Goal: Communication & Community: Answer question/provide support

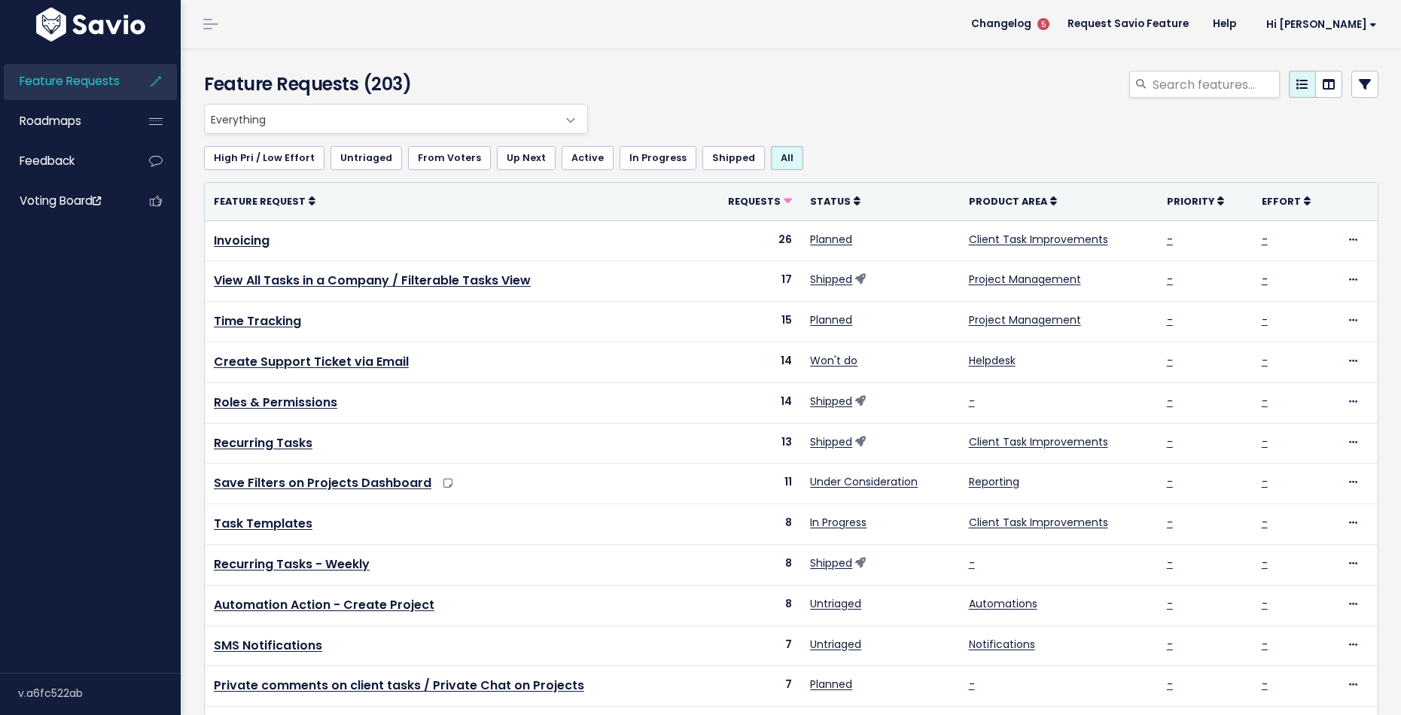
click at [853, 82] on div at bounding box center [991, 87] width 799 height 33
click at [1032, 25] on span "Changelog" at bounding box center [1001, 24] width 60 height 11
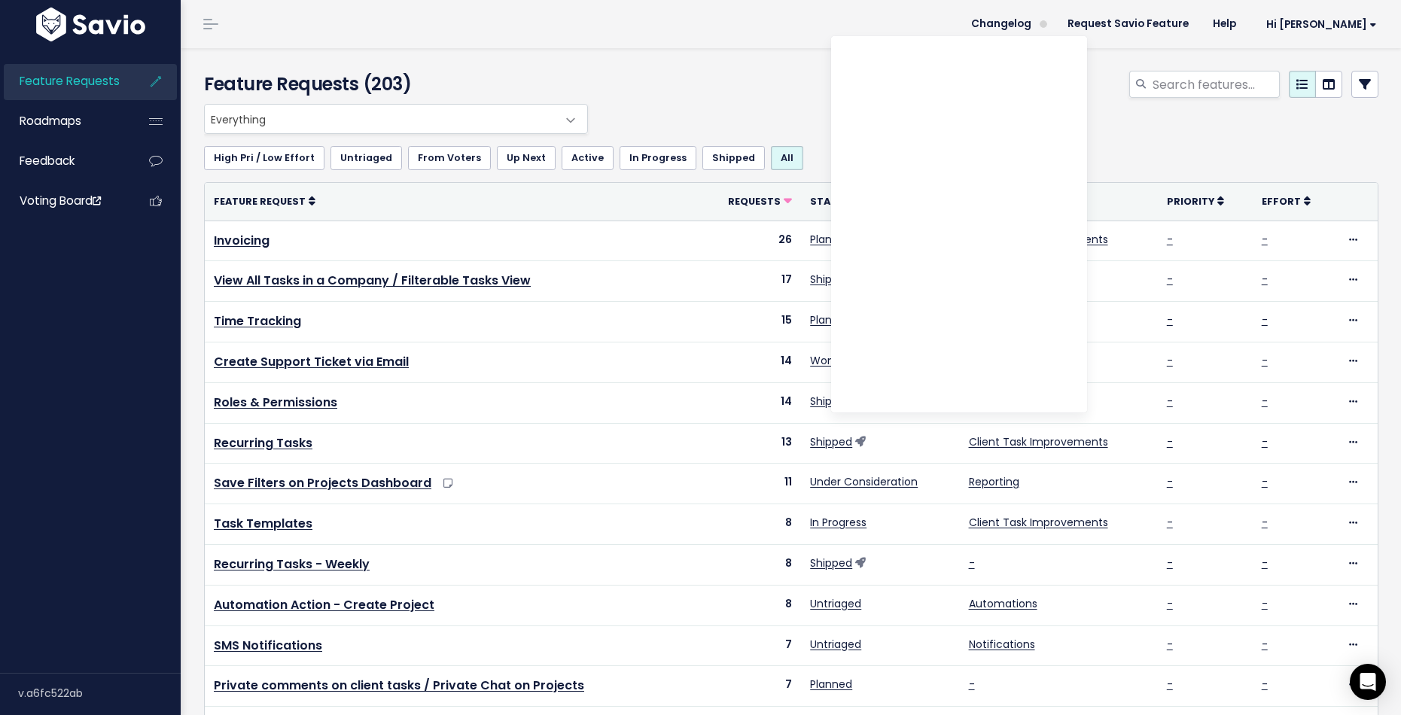
click at [738, 52] on div "Feature Requests (203)" at bounding box center [789, 76] width 1216 height 56
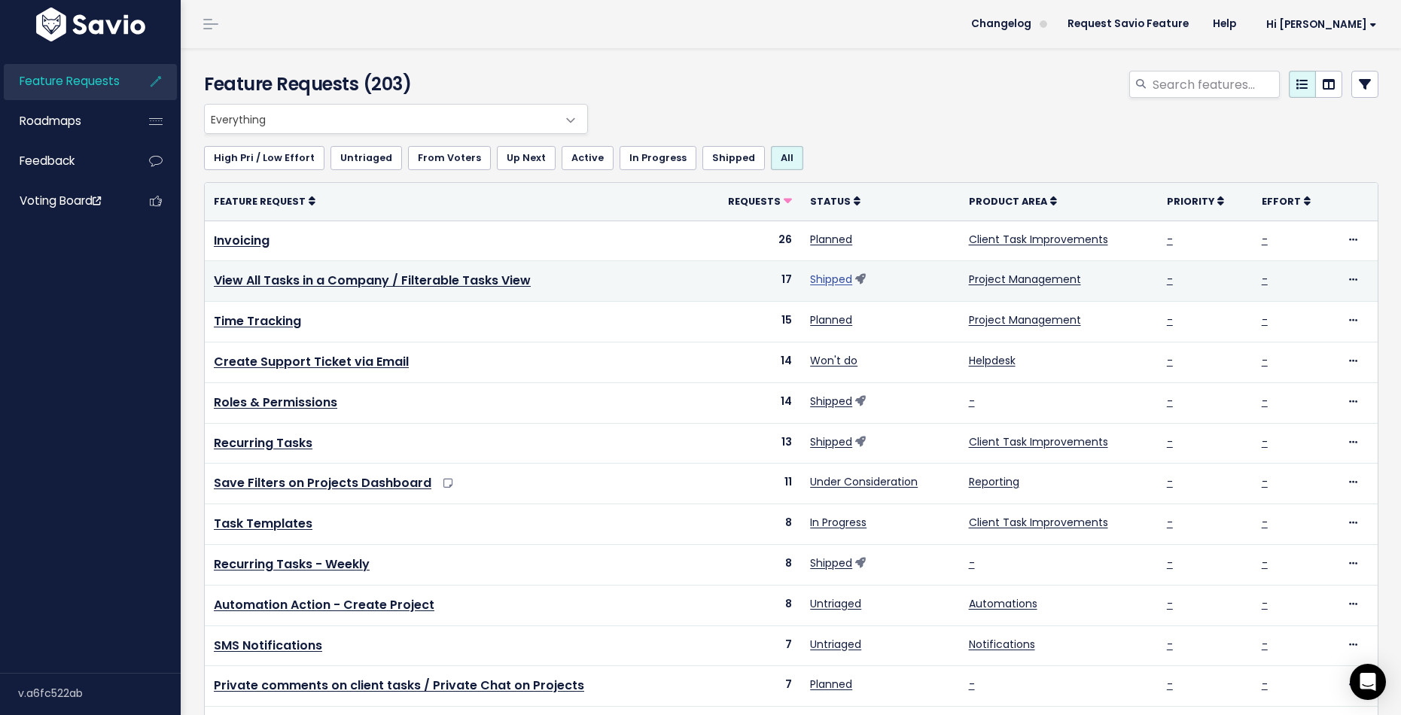
click at [829, 279] on link "Shipped" at bounding box center [831, 279] width 42 height 15
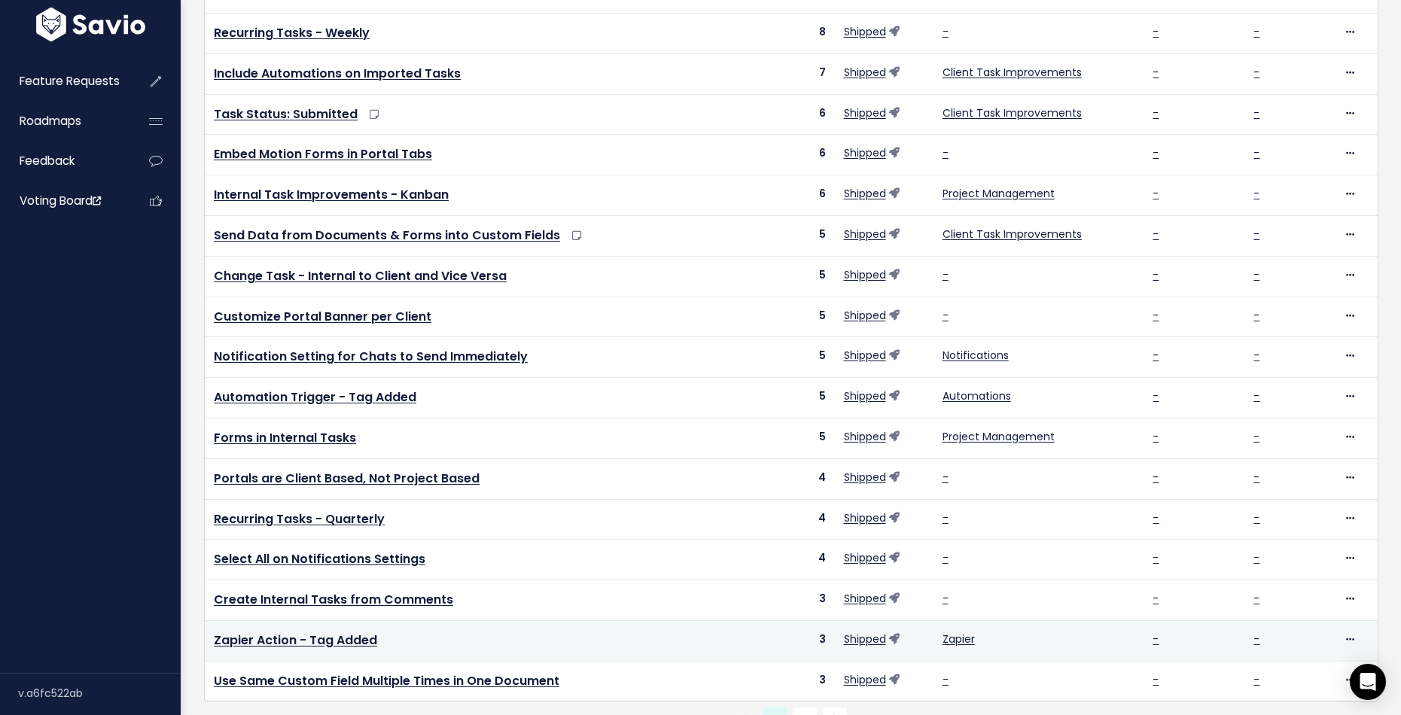
scroll to position [355, 0]
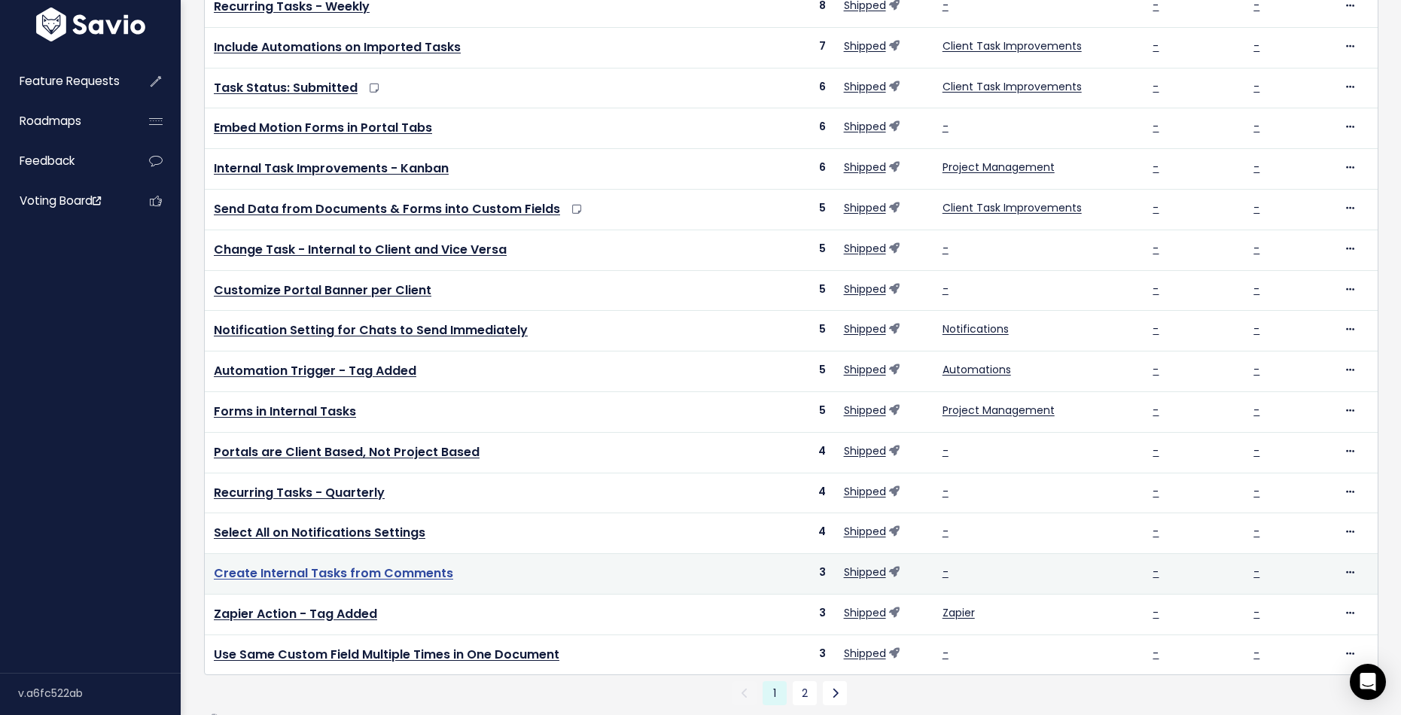
click at [386, 579] on link "Create Internal Tasks from Comments" at bounding box center [333, 573] width 239 height 17
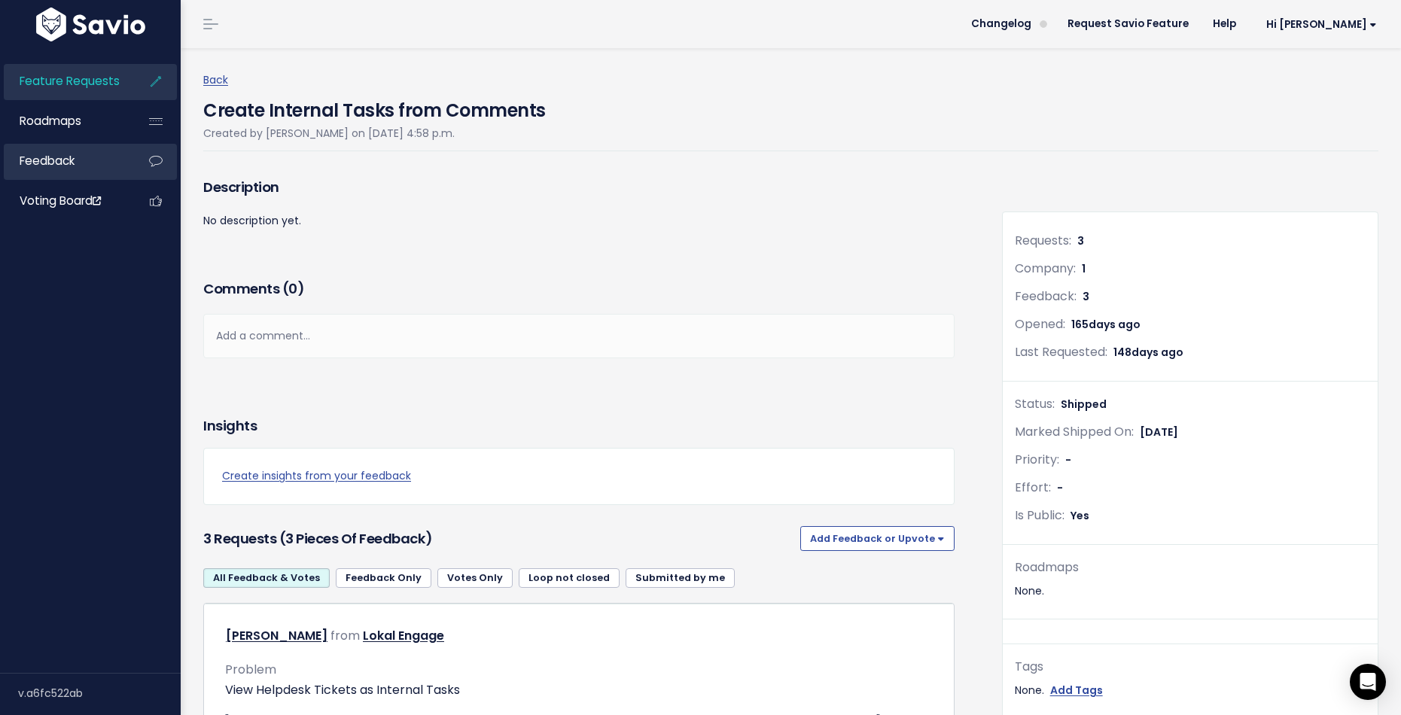
click at [66, 151] on link "Feedback" at bounding box center [64, 161] width 121 height 35
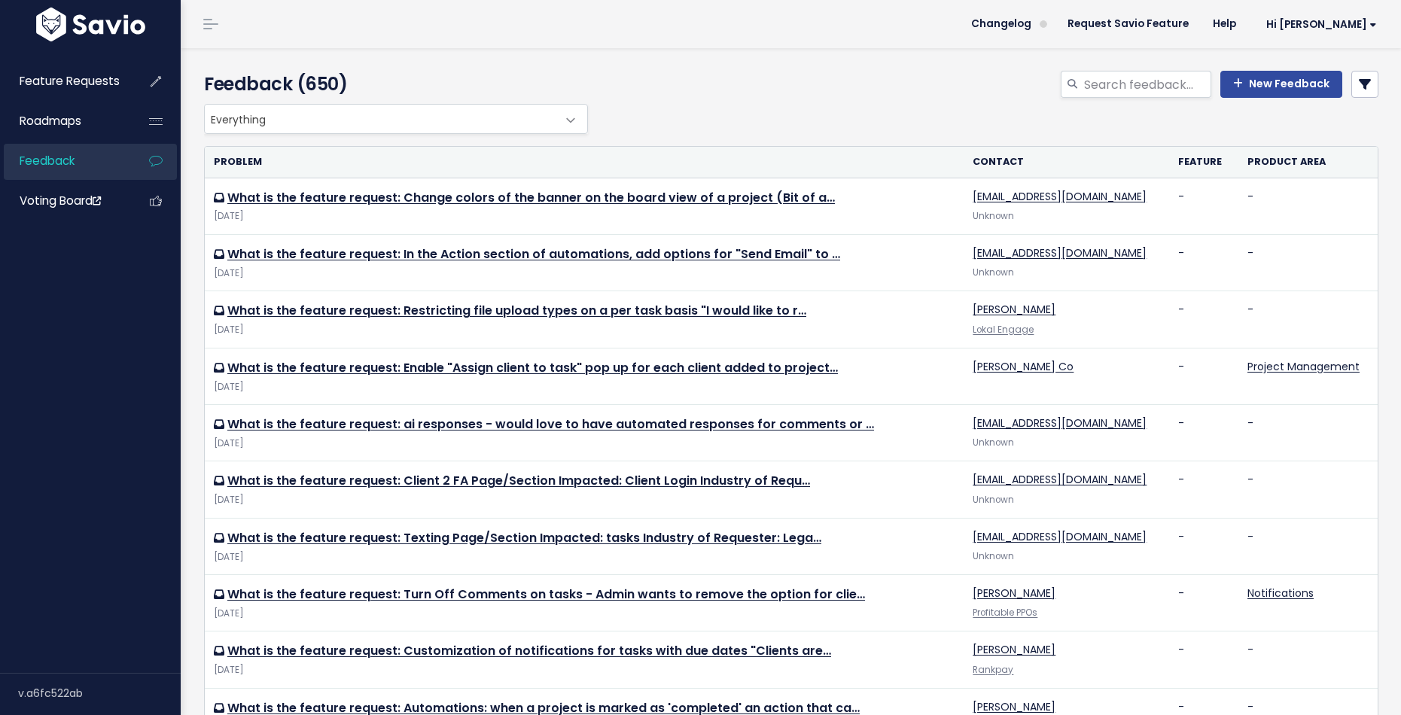
click at [80, 170] on link "Feedback" at bounding box center [64, 161] width 121 height 35
click at [752, 84] on div "New Feedback" at bounding box center [991, 87] width 799 height 33
click at [1096, 88] on input "search" at bounding box center [1147, 84] width 129 height 27
type input "recurrance"
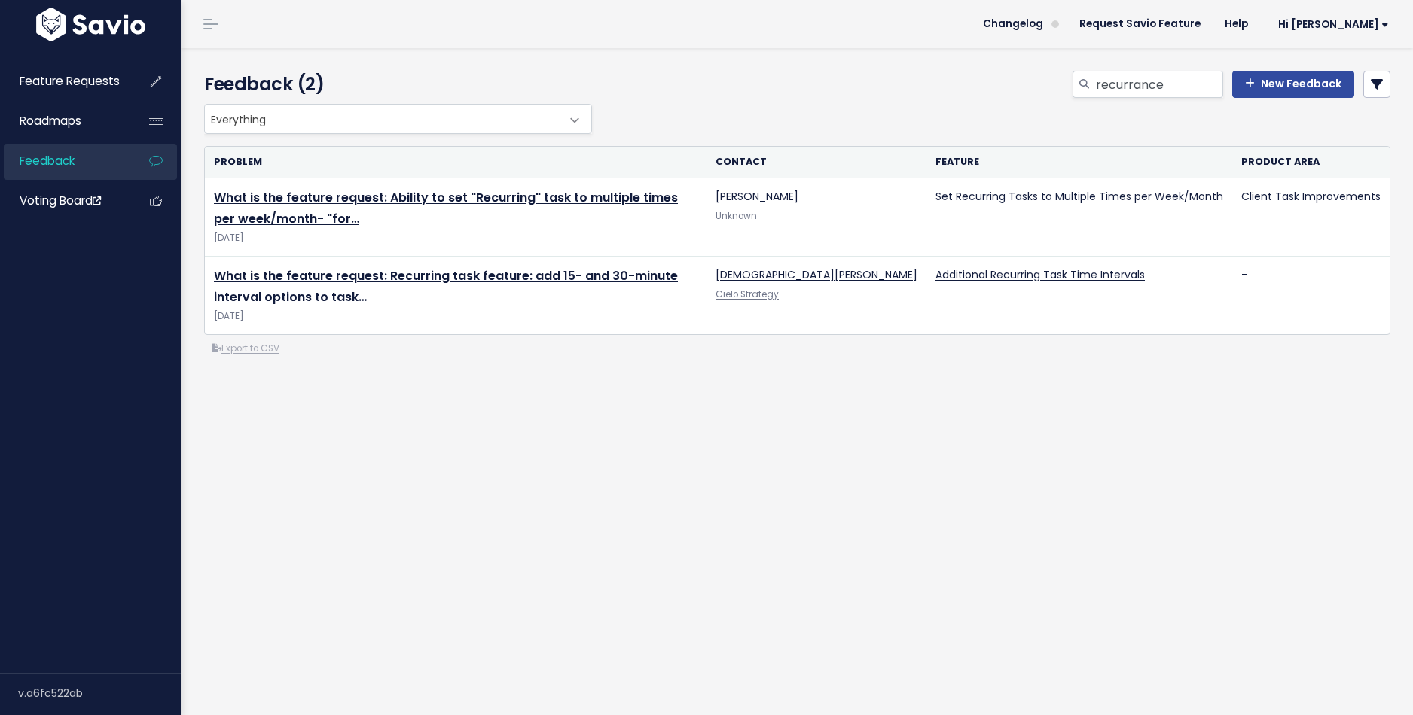
click at [618, 400] on div "Everything No Product Area Project Management Client Task Improvements Integrat…" at bounding box center [797, 291] width 1209 height 374
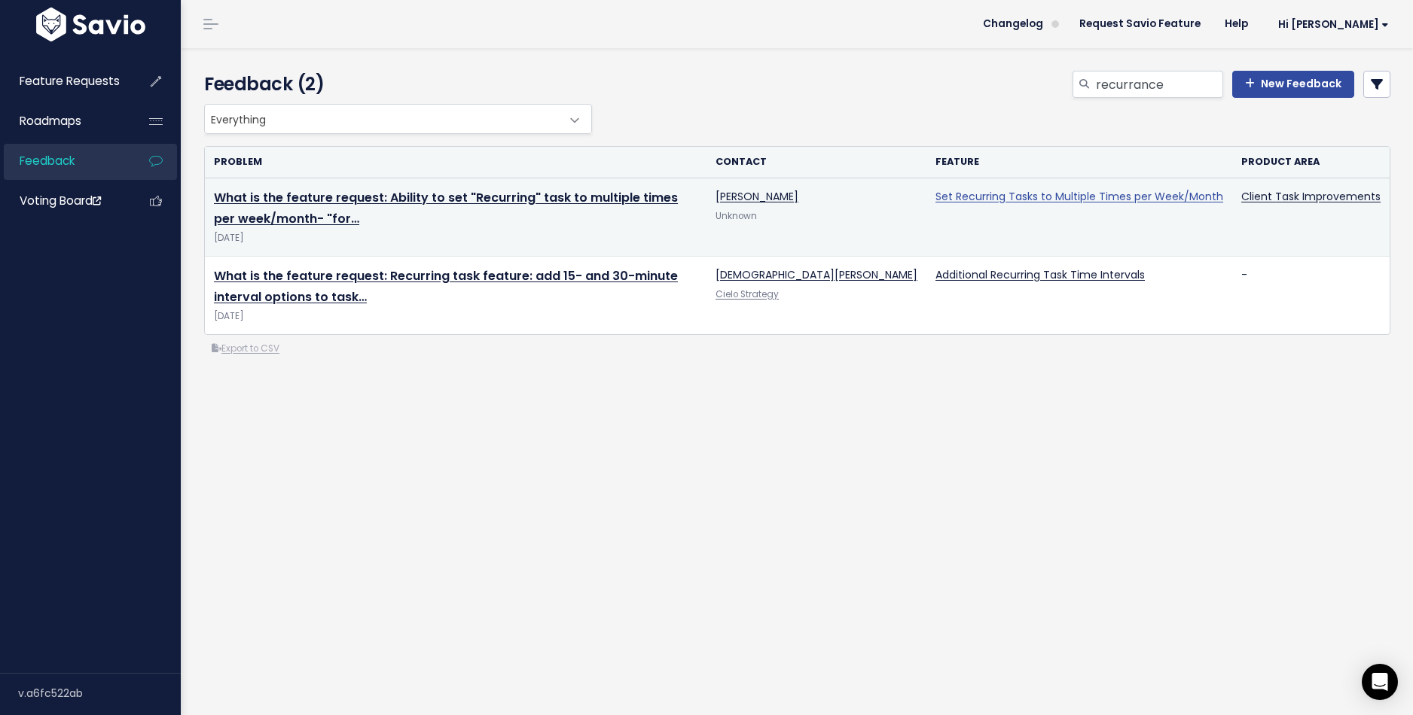
click at [1014, 195] on link "Set Recurring Tasks to Multiple Times per Week/Month" at bounding box center [1079, 196] width 288 height 15
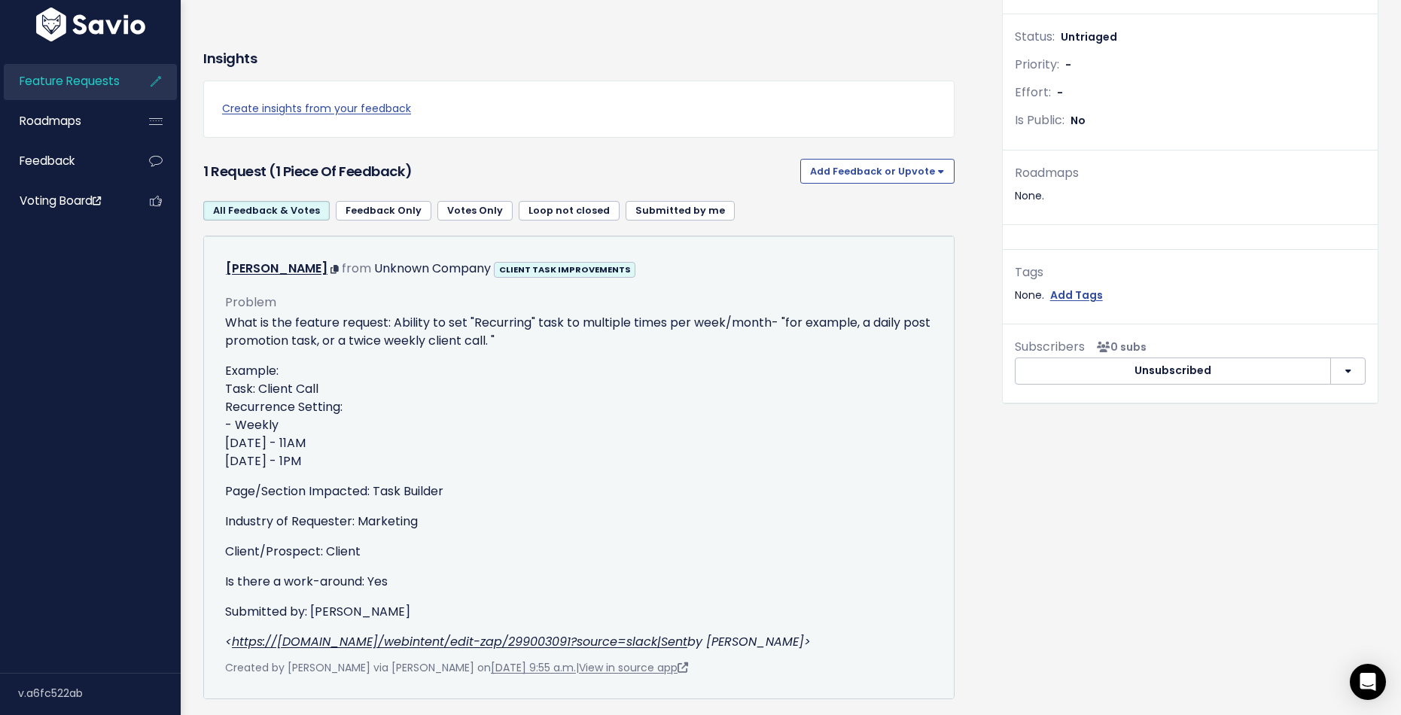
scroll to position [380, 0]
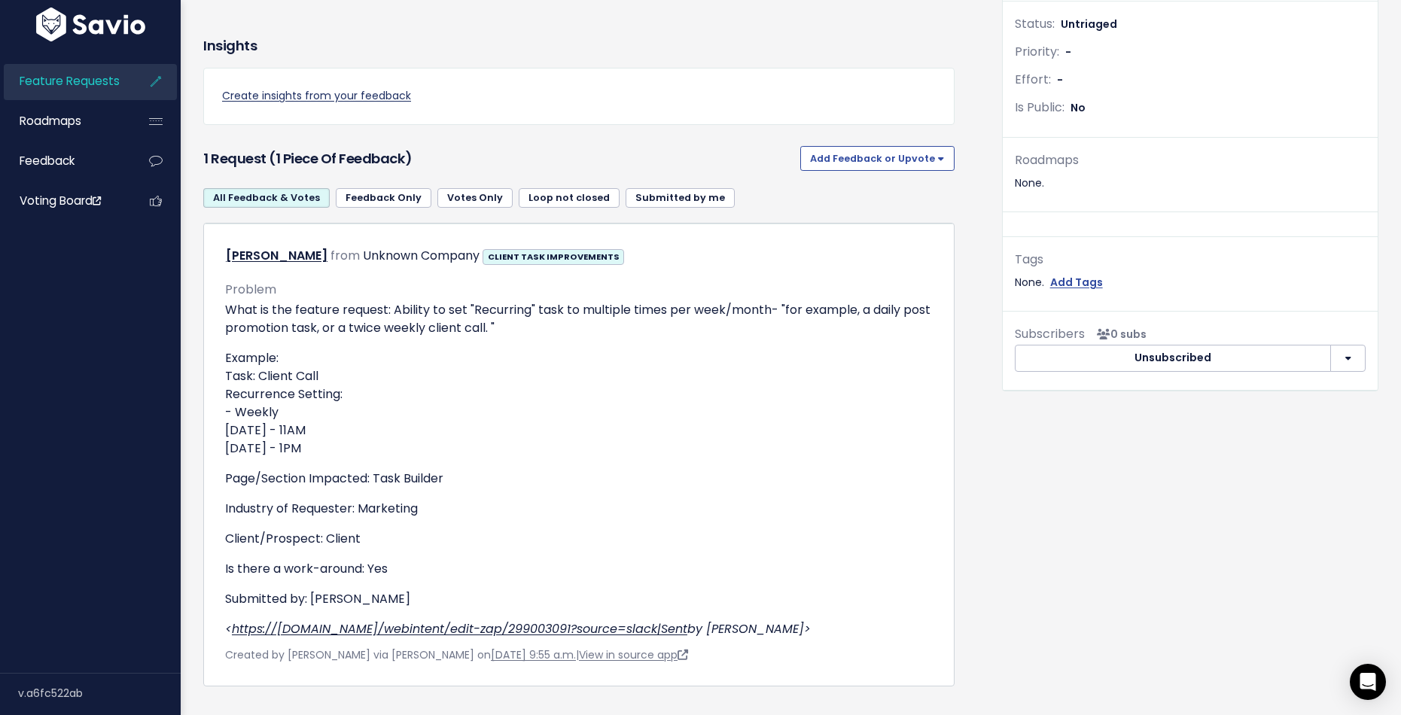
click at [769, 87] on link "Create insights from your feedback" at bounding box center [579, 96] width 714 height 19
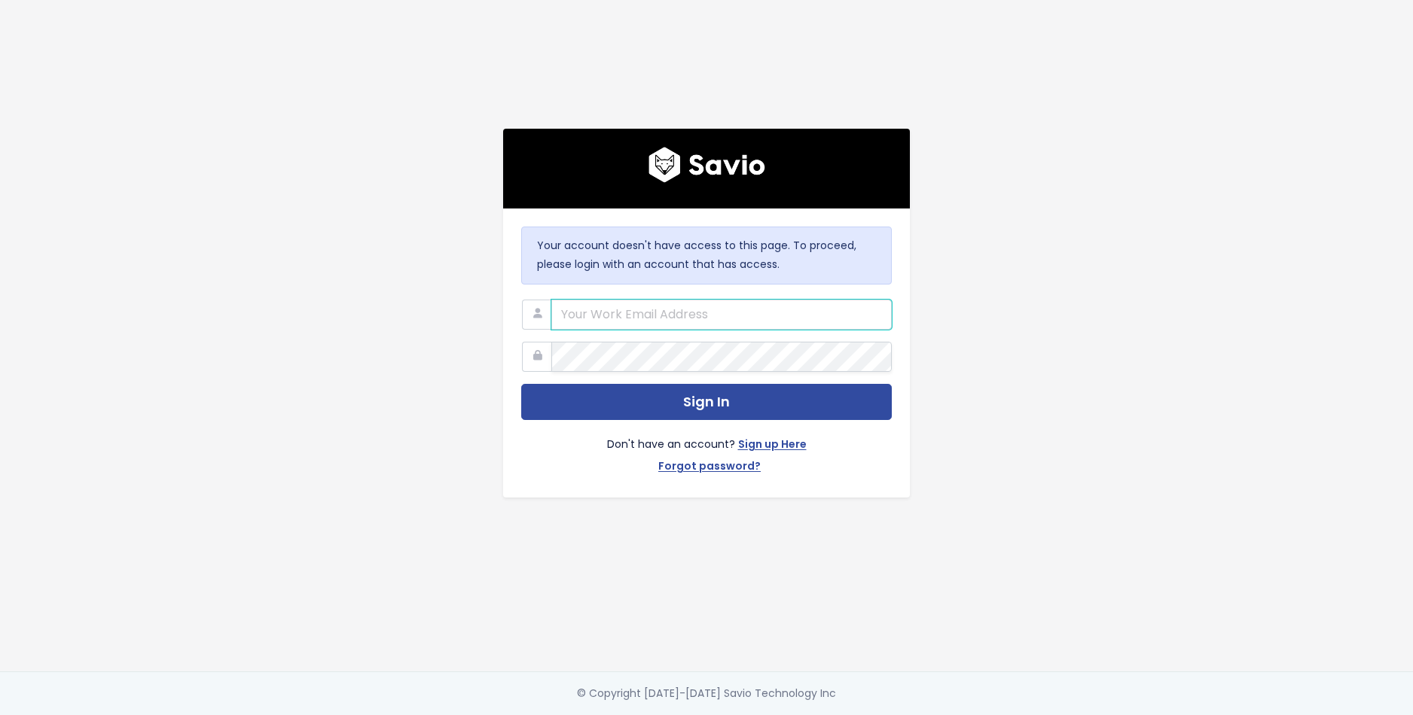
type input "[PERSON_NAME][EMAIL_ADDRESS][PERSON_NAME][DOMAIN_NAME]"
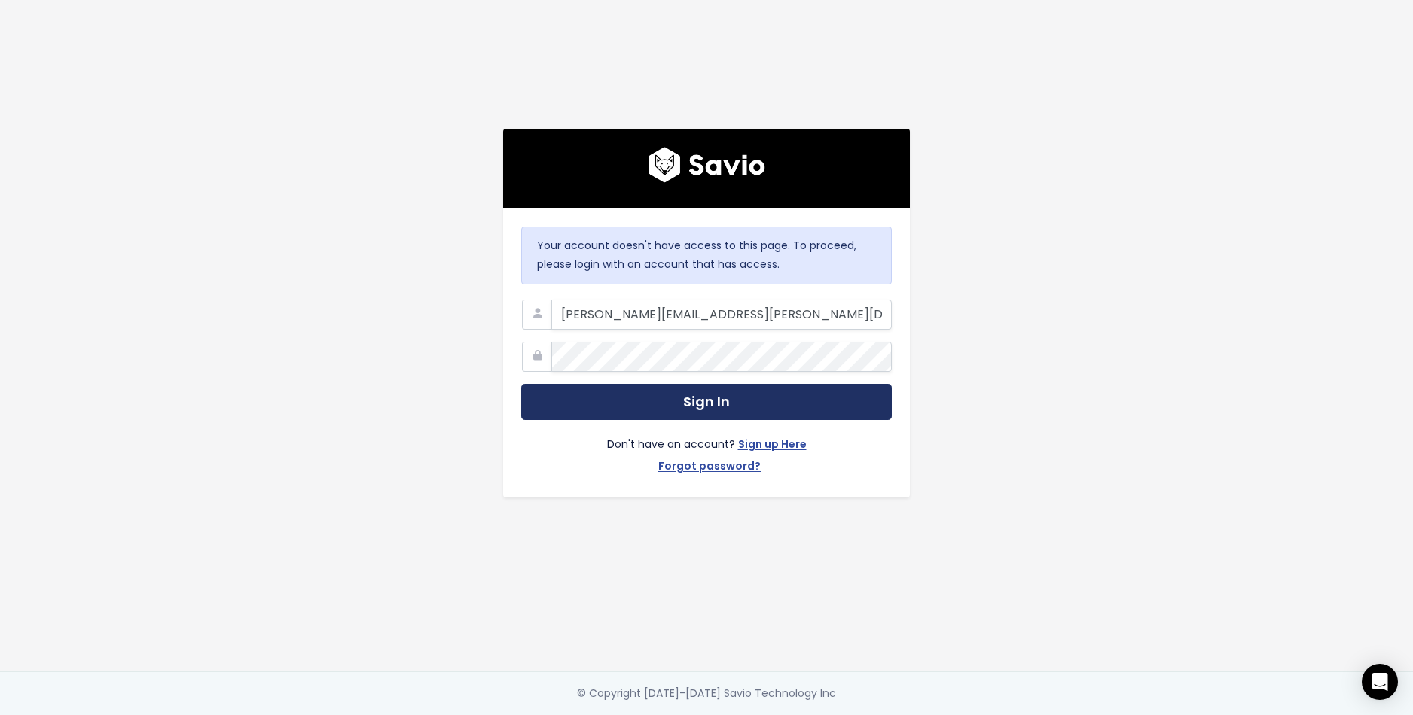
click at [683, 404] on button "Sign In" at bounding box center [706, 402] width 370 height 37
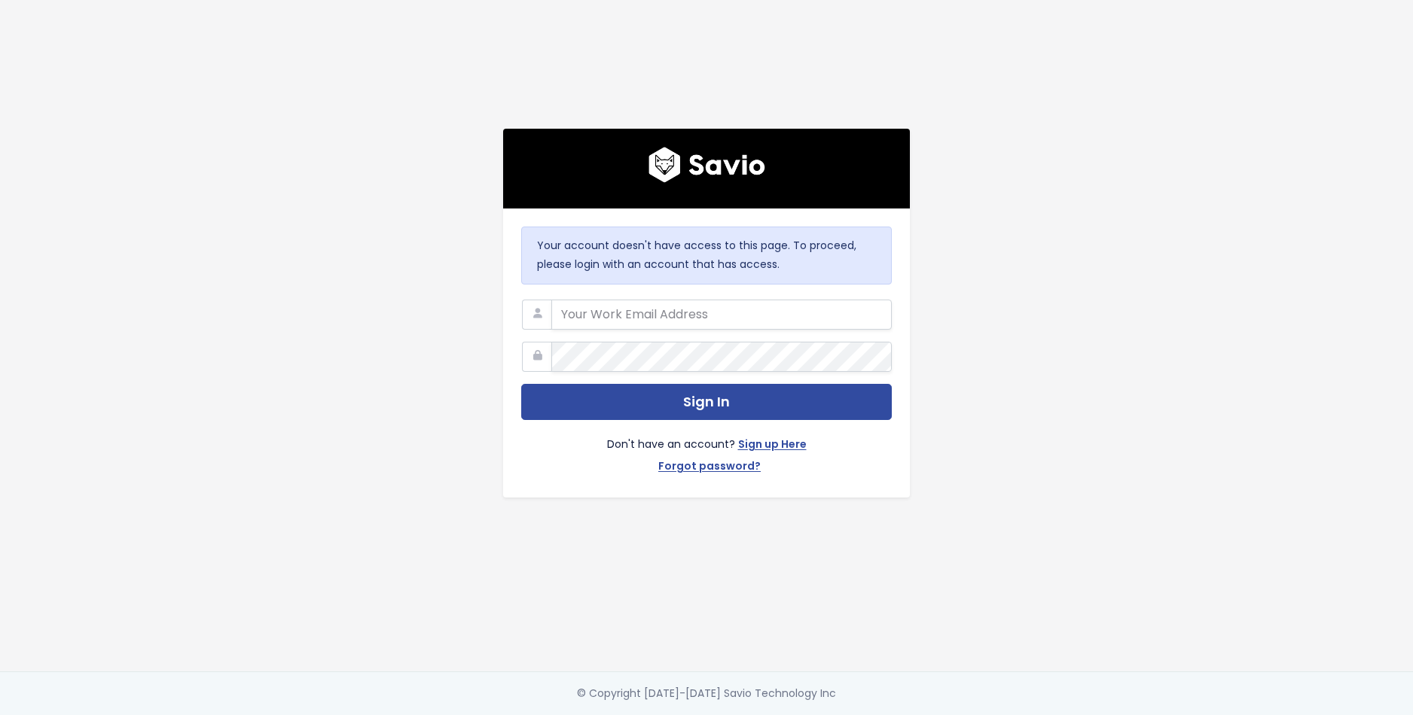
type input "michaela.jarvis@motion.io"
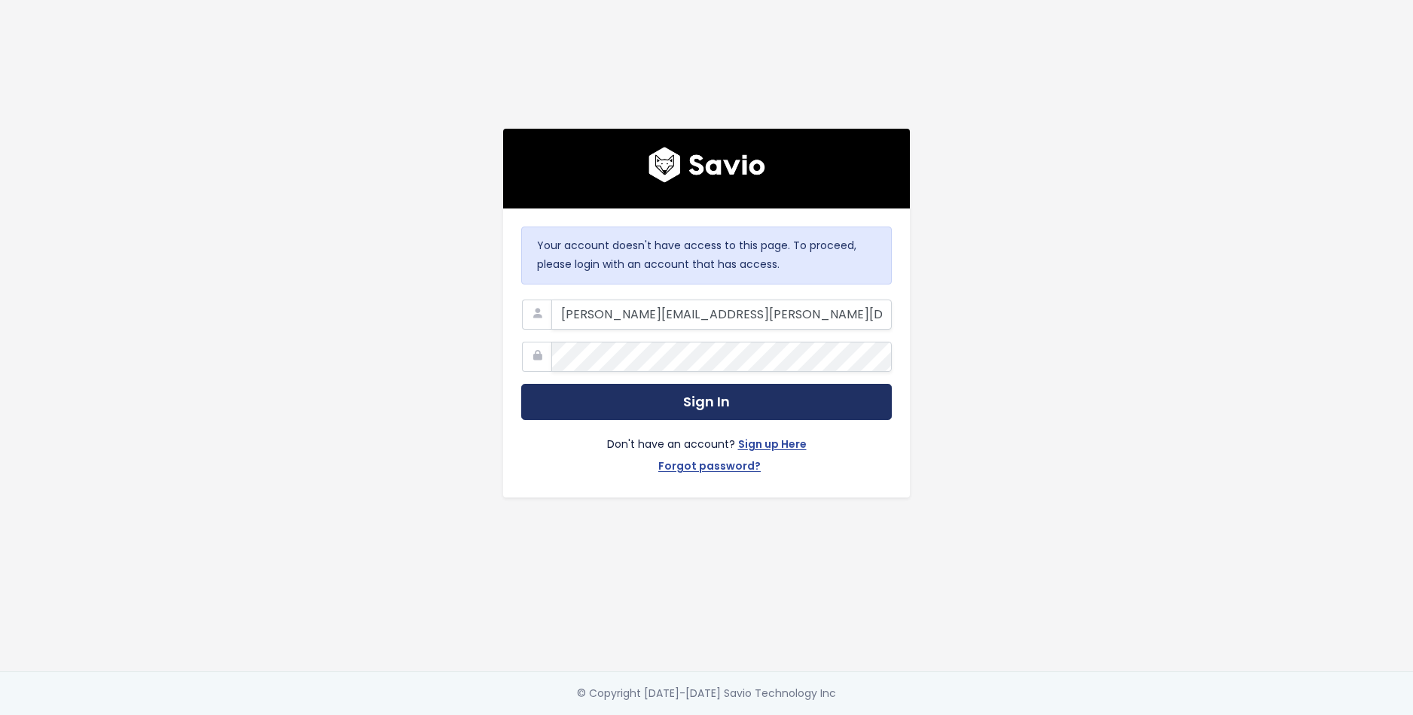
click at [697, 398] on button "Sign In" at bounding box center [706, 402] width 370 height 37
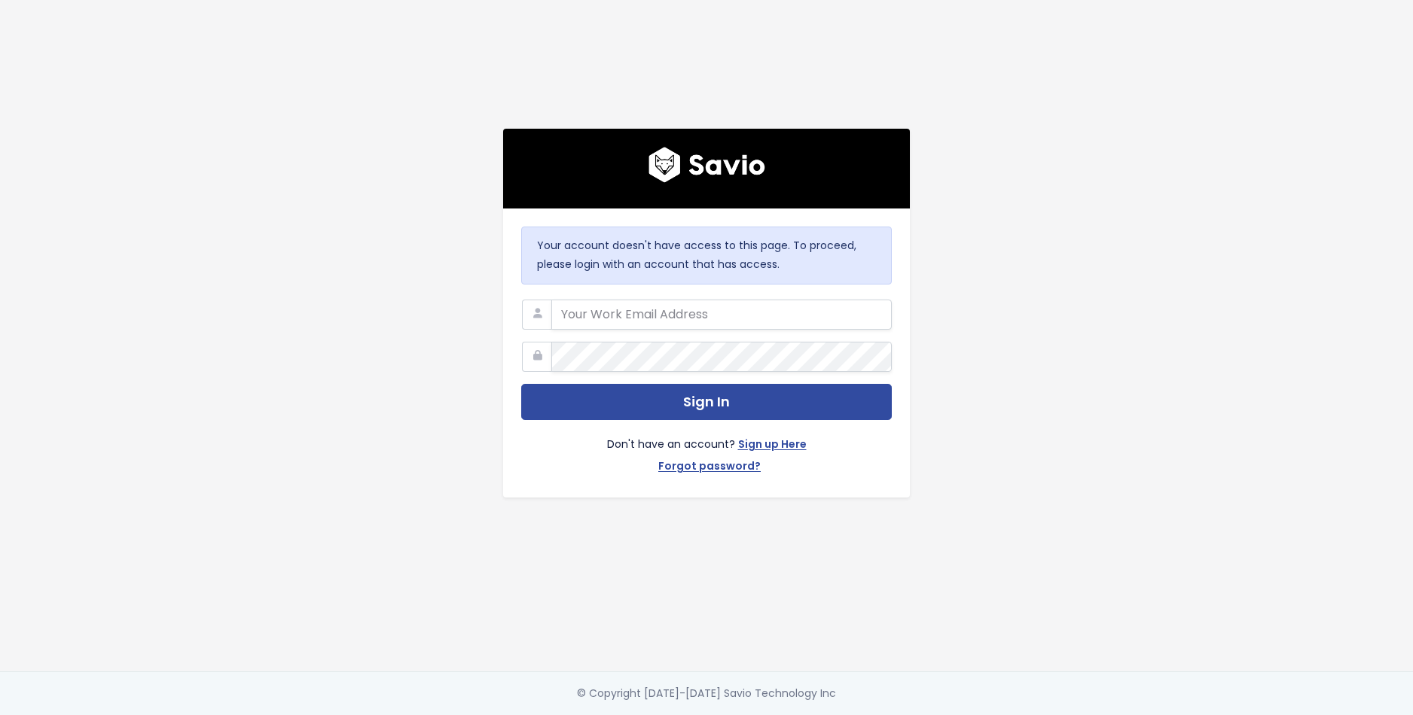
click at [1105, 313] on div "Your account doesn't have access to this page. To proceed, please login with an…" at bounding box center [706, 336] width 858 height 672
click at [1088, 393] on div "Your account doesn't have access to this page. To proceed, please login with an…" at bounding box center [706, 336] width 858 height 672
click at [425, 333] on div "Your account doesn't have access to this page. To proceed, please login with an…" at bounding box center [706, 336] width 858 height 672
click at [621, 314] on input "email" at bounding box center [721, 315] width 340 height 30
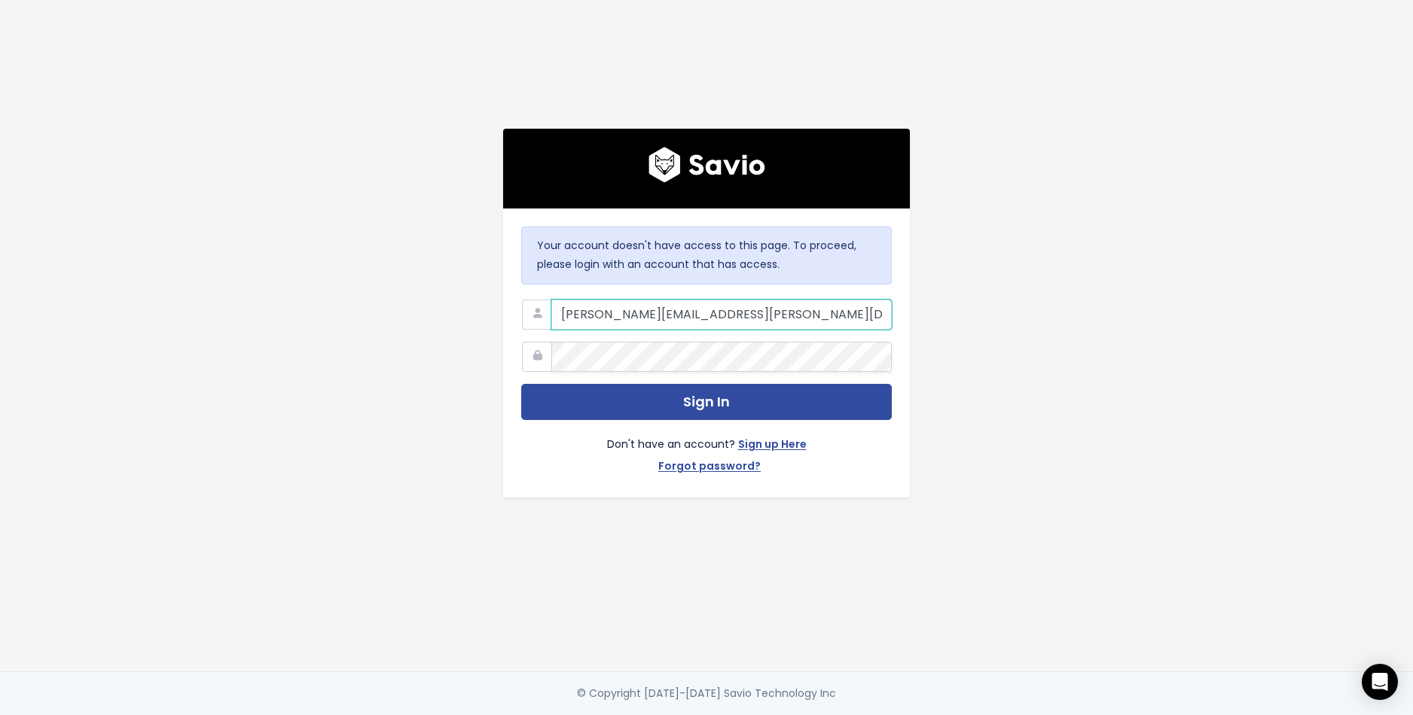
type input "michaela.jarvis@motion.io"
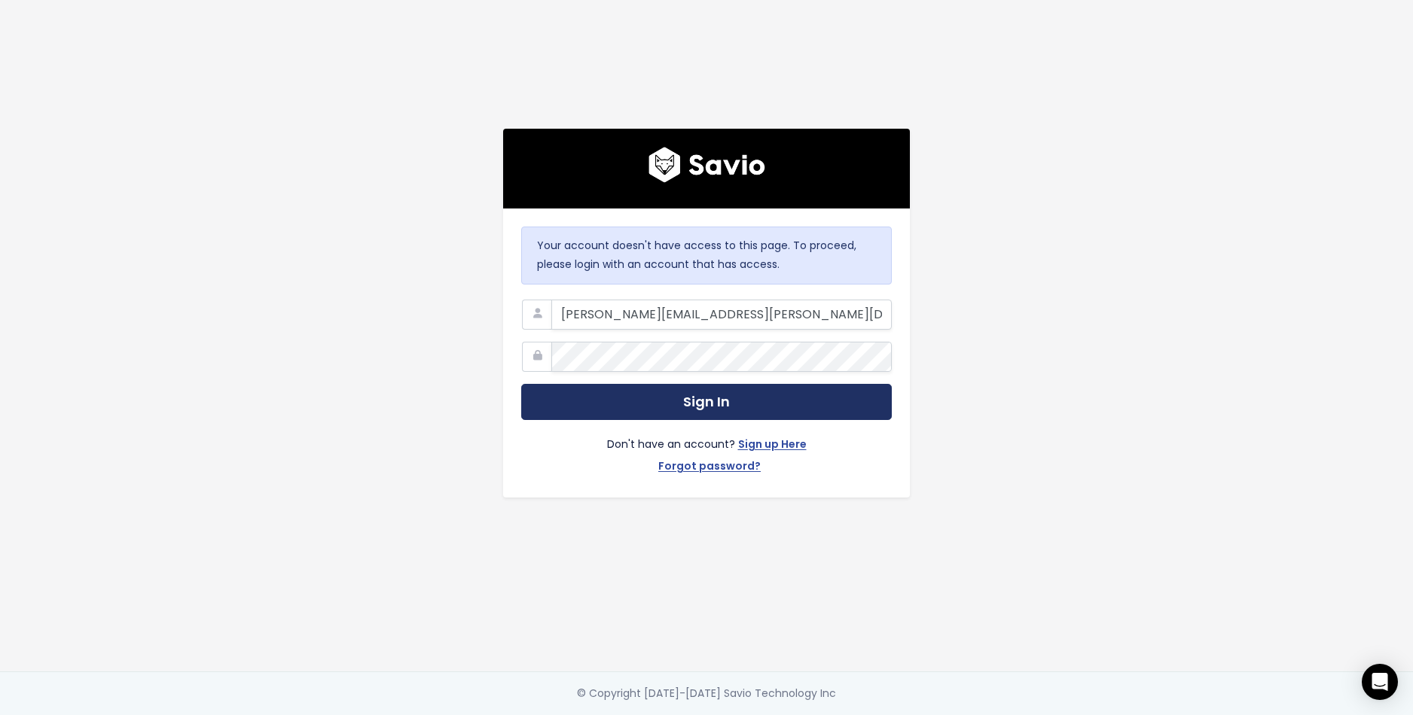
click at [660, 395] on button "Sign In" at bounding box center [706, 402] width 370 height 37
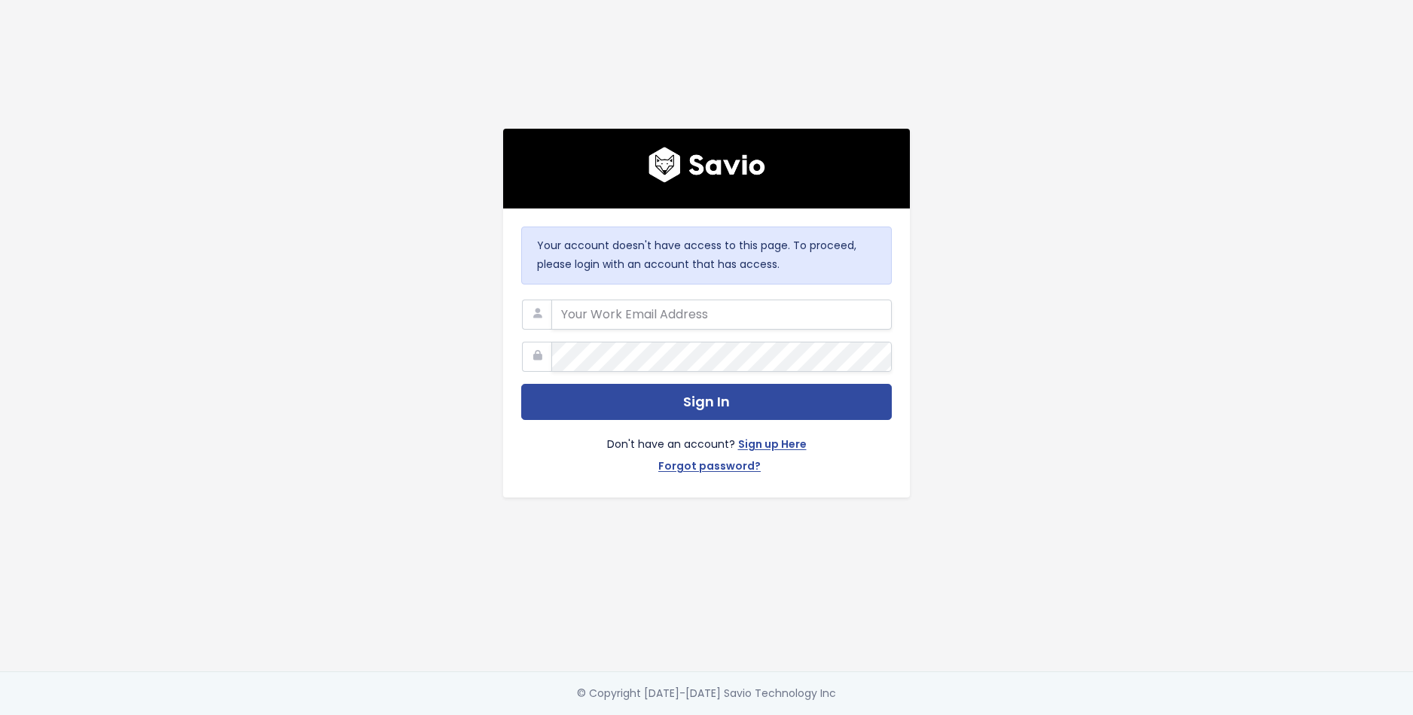
drag, startPoint x: 1104, startPoint y: 524, endPoint x: 1031, endPoint y: 493, distance: 79.3
click at [1104, 526] on div "Your account doesn't have access to this page. To proceed, please login with an…" at bounding box center [706, 336] width 858 height 672
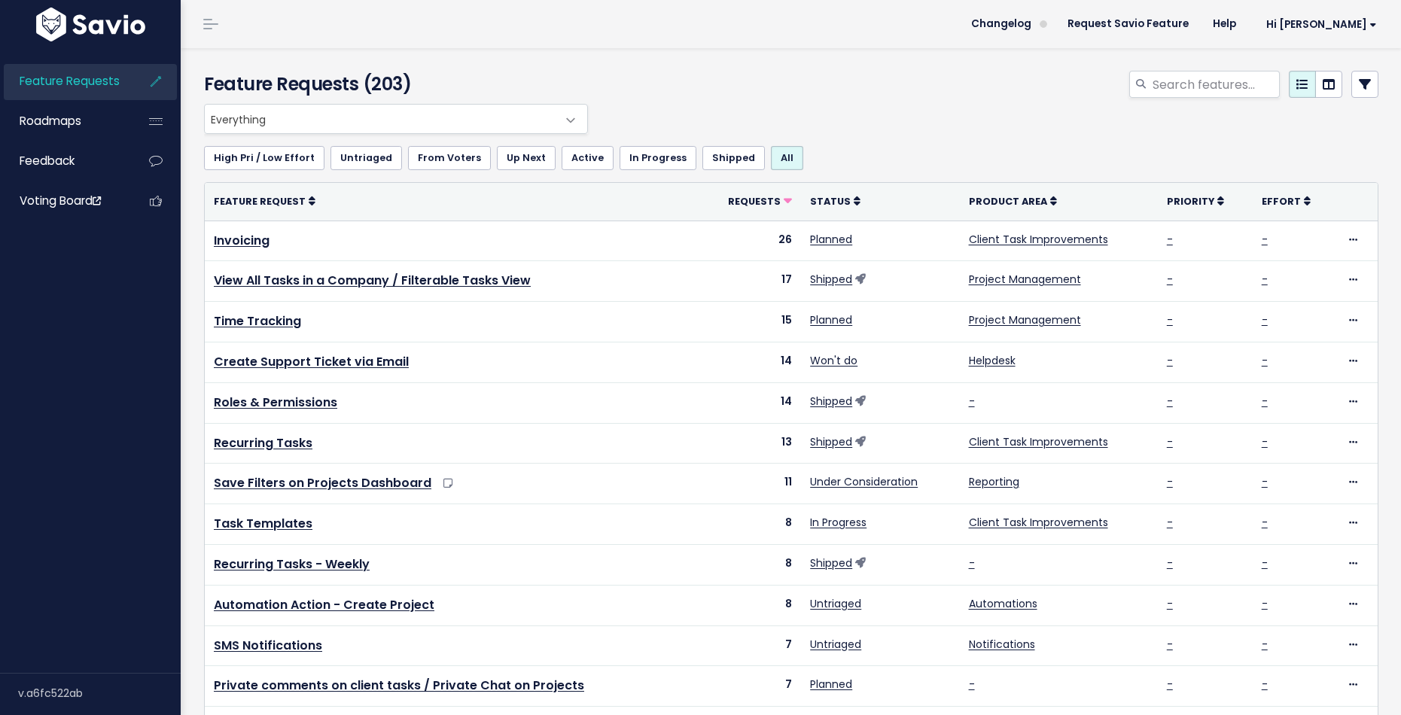
click at [1056, 131] on div "Everything No Product Area Project Management Client Task Improvements Integrat…" at bounding box center [787, 119] width 1175 height 30
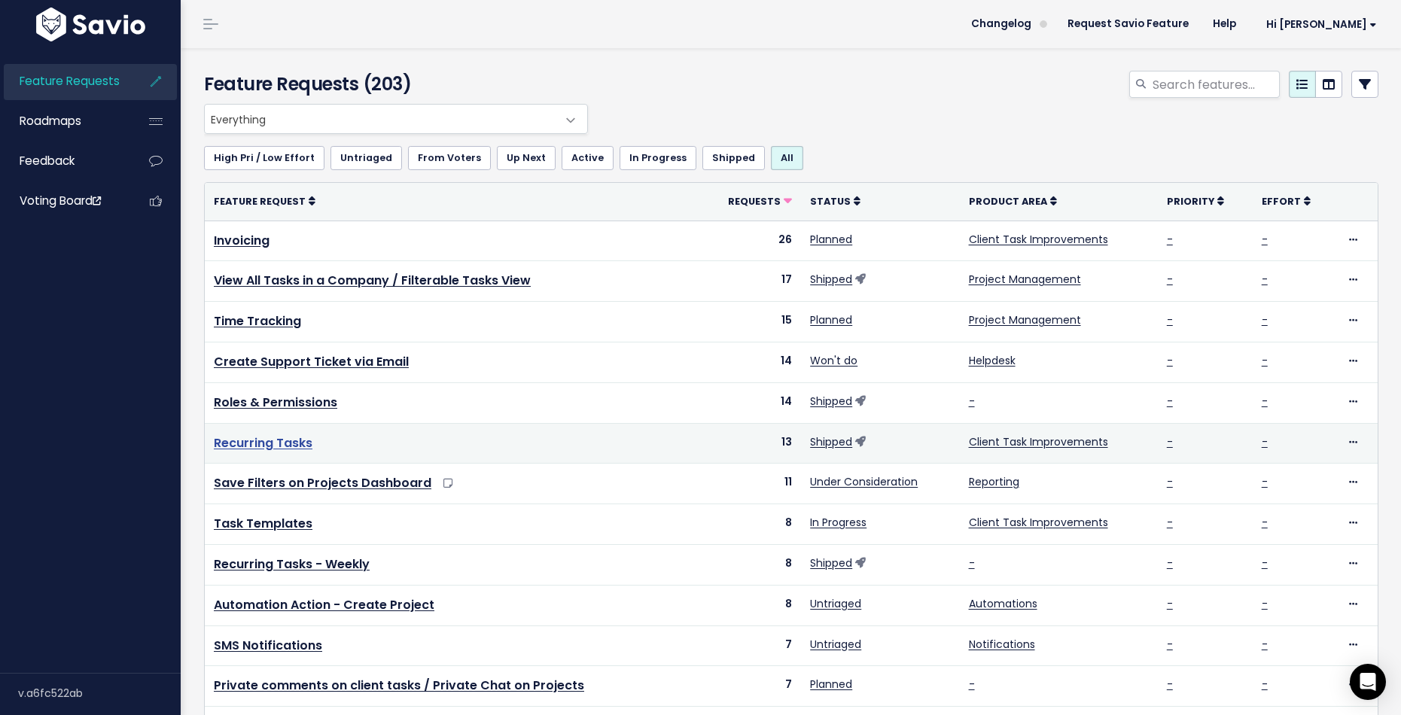
click at [235, 445] on link "Recurring Tasks" at bounding box center [263, 442] width 99 height 17
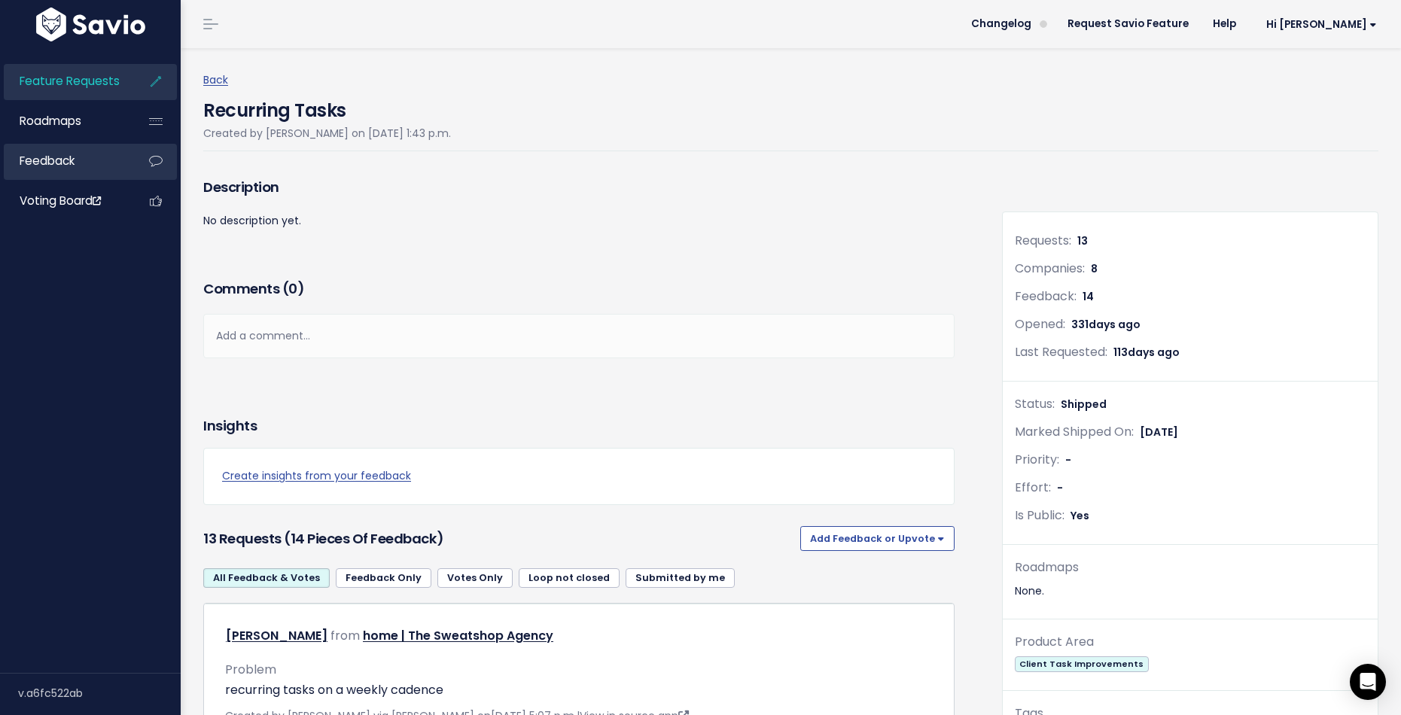
click at [57, 175] on link "Feedback" at bounding box center [64, 161] width 121 height 35
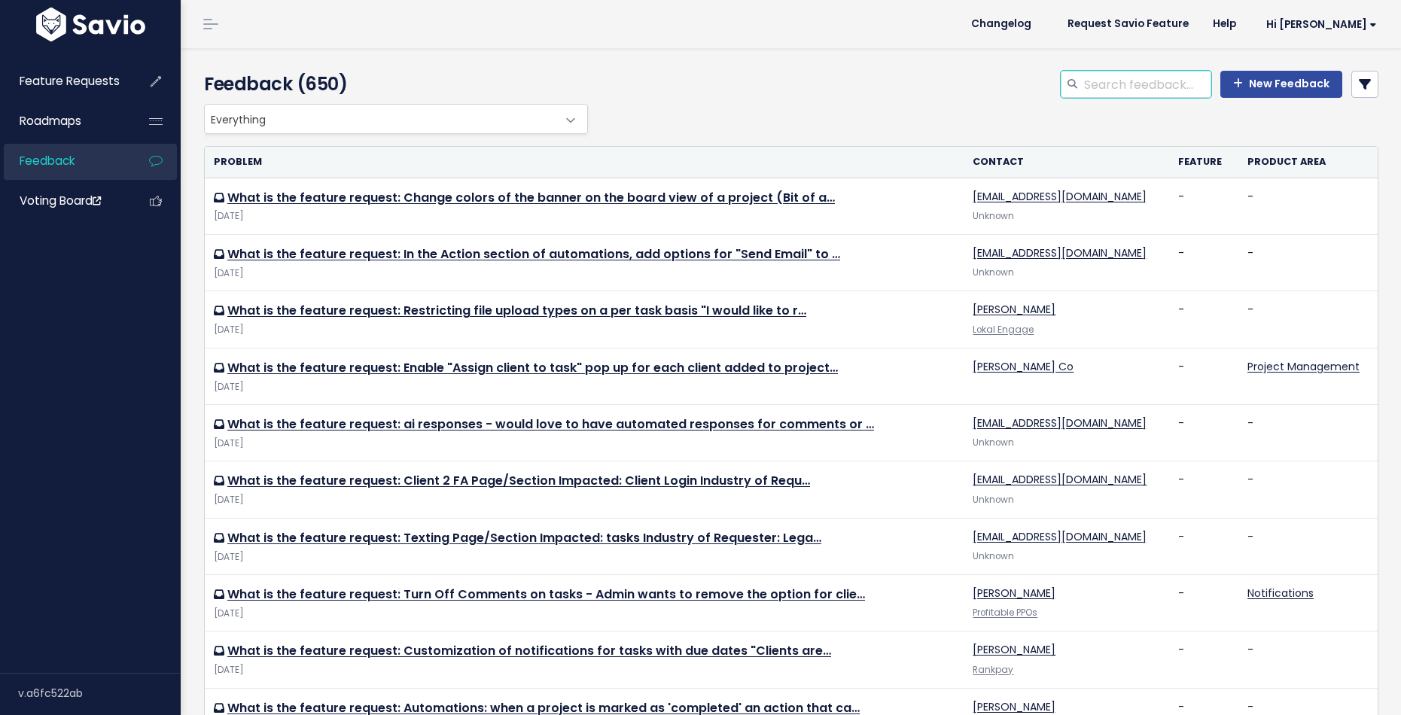
click at [1131, 92] on input "search" at bounding box center [1147, 84] width 129 height 27
type input "recurring"
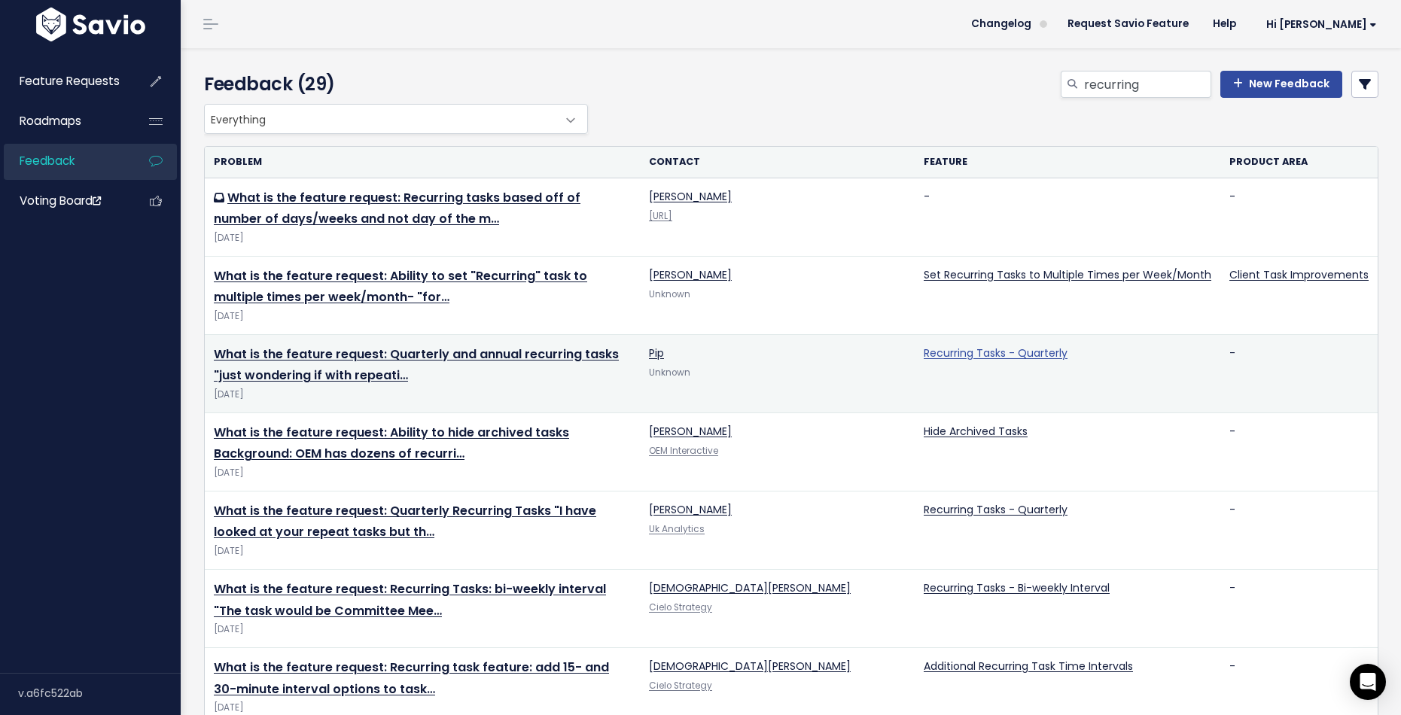
click at [1006, 358] on link "Recurring Tasks - Quarterly" at bounding box center [996, 353] width 144 height 15
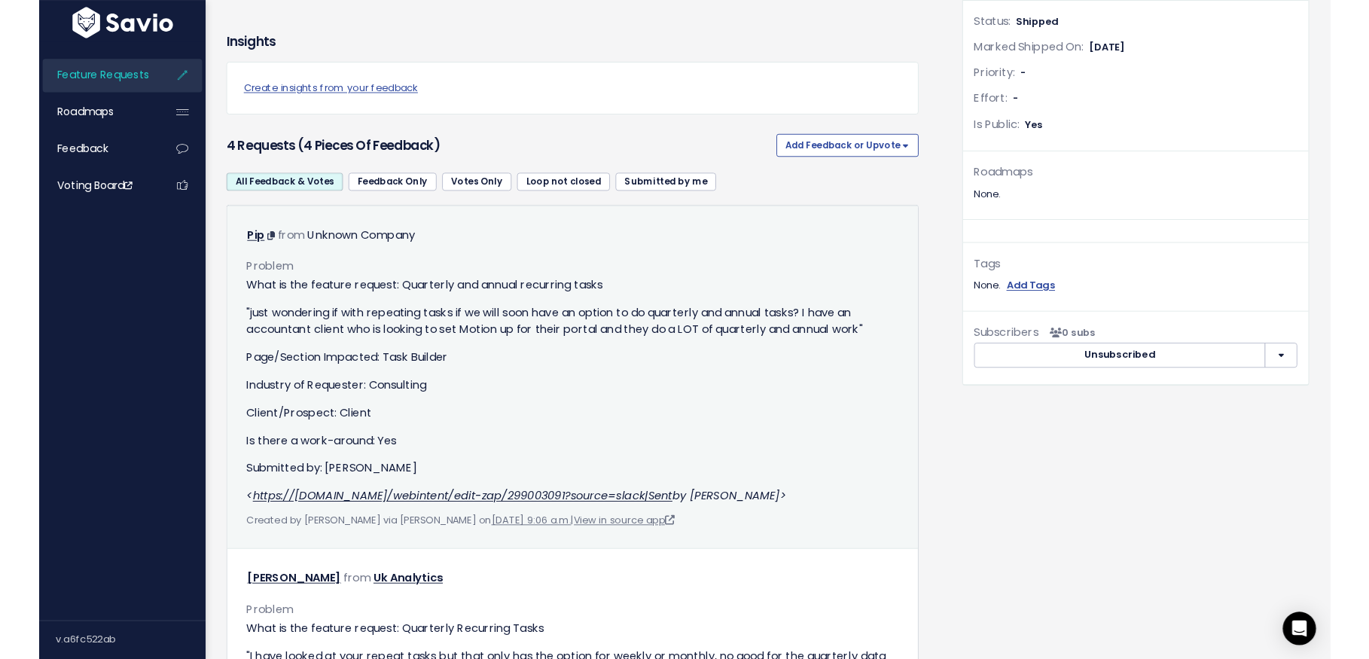
scroll to position [377, 0]
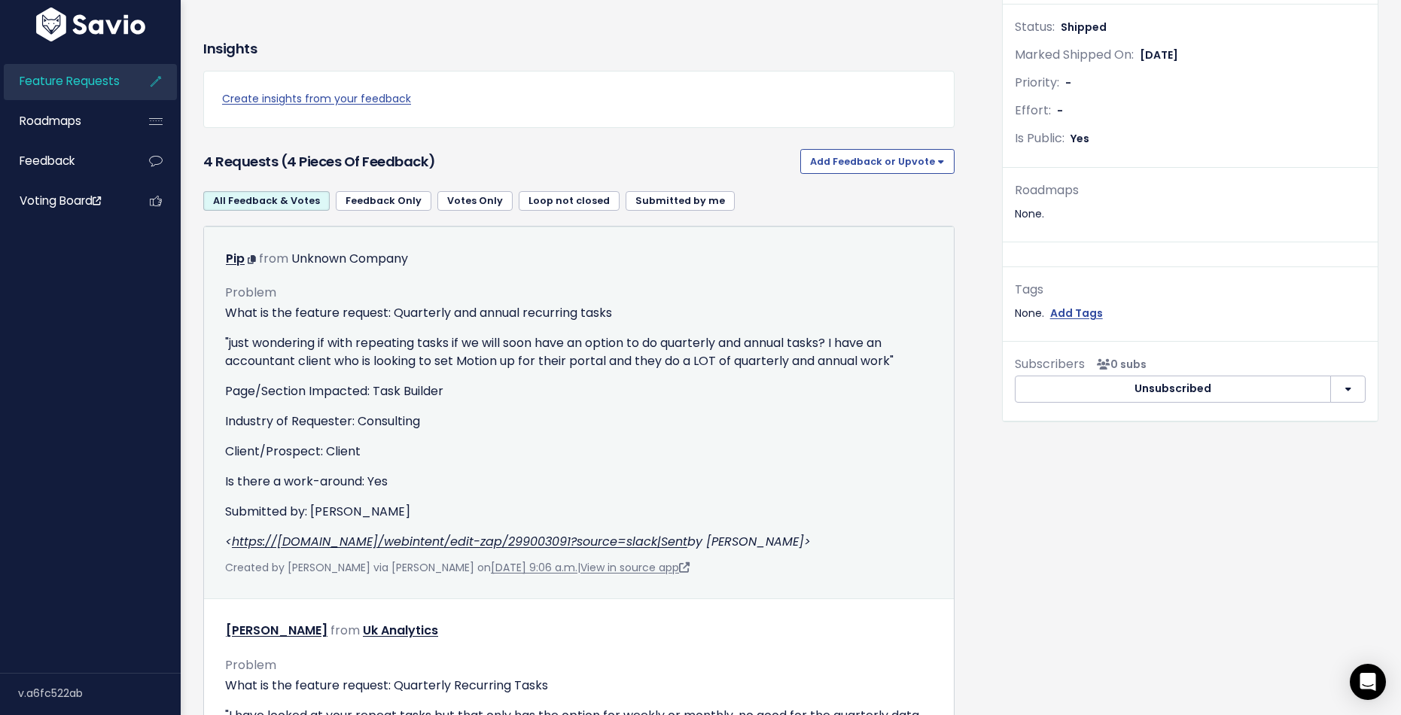
click at [371, 450] on p "Client/Prospect: Client" at bounding box center [579, 452] width 708 height 18
click at [386, 478] on p "Is there a work-around: Yes" at bounding box center [579, 482] width 708 height 18
click at [609, 569] on link "View in source app" at bounding box center [635, 567] width 109 height 15
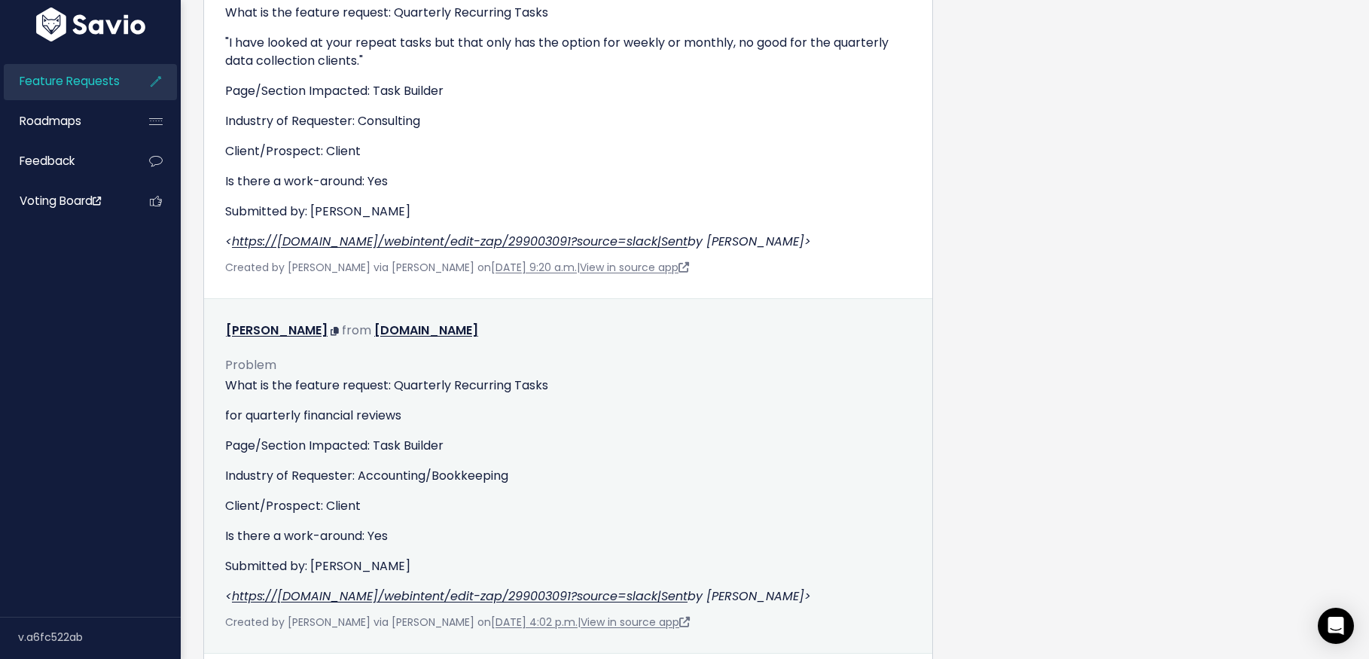
scroll to position [1138, 0]
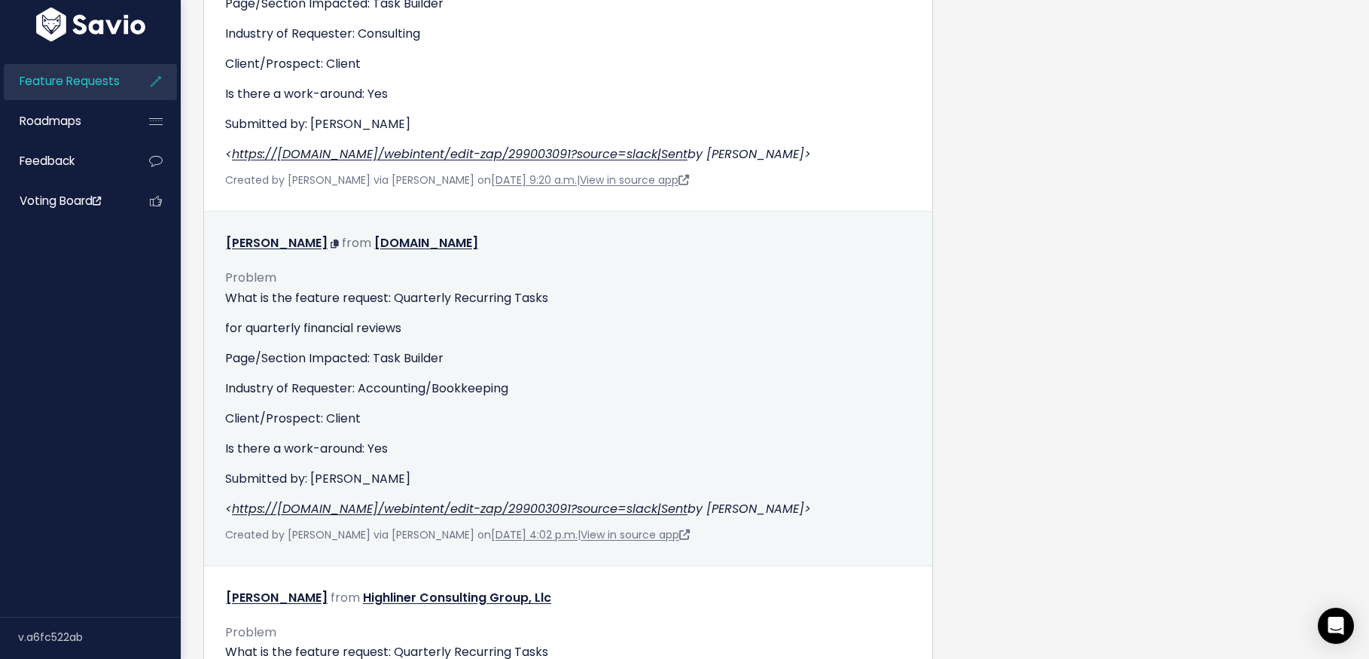
drag, startPoint x: 542, startPoint y: 245, endPoint x: 386, endPoint y: 244, distance: 156.6
click at [386, 244] on div "Jessica Tourtounis from jtfinancialstudio.com" at bounding box center [568, 244] width 709 height 22
copy link "jtfinancialstudio.com"
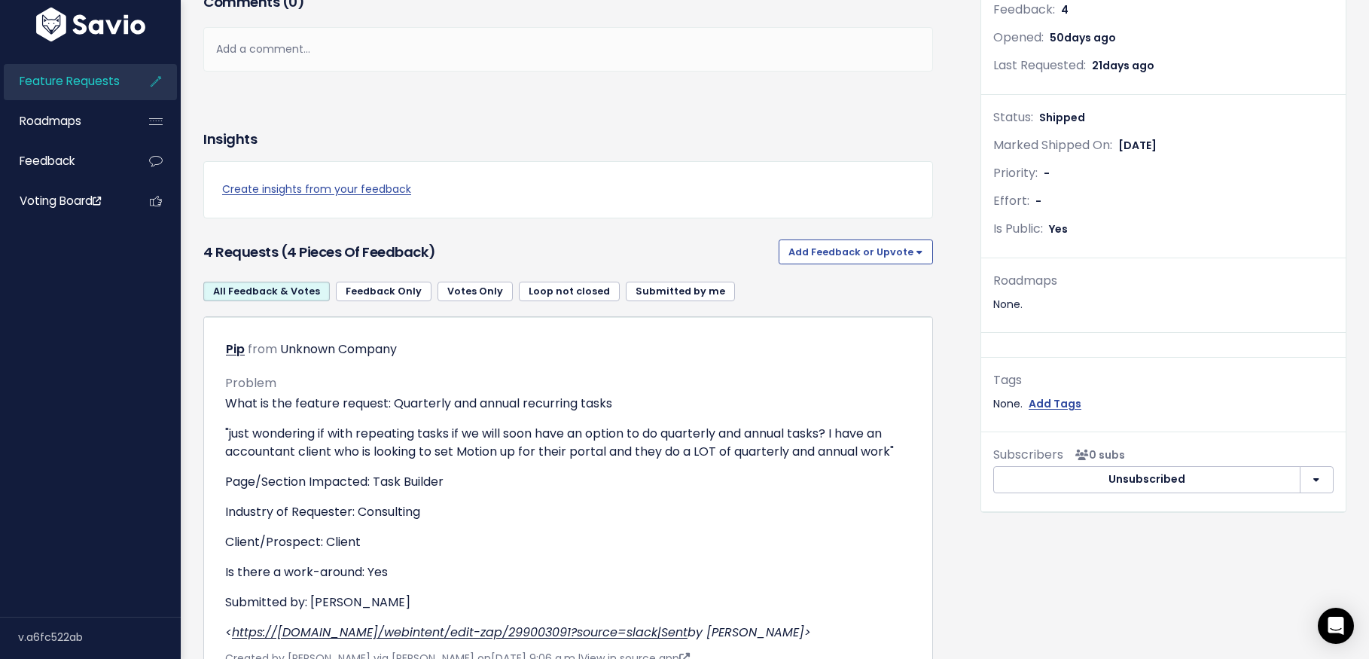
scroll to position [0, 0]
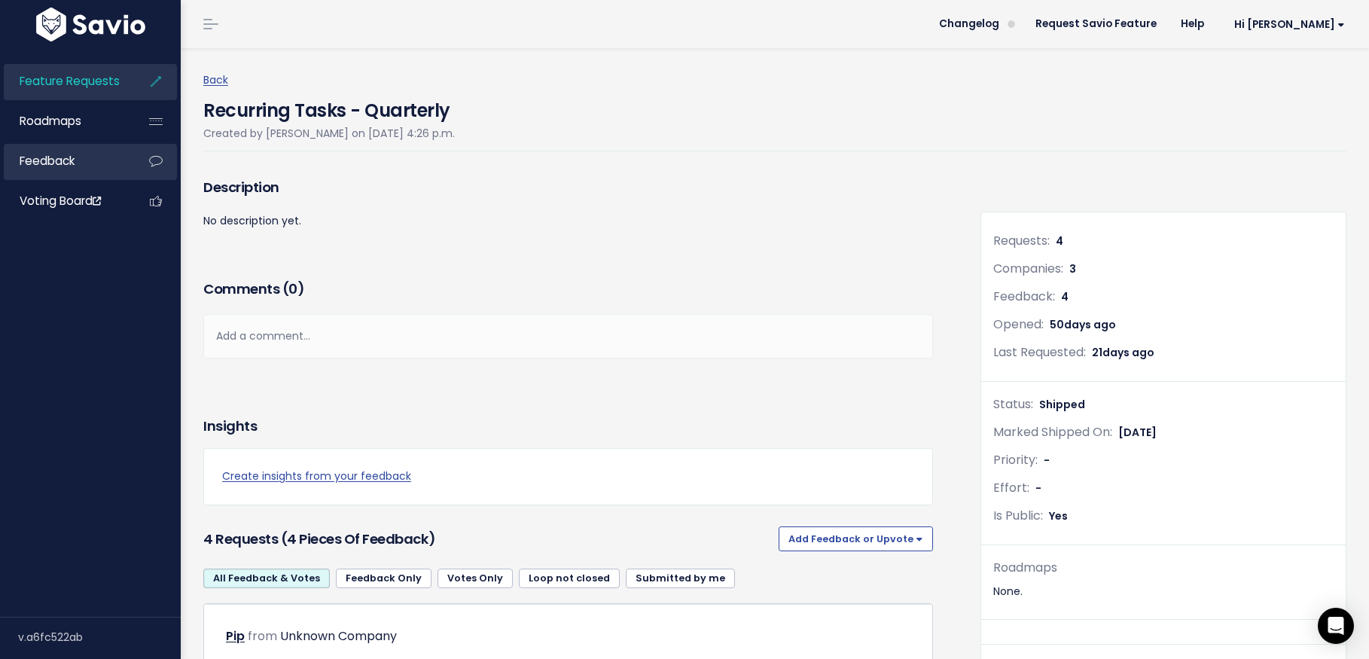
click at [72, 161] on span "Feedback" at bounding box center [47, 161] width 55 height 16
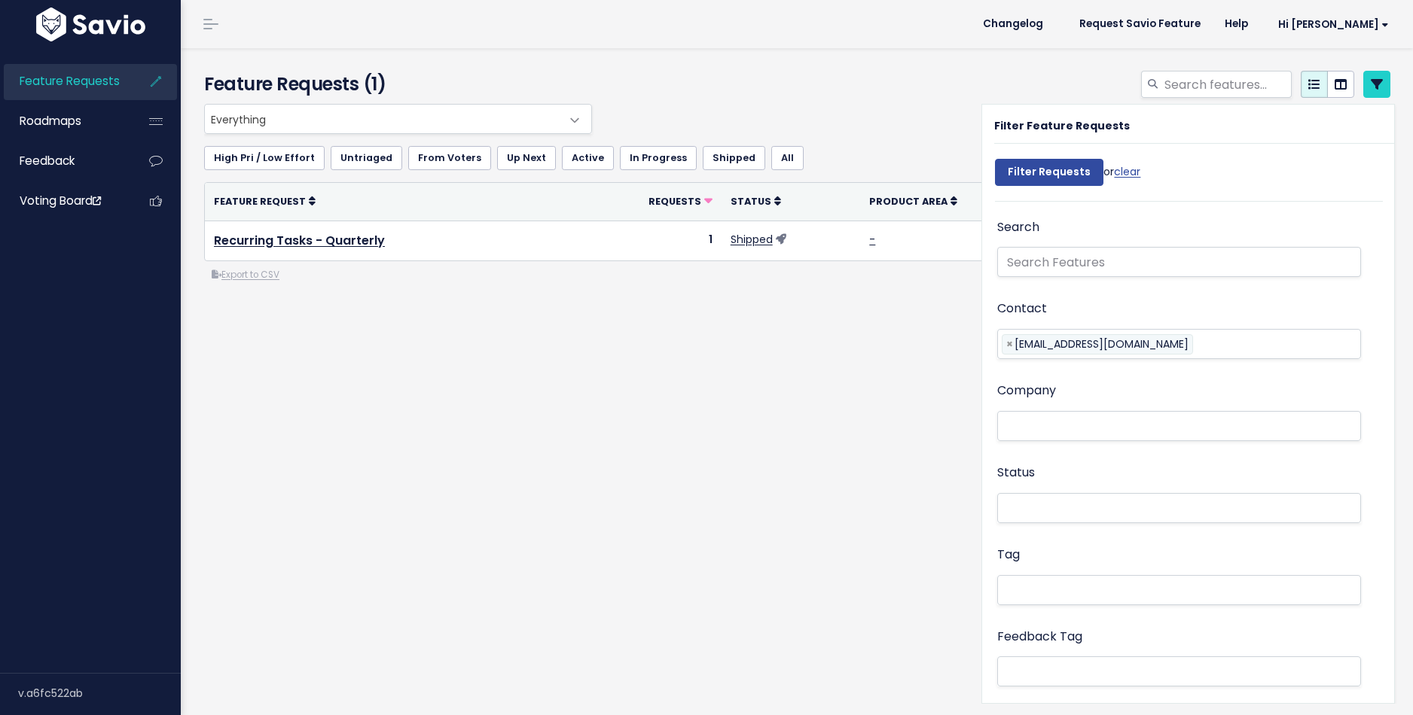
select select
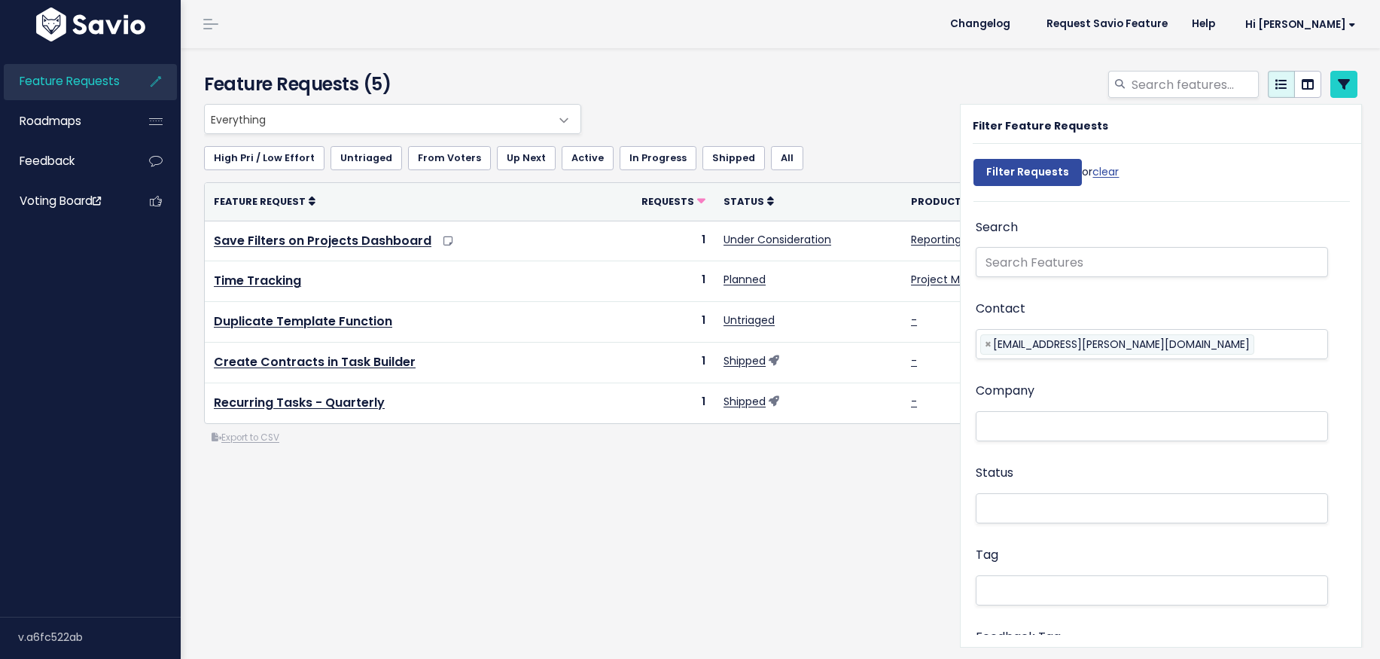
select select
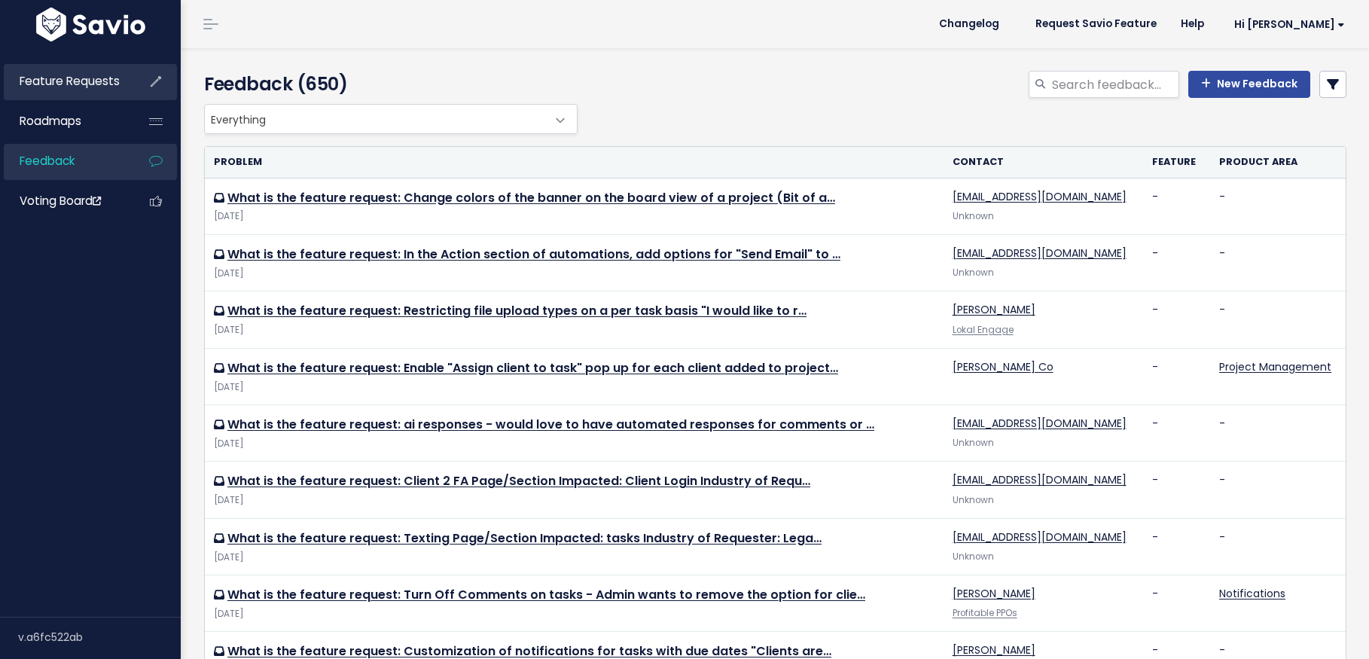
click at [75, 78] on span "Feature Requests" at bounding box center [70, 81] width 100 height 16
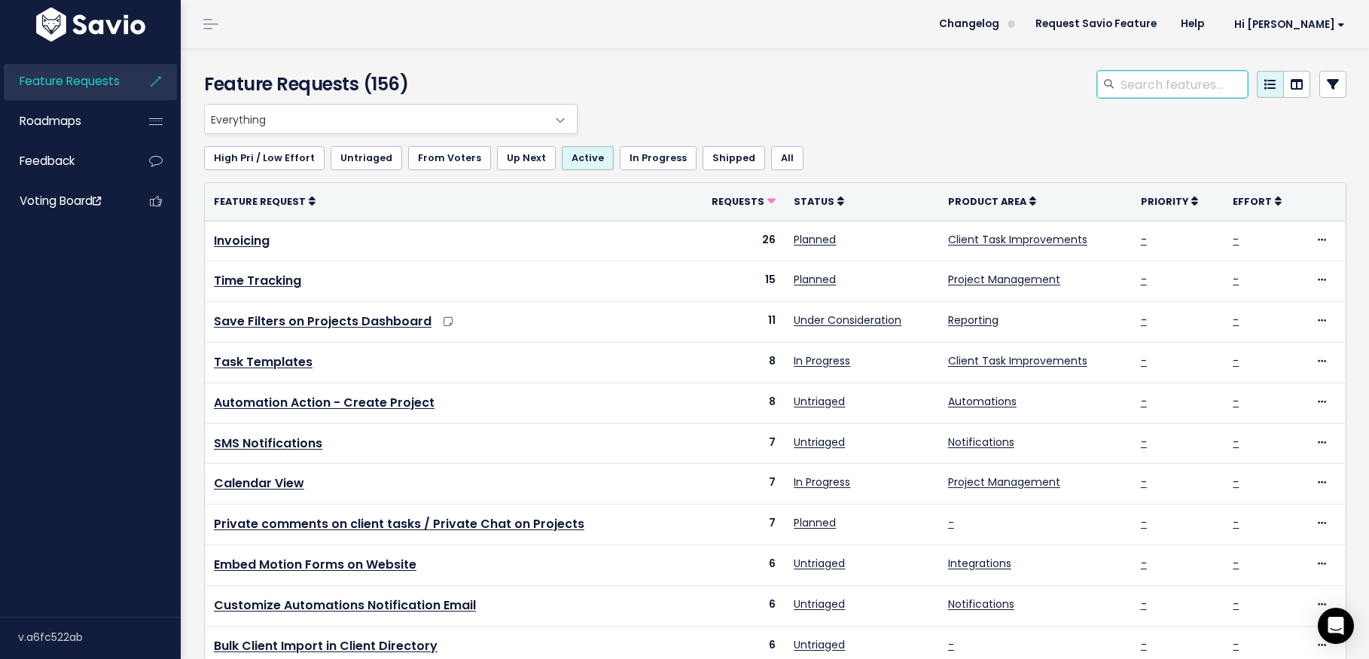
click at [1130, 91] on input "search" at bounding box center [1183, 84] width 129 height 27
type input "quarterly"
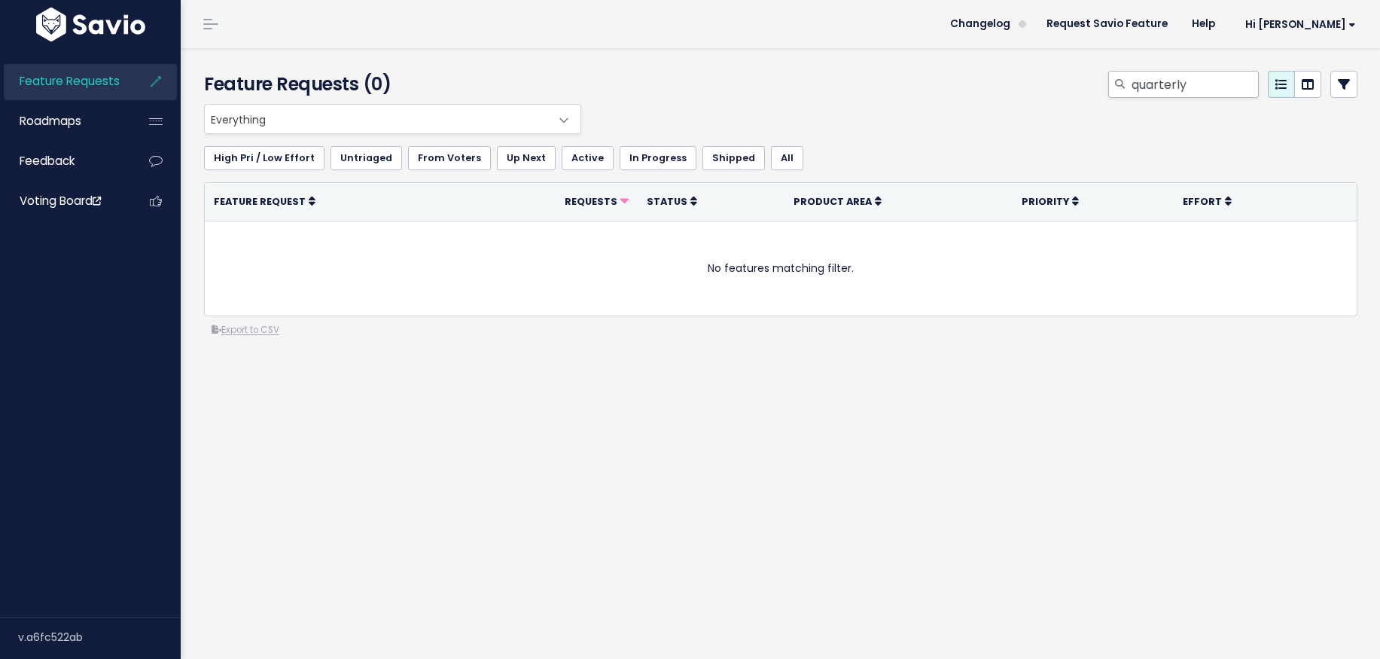
drag, startPoint x: 729, startPoint y: 93, endPoint x: 1129, endPoint y: 90, distance: 399.9
click at [729, 93] on div "quarterly" at bounding box center [977, 87] width 785 height 33
drag, startPoint x: 1196, startPoint y: 90, endPoint x: 1105, endPoint y: 81, distance: 90.7
click at [1108, 81] on div "quarterly" at bounding box center [1183, 84] width 151 height 27
click at [65, 155] on span "Feedback" at bounding box center [47, 161] width 55 height 16
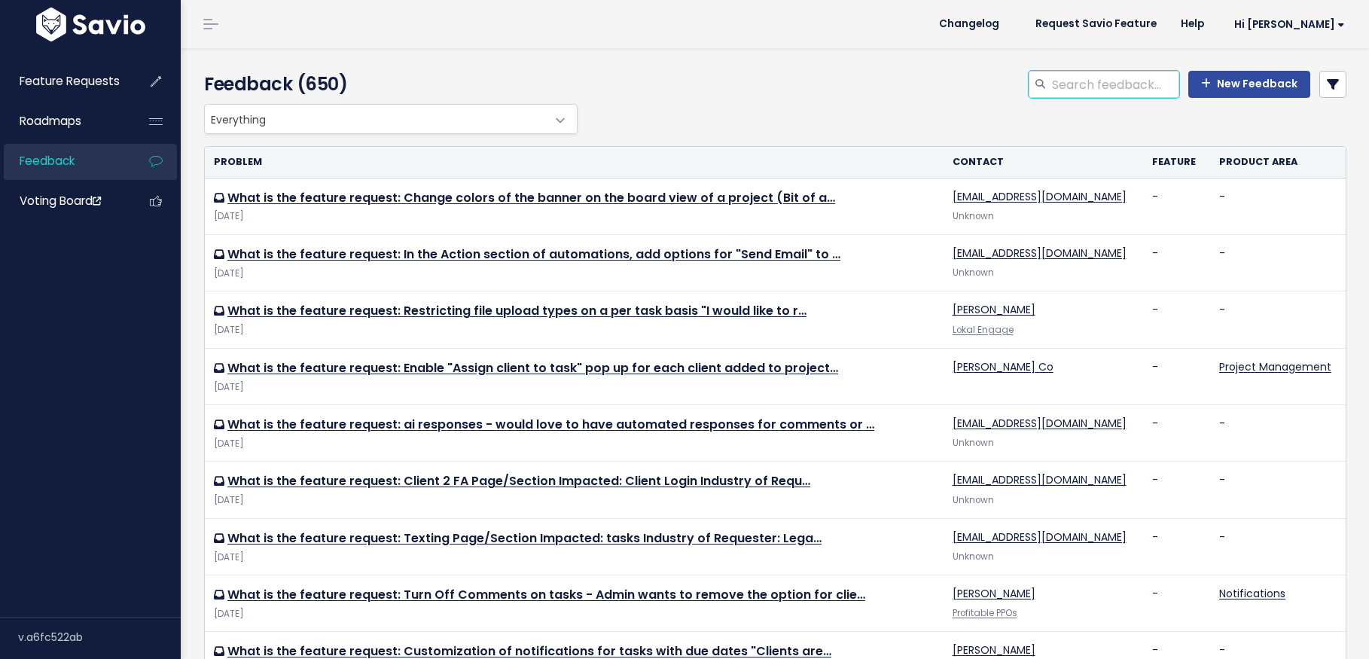
drag, startPoint x: 1081, startPoint y: 89, endPoint x: 1092, endPoint y: 94, distance: 12.5
click at [1081, 89] on input "search" at bounding box center [1114, 84] width 129 height 27
type input "quarterly"
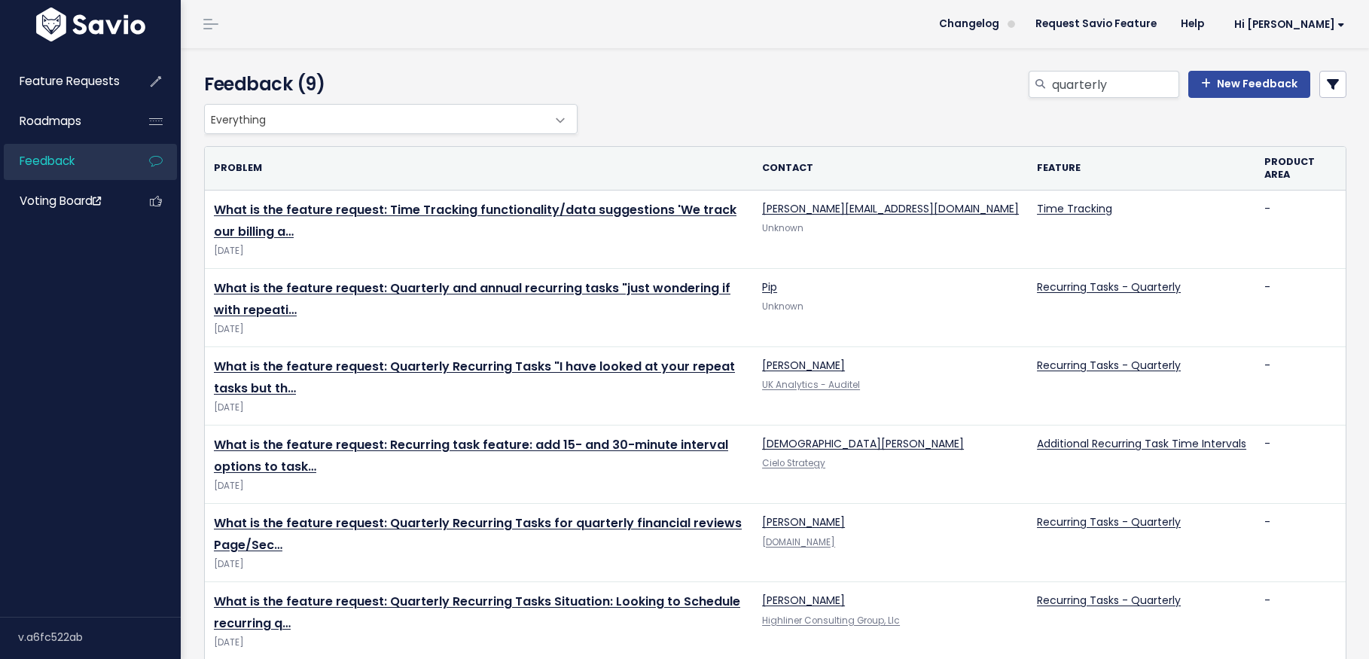
click at [744, 88] on div "quarterly New Feedback" at bounding box center [969, 87] width 777 height 33
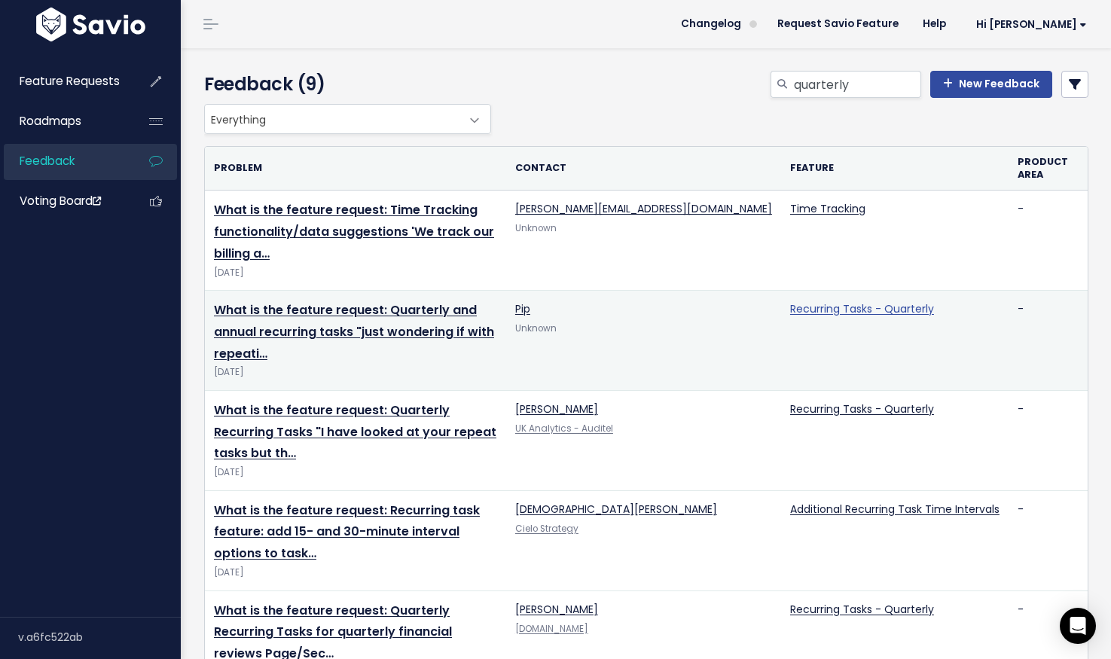
click at [831, 301] on link "Recurring Tasks - Quarterly" at bounding box center [862, 308] width 144 height 15
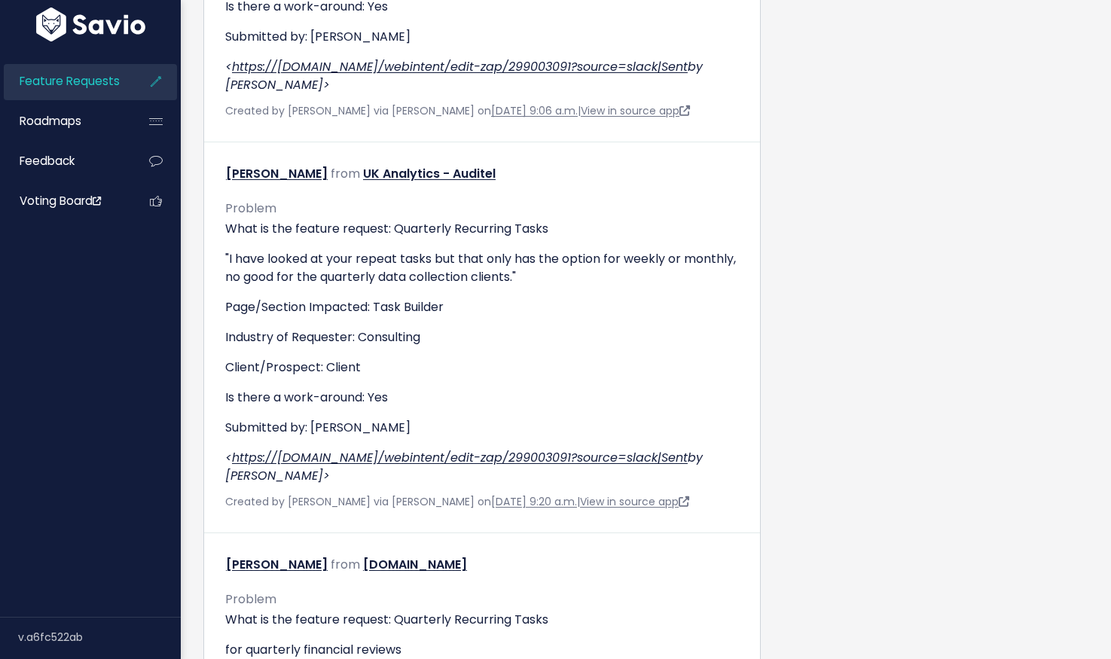
scroll to position [1529, 0]
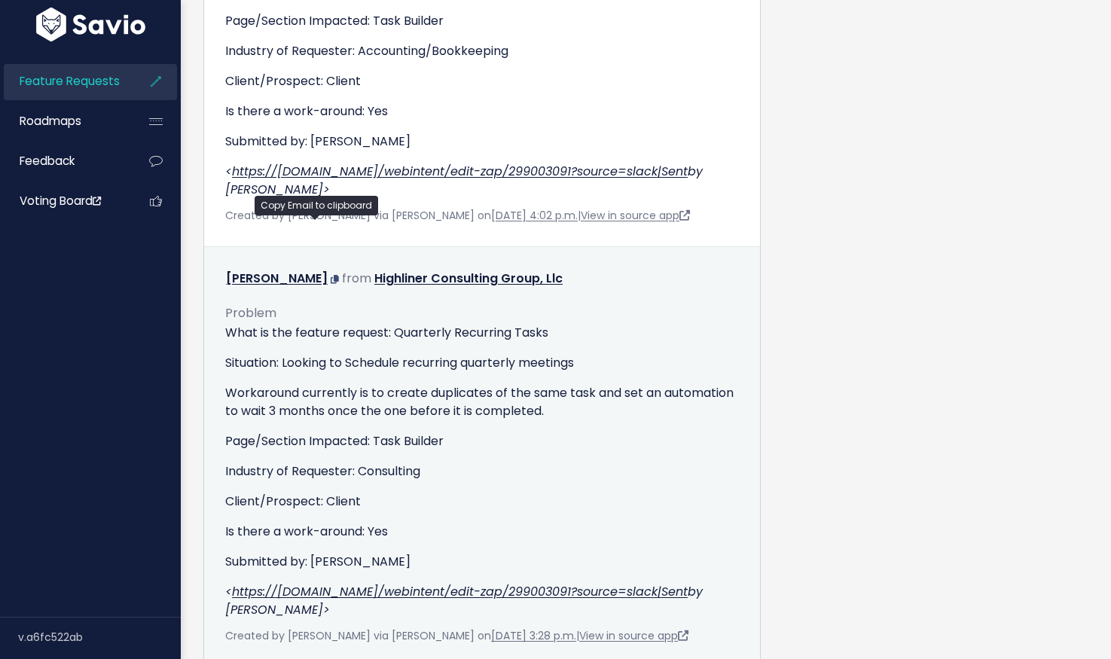
click at [331, 275] on icon at bounding box center [335, 279] width 8 height 9
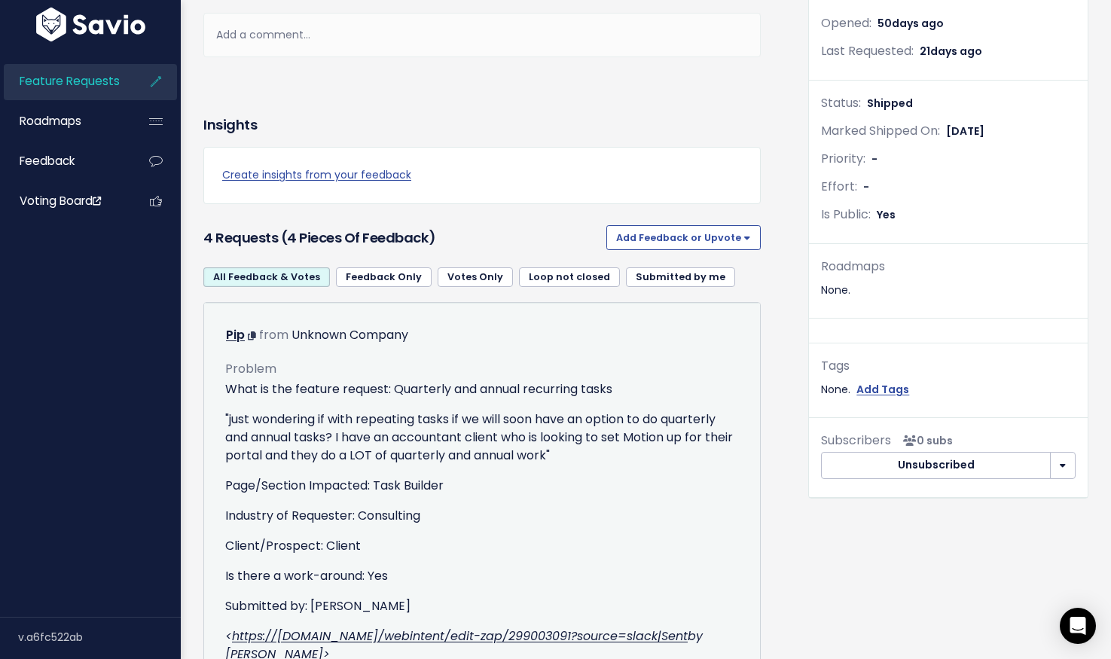
scroll to position [298, 0]
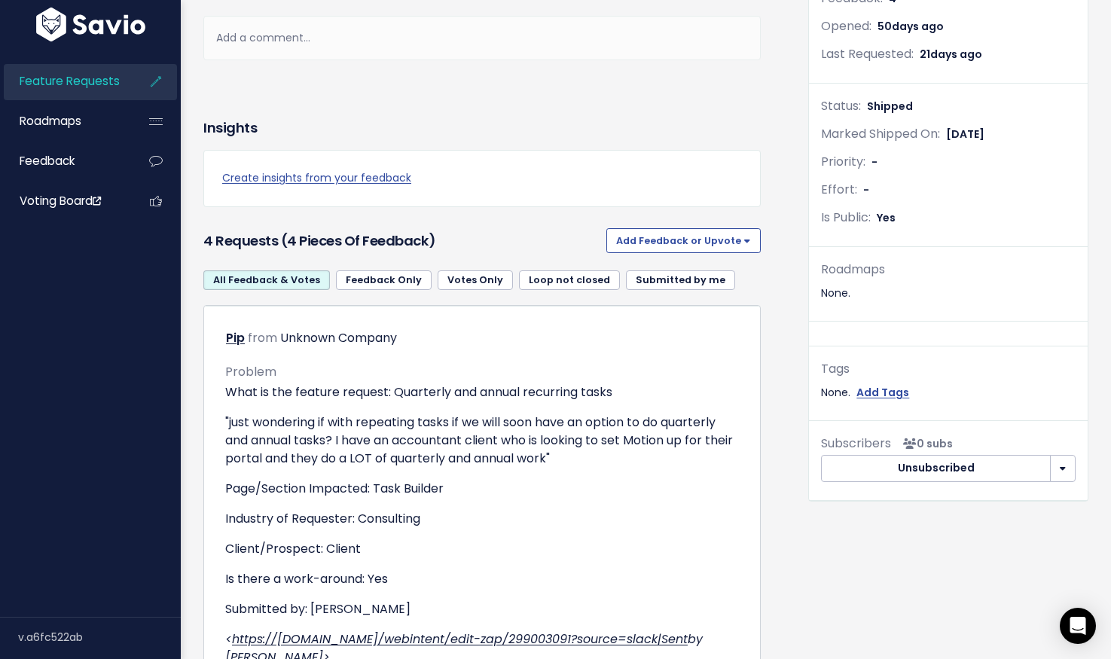
click at [592, 148] on div "Insights" at bounding box center [481, 127] width 557 height 45
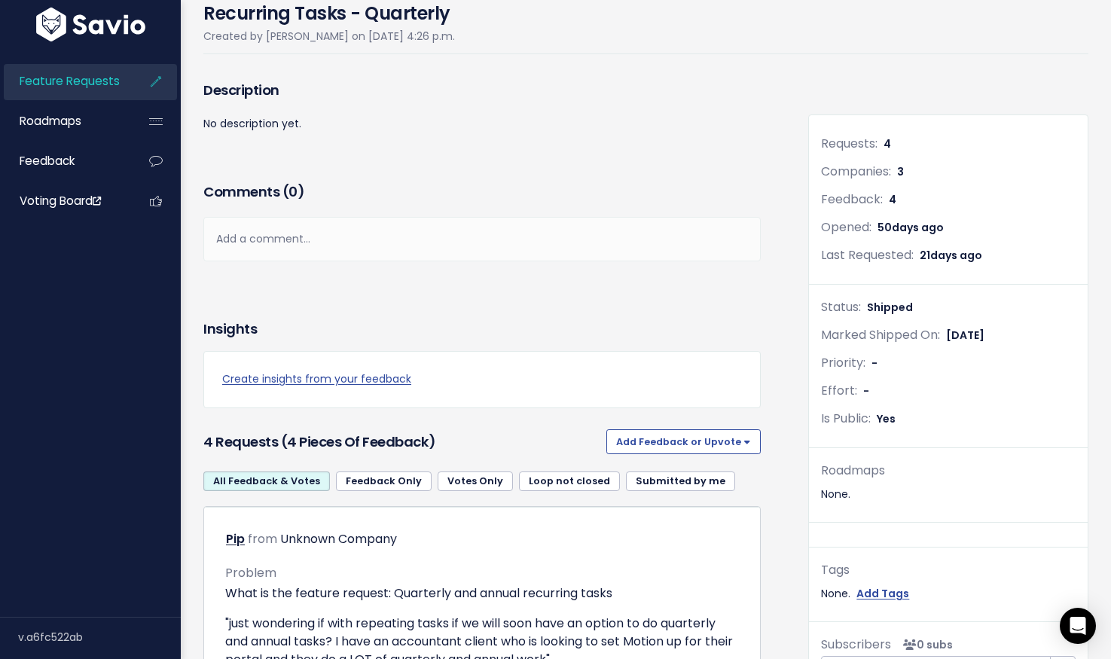
scroll to position [0, 0]
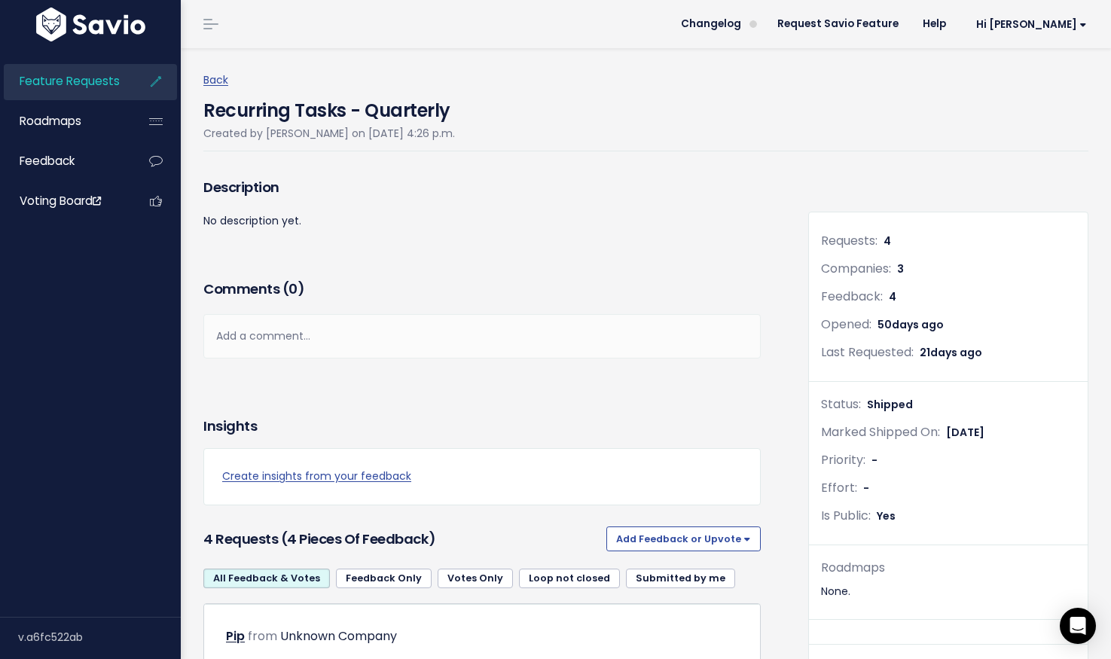
click at [586, 577] on link "Loop not closed" at bounding box center [569, 579] width 101 height 20
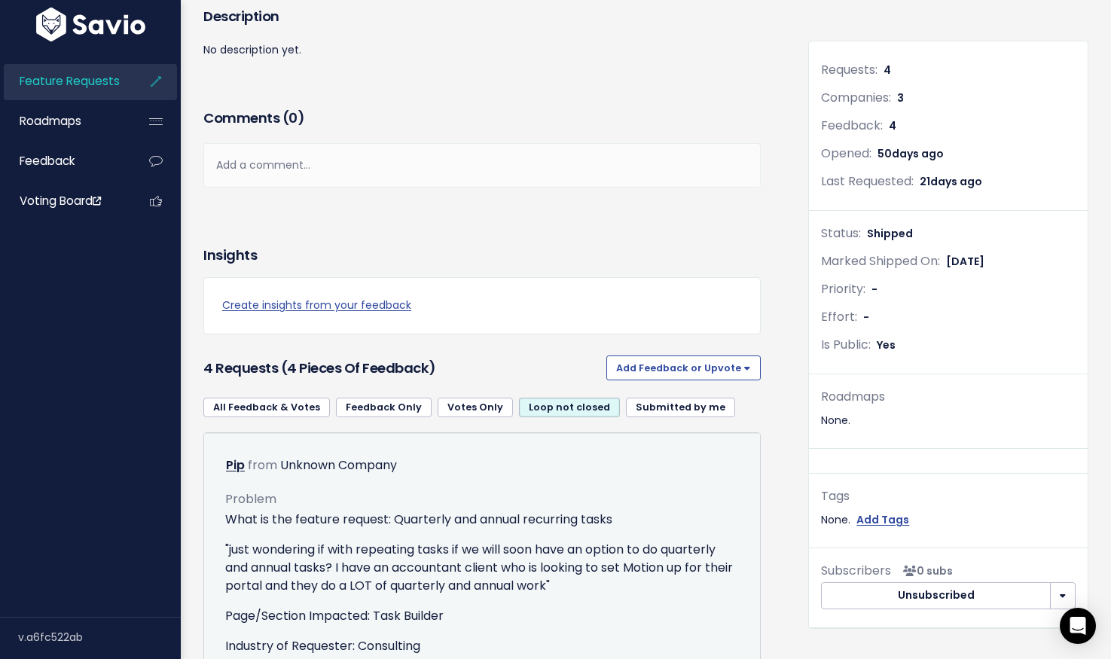
scroll to position [179, 0]
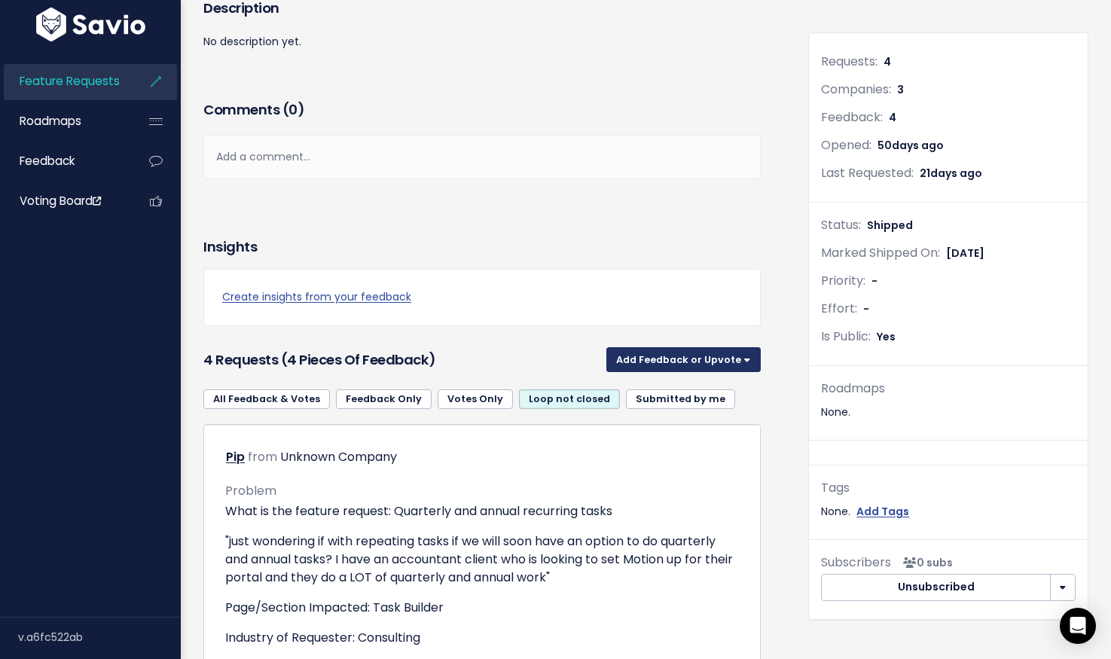
click at [680, 355] on button "Add Feedback or Upvote" at bounding box center [683, 359] width 154 height 24
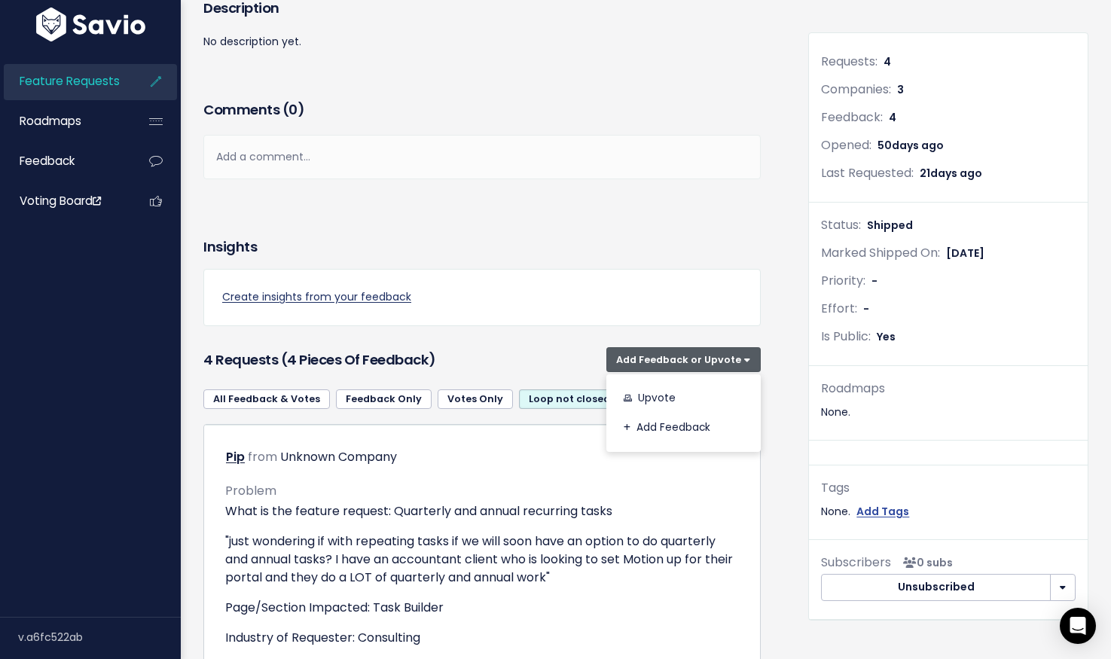
click at [681, 296] on link "Create insights from your feedback" at bounding box center [482, 297] width 520 height 19
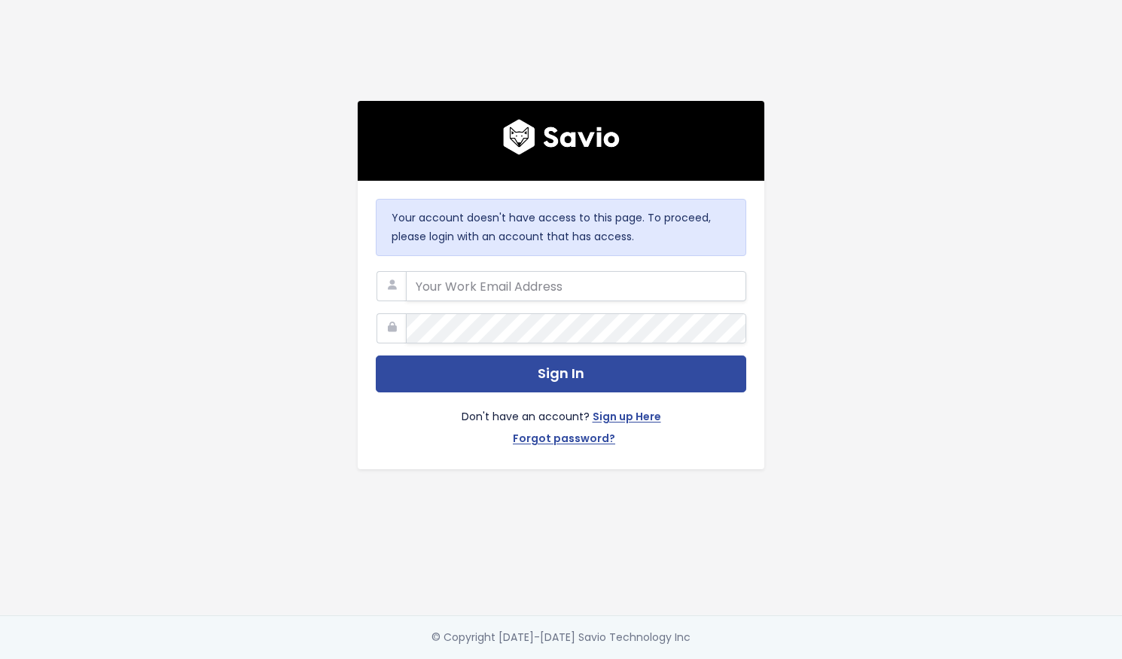
click at [884, 338] on div "Your account doesn't have access to this page. To proceed, please login with an…" at bounding box center [561, 307] width 858 height 615
drag, startPoint x: 782, startPoint y: 321, endPoint x: 746, endPoint y: 316, distance: 36.4
click at [779, 321] on div "Your account doesn't have access to this page. To proceed, please login with an…" at bounding box center [561, 307] width 858 height 615
drag, startPoint x: 563, startPoint y: 278, endPoint x: 569, endPoint y: 290, distance: 13.2
click at [563, 279] on input "email" at bounding box center [576, 286] width 340 height 30
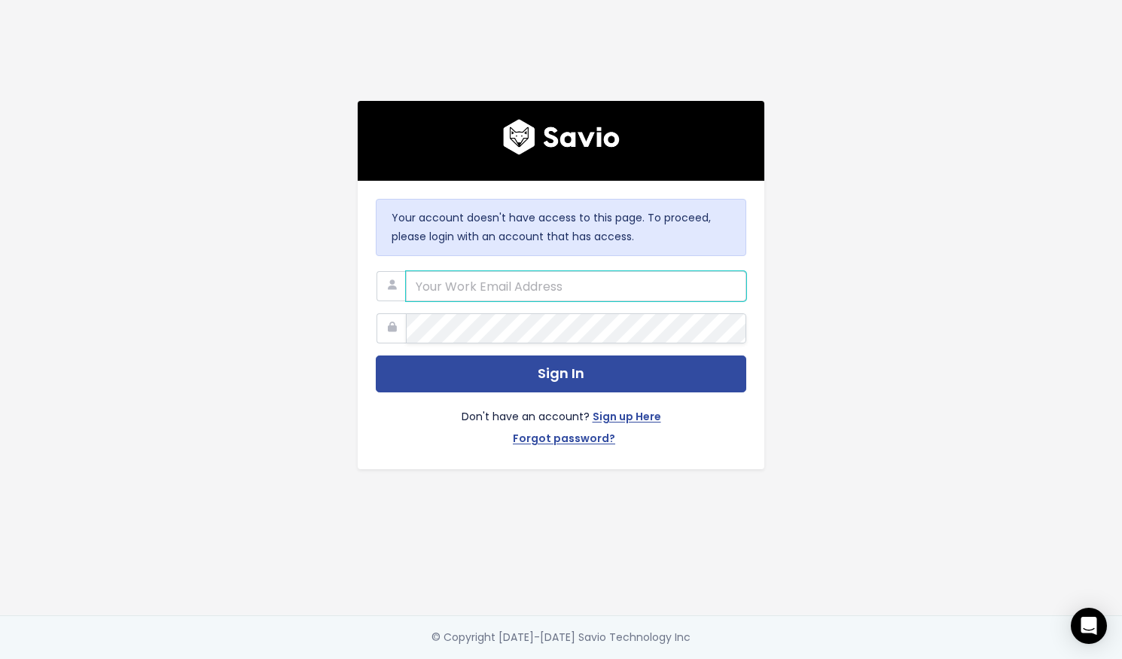
type input "michaela.jarvis@motion.io"
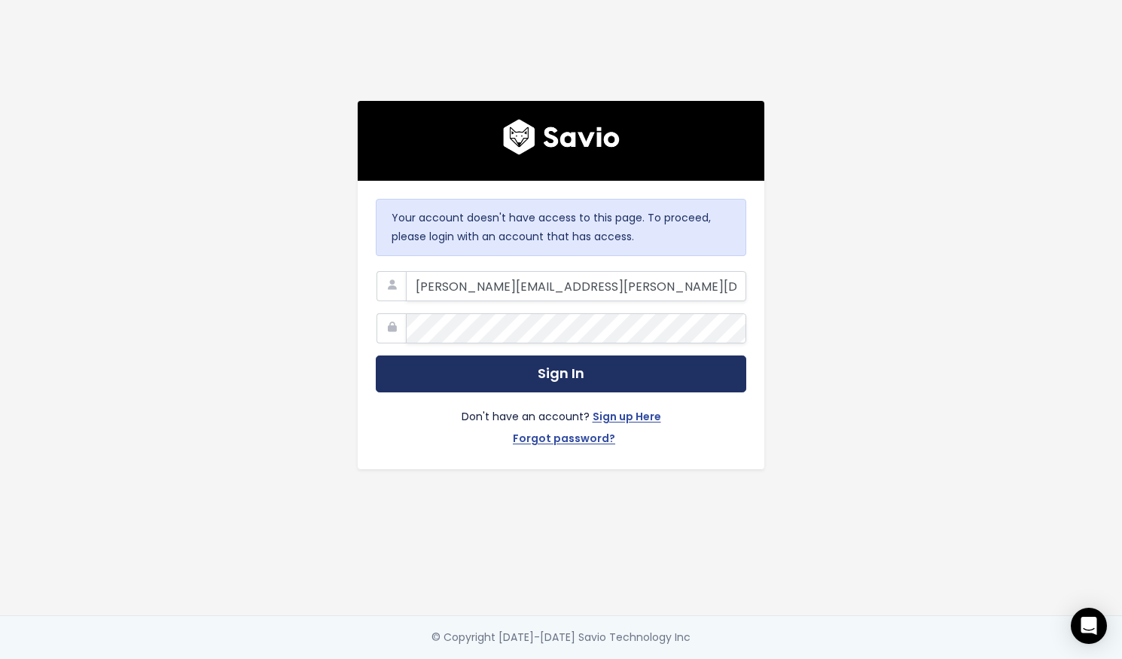
click at [548, 377] on button "Sign In" at bounding box center [561, 373] width 370 height 37
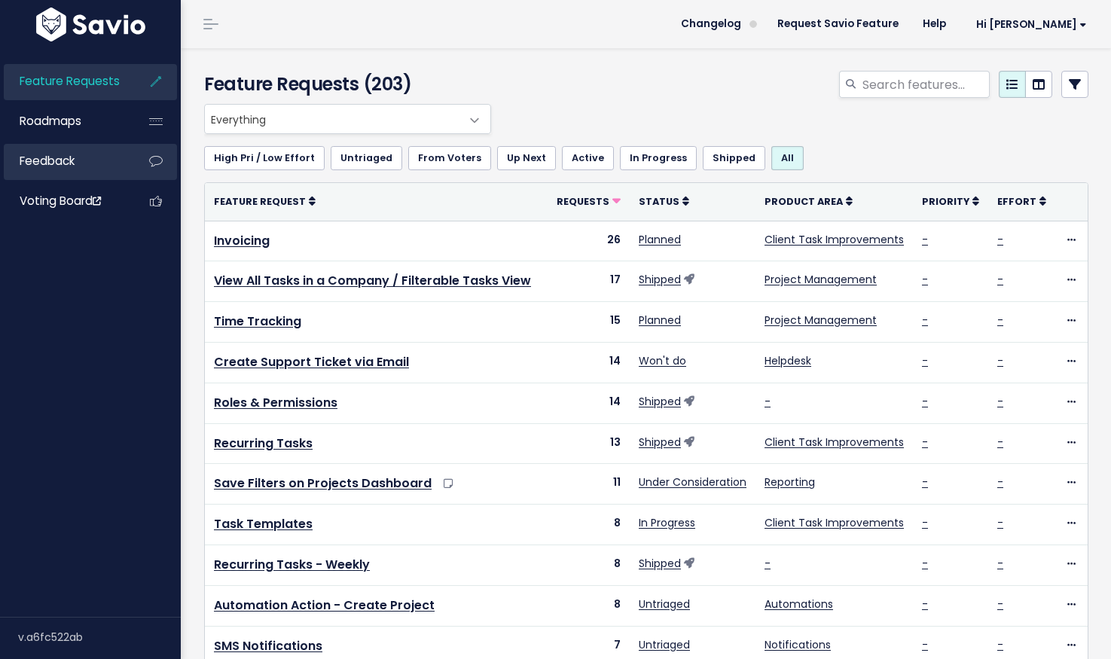
click at [56, 163] on span "Feedback" at bounding box center [47, 161] width 55 height 16
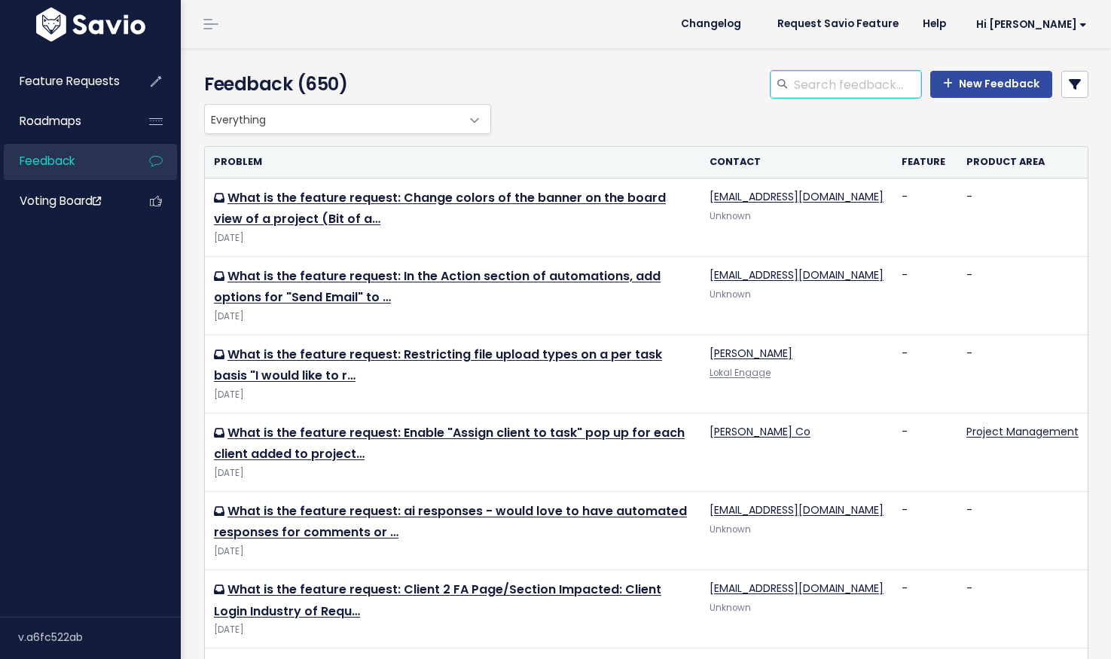
click at [866, 81] on input "search" at bounding box center [856, 84] width 129 height 27
type input "quarterly"
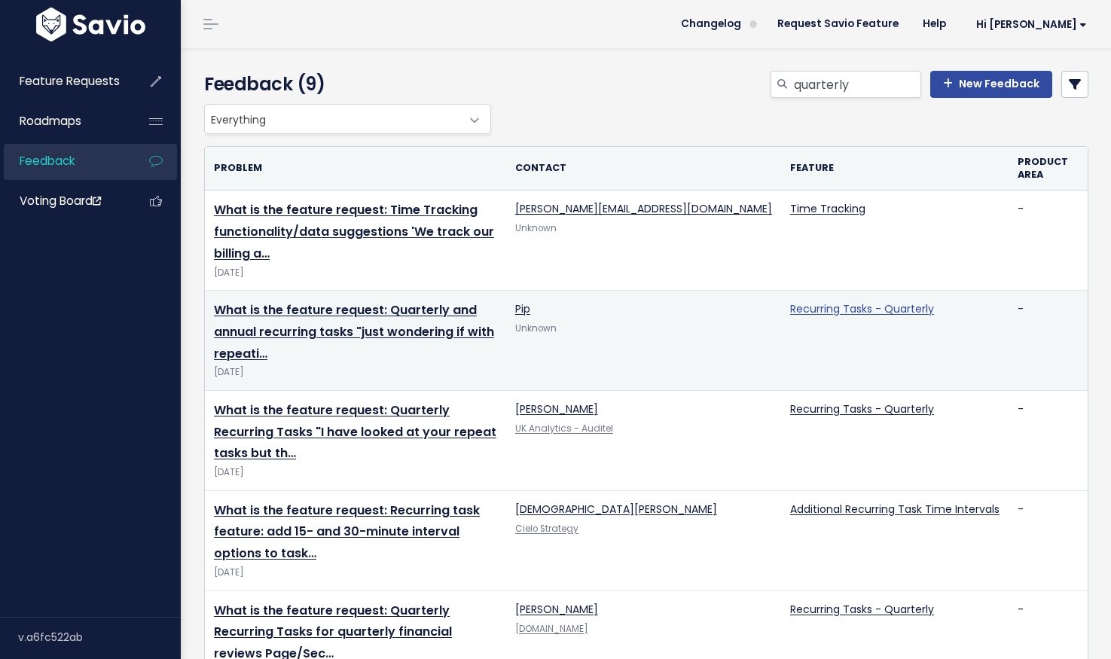
click at [820, 301] on link "Recurring Tasks - Quarterly" at bounding box center [862, 308] width 144 height 15
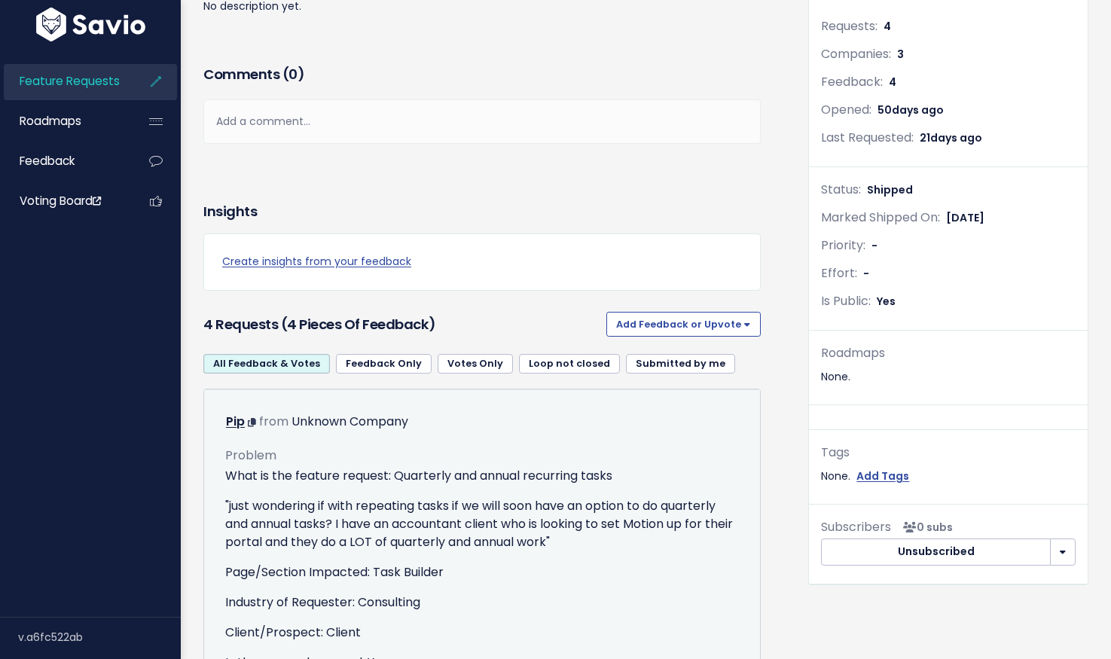
scroll to position [490, 0]
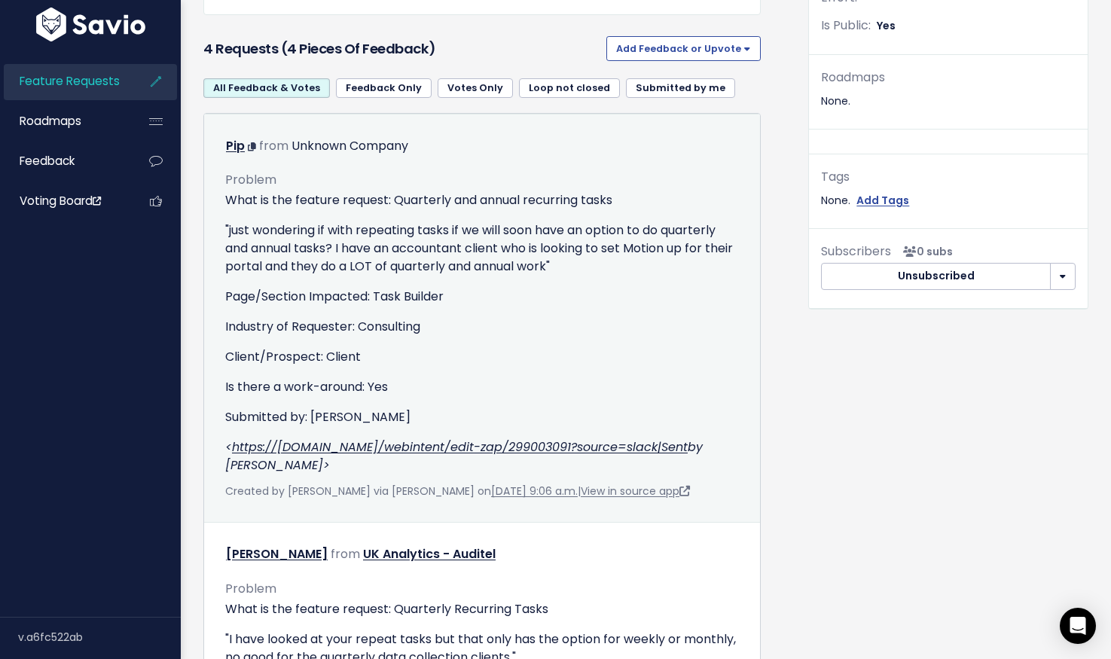
click at [318, 311] on div "What is the feature request: Quarterly and annual recurring tasks "just wonderi…" at bounding box center [482, 332] width 514 height 283
click at [334, 261] on p ""just wondering if with repeating tasks if we will soon have an option to do qu…" at bounding box center [482, 248] width 514 height 54
click at [385, 239] on p ""just wondering if with repeating tasks if we will soon have an option to do qu…" at bounding box center [482, 248] width 514 height 54
click at [366, 152] on div "Unknown Company" at bounding box center [349, 147] width 117 height 22
drag, startPoint x: 250, startPoint y: 203, endPoint x: 261, endPoint y: 219, distance: 19.0
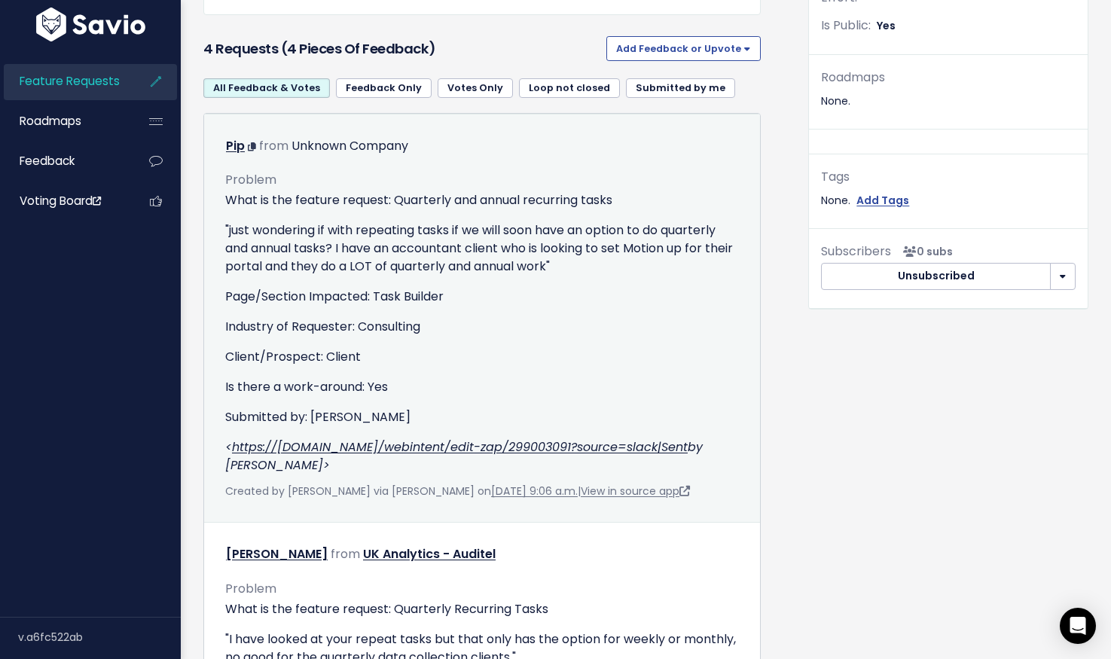
click at [249, 203] on p "What is the feature request: Quarterly and annual recurring tasks" at bounding box center [482, 200] width 514 height 18
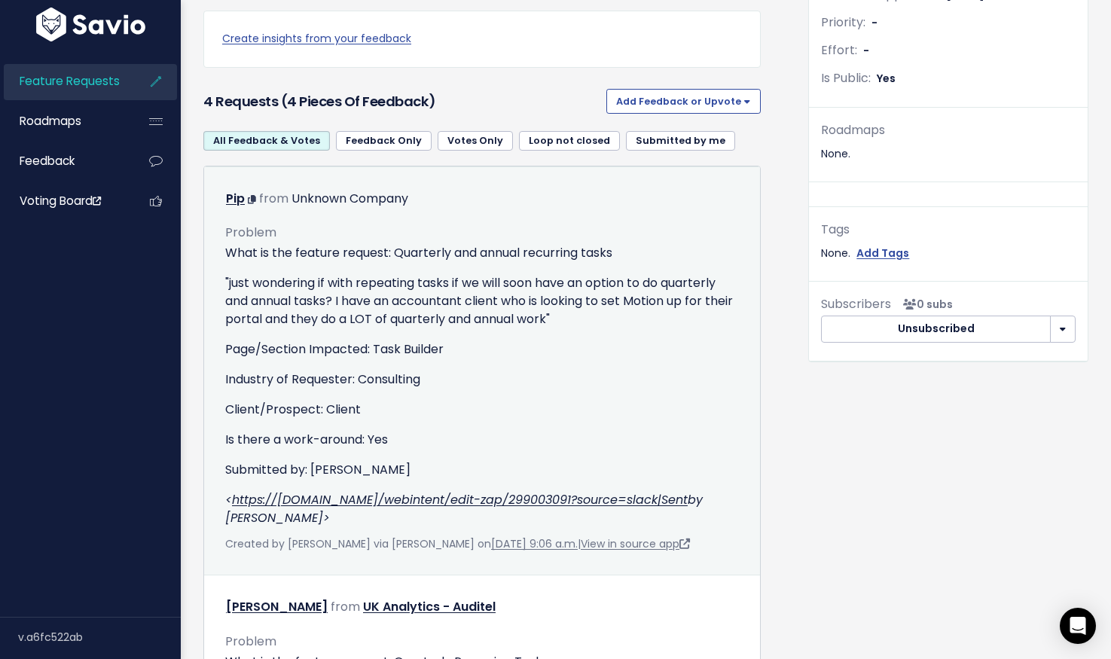
scroll to position [367, 0]
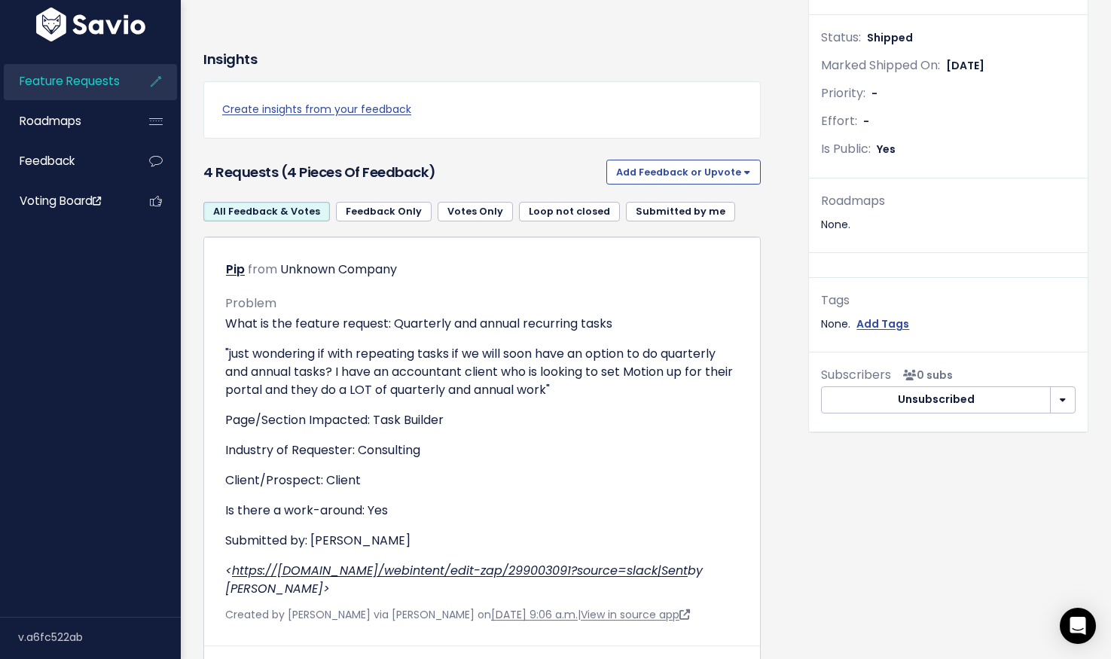
click at [372, 180] on h3 "4 Requests (4 pieces of Feedback)" at bounding box center [401, 172] width 397 height 21
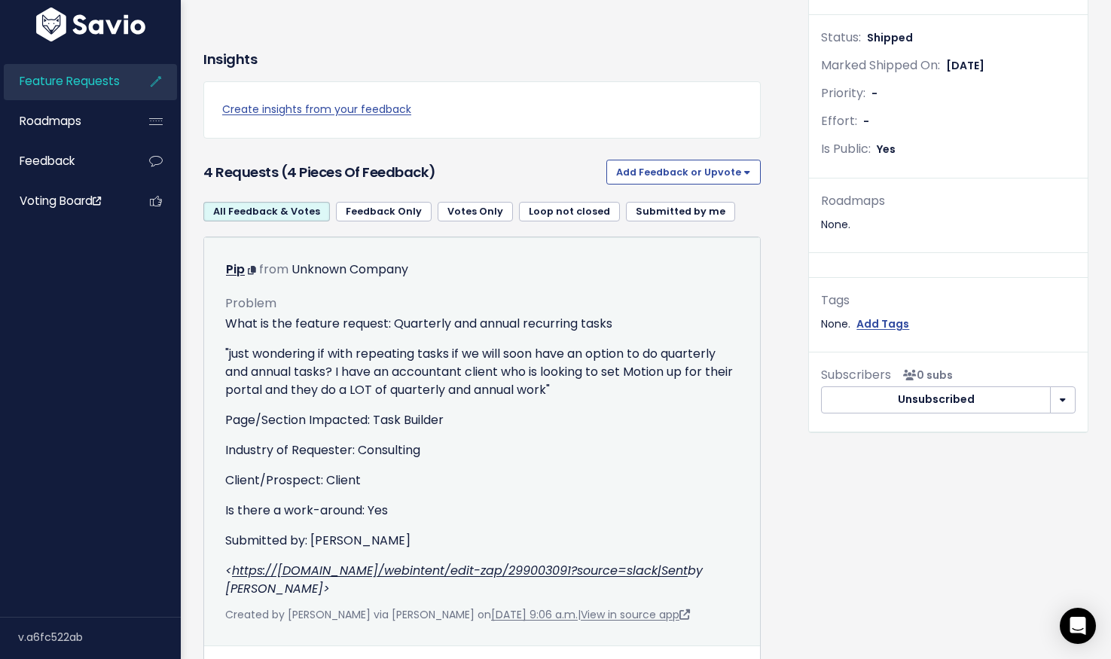
click at [313, 293] on div "Problem What is the feature request: Quarterly and annual recurring tasks "just…" at bounding box center [482, 439] width 514 height 317
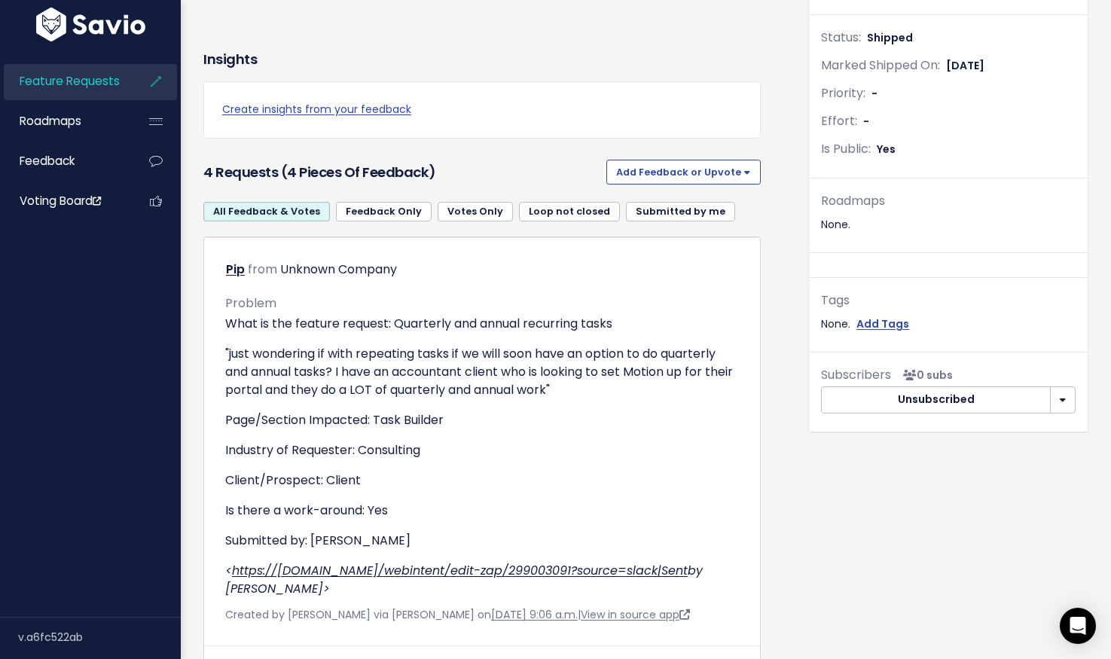
click at [572, 209] on link "Loop not closed" at bounding box center [569, 212] width 101 height 20
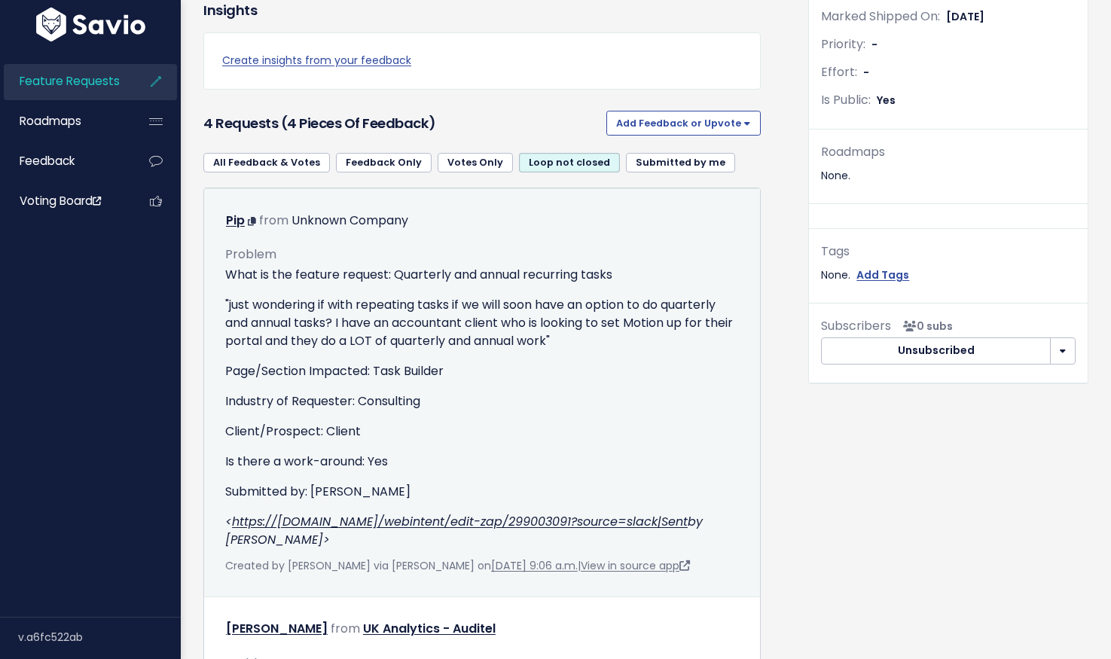
scroll to position [415, 0]
click at [663, 390] on div "What is the feature request: Quarterly and annual recurring tasks "just wonderi…" at bounding box center [482, 408] width 514 height 283
click at [316, 224] on div "Unknown Company" at bounding box center [349, 222] width 117 height 22
click at [343, 331] on p ""just wondering if with repeating tasks if we will soon have an option to do qu…" at bounding box center [482, 324] width 514 height 54
click at [316, 493] on p "Submitted by: Michaela" at bounding box center [482, 492] width 514 height 18
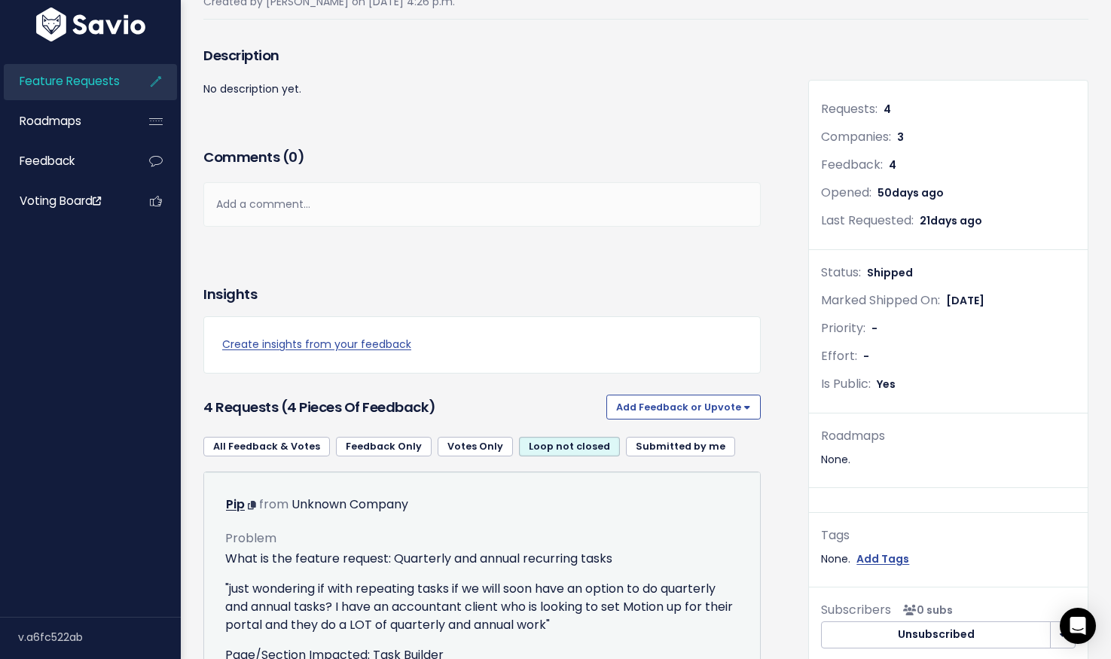
scroll to position [134, 0]
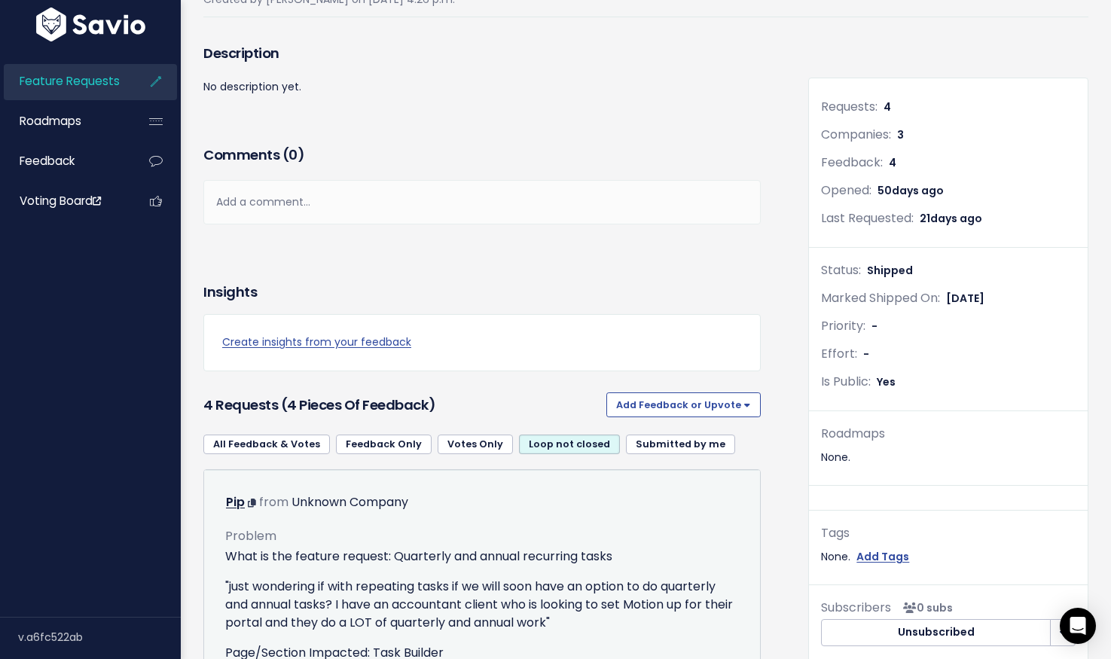
click at [359, 517] on div "Problem What is the feature request: Quarterly and annual recurring tasks "just…" at bounding box center [482, 672] width 514 height 317
click at [349, 502] on div "Unknown Company" at bounding box center [349, 503] width 117 height 22
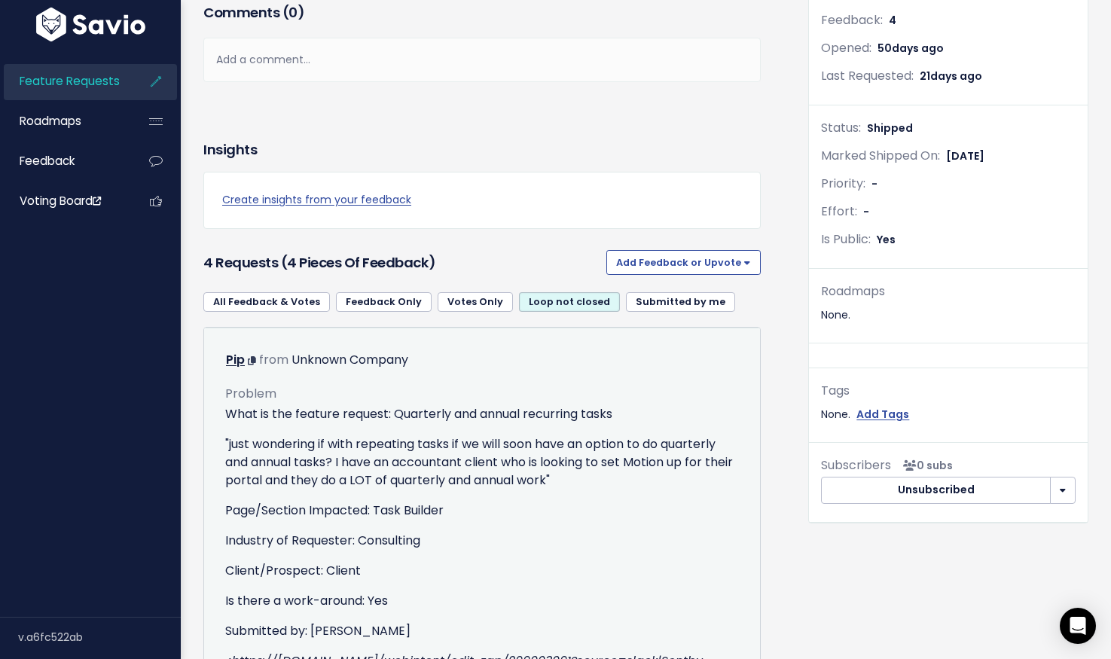
click at [364, 425] on div "What is the feature request: Quarterly and annual recurring tasks "just wonderi…" at bounding box center [482, 546] width 514 height 283
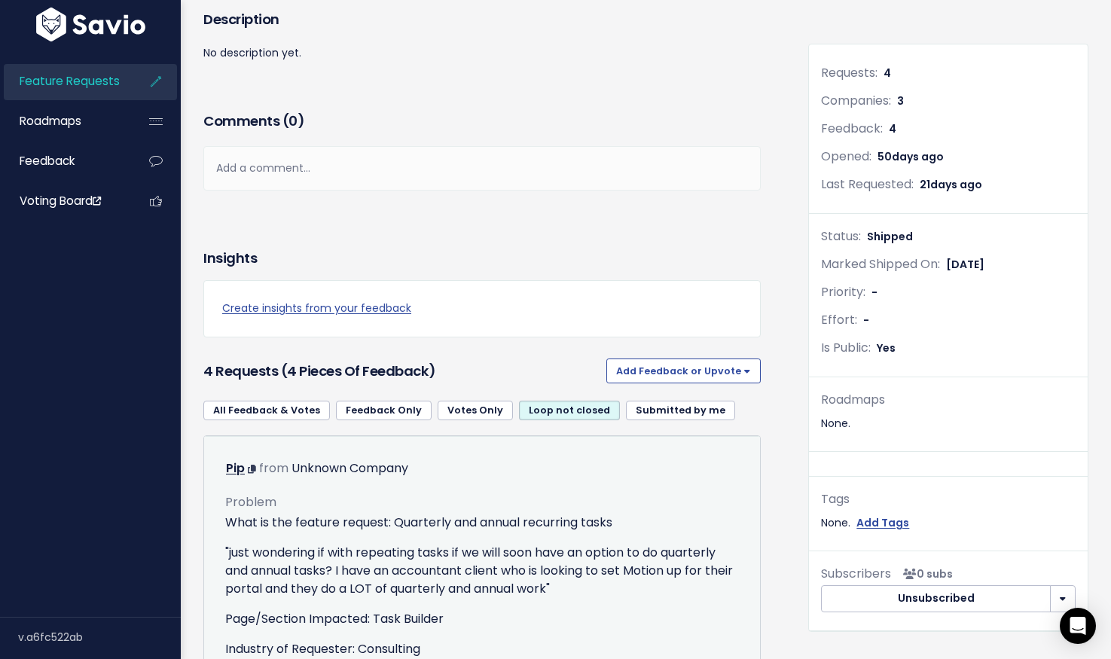
scroll to position [145, 0]
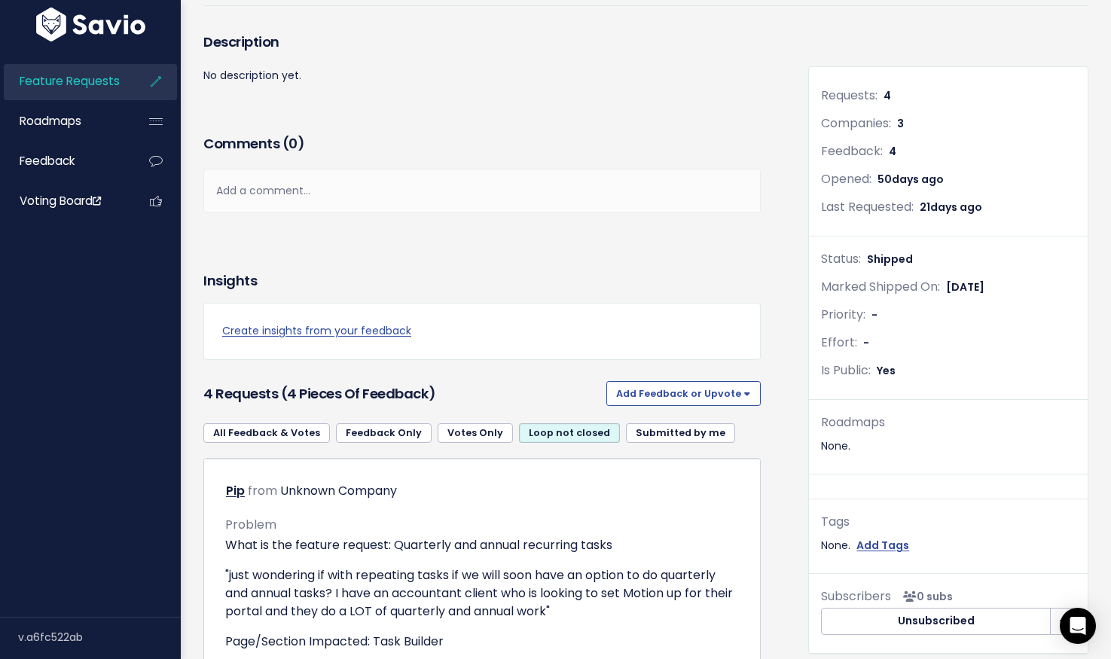
click at [972, 416] on div "Roadmaps" at bounding box center [948, 423] width 255 height 22
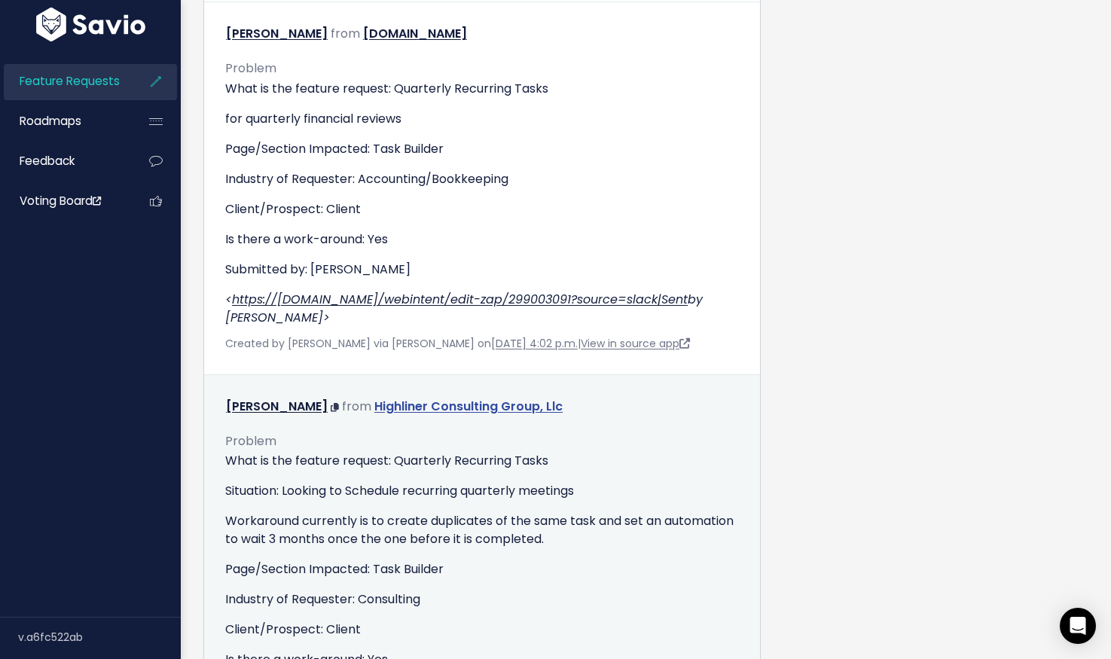
scroll to position [1554, 0]
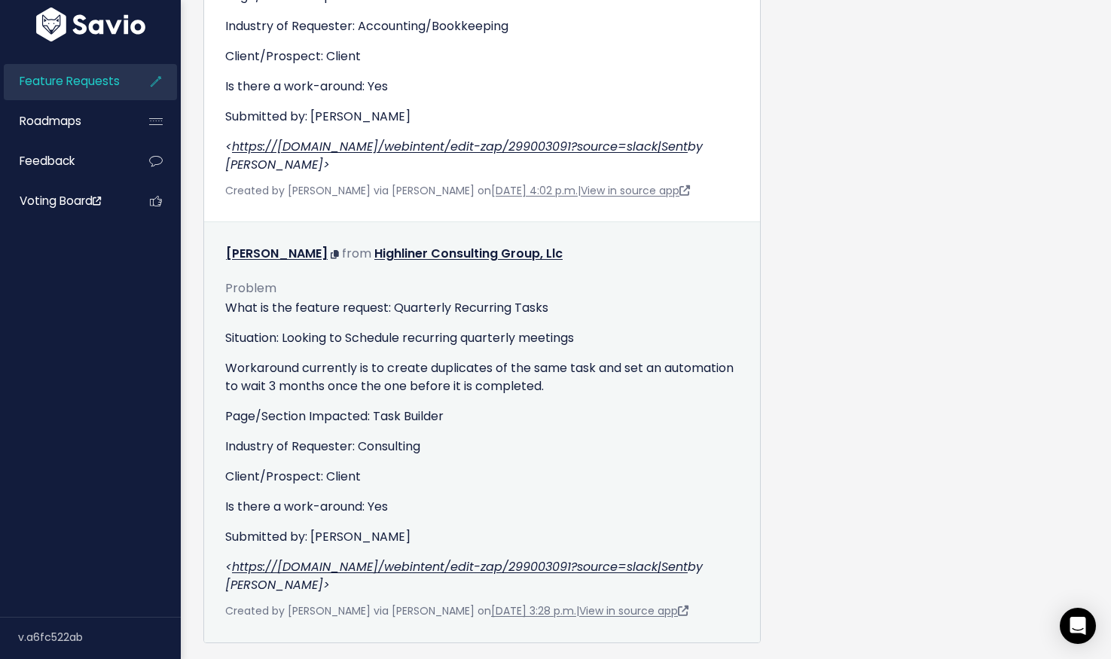
click at [587, 438] on p "Industry of Requester: Consulting" at bounding box center [482, 447] width 514 height 18
click at [535, 359] on p "Workaround currently is to create duplicates of the same task and set an automa…" at bounding box center [482, 377] width 514 height 36
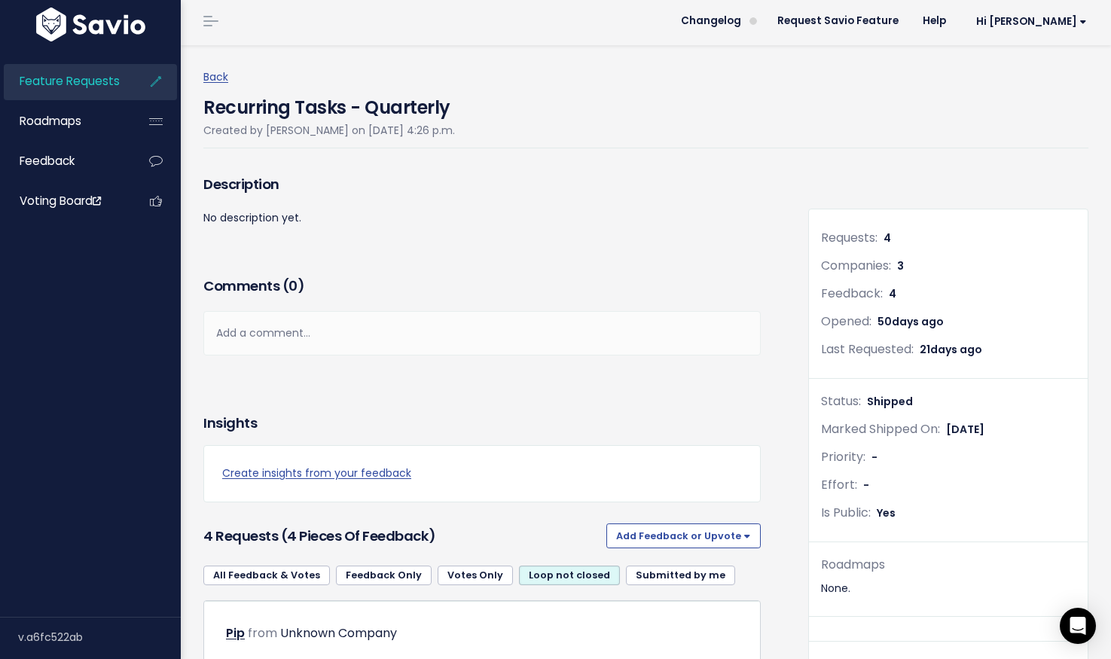
scroll to position [0, 0]
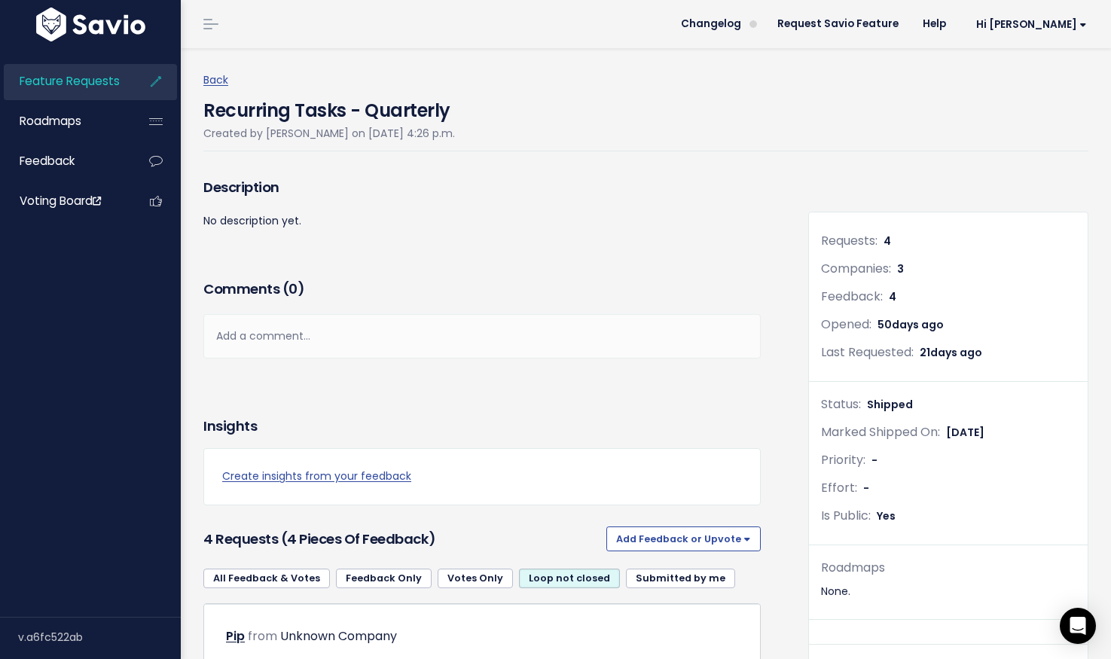
click at [339, 117] on h4 "Recurring Tasks - Quarterly" at bounding box center [329, 107] width 252 height 35
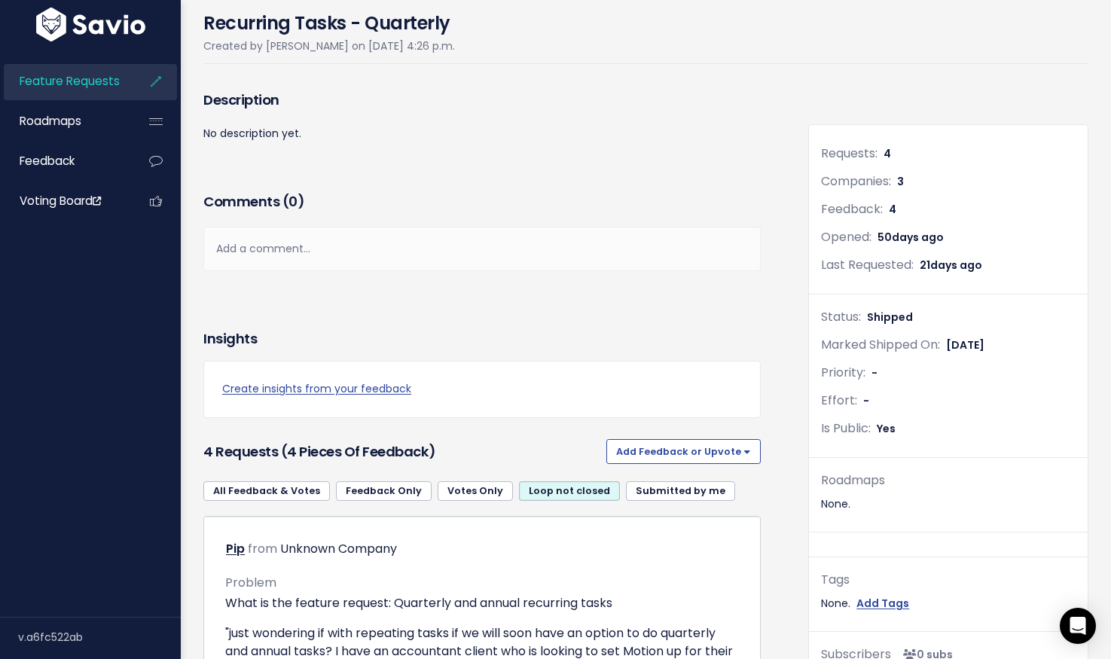
scroll to position [11, 0]
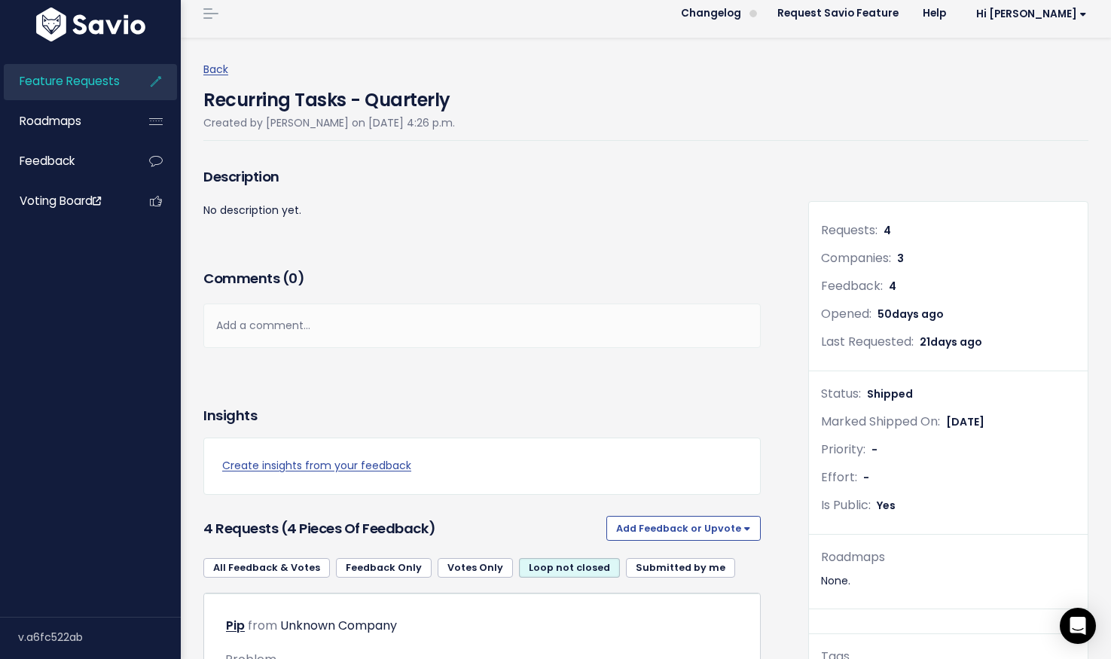
click at [883, 233] on span "4" at bounding box center [887, 230] width 8 height 15
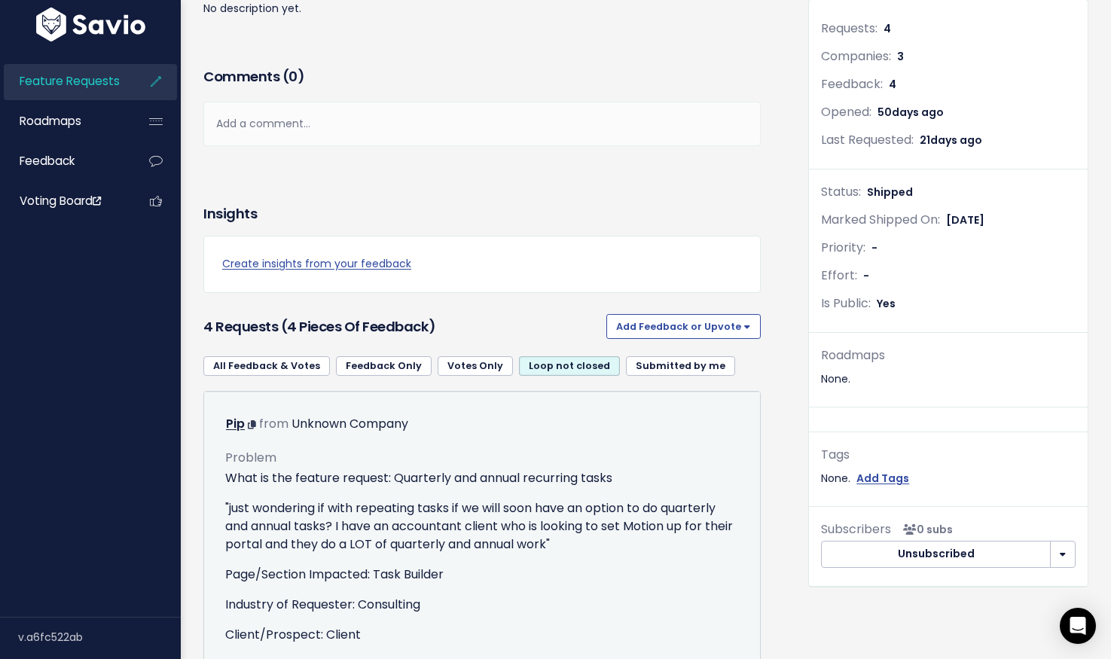
scroll to position [322, 0]
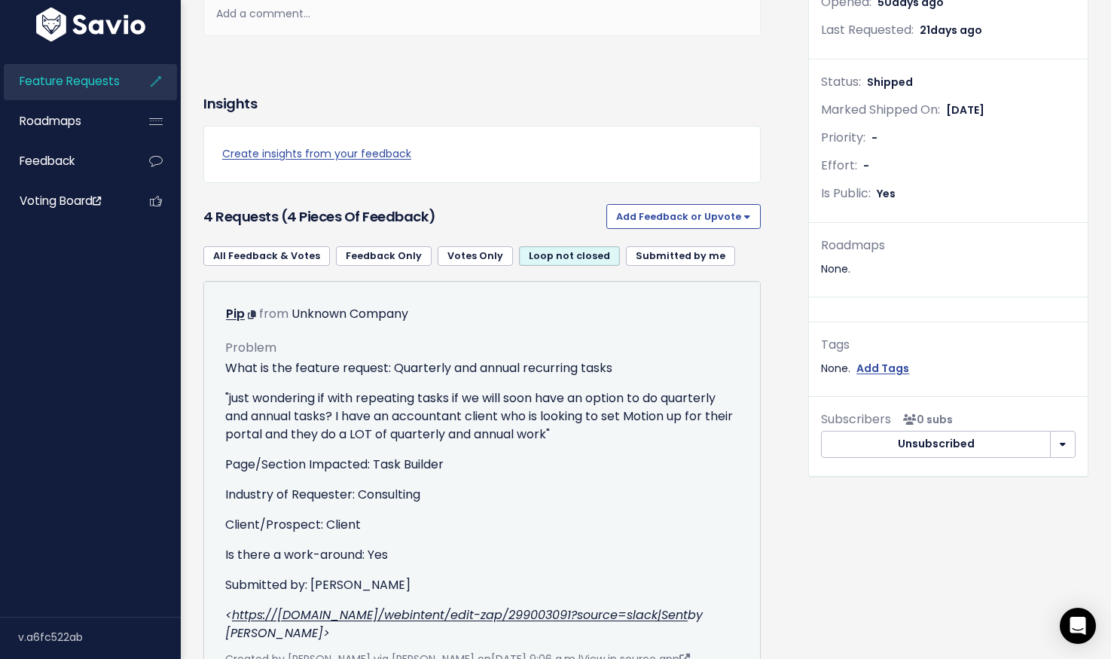
drag, startPoint x: 451, startPoint y: 475, endPoint x: 273, endPoint y: 346, distance: 219.9
click at [450, 474] on div "What is the feature request: Quarterly and annual recurring tasks "just wonderi…" at bounding box center [482, 500] width 514 height 283
click at [240, 313] on link "Pip" at bounding box center [235, 313] width 19 height 17
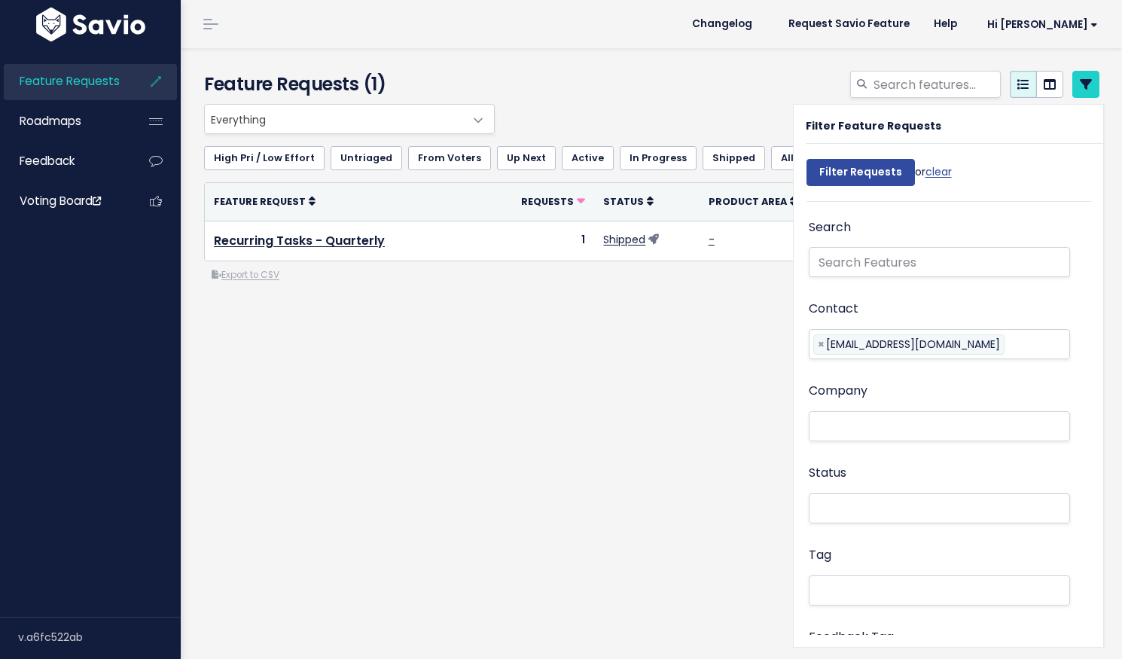
select select
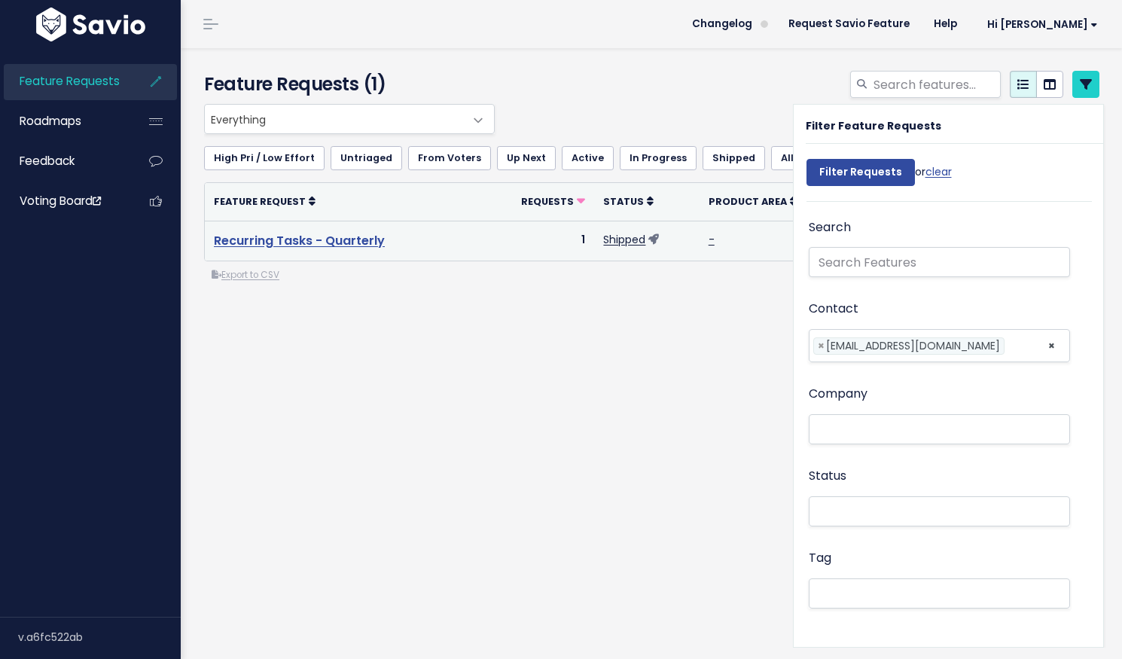
click at [302, 241] on link "Recurring Tasks - Quarterly" at bounding box center [299, 240] width 171 height 17
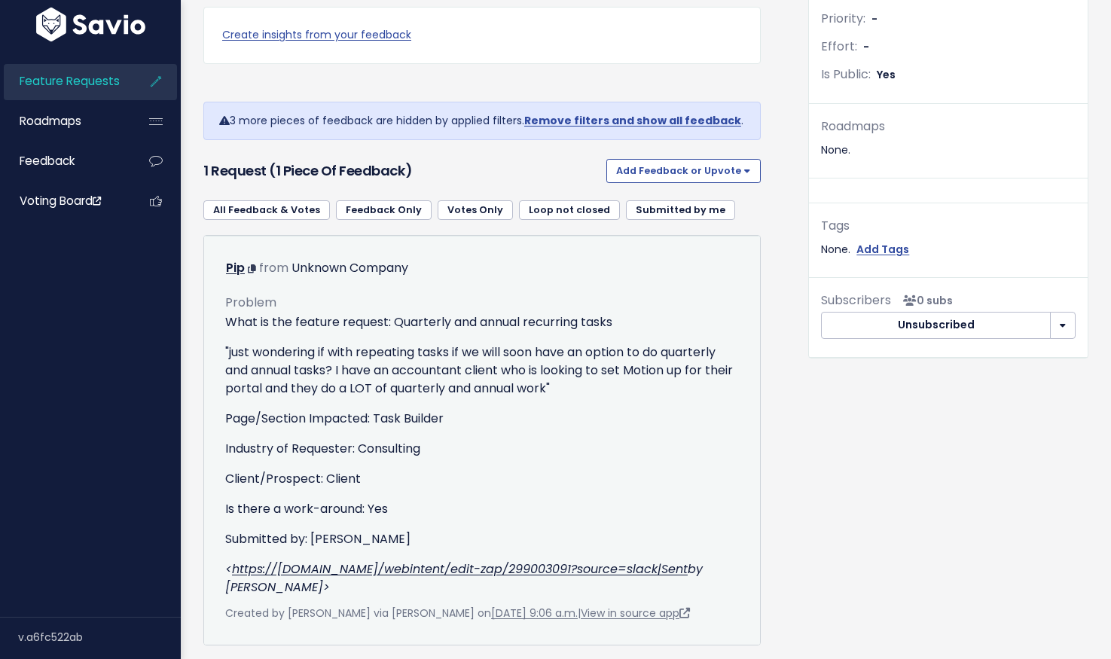
scroll to position [498, 0]
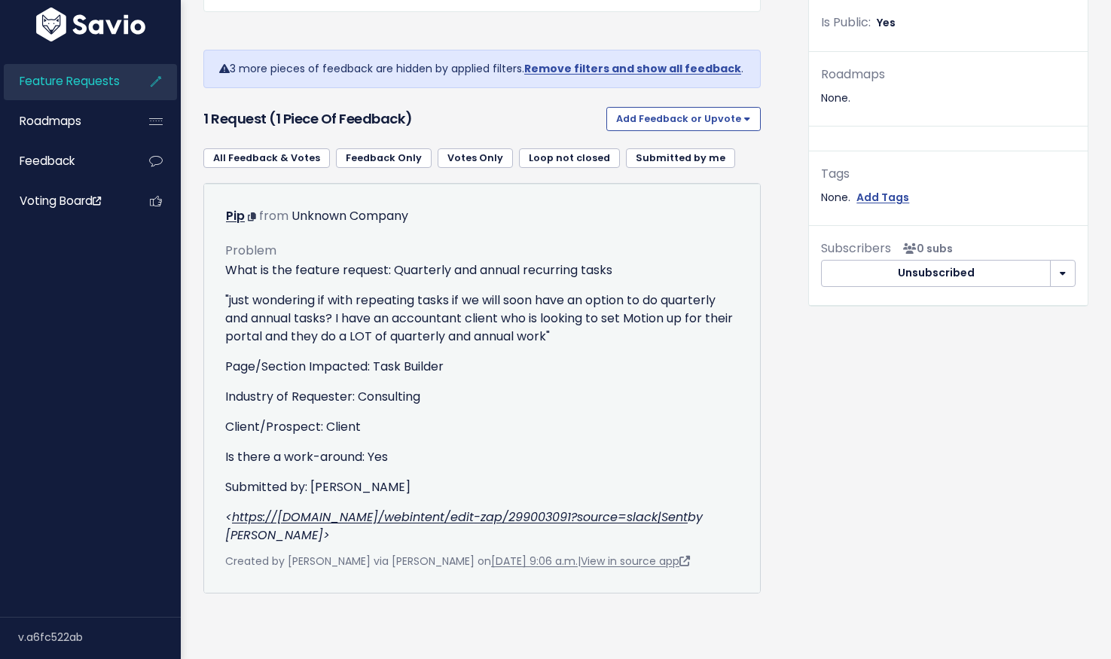
click at [611, 293] on p ""just wondering if with repeating tasks if we will soon have an option to do qu…" at bounding box center [482, 318] width 514 height 54
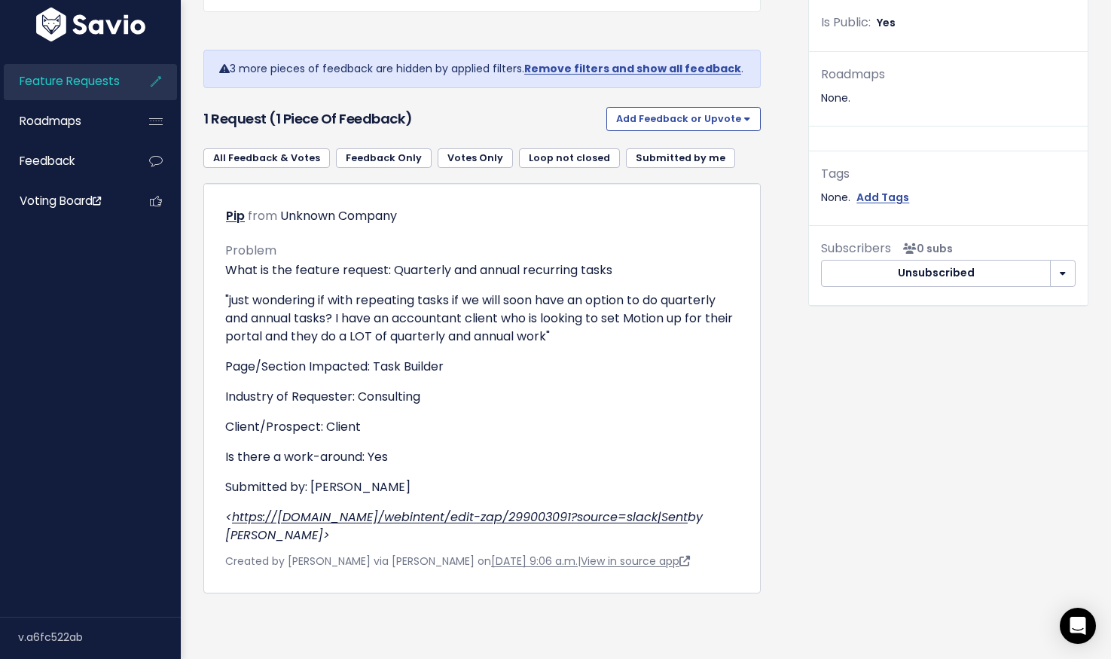
click at [561, 148] on link "Loop not closed" at bounding box center [569, 158] width 101 height 20
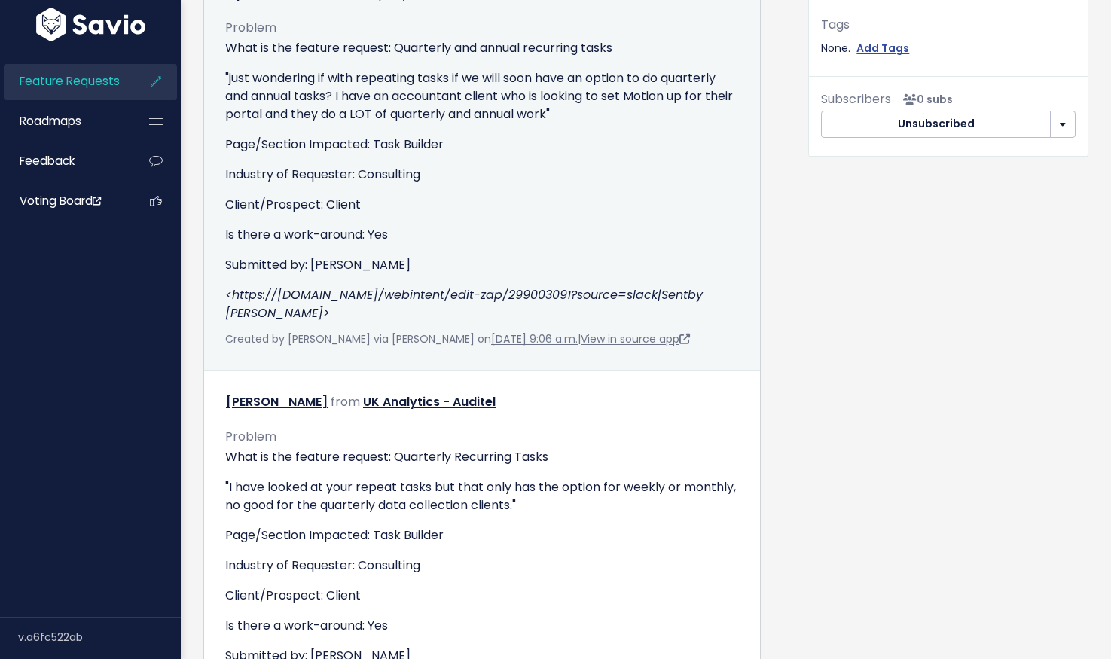
scroll to position [575, 0]
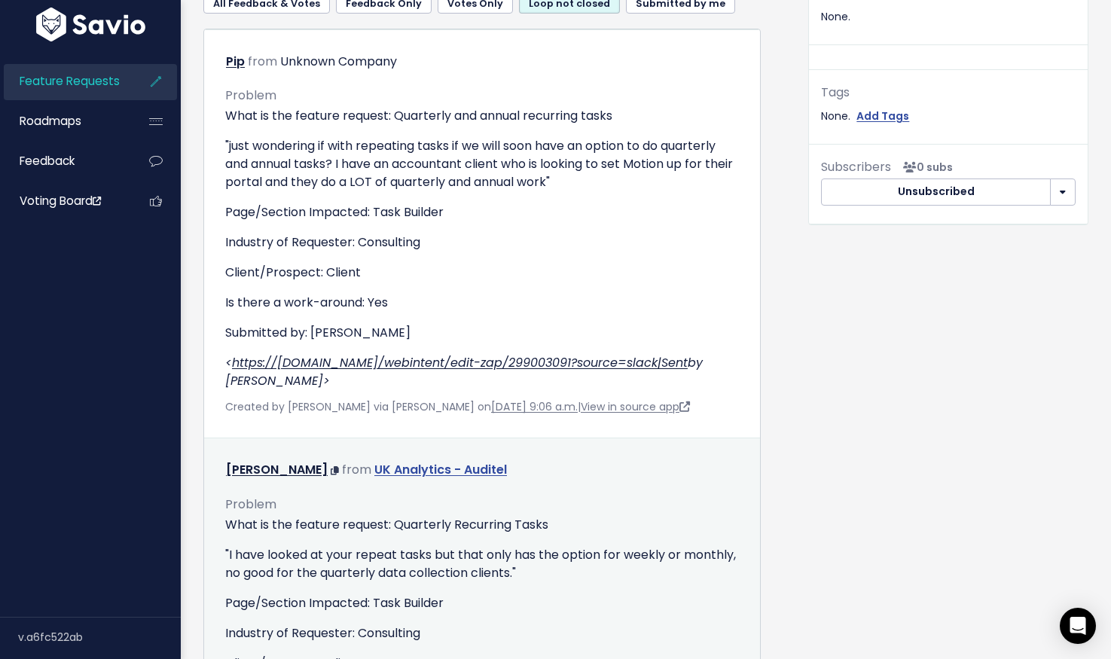
click at [419, 461] on link "UK Analytics - Auditel" at bounding box center [440, 469] width 133 height 17
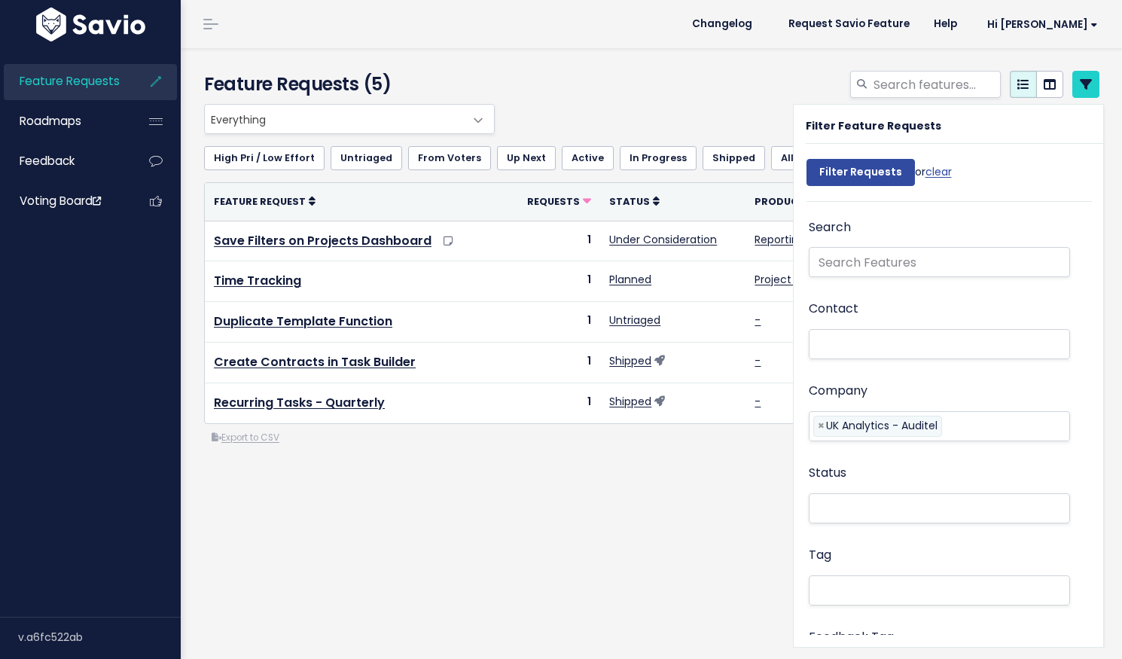
select select
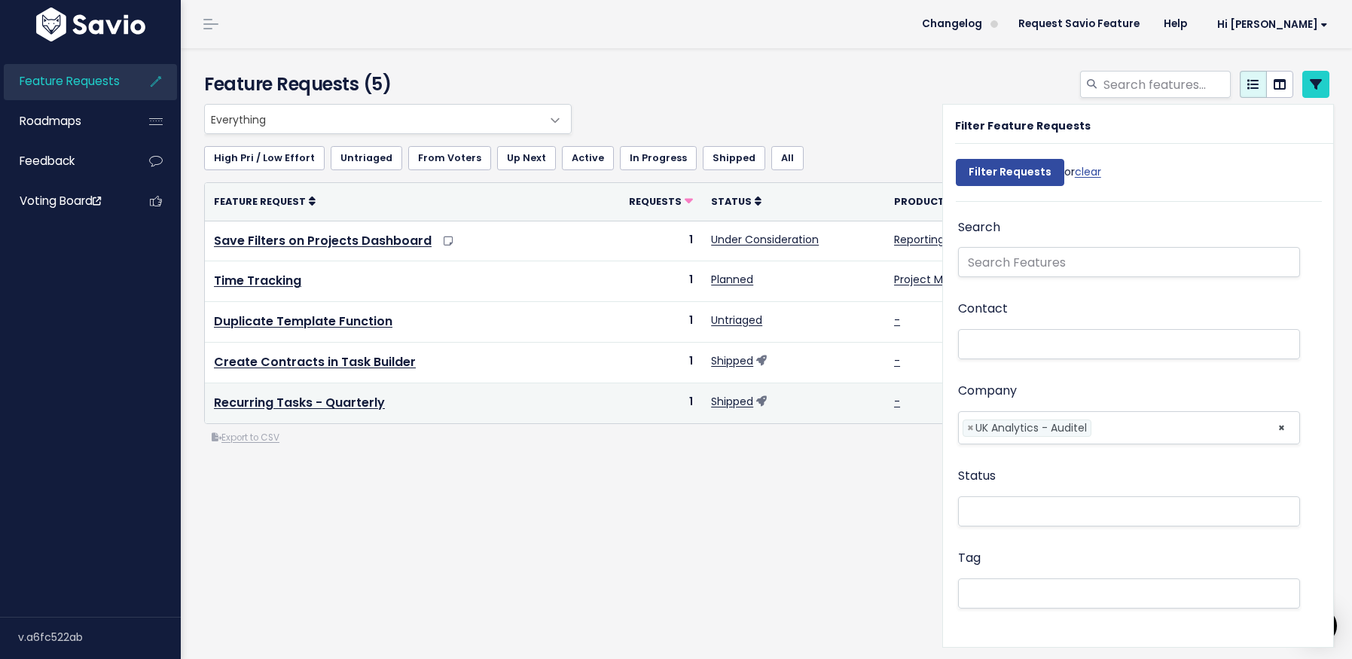
click at [898, 411] on td "-" at bounding box center [980, 403] width 190 height 40
click at [894, 407] on link "-" at bounding box center [897, 401] width 6 height 15
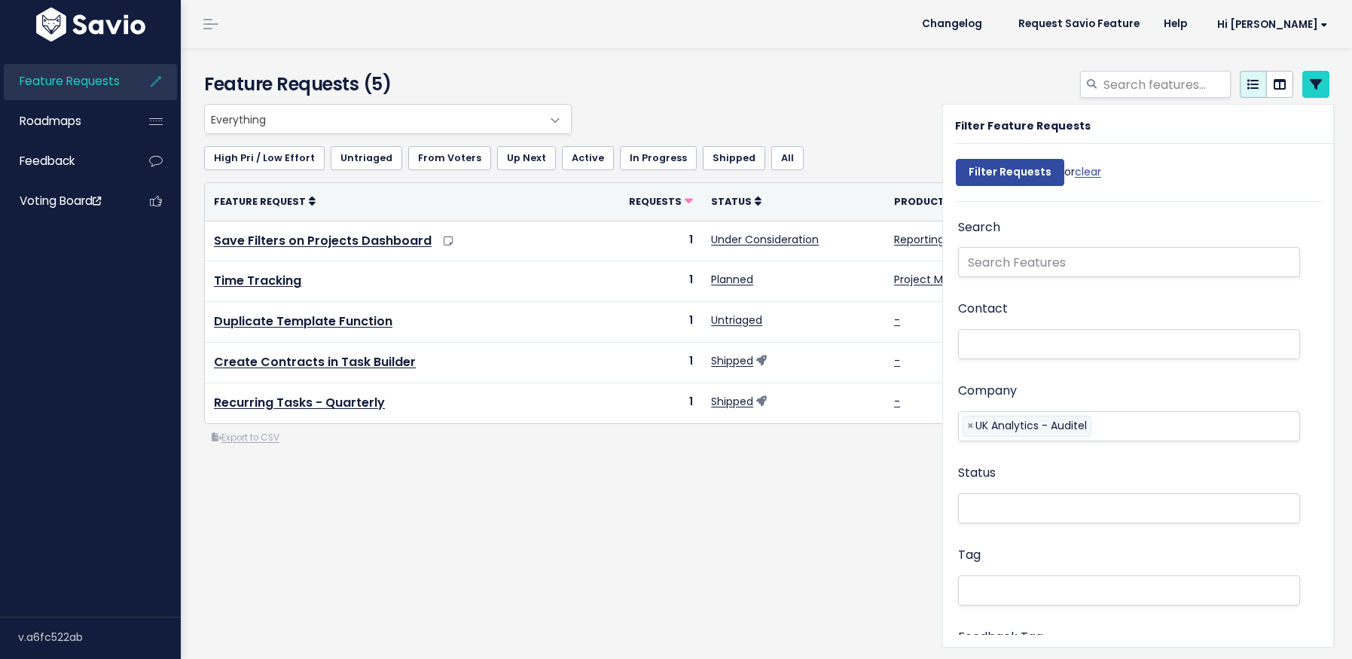
select select
click at [1310, 83] on icon at bounding box center [1316, 84] width 12 height 12
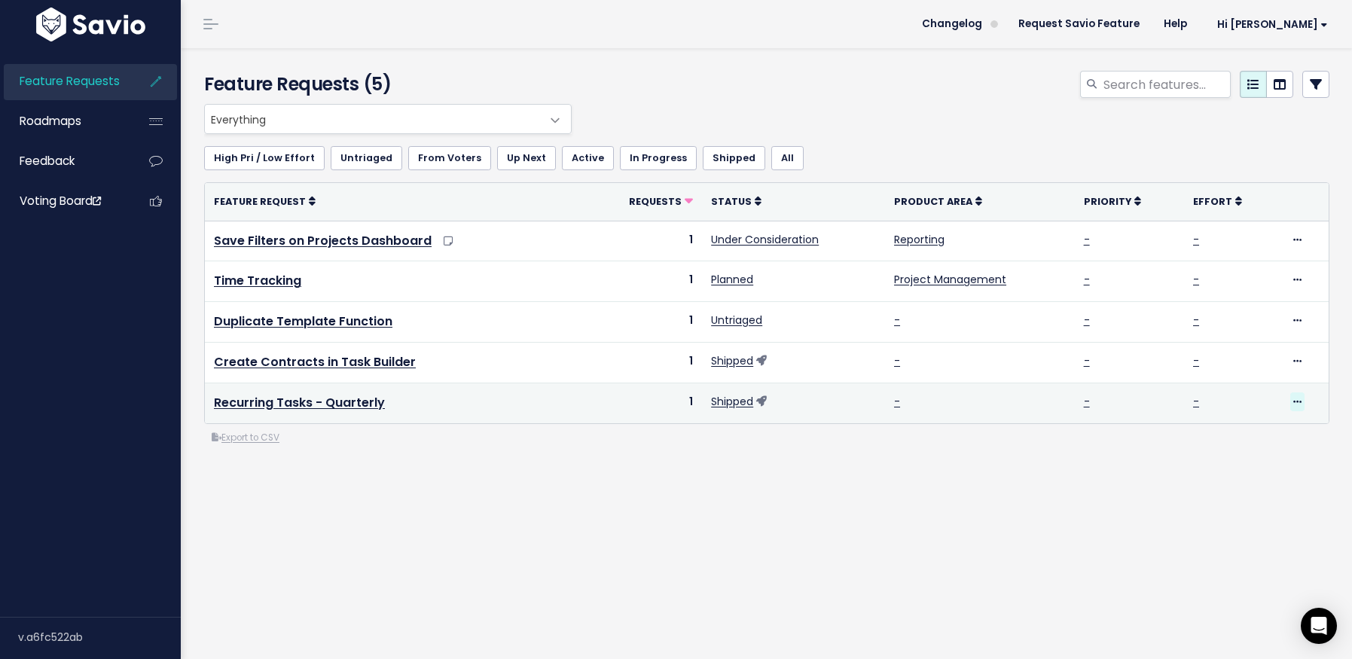
click at [1293, 398] on icon at bounding box center [1297, 403] width 8 height 10
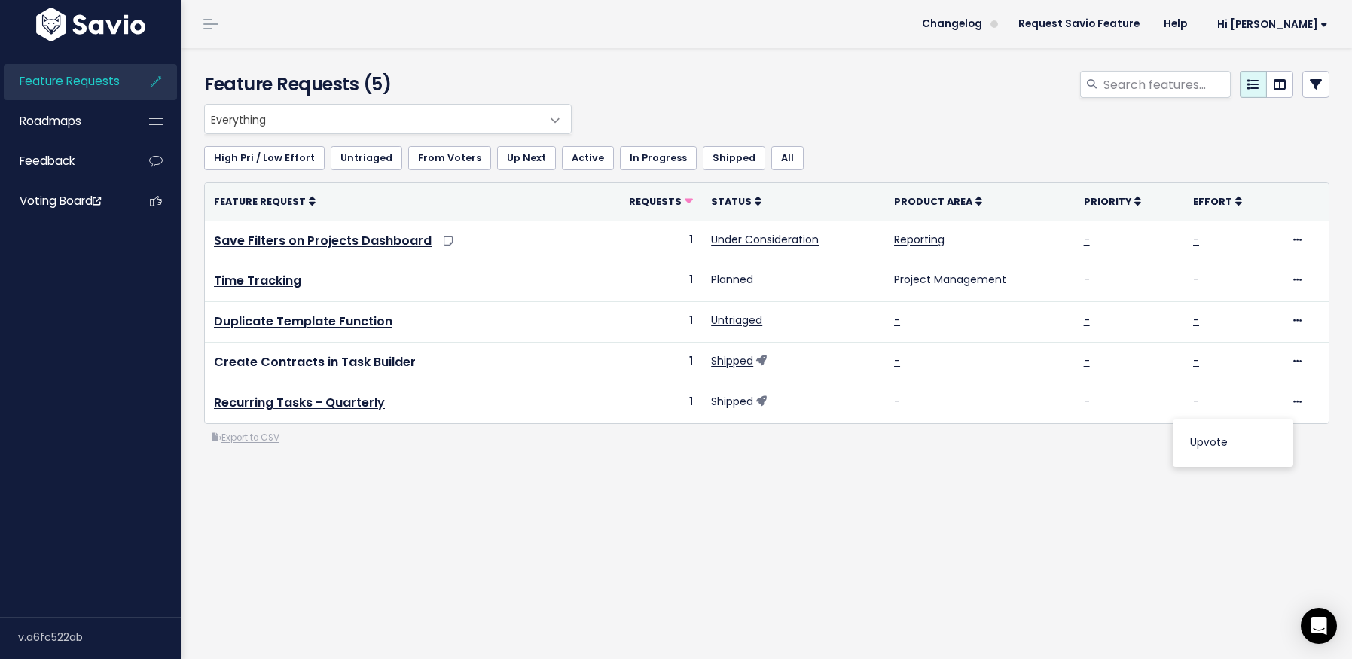
click at [984, 498] on div "Everything No Product Area Project Management Client Task Improvements Integrat…" at bounding box center [767, 335] width 1148 height 462
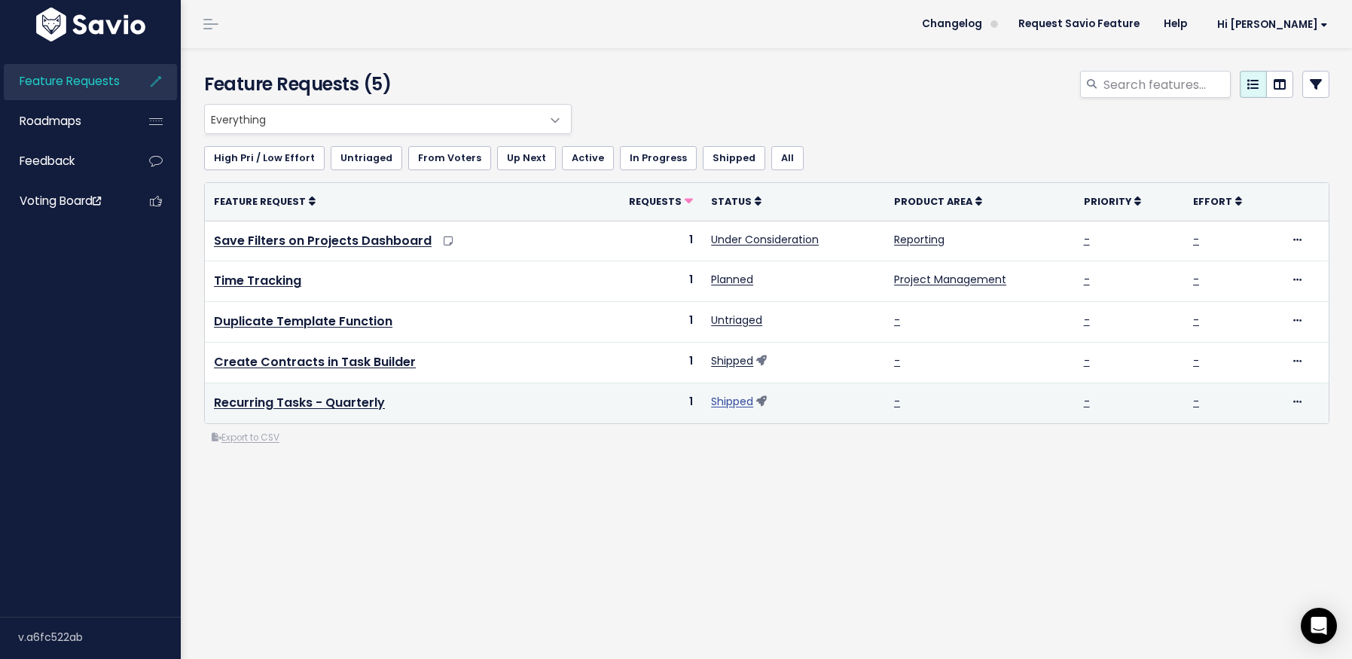
click at [730, 406] on link "Shipped" at bounding box center [732, 401] width 42 height 15
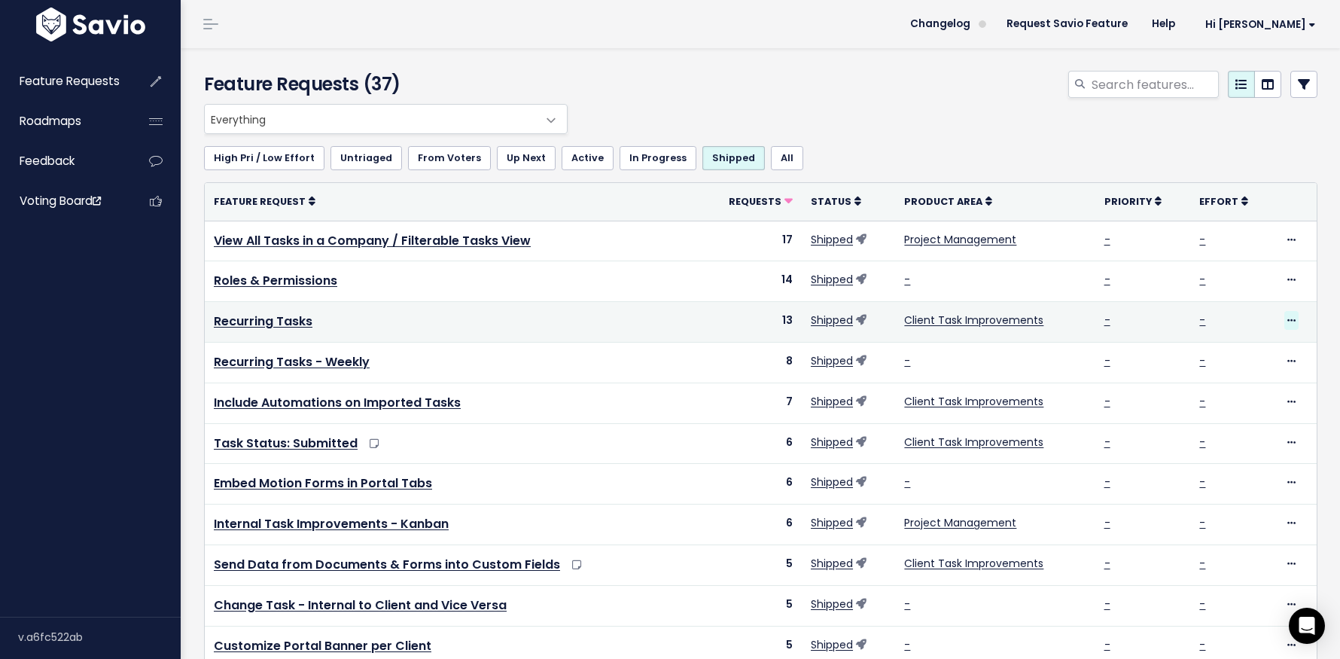
click at [1288, 325] on icon at bounding box center [1292, 321] width 8 height 10
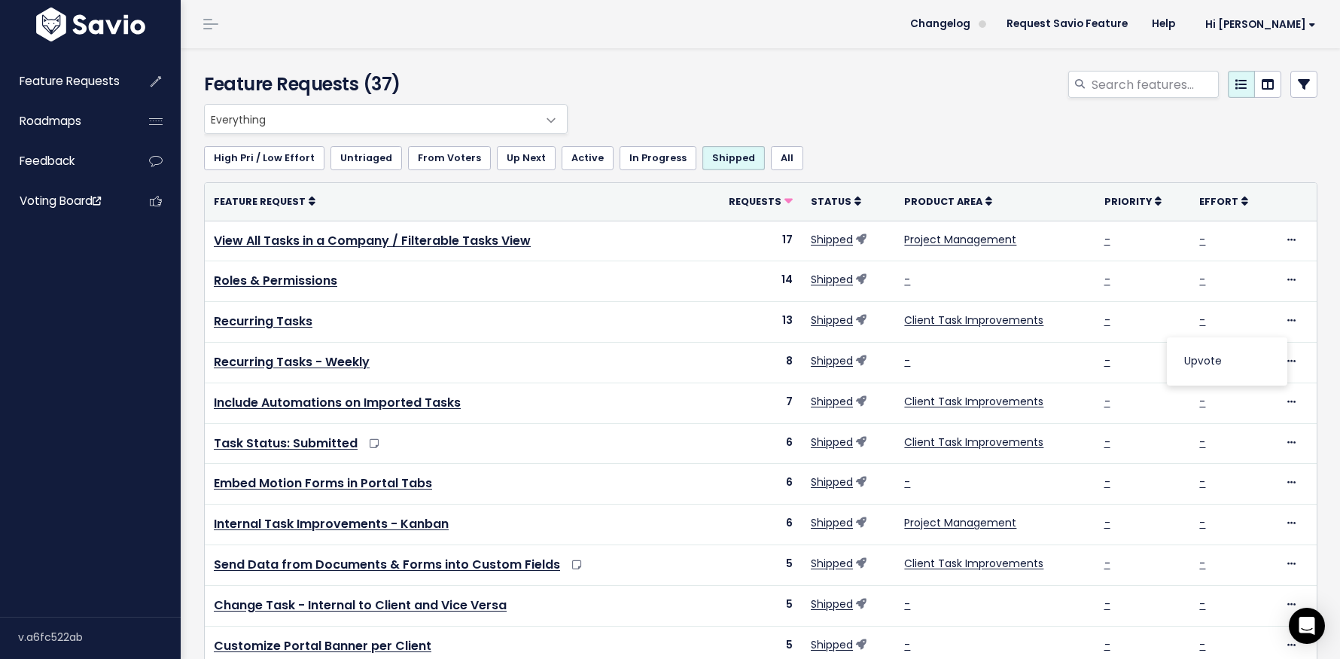
click at [1316, 325] on div "Everything No Product Area Project Management Client Task Improvements Integrat…" at bounding box center [764, 594] width 1144 height 980
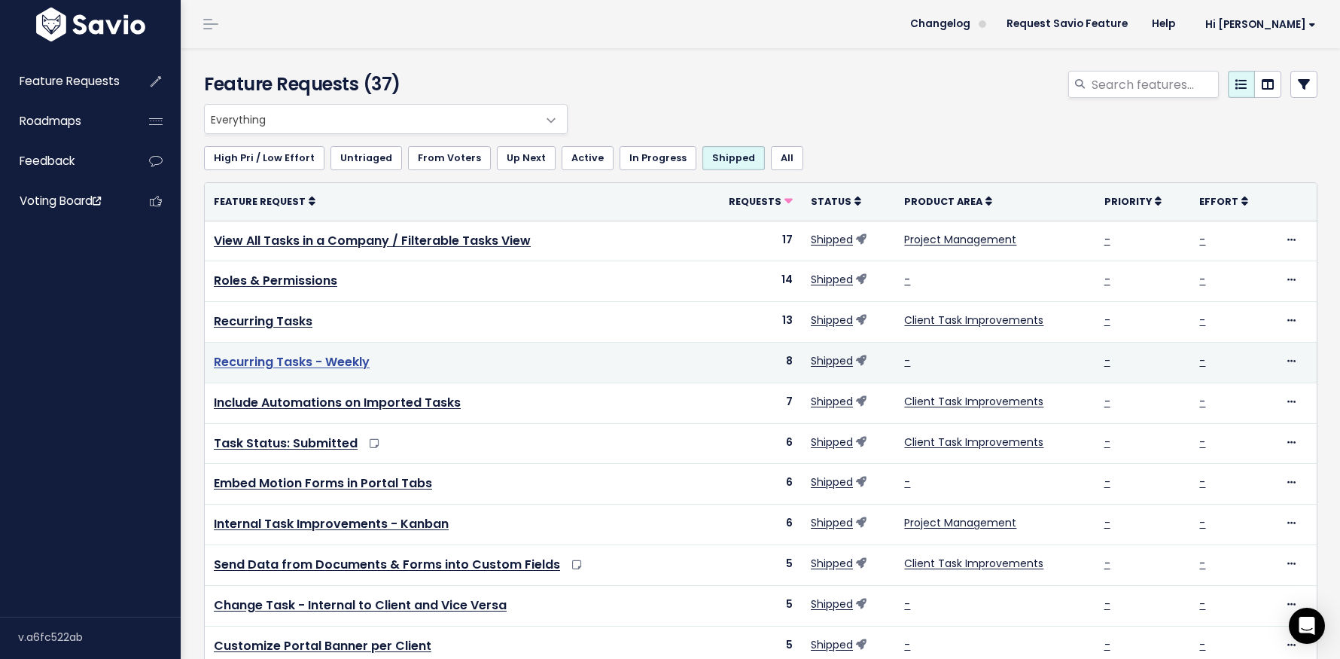
click at [294, 361] on link "Recurring Tasks - Weekly" at bounding box center [292, 361] width 156 height 17
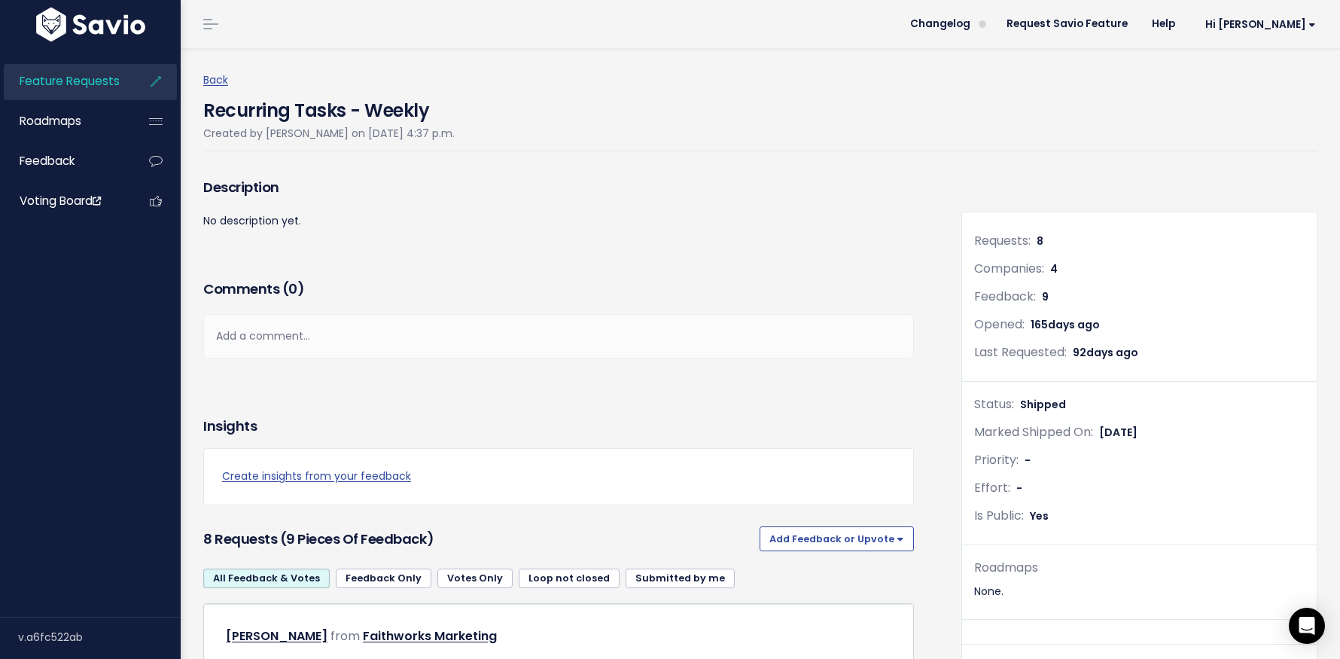
click at [90, 80] on span "Feature Requests" at bounding box center [70, 81] width 100 height 16
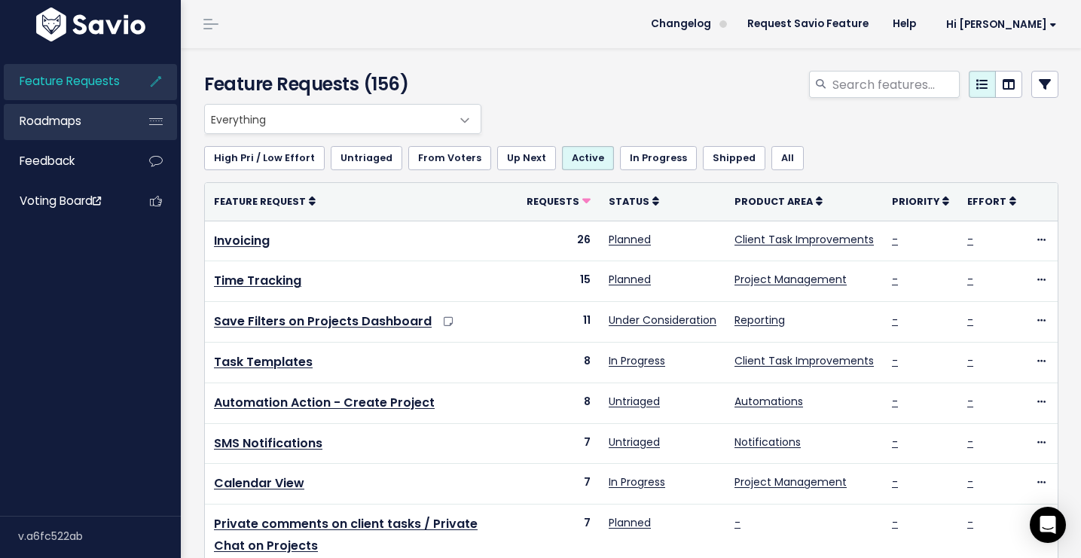
click at [87, 126] on link "Roadmaps" at bounding box center [64, 121] width 121 height 35
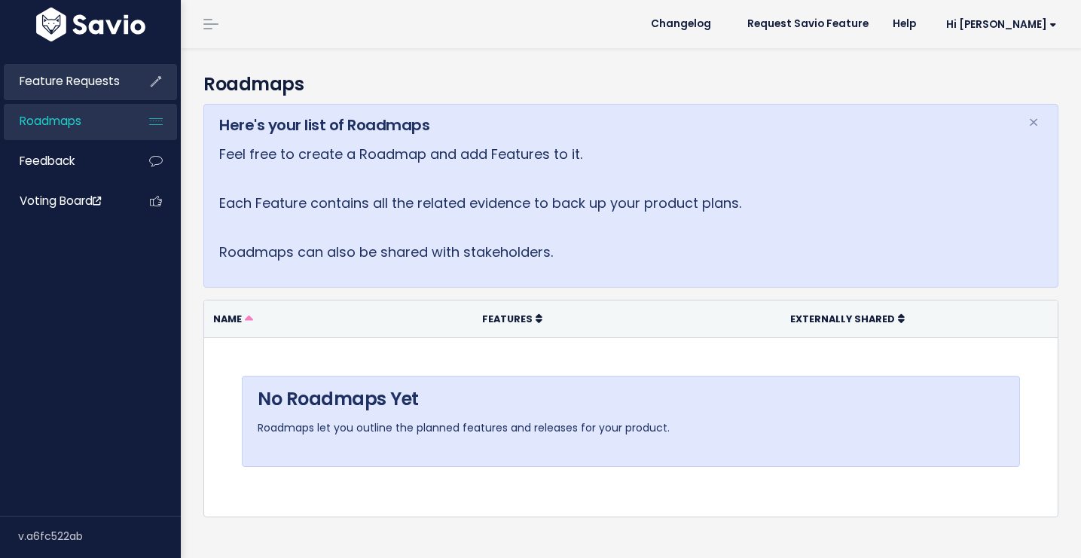
click at [80, 87] on span "Feature Requests" at bounding box center [70, 81] width 100 height 16
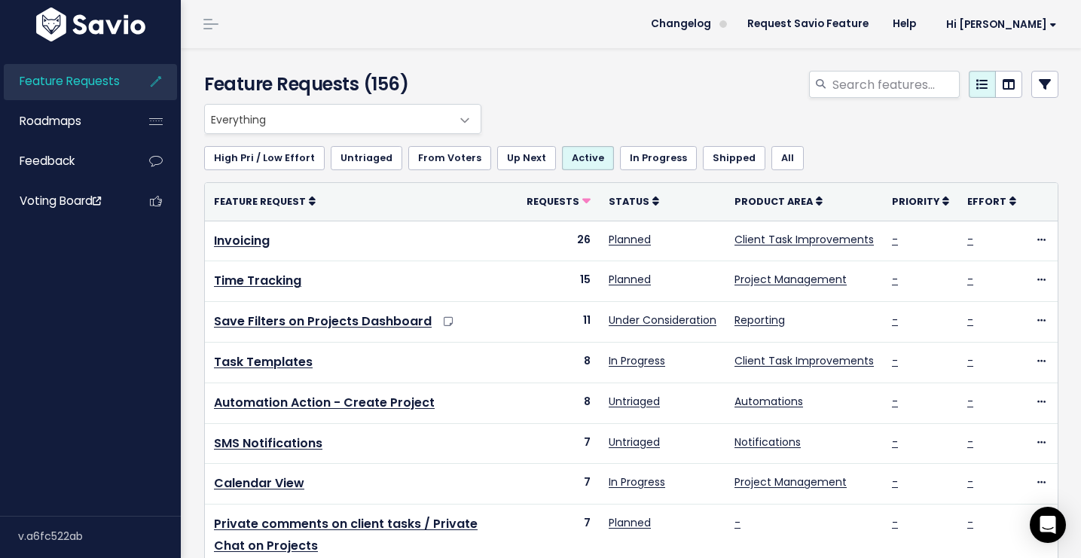
click at [703, 157] on link "Shipped" at bounding box center [734, 158] width 63 height 24
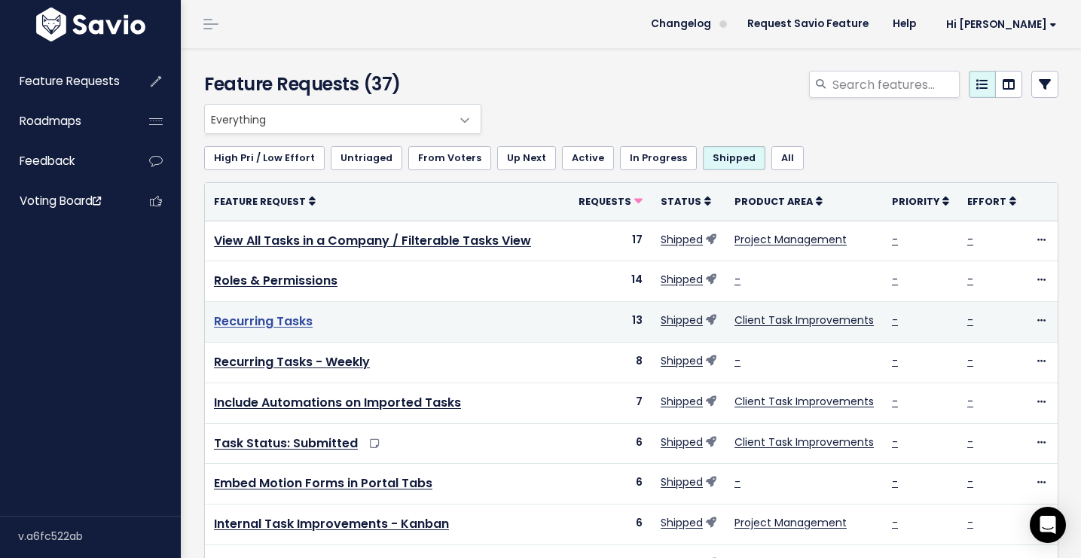
click at [251, 322] on link "Recurring Tasks" at bounding box center [263, 321] width 99 height 17
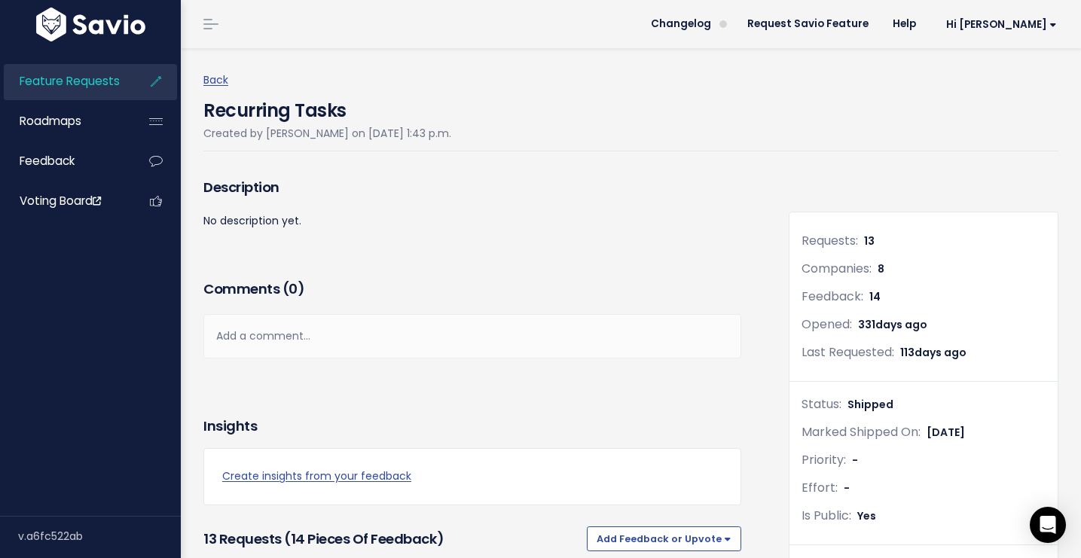
scroll to position [308, 0]
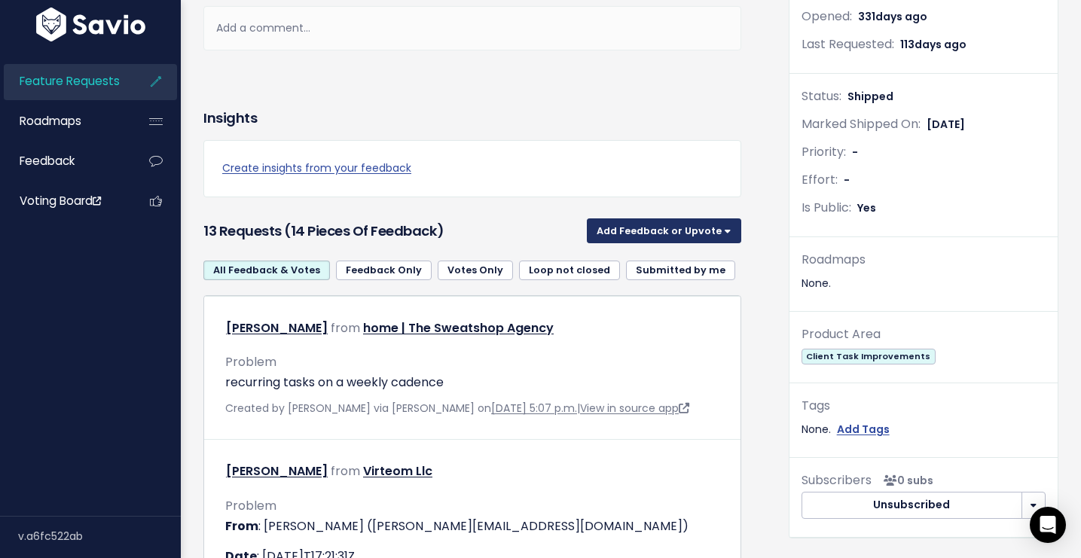
click at [684, 228] on button "Add Feedback or Upvote" at bounding box center [664, 230] width 154 height 24
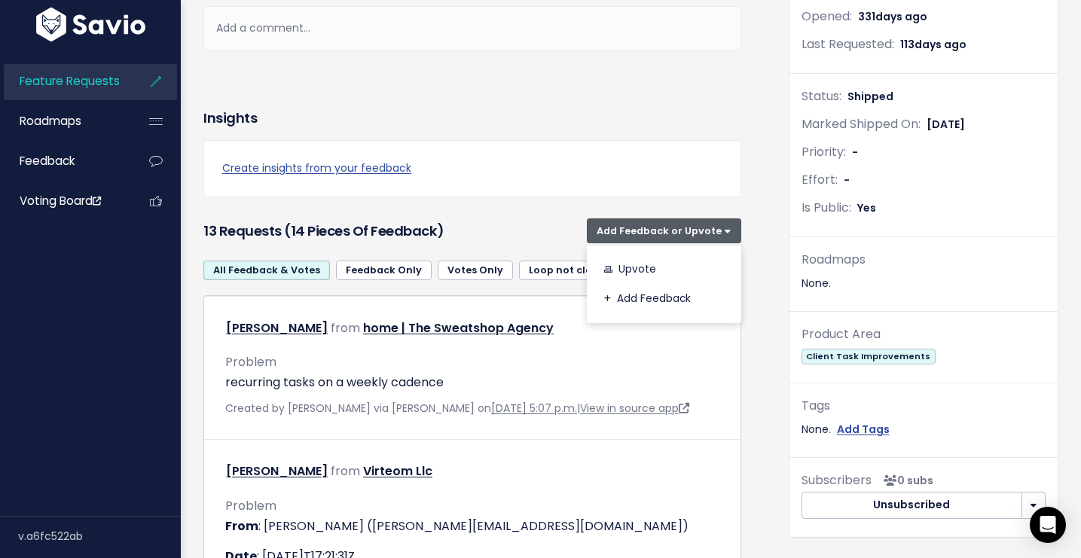
click at [523, 229] on h3 "13 Requests (14 pieces of Feedback)" at bounding box center [391, 231] width 377 height 21
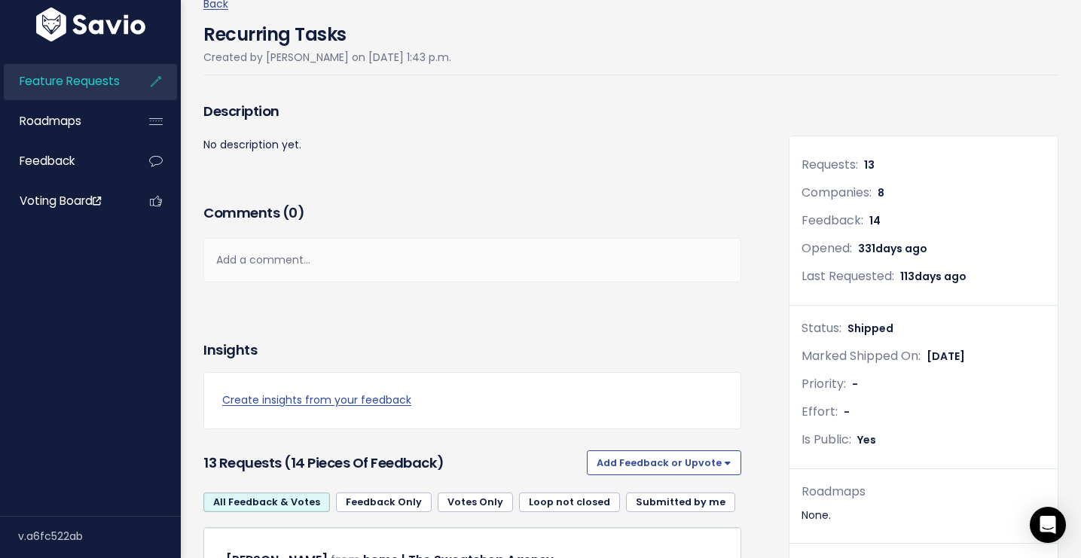
scroll to position [294, 0]
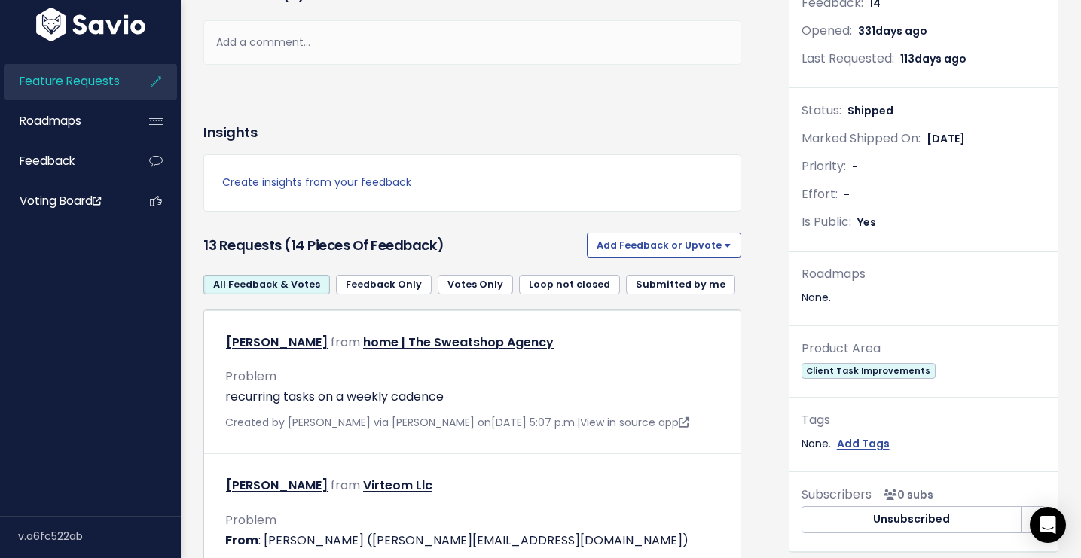
click at [538, 281] on link "Loop not closed" at bounding box center [569, 285] width 101 height 20
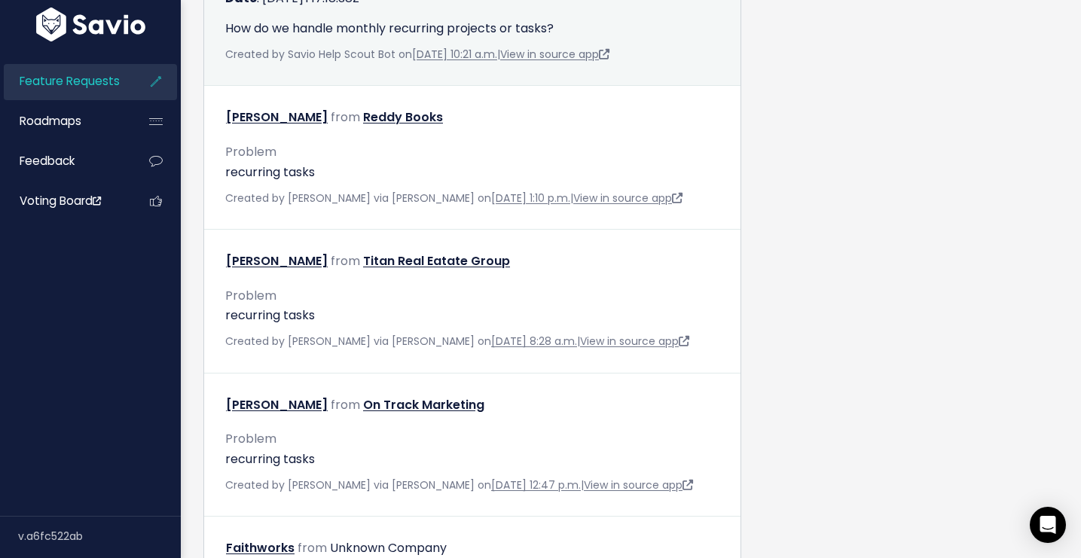
scroll to position [402, 0]
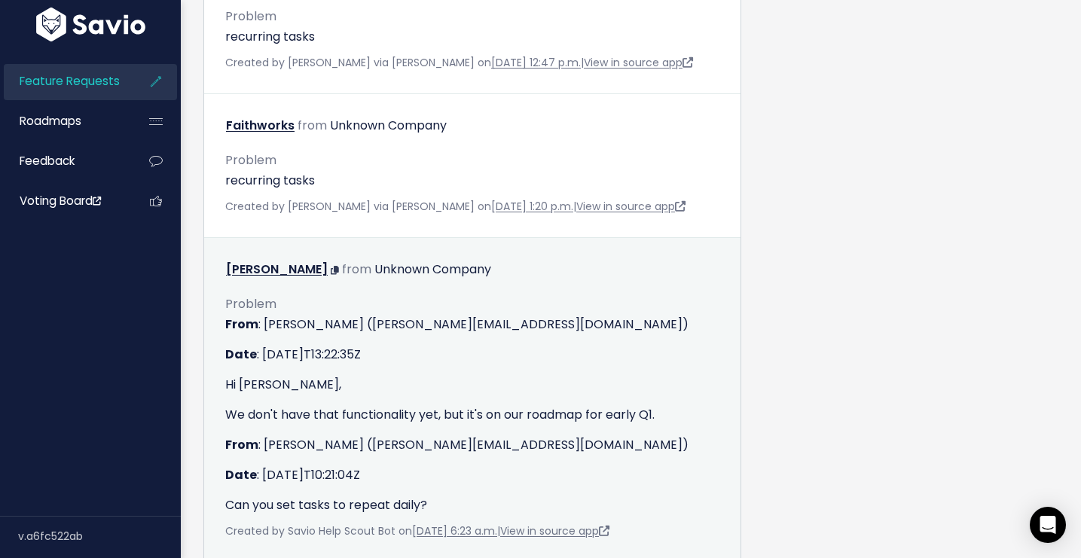
scroll to position [1461, 0]
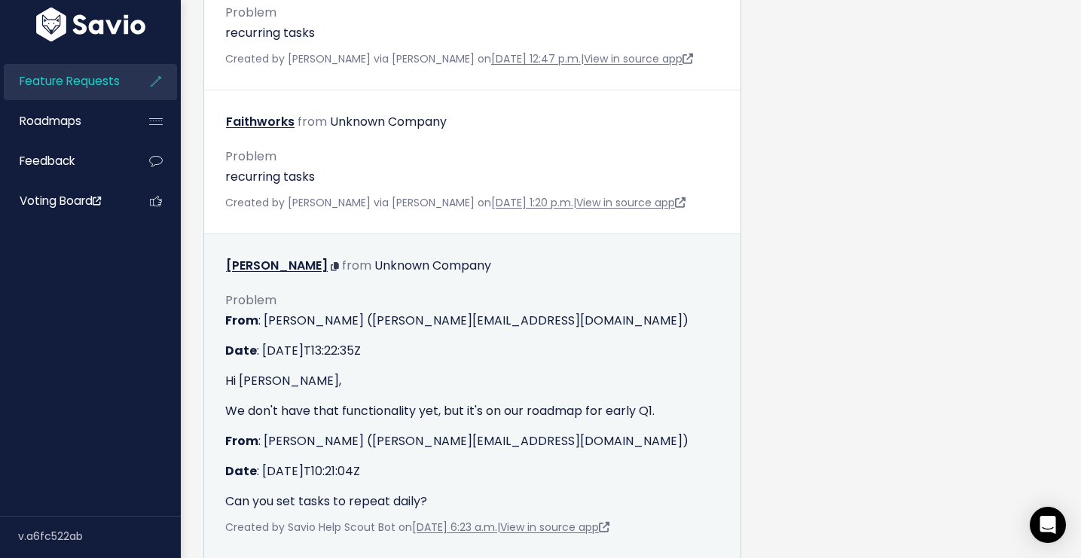
click at [497, 289] on div "Problem From : Perry Rosenbloom (perry@motion.io) Date : 2024-11-26T13:22:35Z H…" at bounding box center [472, 394] width 494 height 233
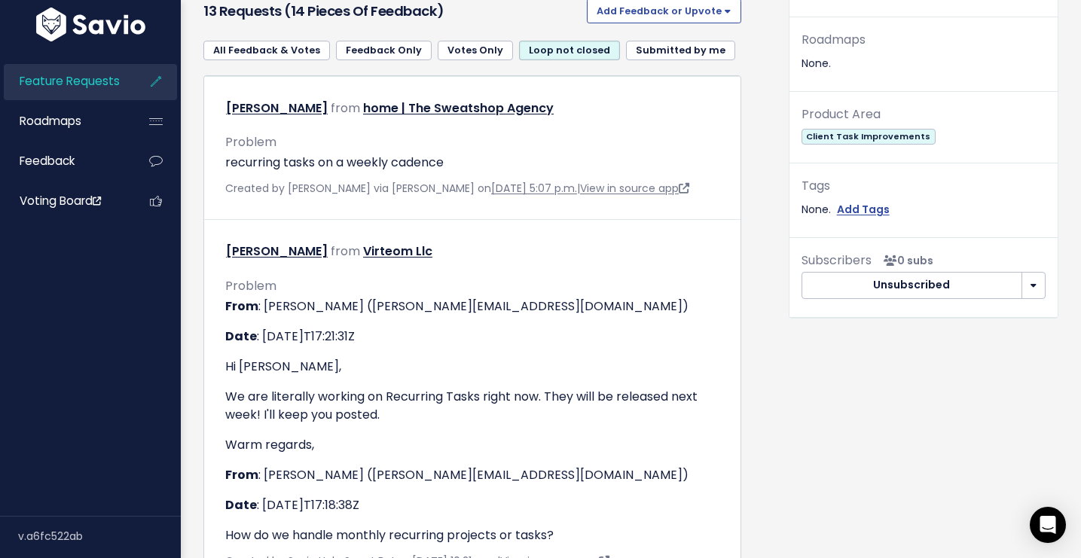
scroll to position [528, 0]
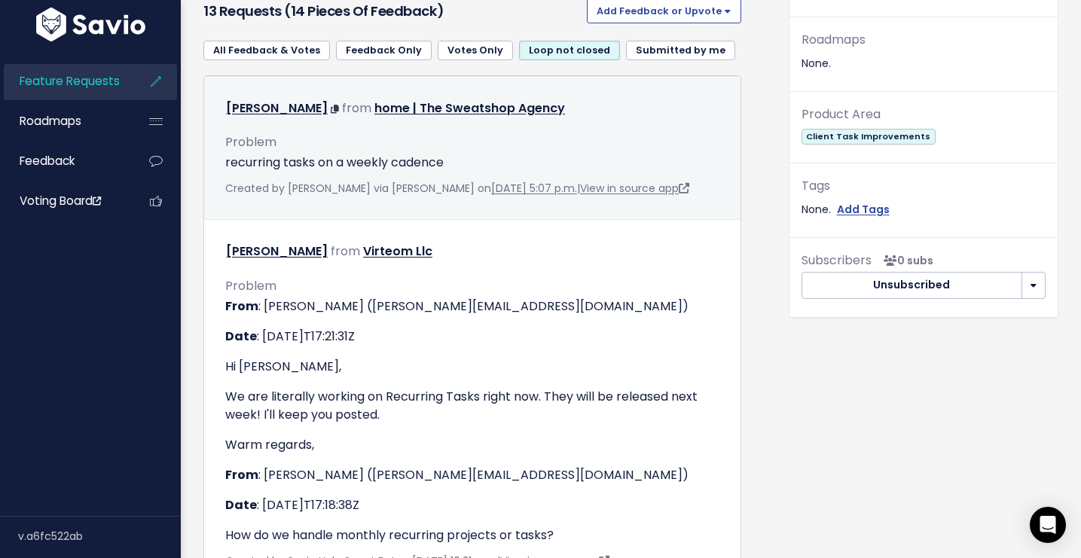
click at [592, 148] on div "Problem recurring tasks on a weekly cadence" at bounding box center [472, 146] width 494 height 52
click at [653, 149] on div "Problem recurring tasks on a weekly cadence" at bounding box center [472, 146] width 494 height 52
click at [319, 163] on p "recurring tasks on a weekly cadence" at bounding box center [472, 163] width 494 height 18
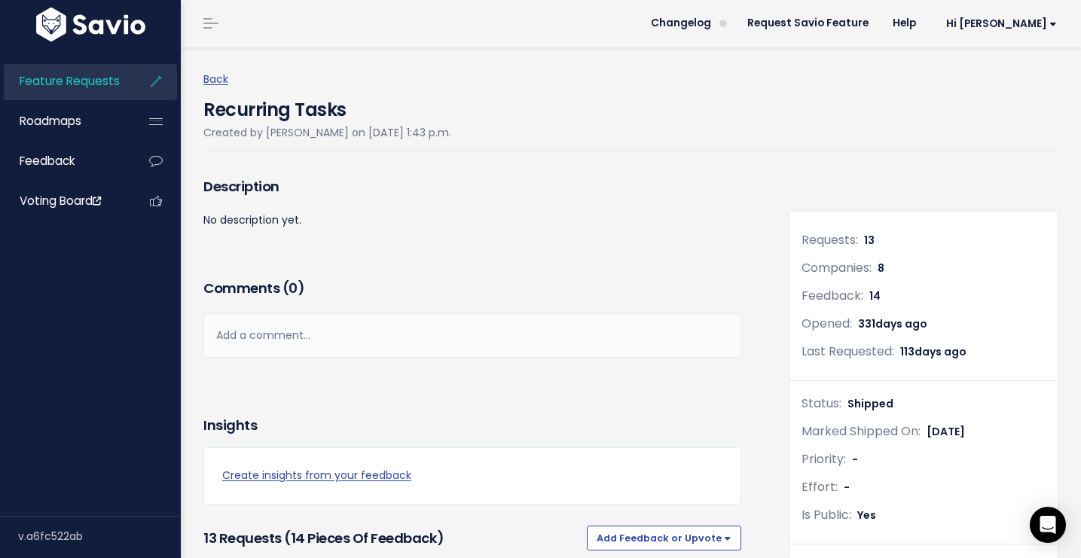
scroll to position [0, 0]
click at [97, 78] on span "Feature Requests" at bounding box center [70, 81] width 100 height 16
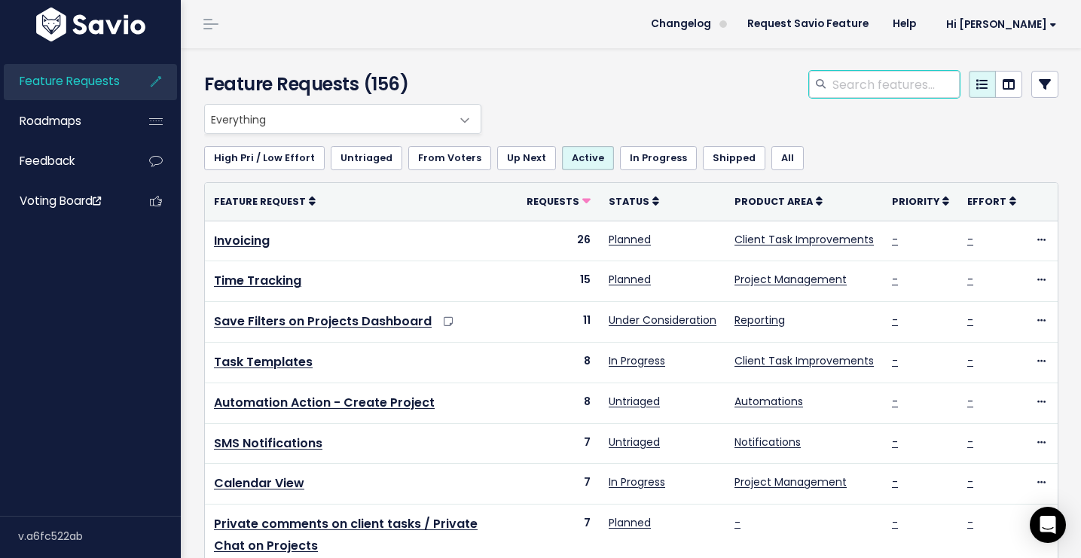
click at [867, 76] on input "search" at bounding box center [895, 84] width 129 height 27
type input "Quarterly"
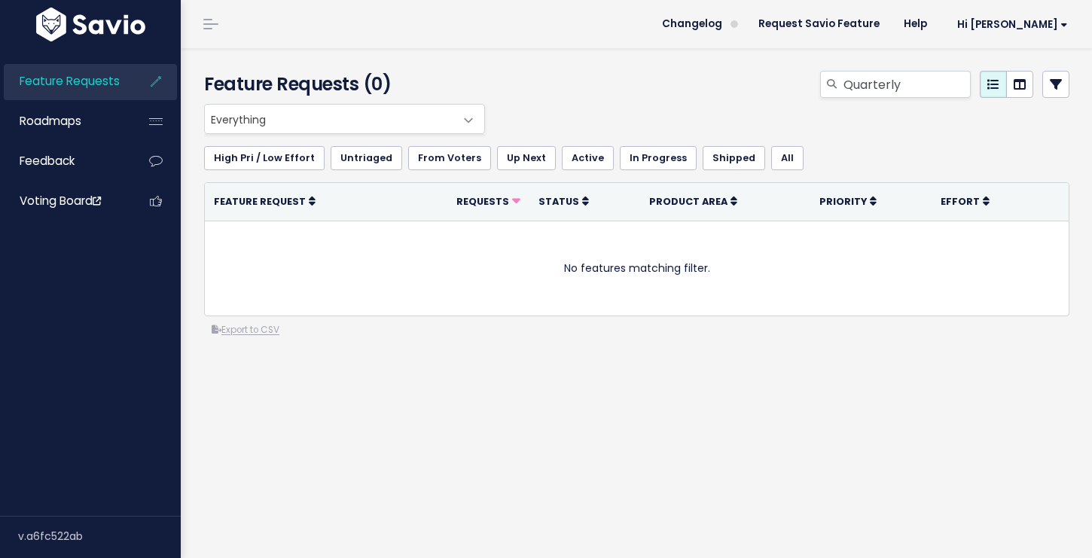
click at [389, 124] on span "Everything" at bounding box center [329, 119] width 249 height 29
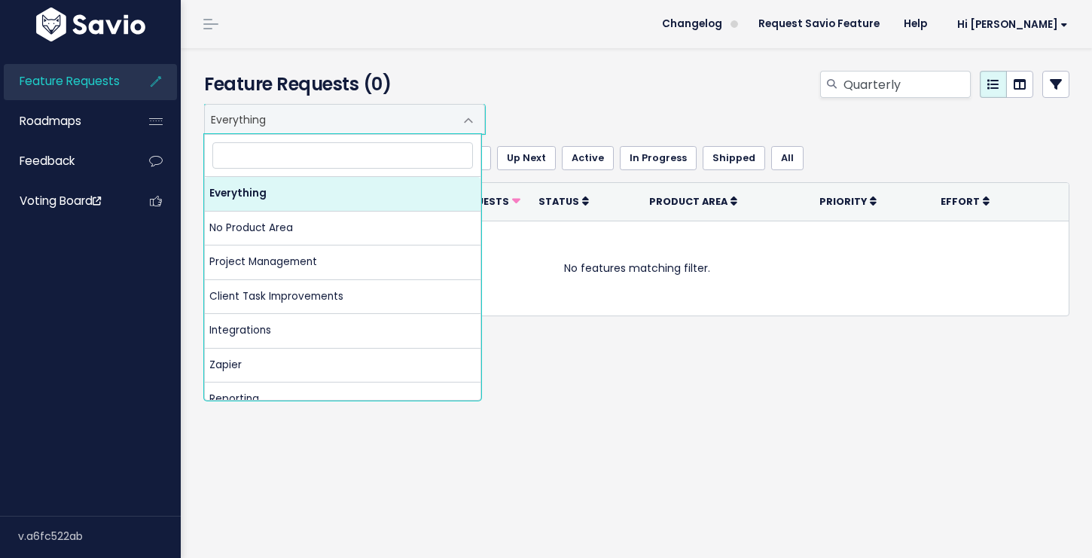
click at [544, 97] on div "Quarterly" at bounding box center [785, 87] width 593 height 33
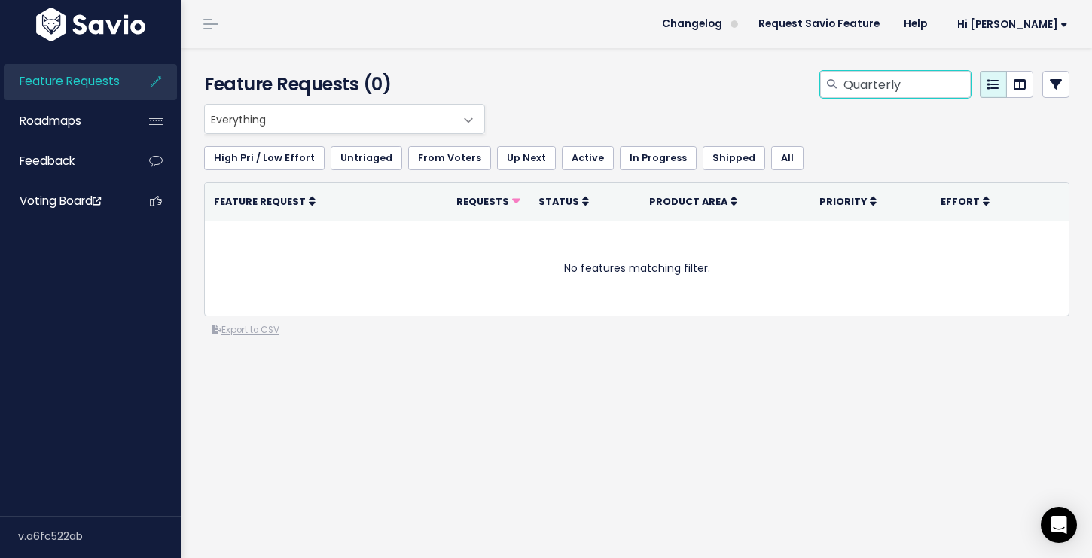
drag, startPoint x: 931, startPoint y: 91, endPoint x: 730, endPoint y: 56, distance: 204.0
click at [729, 59] on div "Feature Requests (0) Quarterly" at bounding box center [634, 76] width 907 height 56
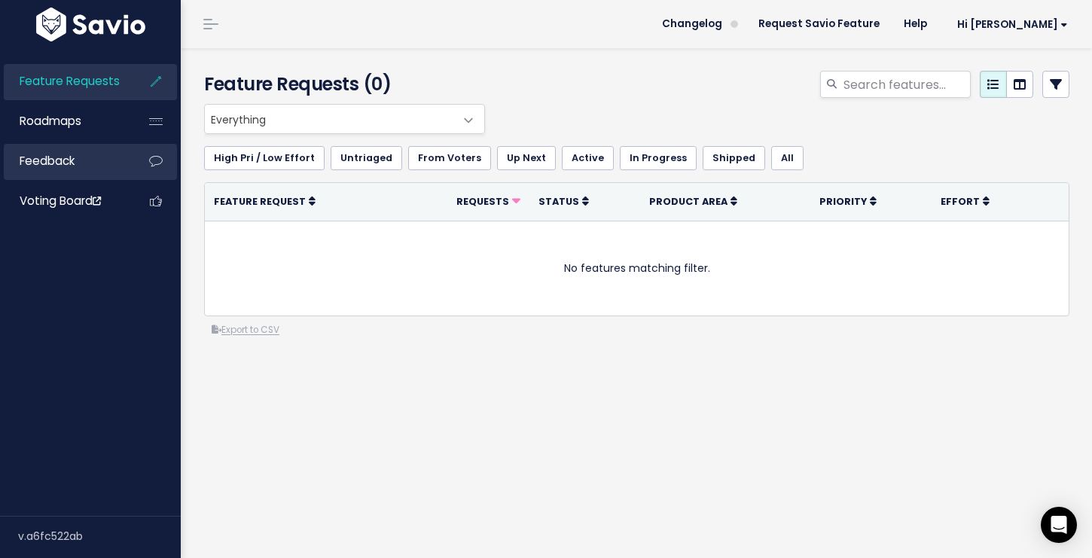
click at [64, 168] on span "Feedback" at bounding box center [47, 161] width 55 height 16
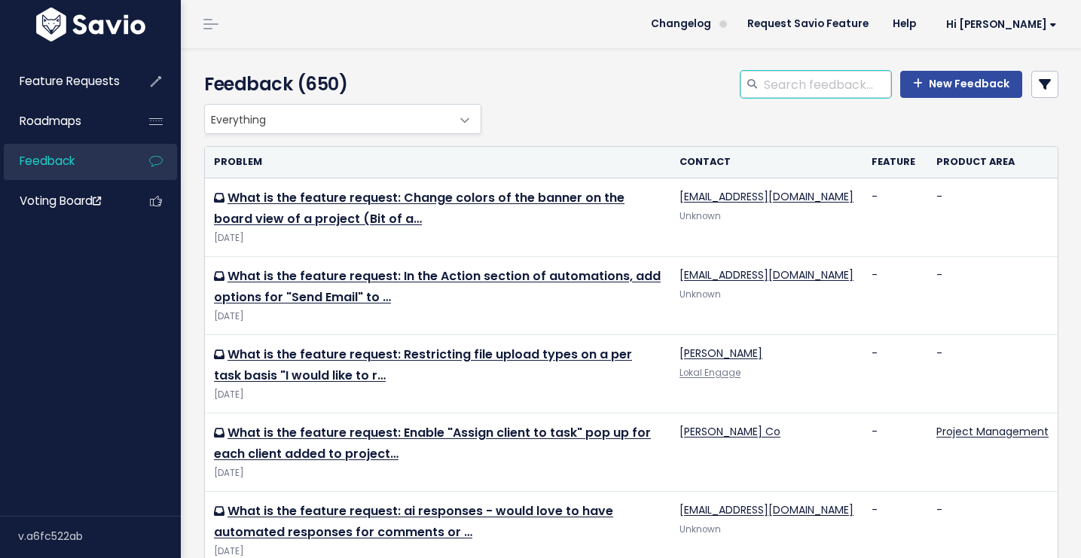
click at [784, 83] on input "search" at bounding box center [826, 84] width 129 height 27
type input "quarterly"
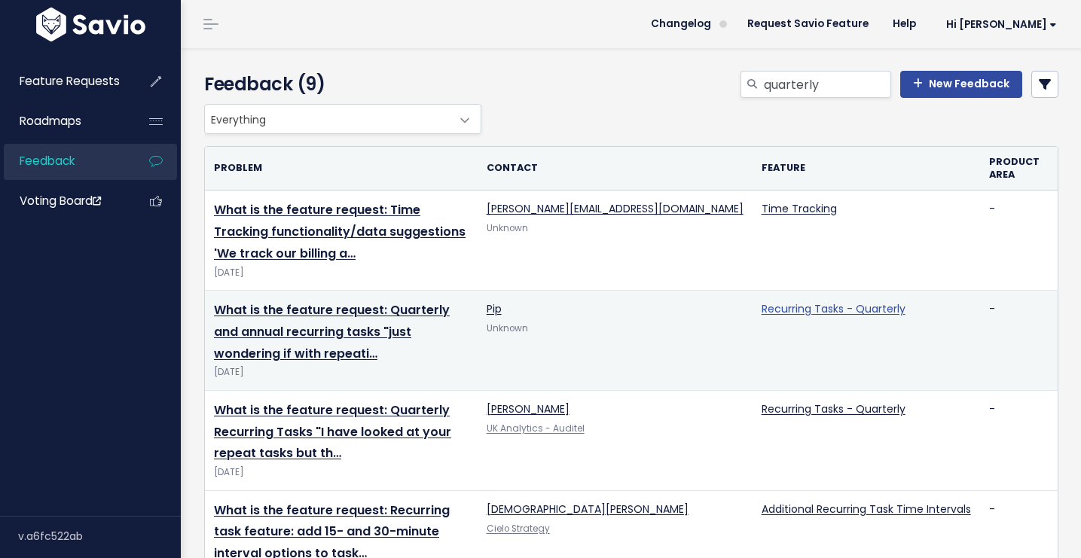
click at [829, 301] on link "Recurring Tasks - Quarterly" at bounding box center [833, 308] width 144 height 15
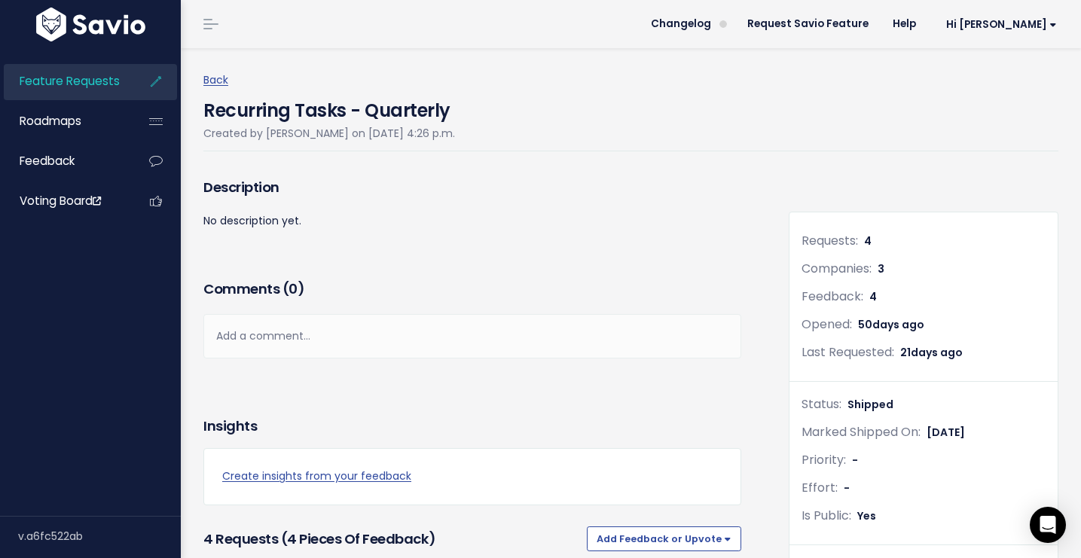
click at [550, 267] on div "Description No description yet." at bounding box center [472, 225] width 560 height 102
click at [343, 105] on h4 "Recurring Tasks - Quarterly" at bounding box center [329, 107] width 252 height 35
click at [820, 124] on div "Recurring Tasks - Quarterly Created by Perry Rosenbloom on July 1, 2025, 4:26 p…" at bounding box center [630, 121] width 855 height 62
click at [95, 113] on link "Roadmaps" at bounding box center [64, 121] width 121 height 35
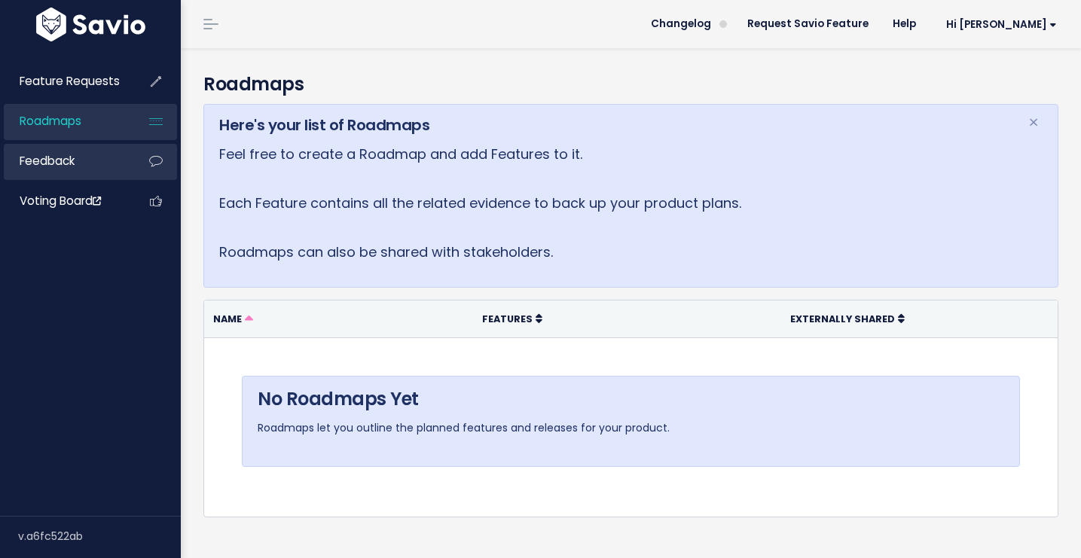
click at [65, 168] on span "Feedback" at bounding box center [47, 161] width 55 height 16
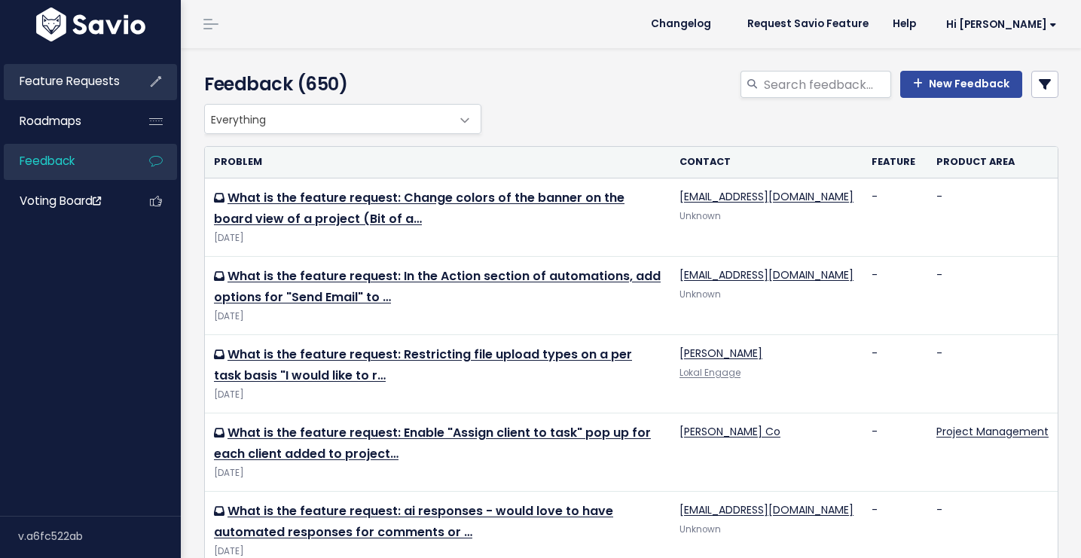
click at [93, 76] on span "Feature Requests" at bounding box center [70, 81] width 100 height 16
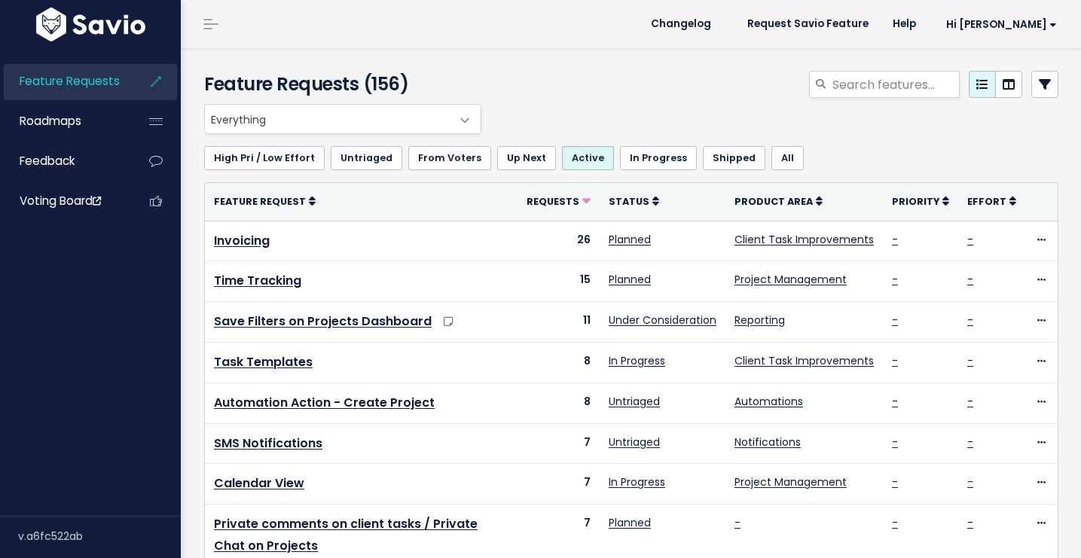
click at [291, 119] on span "Everything" at bounding box center [327, 119] width 245 height 29
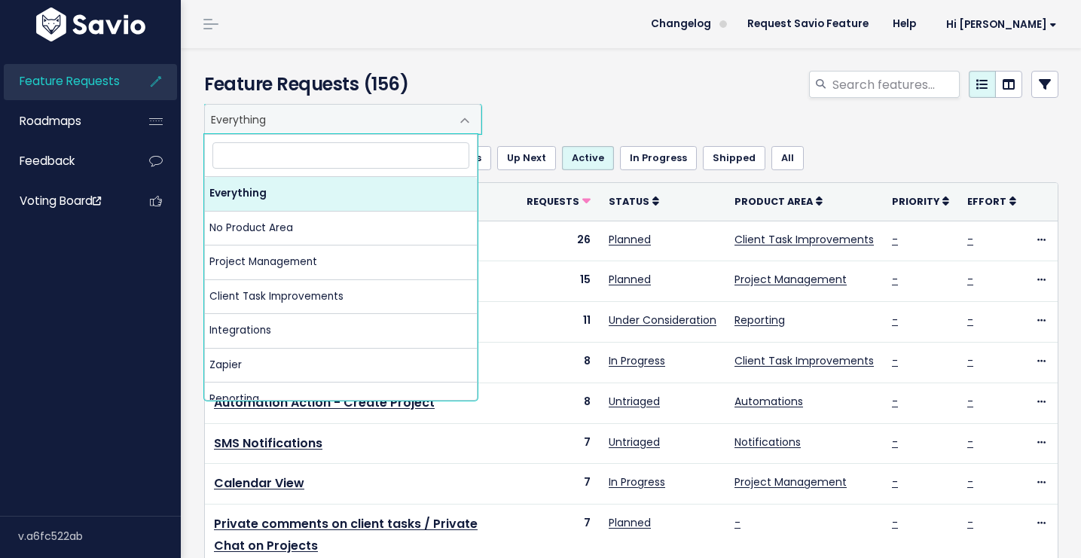
click at [553, 81] on div at bounding box center [777, 87] width 585 height 33
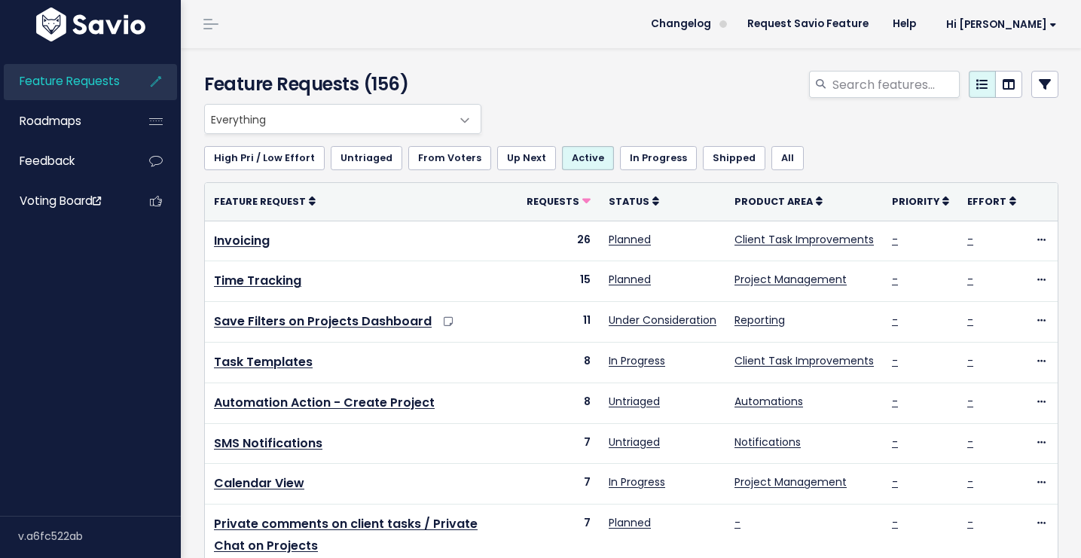
click at [706, 162] on link "Shipped" at bounding box center [734, 158] width 63 height 24
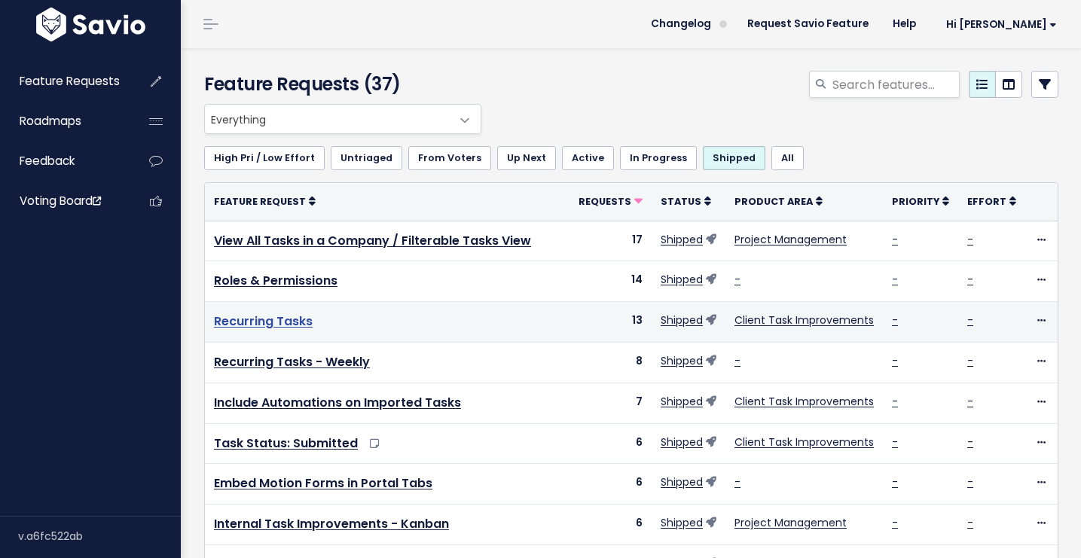
click at [282, 321] on link "Recurring Tasks" at bounding box center [263, 321] width 99 height 17
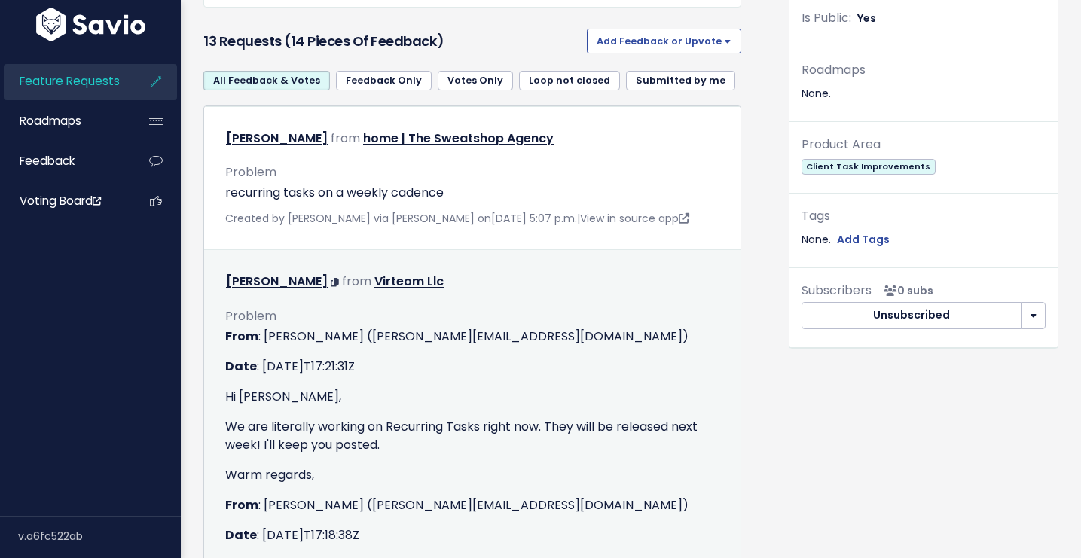
scroll to position [171, 0]
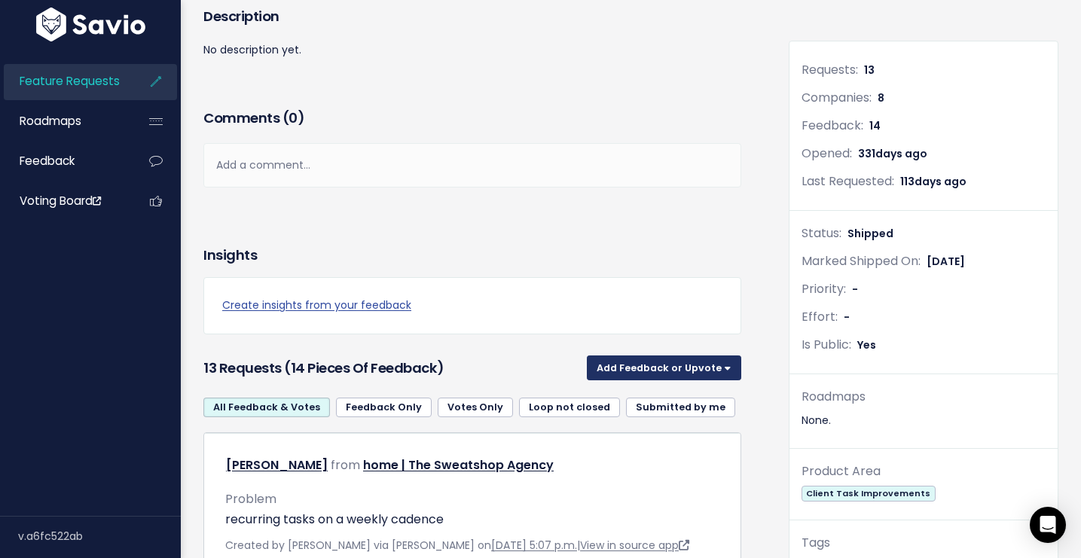
click at [627, 358] on button "Add Feedback or Upvote" at bounding box center [664, 367] width 154 height 24
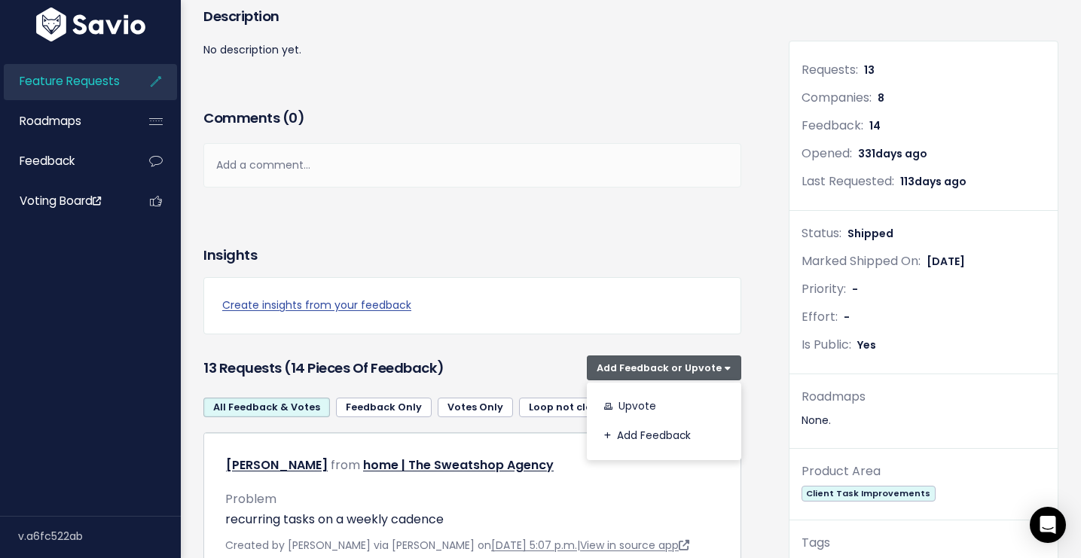
click at [510, 364] on h3 "13 Requests (14 pieces of Feedback)" at bounding box center [391, 368] width 377 height 21
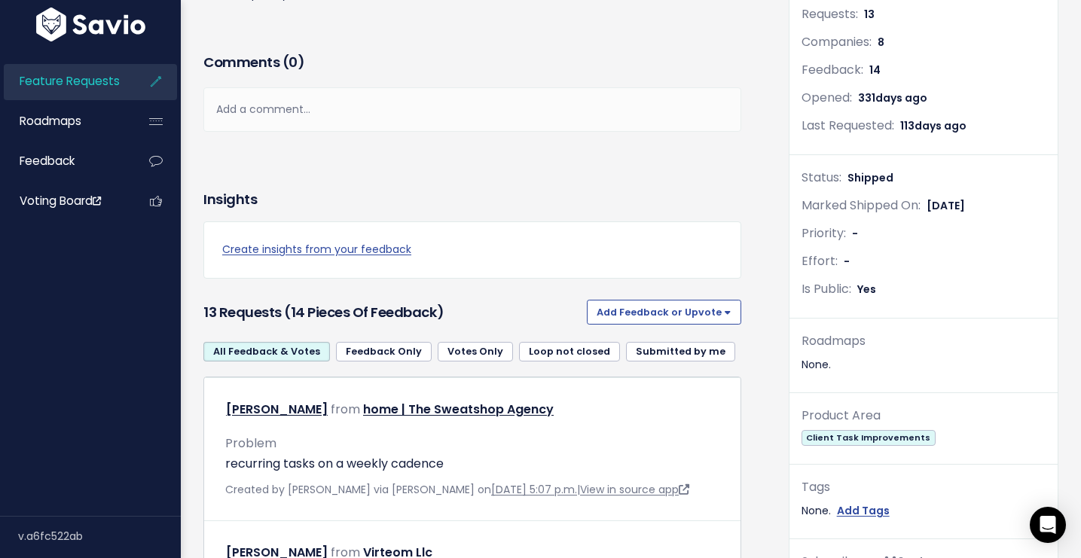
scroll to position [227, 0]
click at [566, 352] on link "Loop not closed" at bounding box center [569, 352] width 101 height 20
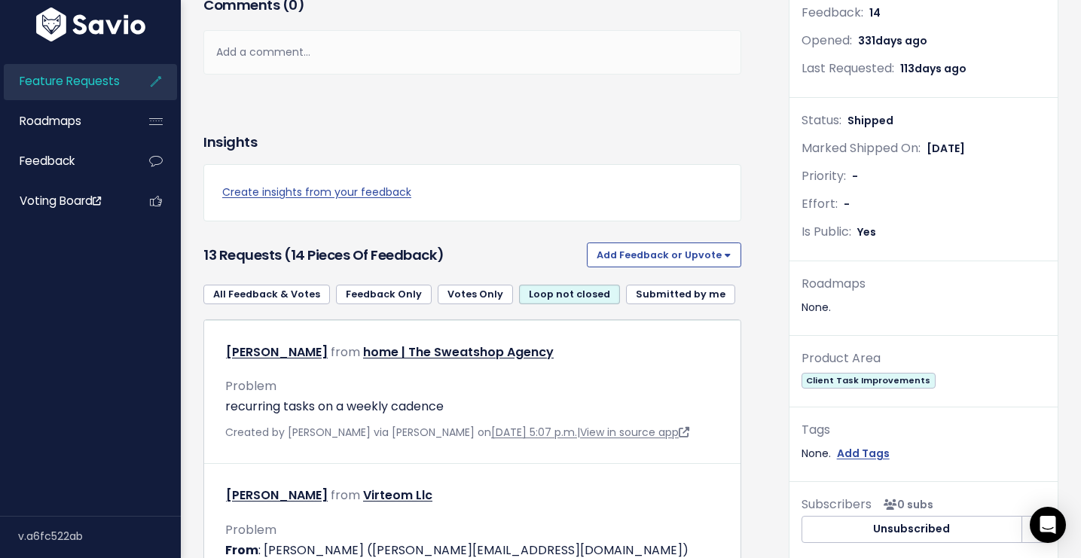
scroll to position [434, 0]
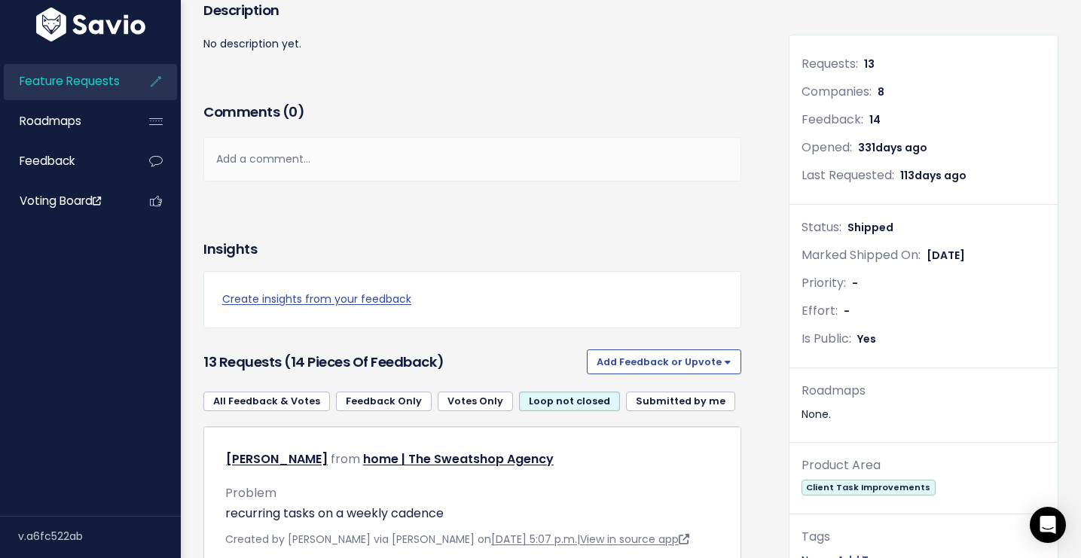
scroll to position [517, 0]
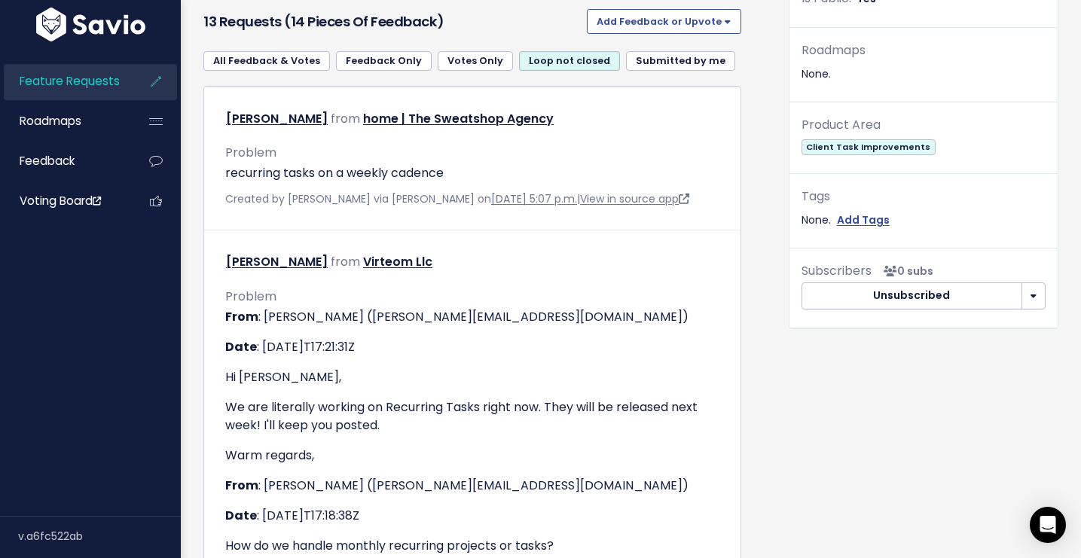
click at [982, 297] on button "Unsubscribed" at bounding box center [911, 295] width 221 height 27
click at [1021, 289] on button "button" at bounding box center [1033, 295] width 24 height 27
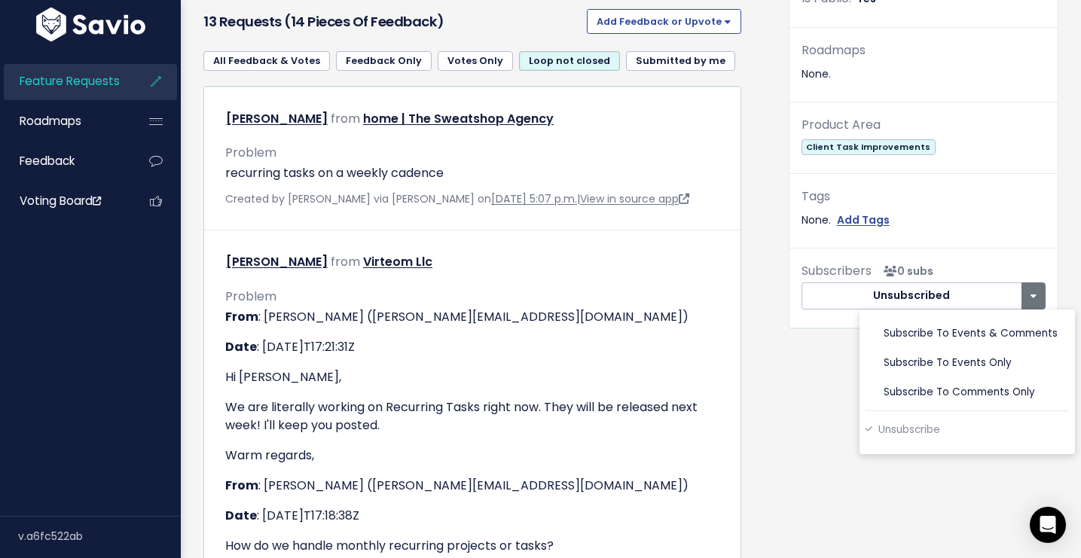
click at [1017, 264] on div "Subscribers 0 subs" at bounding box center [923, 272] width 244 height 22
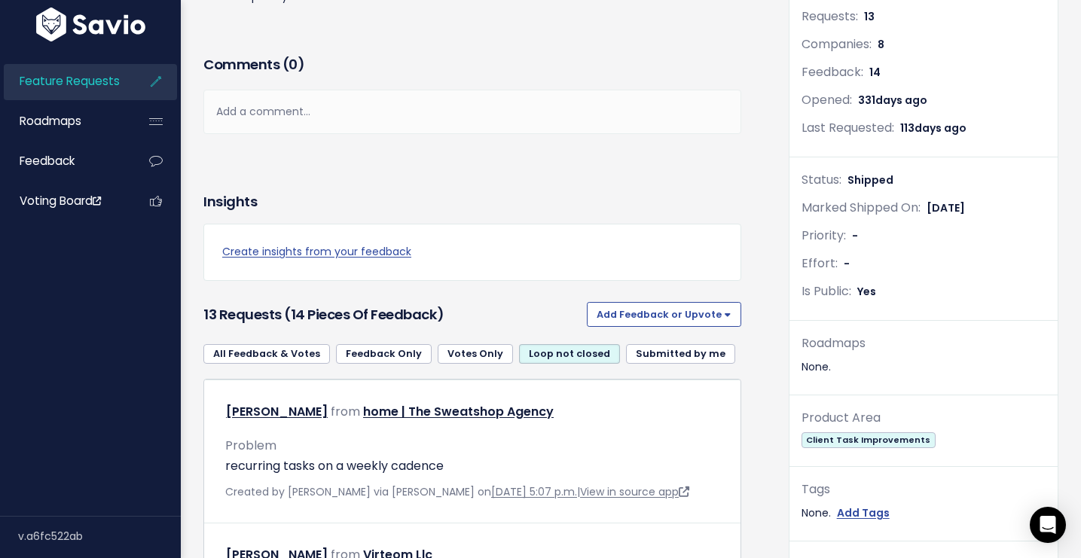
scroll to position [0, 0]
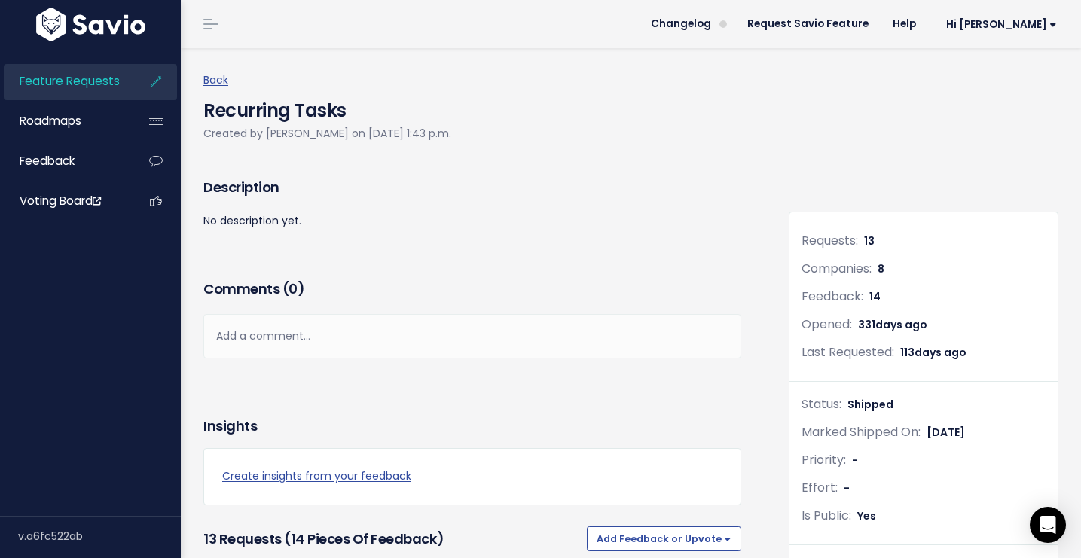
click at [532, 409] on div "Insights" at bounding box center [472, 426] width 538 height 45
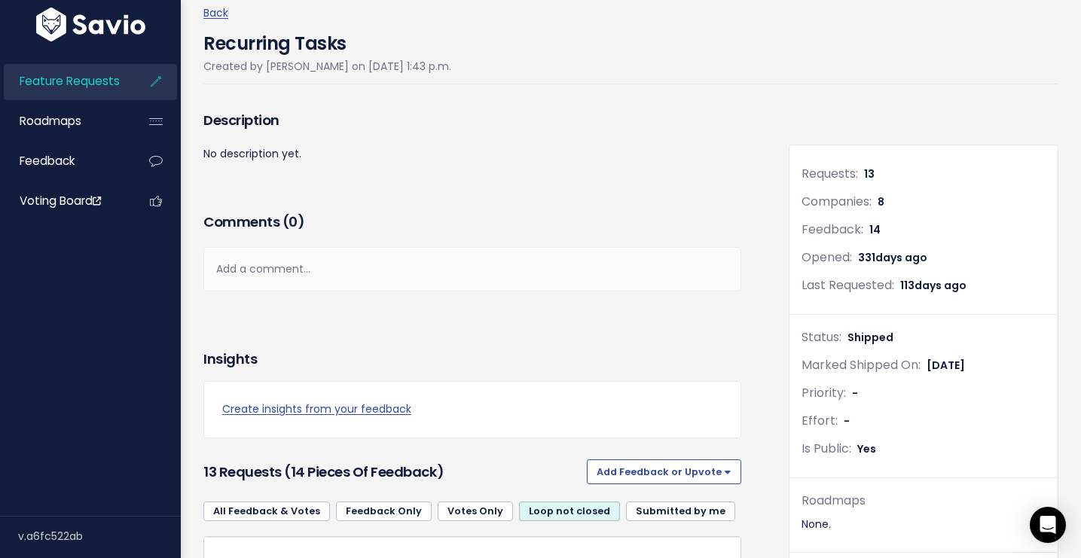
scroll to position [157, 0]
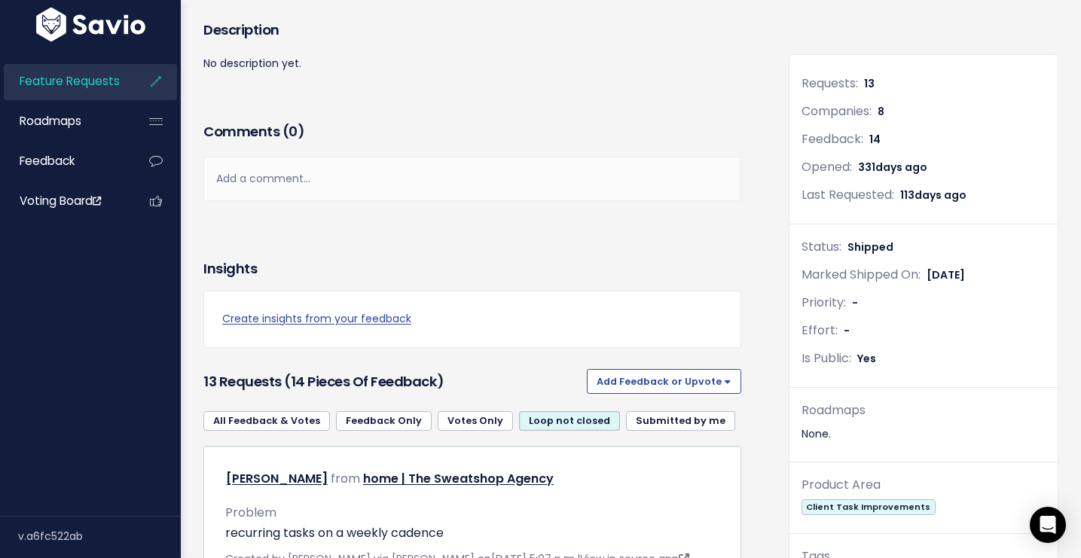
click at [550, 370] on div "13 Requests (14 pieces of Feedback) Add Feedback or Upvote Upvote Add Feedback" at bounding box center [472, 382] width 538 height 38
click at [654, 395] on div "13 Requests (14 pieces of Feedback) Add Feedback or Upvote Upvote Add Feedback" at bounding box center [472, 382] width 538 height 38
click at [654, 389] on button "Add Feedback or Upvote" at bounding box center [664, 381] width 154 height 24
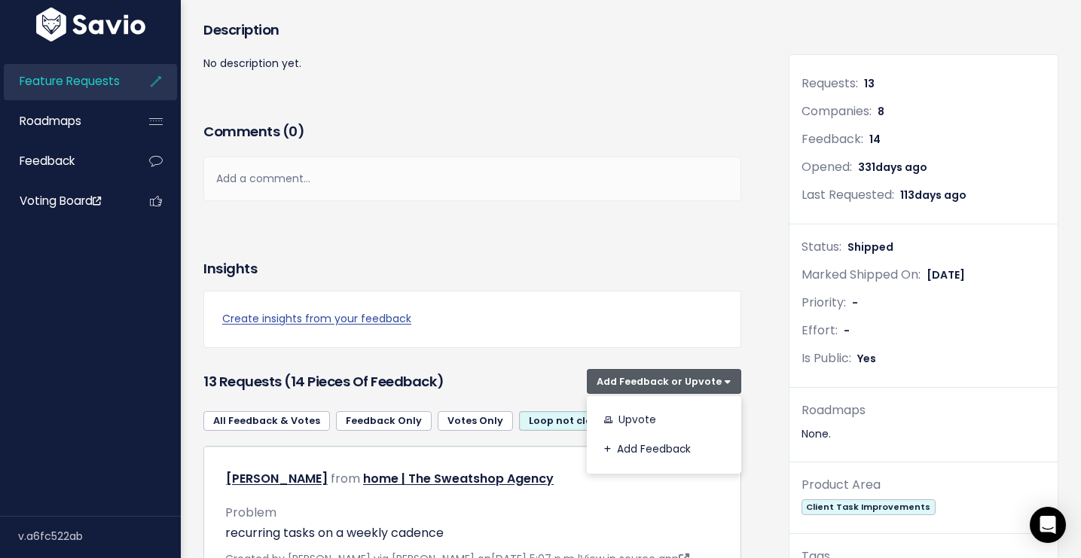
click at [523, 374] on h3 "13 Requests (14 pieces of Feedback)" at bounding box center [391, 381] width 377 height 21
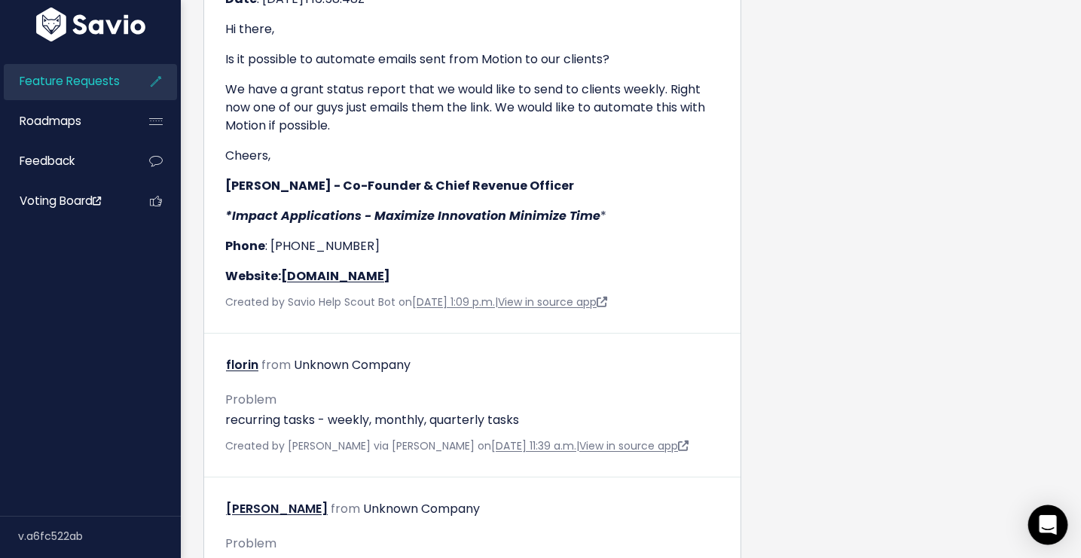
scroll to position [2795, 0]
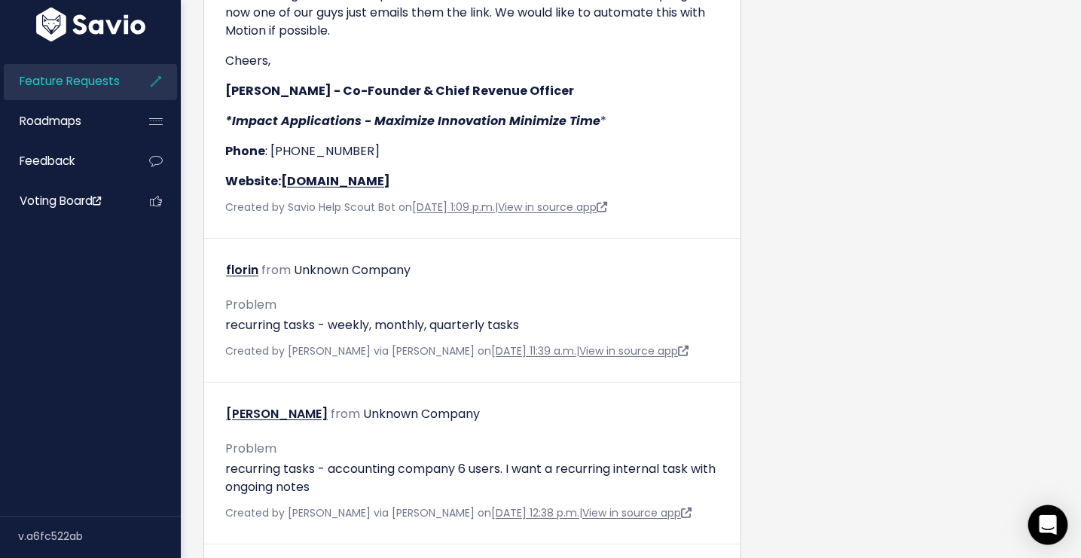
click at [1049, 526] on icon "Open Intercom Messenger" at bounding box center [1046, 525] width 17 height 20
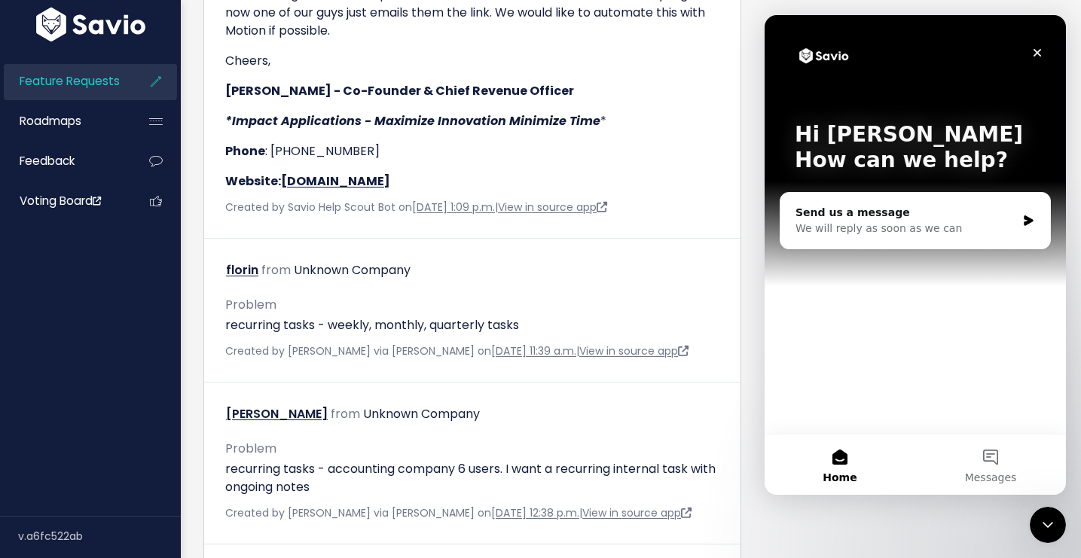
scroll to position [0, 0]
click at [917, 231] on div "We will reply as soon as we can" at bounding box center [905, 229] width 221 height 16
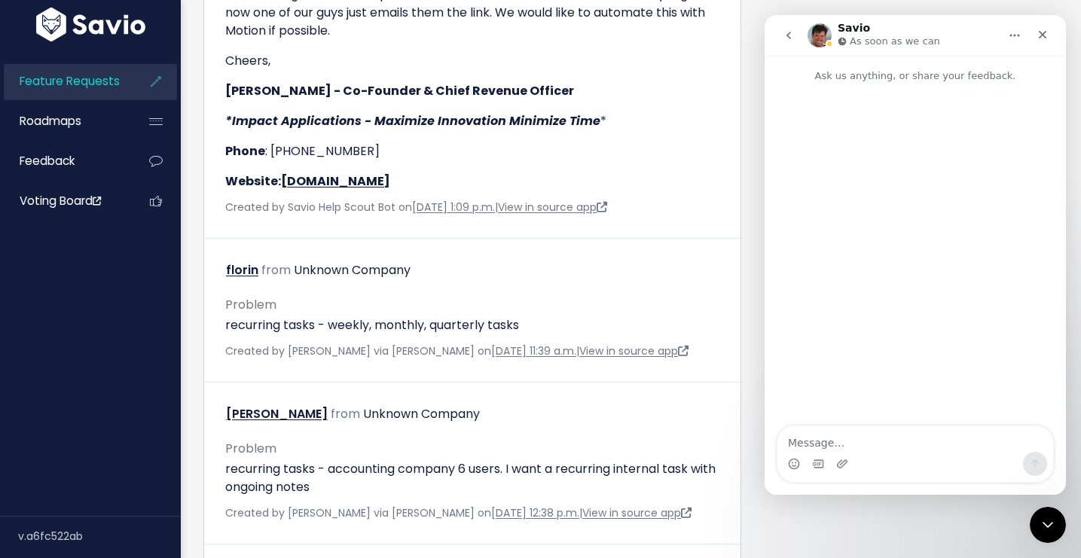
click at [863, 452] on div "Intercom messenger" at bounding box center [915, 464] width 276 height 24
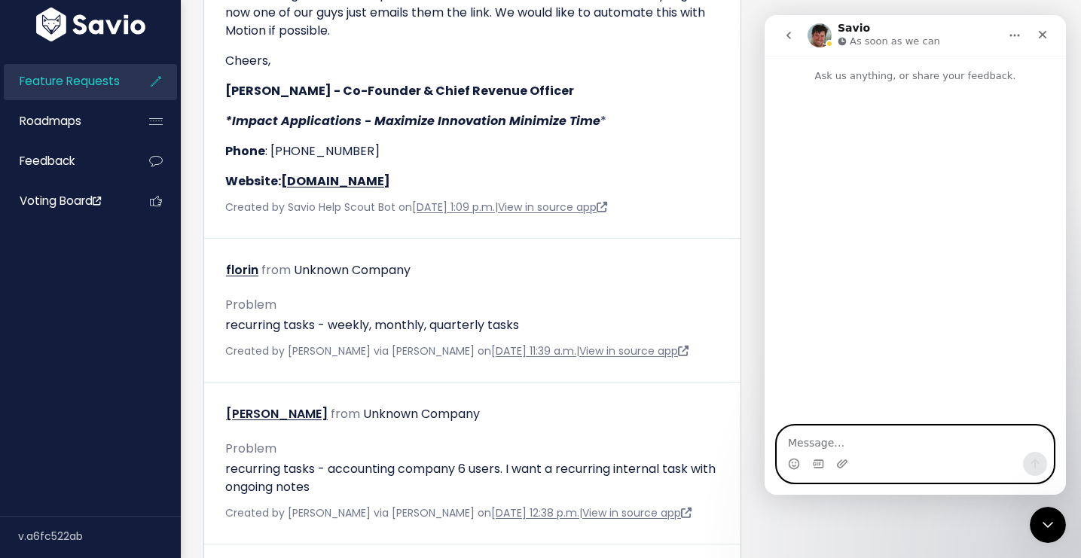
click at [816, 438] on textarea "Message…" at bounding box center [915, 439] width 276 height 26
type textarea "H"
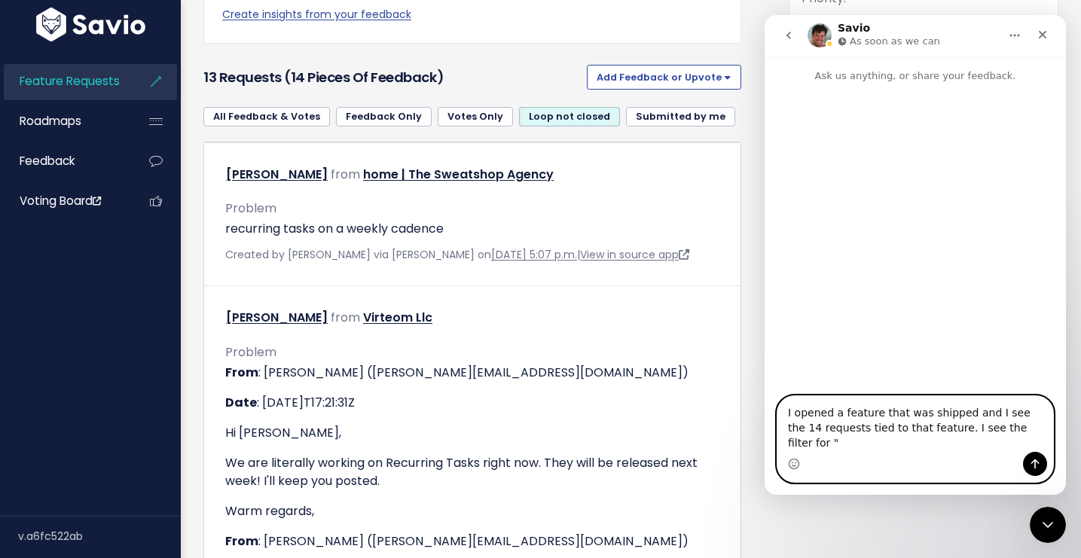
scroll to position [466, 0]
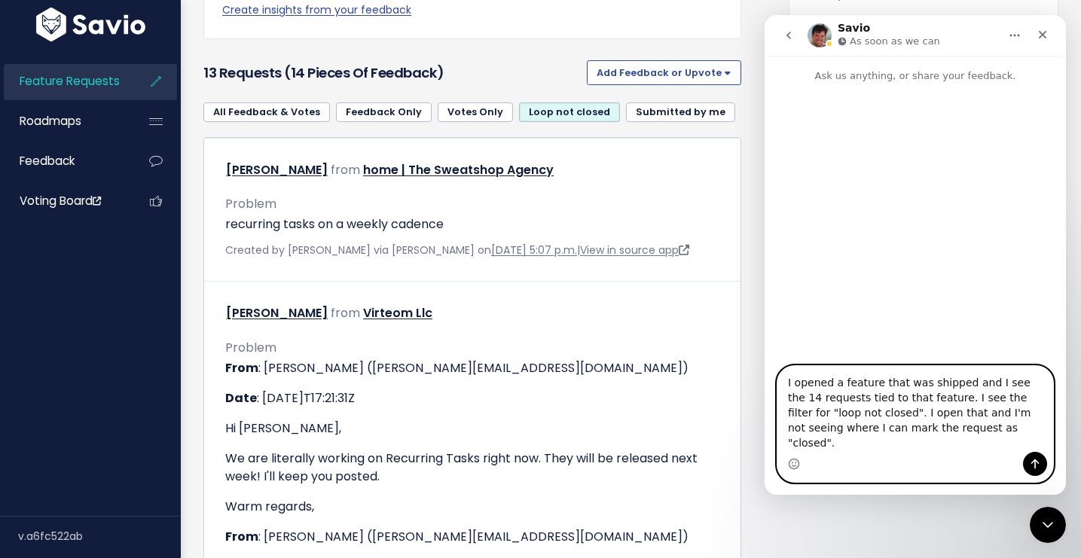
type textarea "I opened a feature that was shipped and I see the 14 requests tied to that feat…"
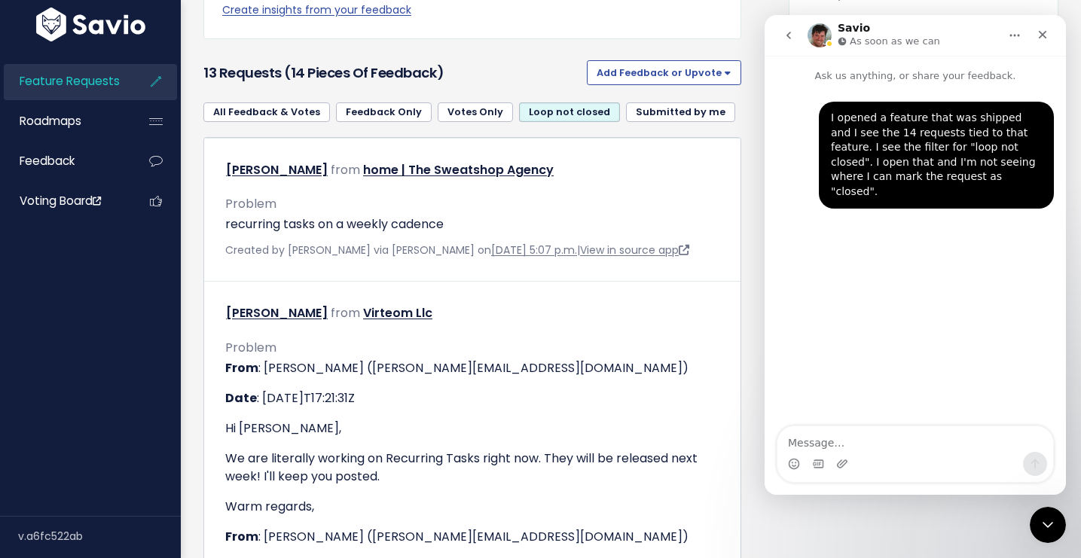
click at [863, 33] on h1 "Operator" at bounding box center [863, 28] width 53 height 11
click at [1041, 535] on div "Close Intercom Messenger" at bounding box center [1045, 523] width 36 height 36
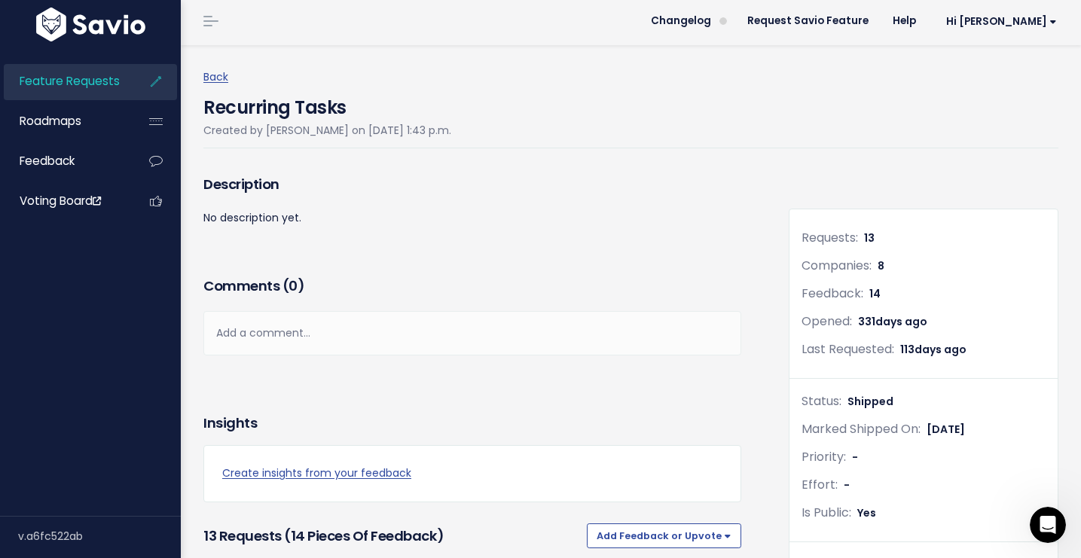
scroll to position [0, 0]
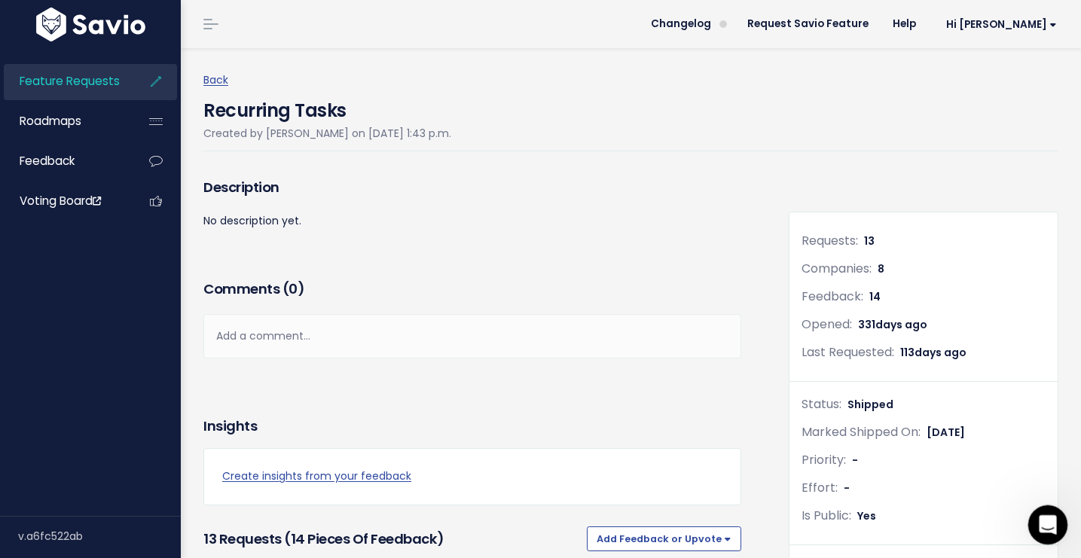
click at [1056, 522] on div "Open Intercom Messenger" at bounding box center [1045, 523] width 50 height 50
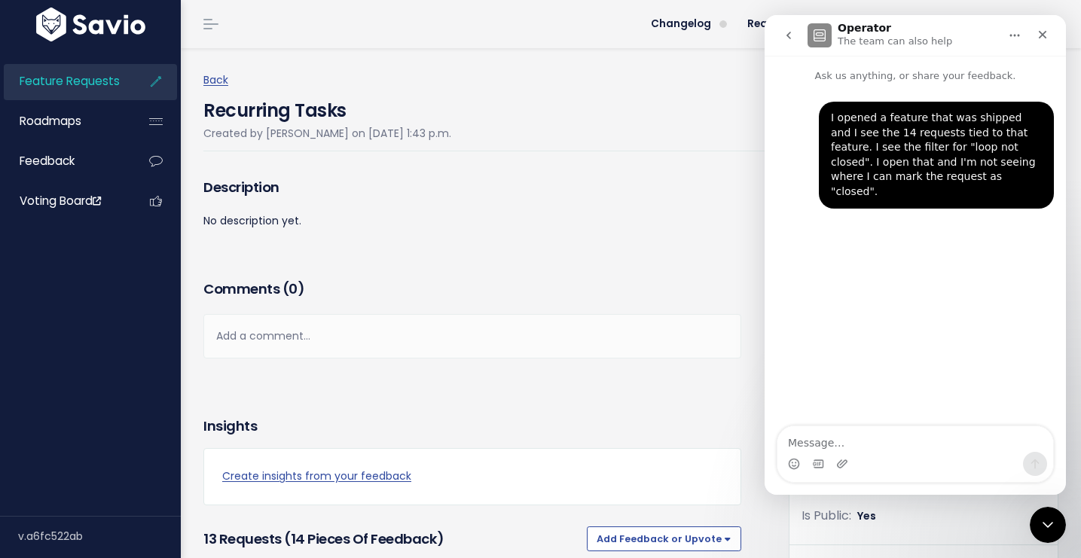
click at [916, 42] on p "The team can also help" at bounding box center [894, 41] width 114 height 15
click at [848, 23] on h1 "Operator" at bounding box center [863, 28] width 53 height 11
click at [900, 72] on p "Ask us anything, or share your feedback." at bounding box center [914, 70] width 301 height 28
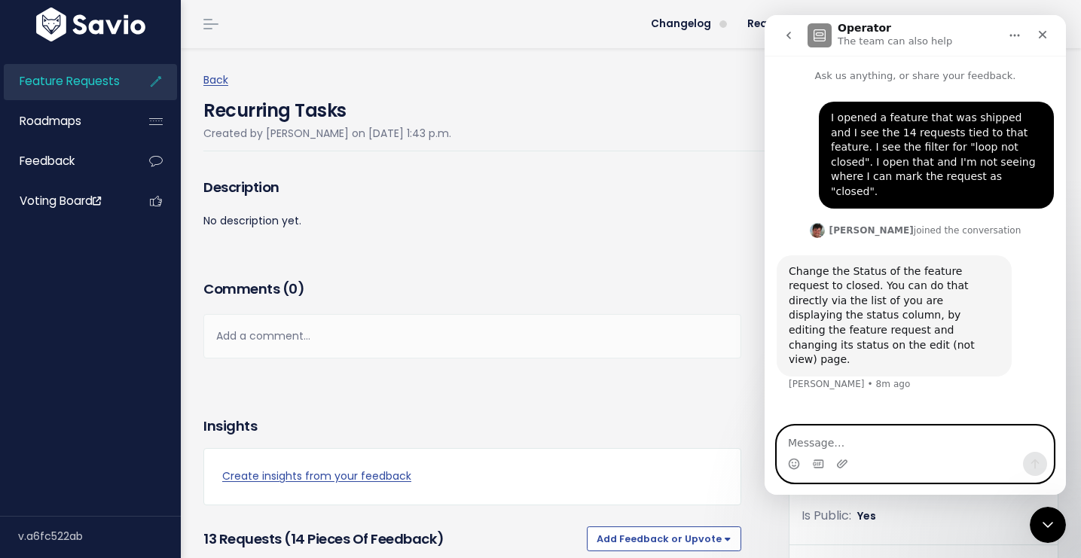
click at [820, 441] on textarea "Message…" at bounding box center [915, 439] width 276 height 26
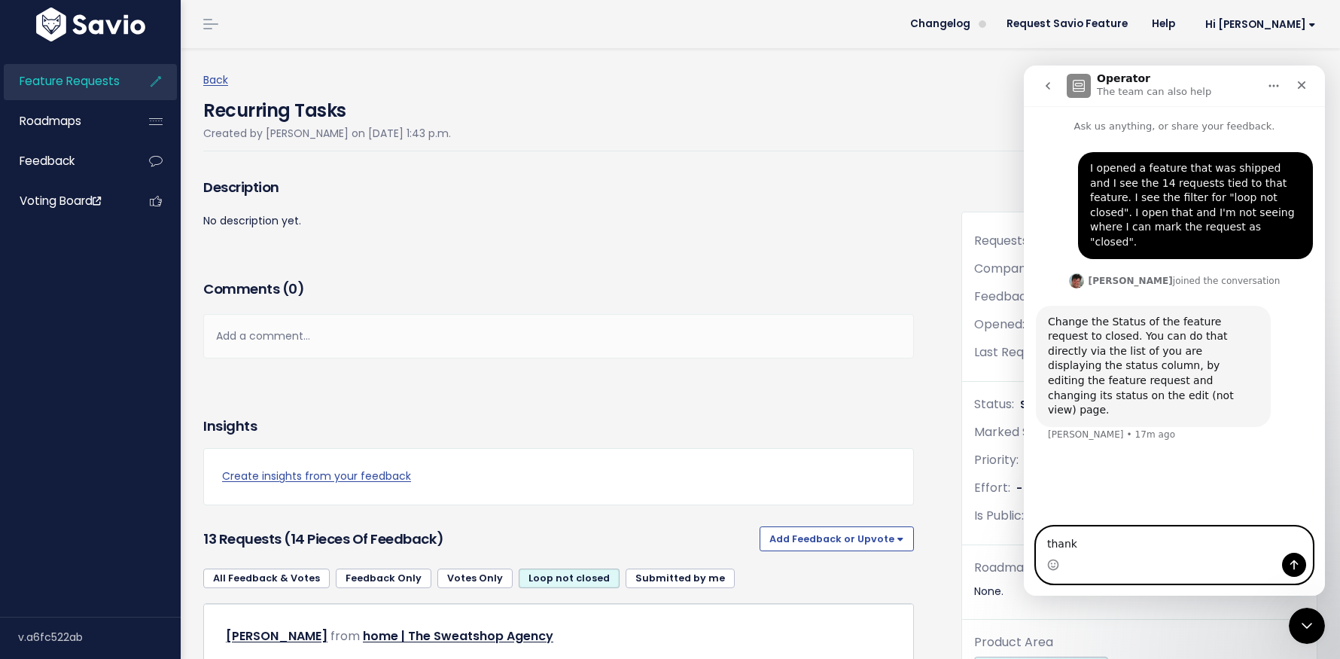
type textarea "thanks"
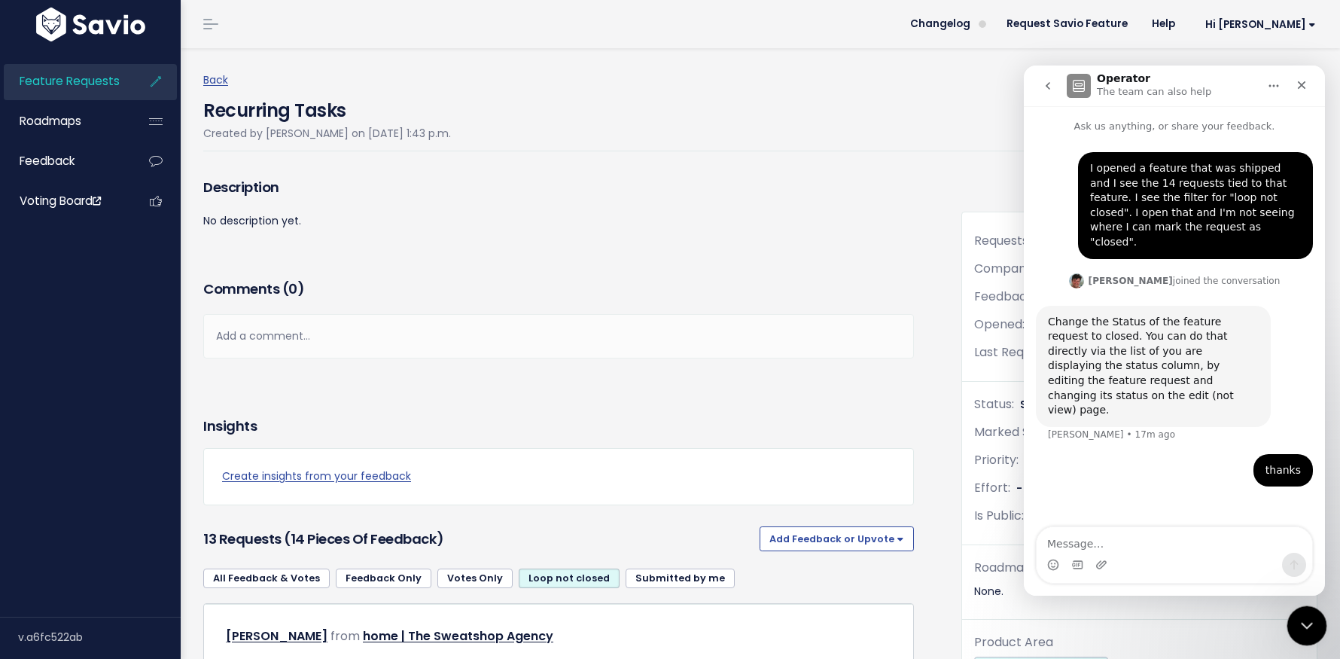
click at [1080, 557] on icon "Close Intercom Messenger" at bounding box center [1305, 623] width 18 height 18
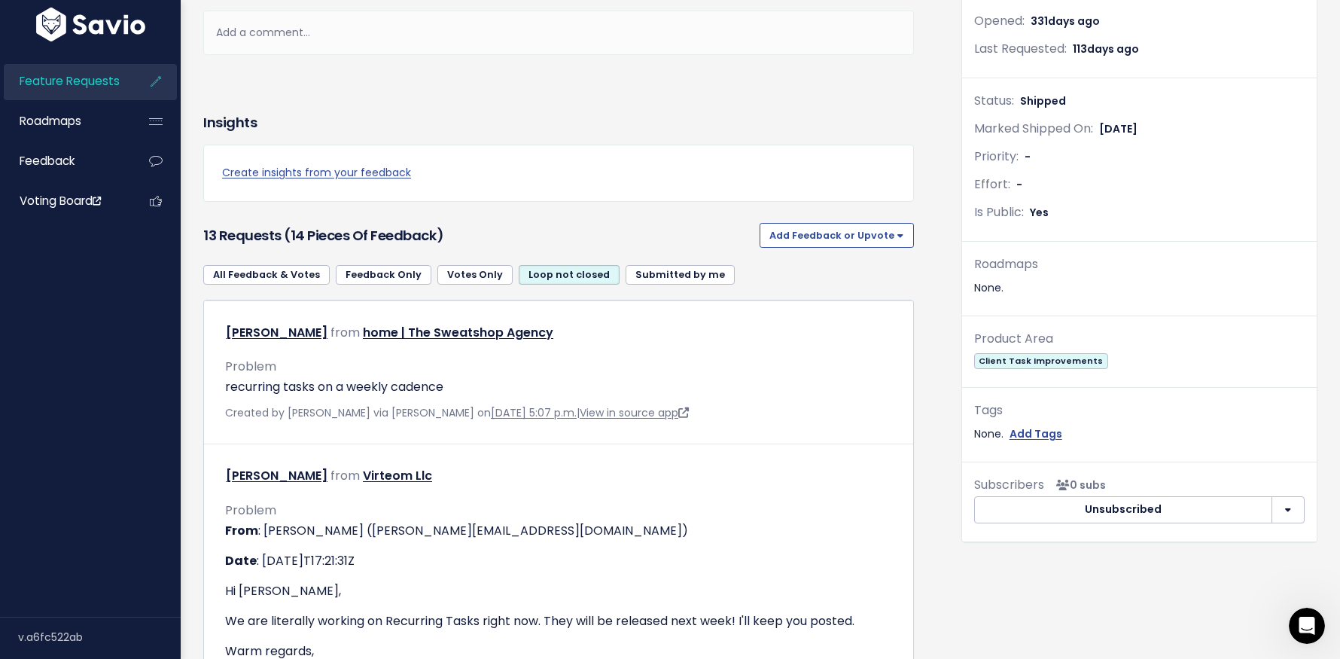
scroll to position [285, 0]
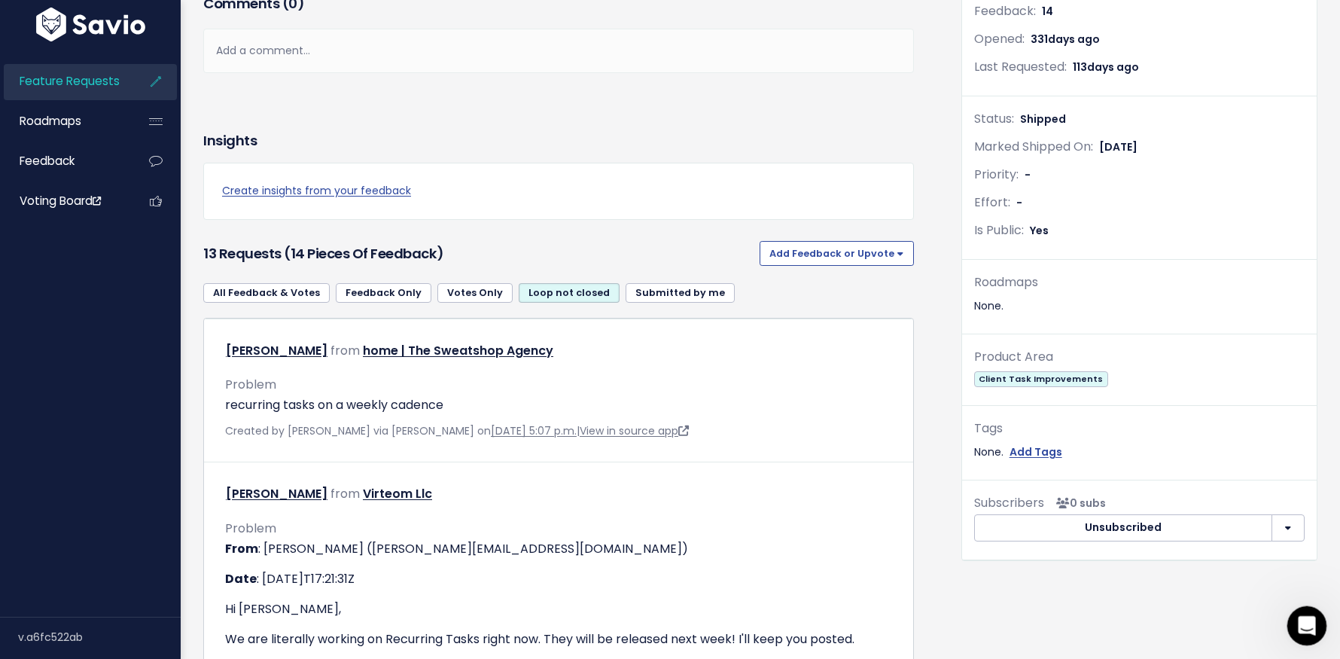
click at [1080, 557] on icon "Open Intercom Messenger" at bounding box center [1305, 623] width 25 height 25
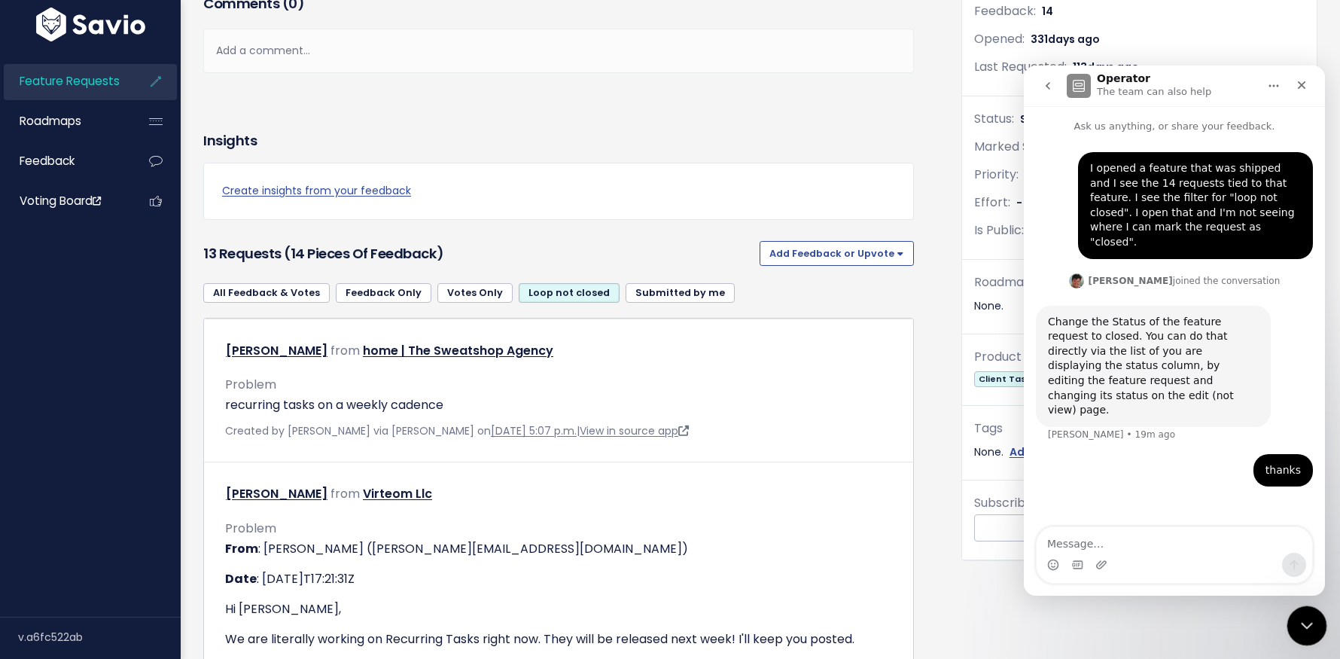
click at [1080, 557] on div "Close Intercom Messenger" at bounding box center [1305, 623] width 36 height 36
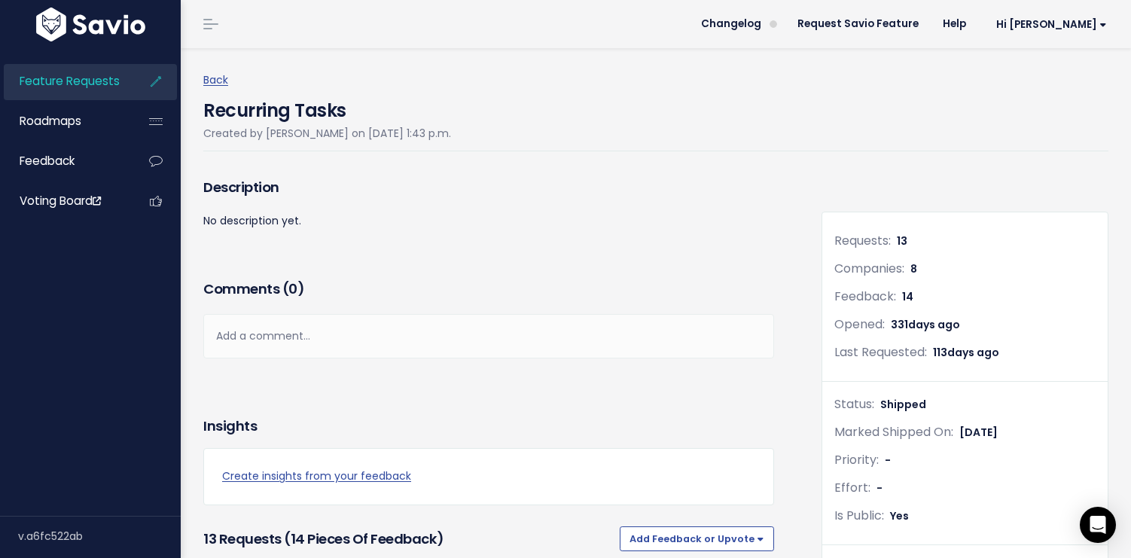
click at [517, 163] on div "Back Recurring Tasks Created by [PERSON_NAME] on [DATE] 1:43 p.m." at bounding box center [661, 111] width 916 height 126
click at [99, 93] on link "Feature Requests" at bounding box center [64, 81] width 121 height 35
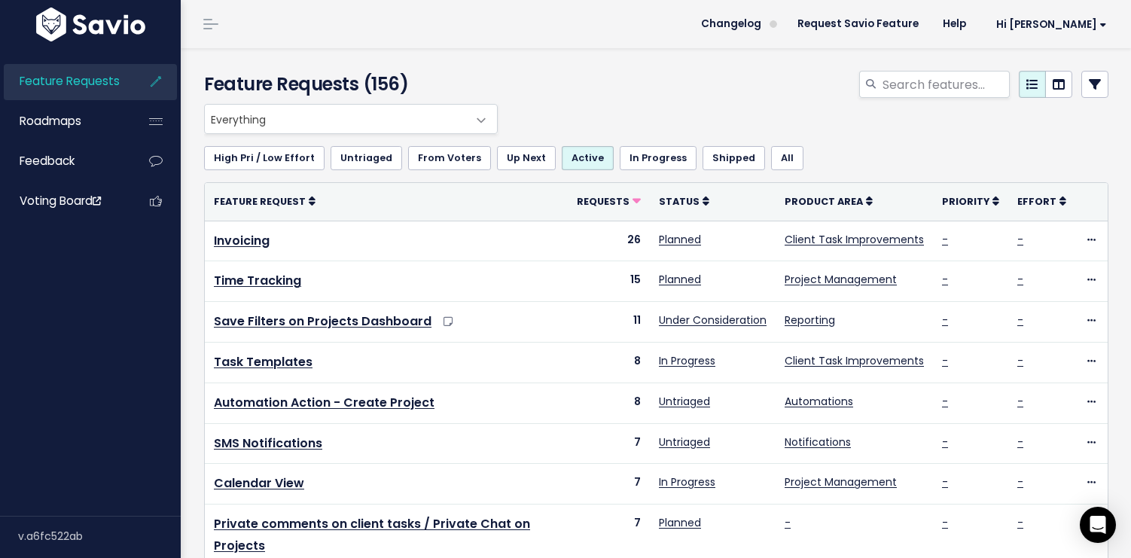
click at [771, 161] on link "All" at bounding box center [787, 158] width 32 height 24
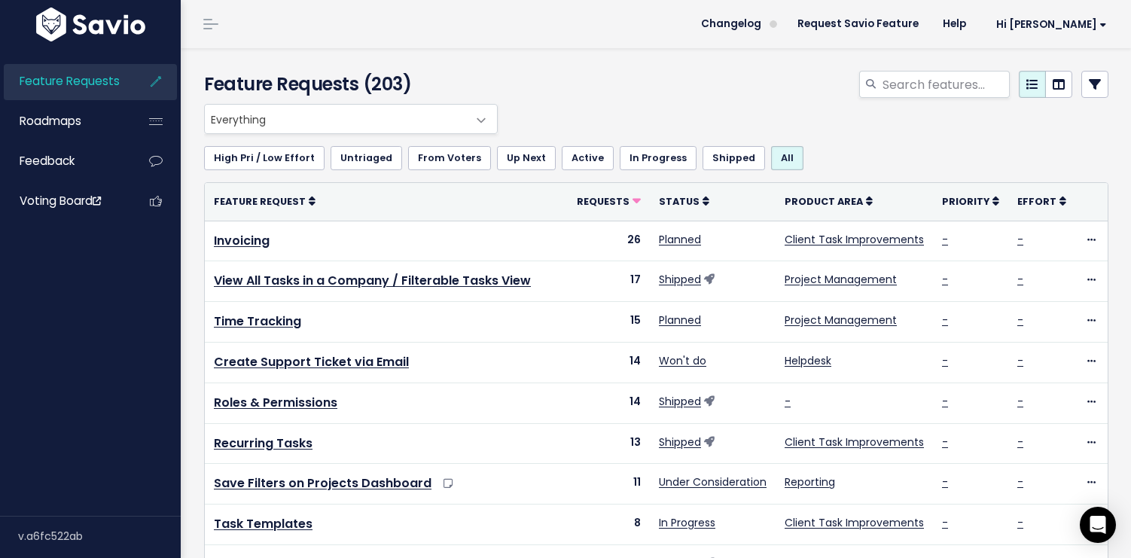
click at [1089, 90] on icon at bounding box center [1095, 84] width 12 height 12
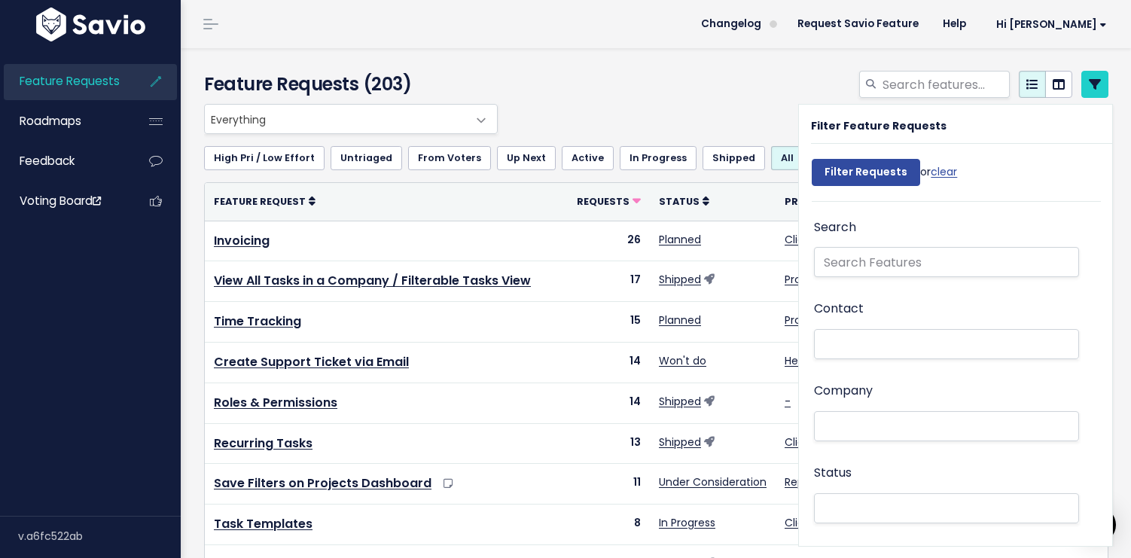
click at [552, 75] on div at bounding box center [811, 87] width 618 height 33
click at [611, 90] on div at bounding box center [811, 87] width 618 height 33
click at [755, 104] on div "Everything No Product Area Project Management Client Task Improvements Integrat…" at bounding box center [652, 119] width 904 height 30
click at [694, 87] on div at bounding box center [811, 87] width 618 height 33
click at [587, 119] on div "Everything No Product Area Project Management Client Task Improvements Integrat…" at bounding box center [652, 119] width 904 height 30
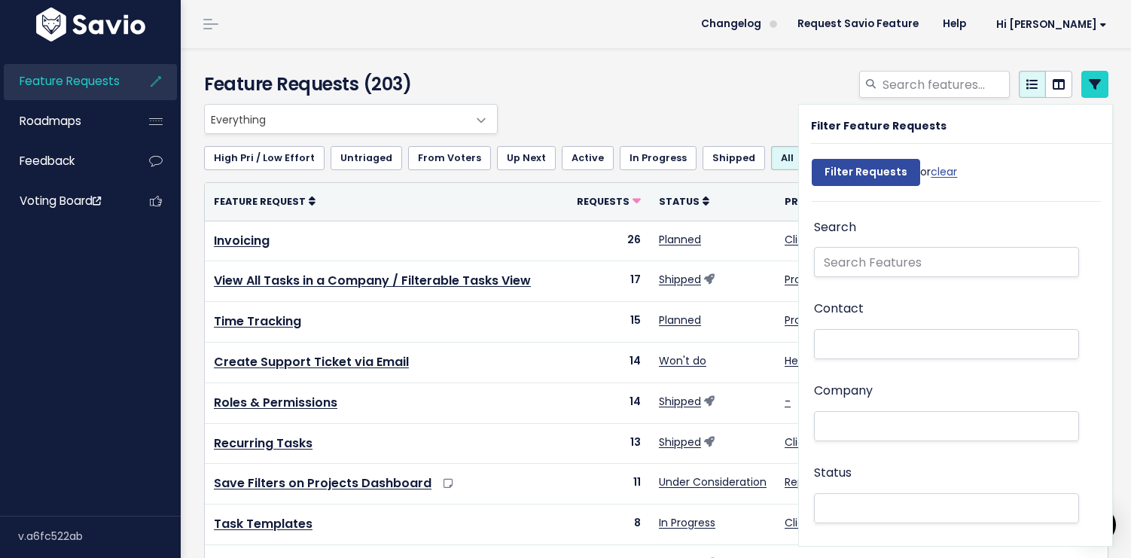
click at [718, 131] on div "Everything No Product Area Project Management Client Task Improvements Integrat…" at bounding box center [652, 119] width 904 height 30
drag, startPoint x: 1079, startPoint y: 125, endPoint x: 1071, endPoint y: 127, distance: 8.6
click at [1078, 126] on div "Filter Feature Requests" at bounding box center [961, 130] width 301 height 27
click at [951, 170] on link "clear" at bounding box center [944, 171] width 26 height 15
select select
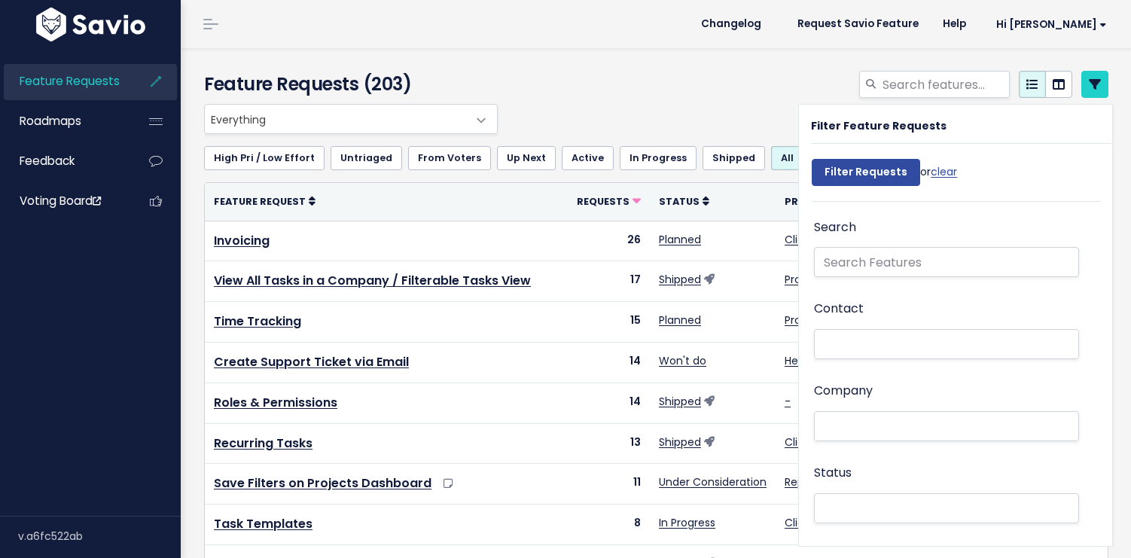
select select
click at [1089, 84] on icon at bounding box center [1095, 84] width 12 height 12
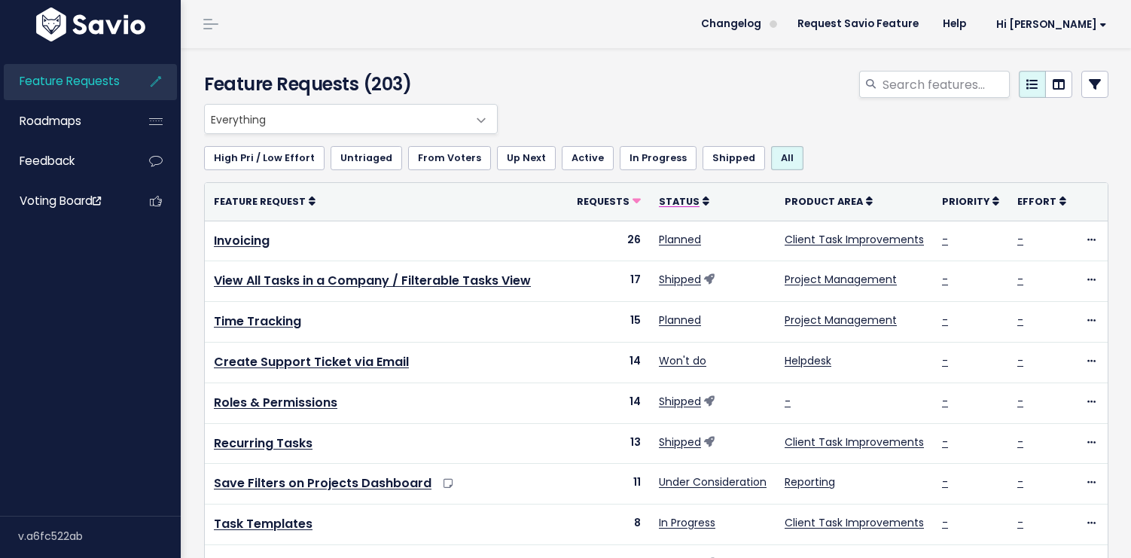
click at [703, 201] on icon at bounding box center [706, 201] width 7 height 11
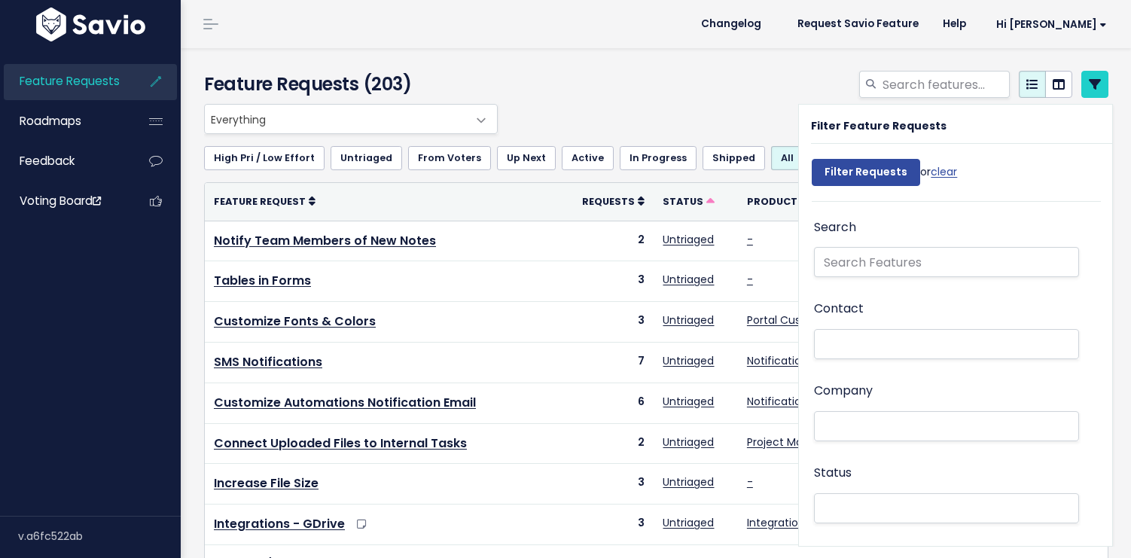
select select
click at [706, 201] on icon at bounding box center [710, 202] width 8 height 8
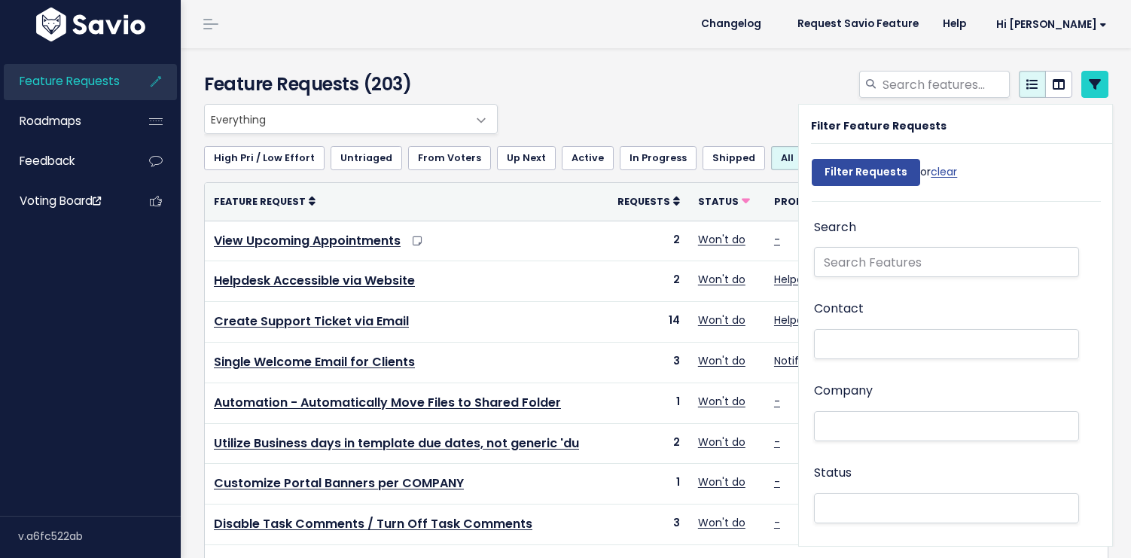
select select
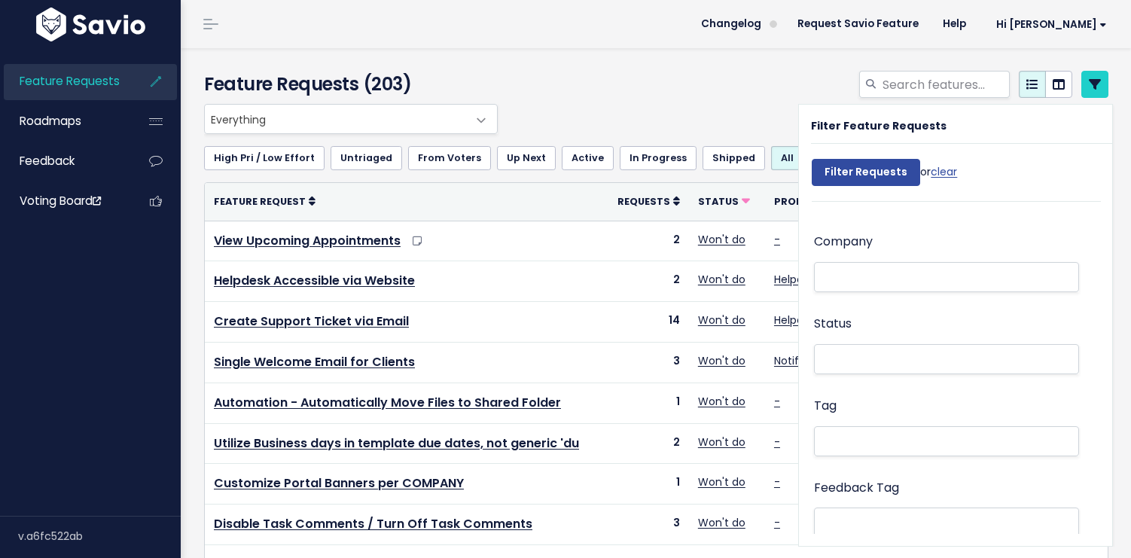
click at [869, 373] on ul at bounding box center [947, 359] width 264 height 29
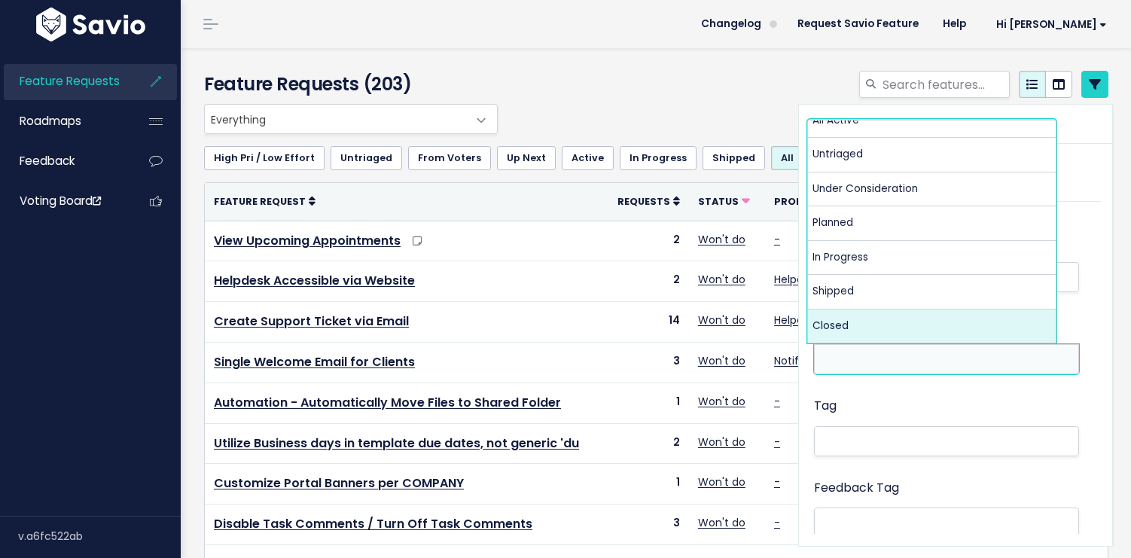
scroll to position [50, 0]
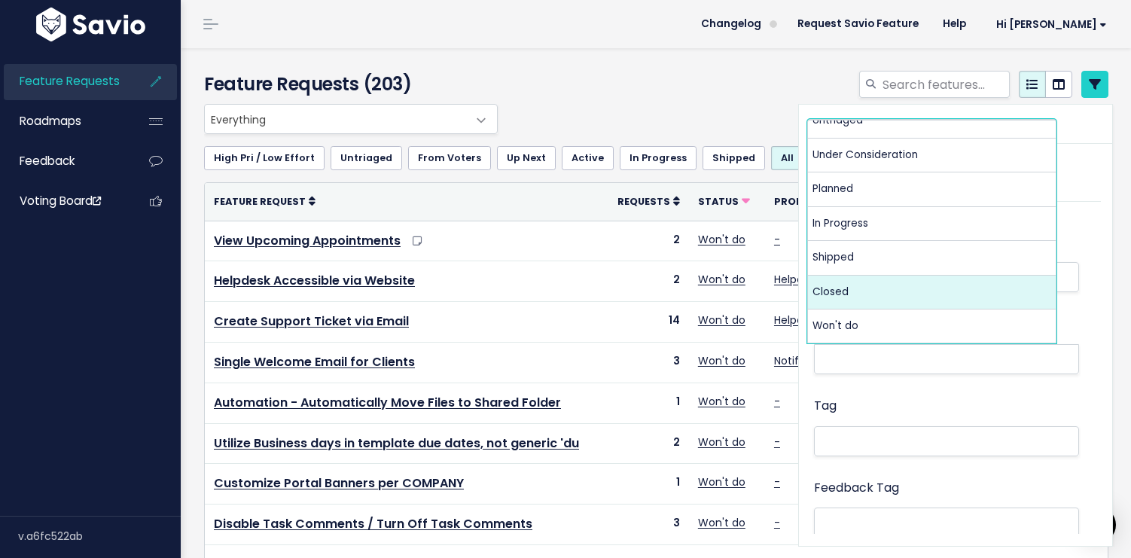
select select "CUSTOMER_NOTIFIED"
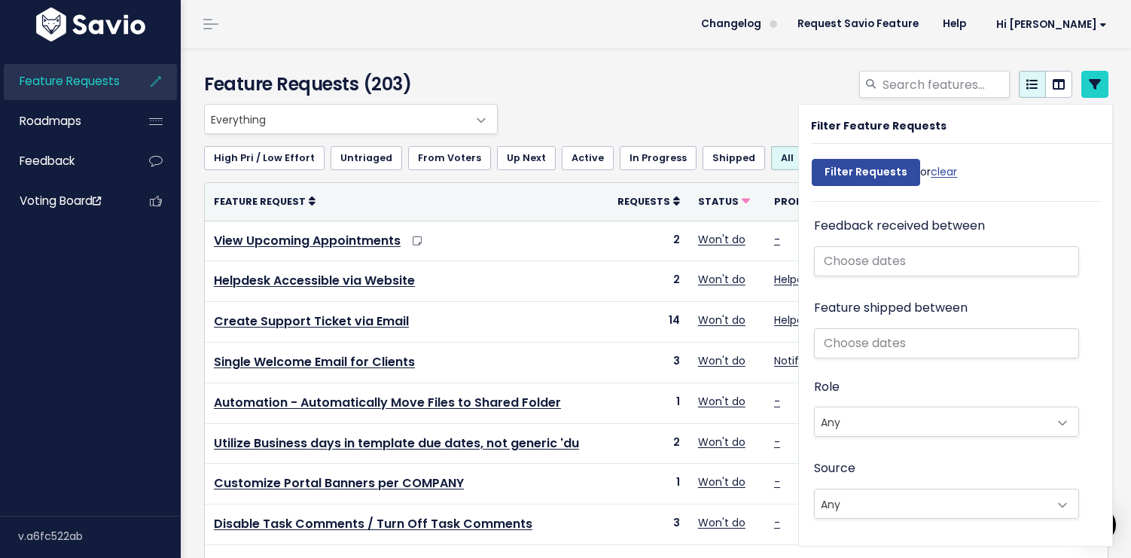
scroll to position [607, 0]
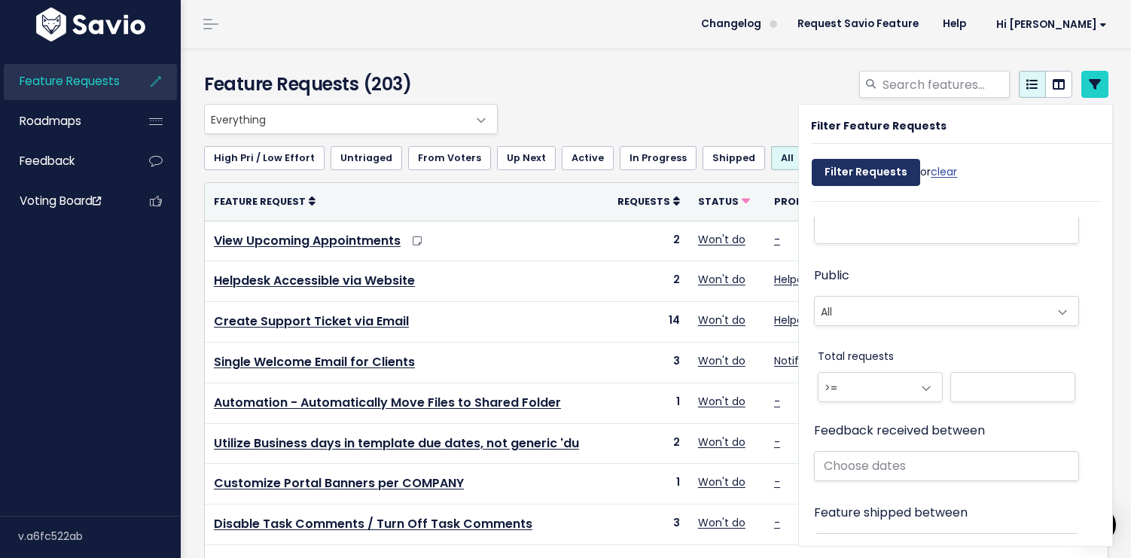
click at [869, 174] on input "Filter Requests" at bounding box center [866, 172] width 108 height 27
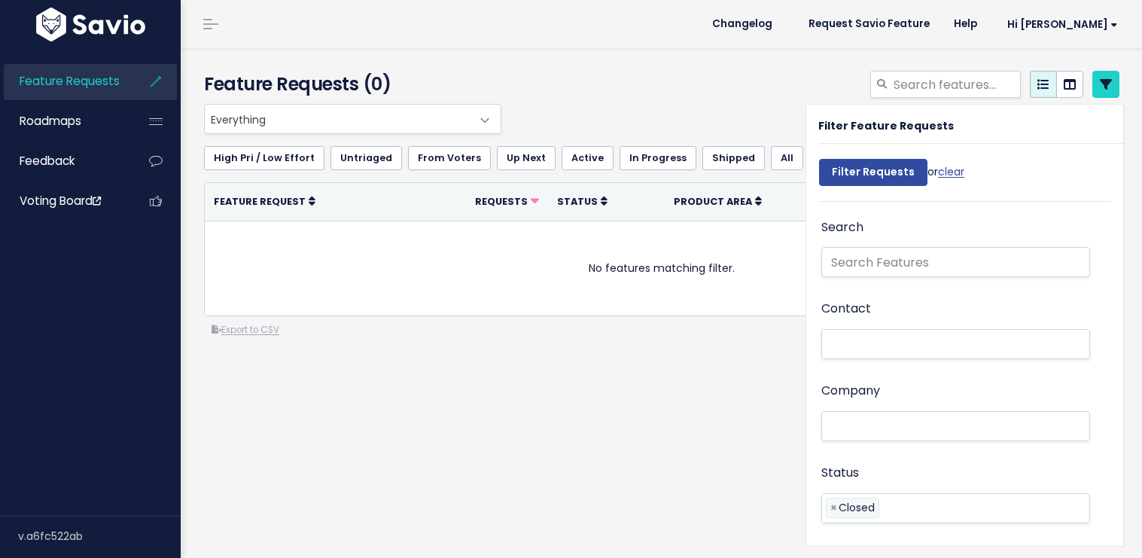
select select
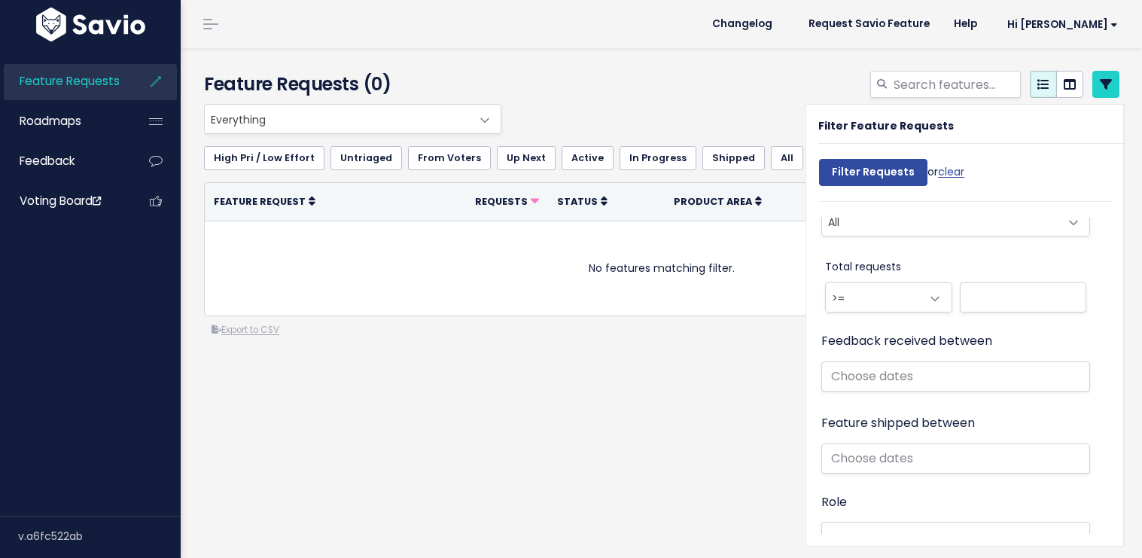
click at [730, 108] on div "Everything No Product Area Project Management Client Task Improvements Integrat…" at bounding box center [658, 119] width 916 height 30
click at [1093, 87] on link at bounding box center [1106, 84] width 27 height 27
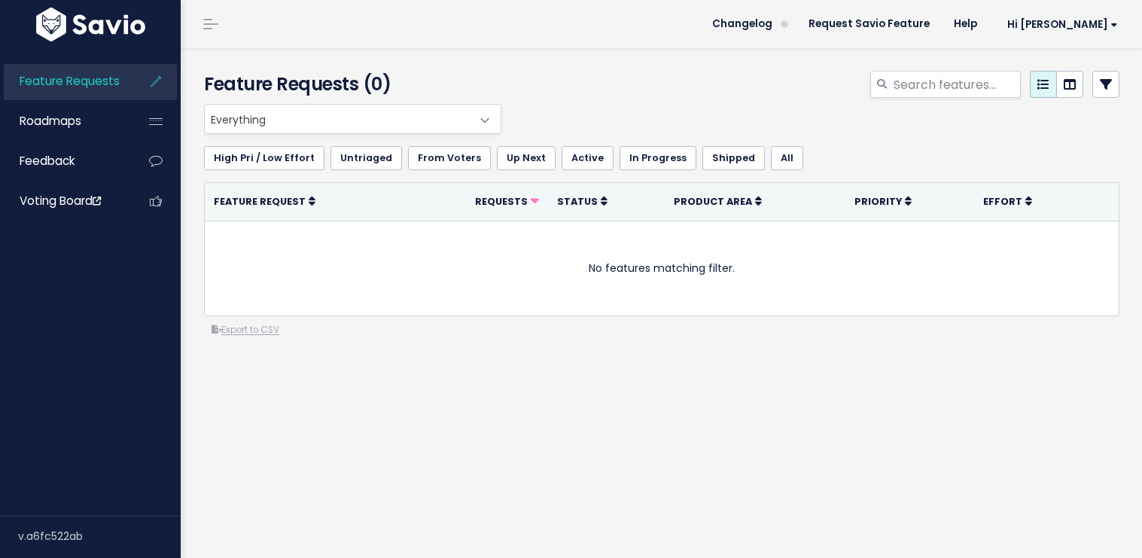
click at [730, 420] on div "Everything No Product Area Project Management Client Task Improvements Integrat…" at bounding box center [662, 281] width 938 height 355
click at [64, 80] on span "Feature Requests" at bounding box center [70, 81] width 100 height 16
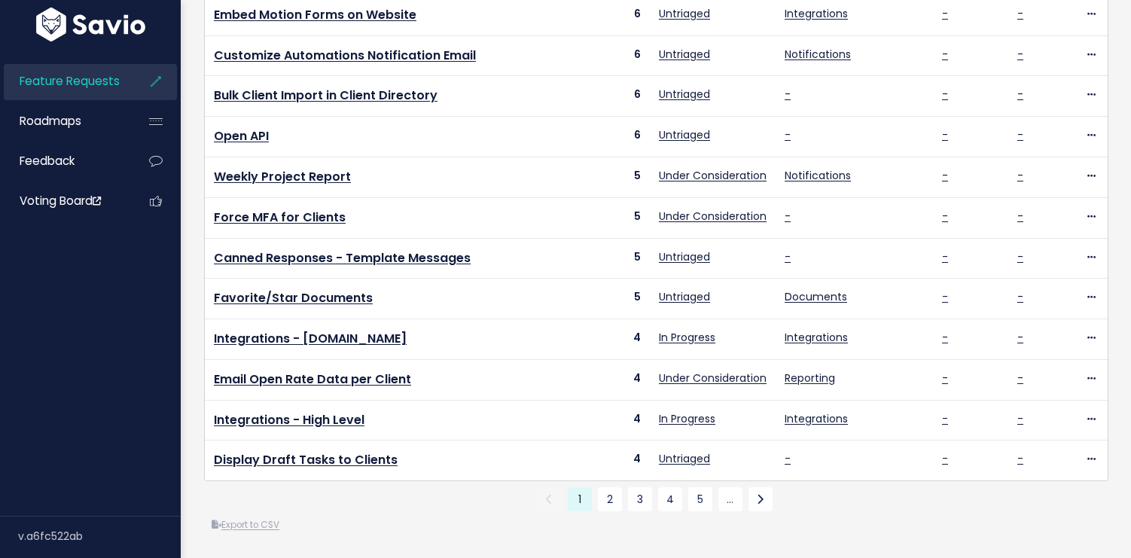
scroll to position [593, 0]
click at [605, 497] on link "2" at bounding box center [610, 499] width 24 height 24
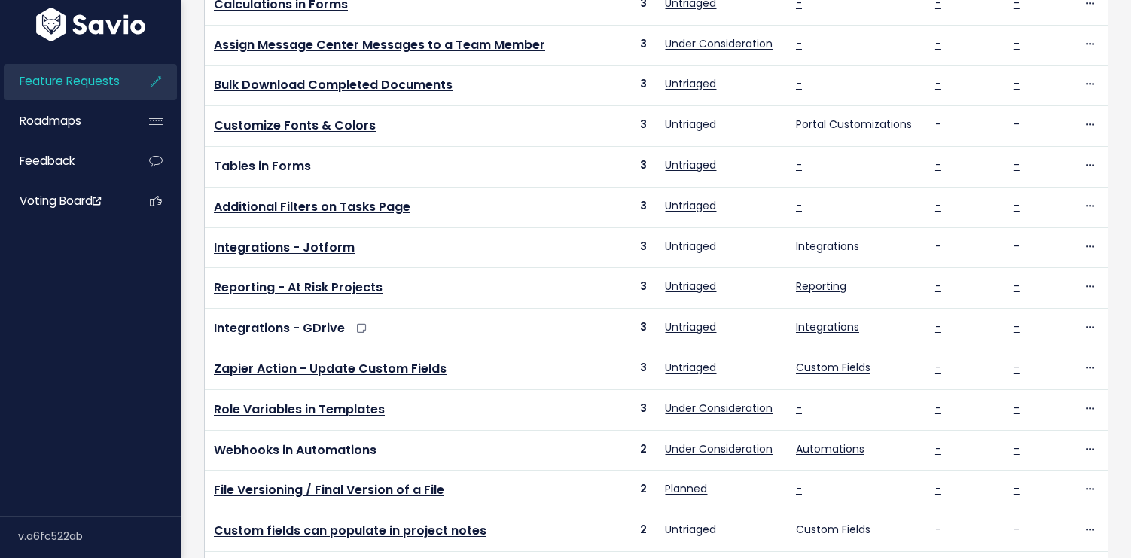
scroll to position [572, 0]
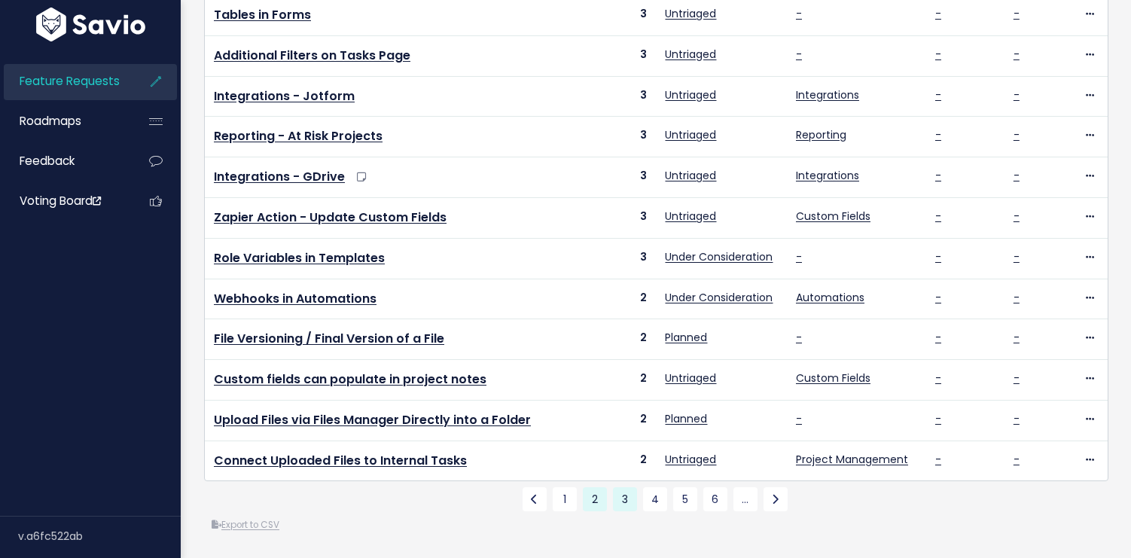
click at [615, 487] on link "3" at bounding box center [625, 499] width 24 height 24
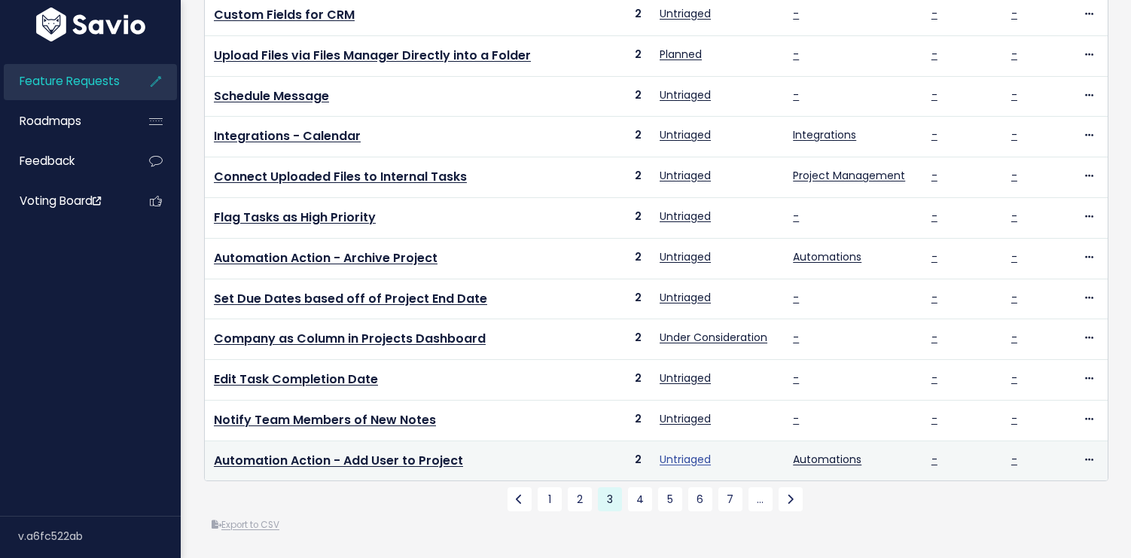
scroll to position [572, 0]
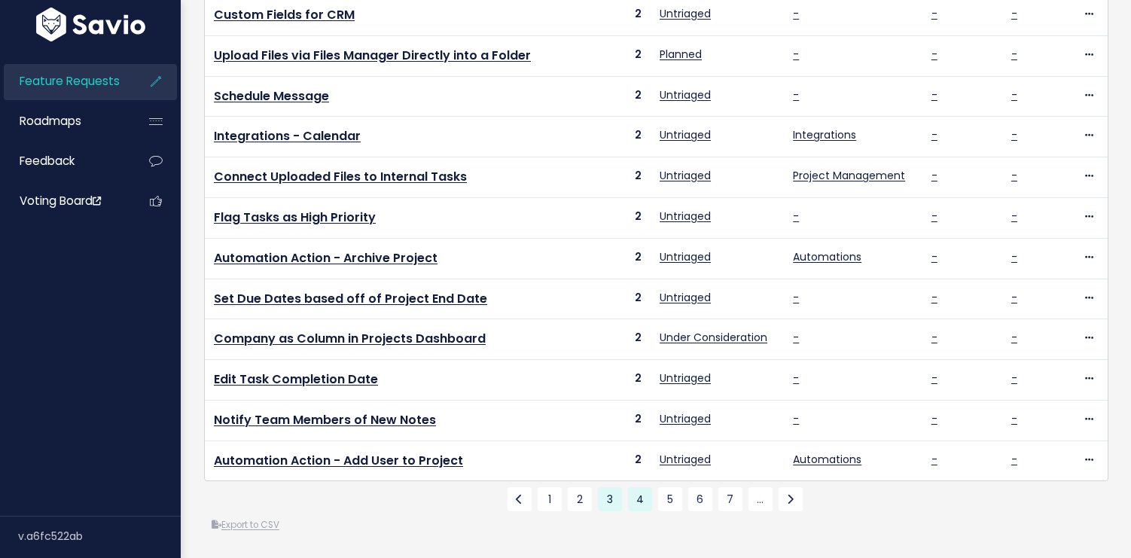
click at [630, 487] on link "4" at bounding box center [640, 499] width 24 height 24
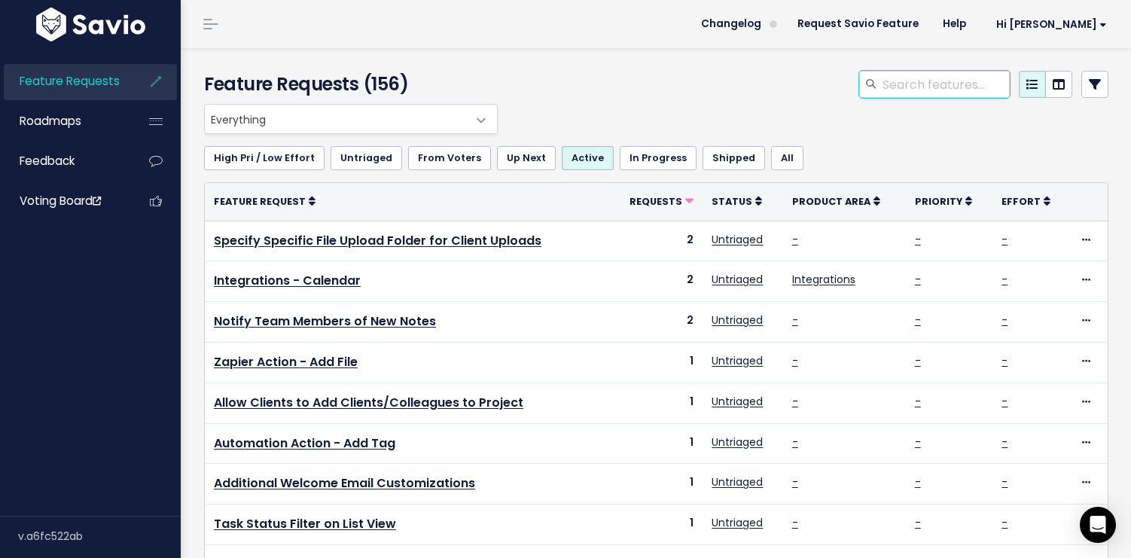
click at [915, 72] on input "search" at bounding box center [945, 84] width 129 height 27
type input "quarterly"
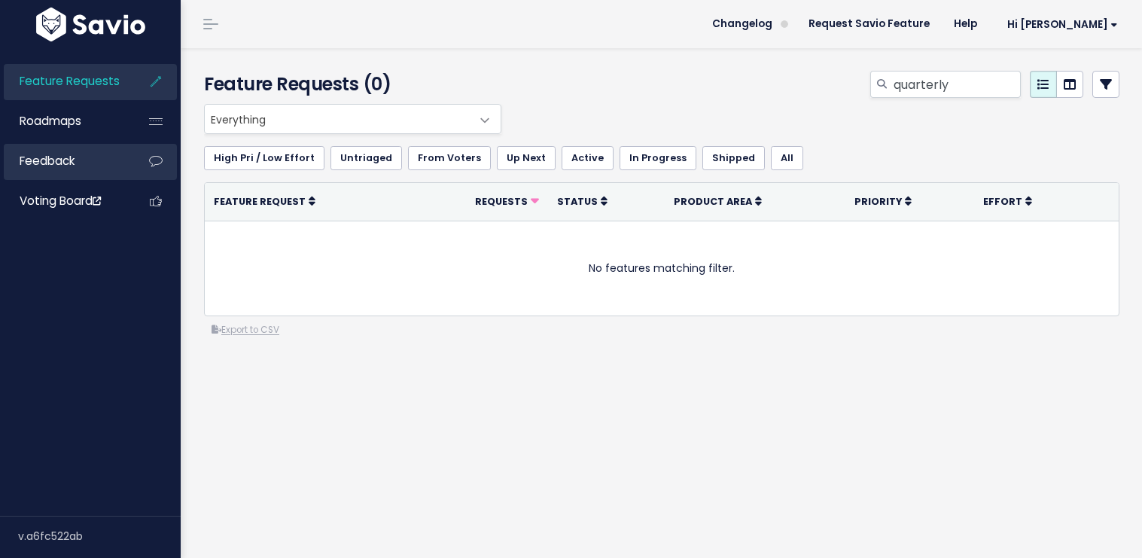
click at [75, 166] on link "Feedback" at bounding box center [64, 161] width 121 height 35
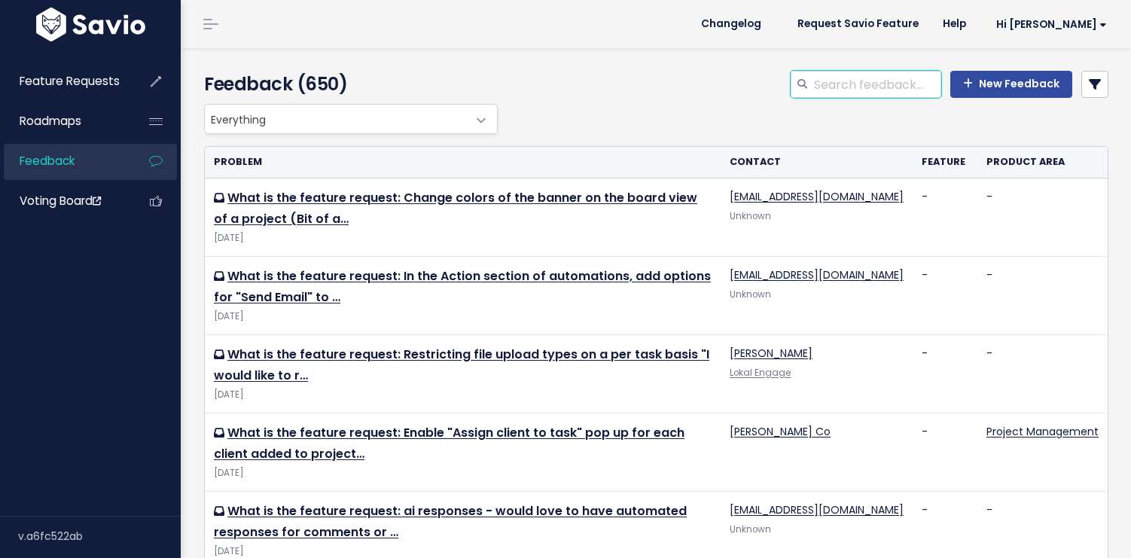
click at [898, 90] on input "search" at bounding box center [877, 84] width 129 height 27
type input "quarterly"
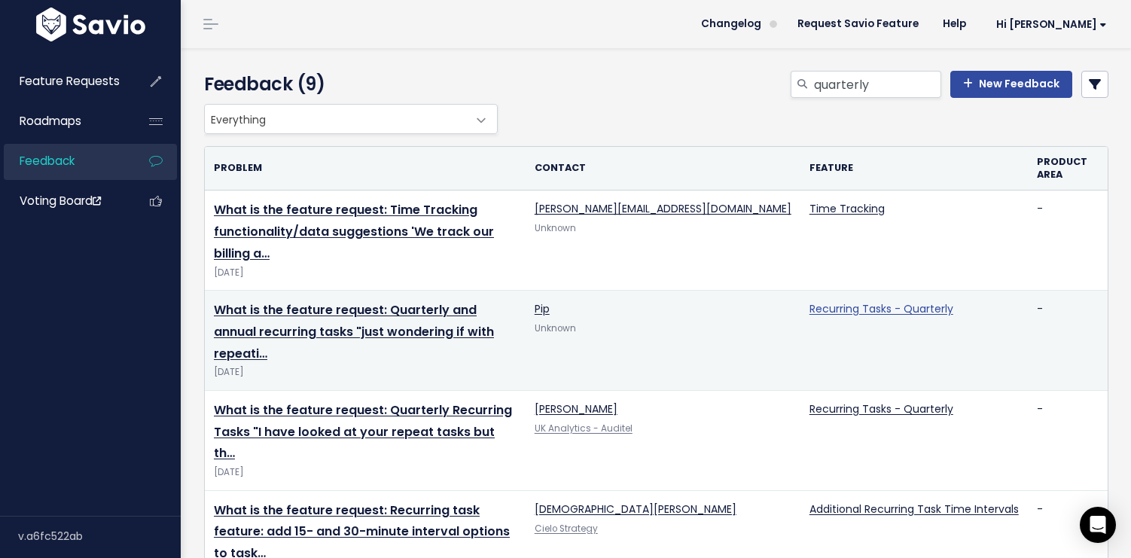
click at [850, 301] on link "Recurring Tasks - Quarterly" at bounding box center [882, 308] width 144 height 15
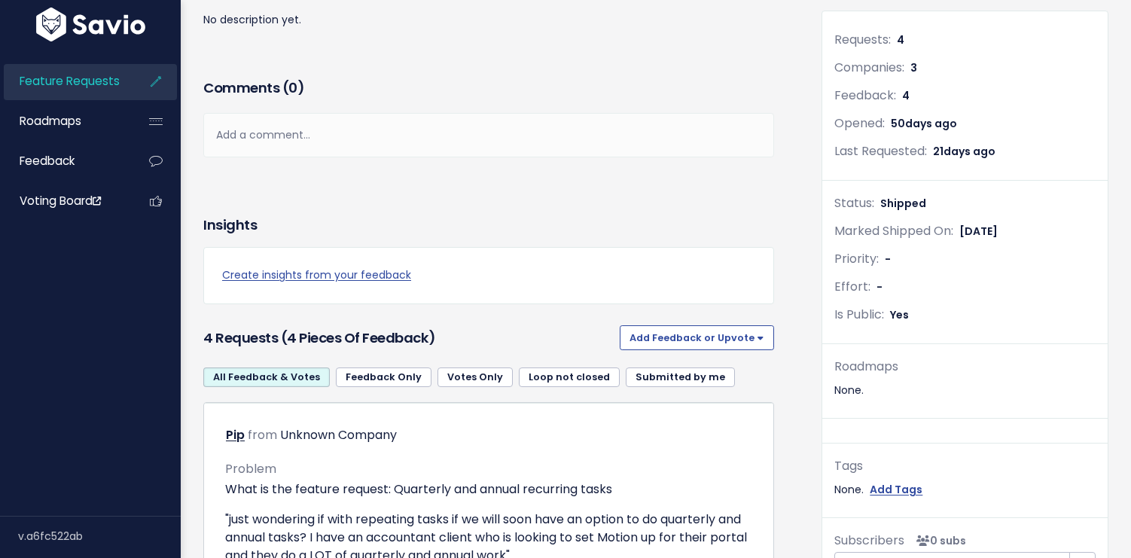
scroll to position [248, 0]
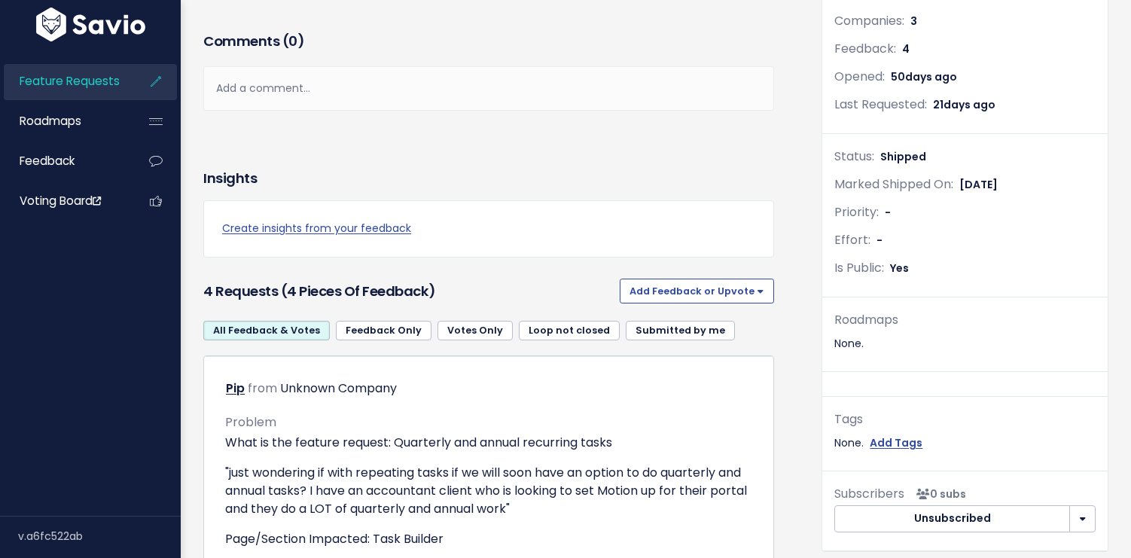
click at [556, 331] on link "Loop not closed" at bounding box center [569, 331] width 101 height 20
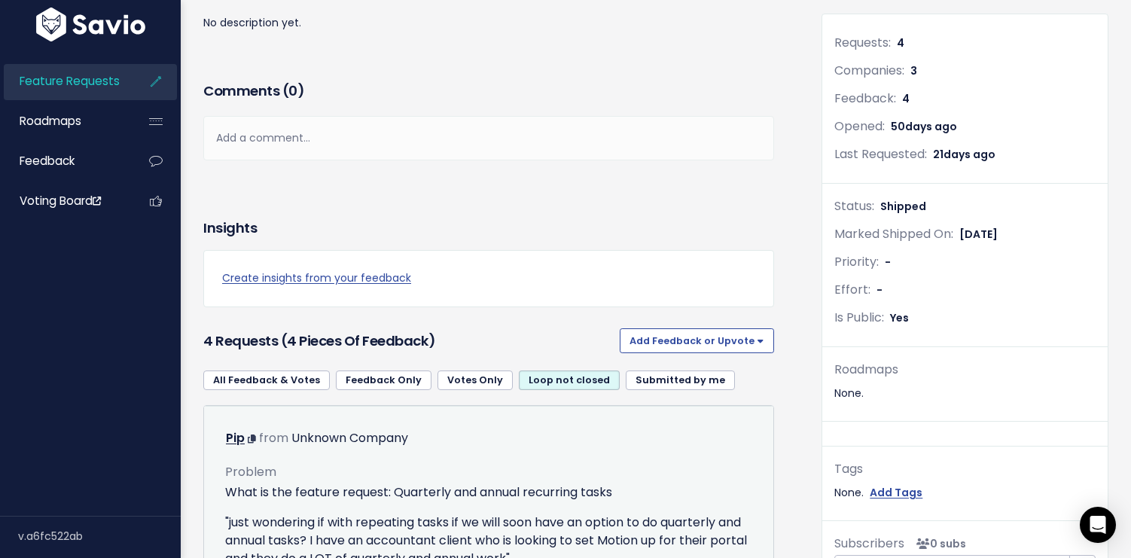
scroll to position [319, 0]
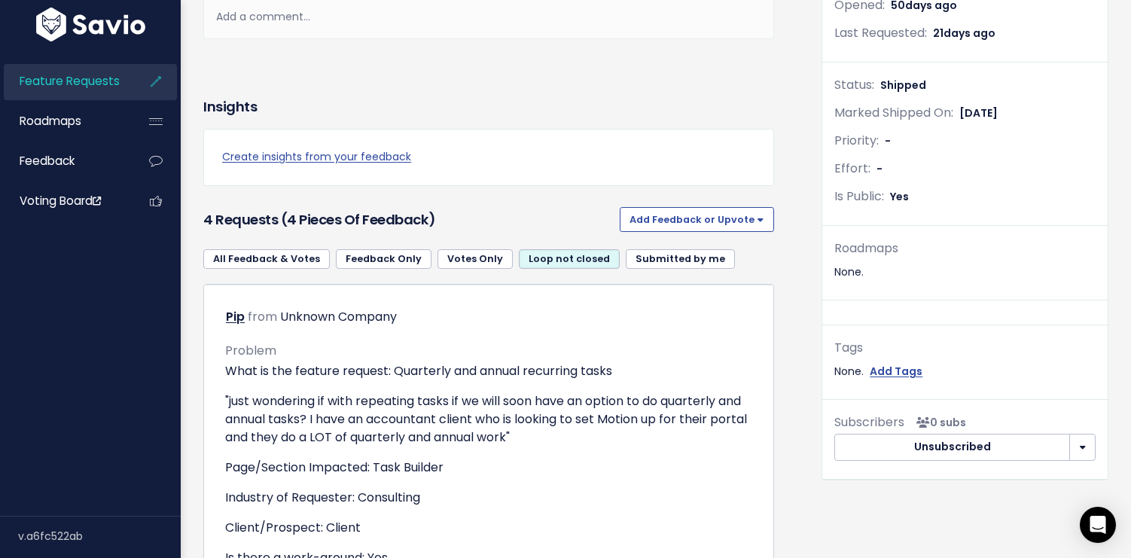
click at [563, 263] on link "Loop not closed" at bounding box center [569, 259] width 101 height 20
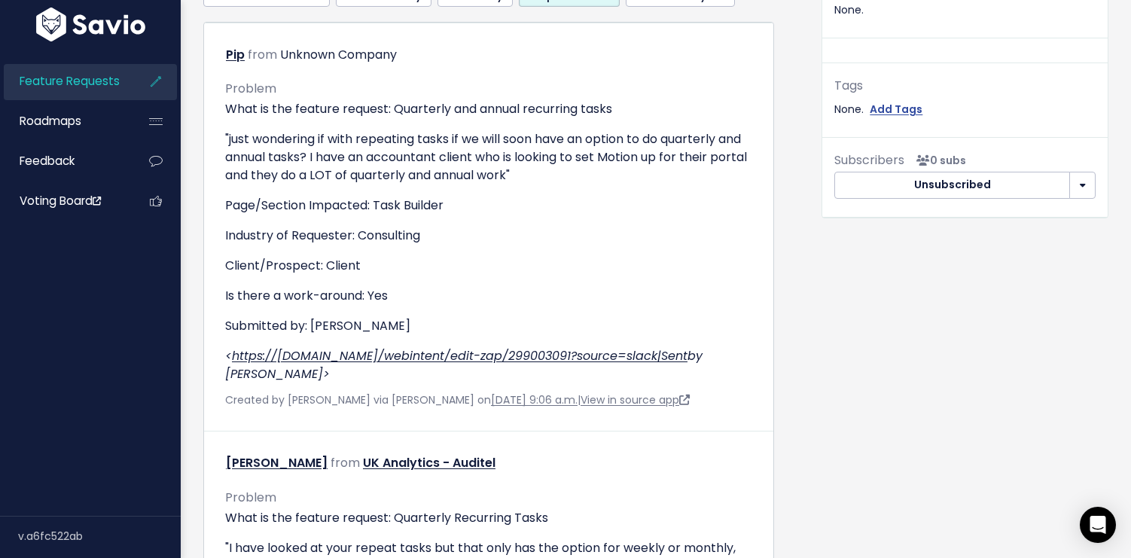
scroll to position [267, 0]
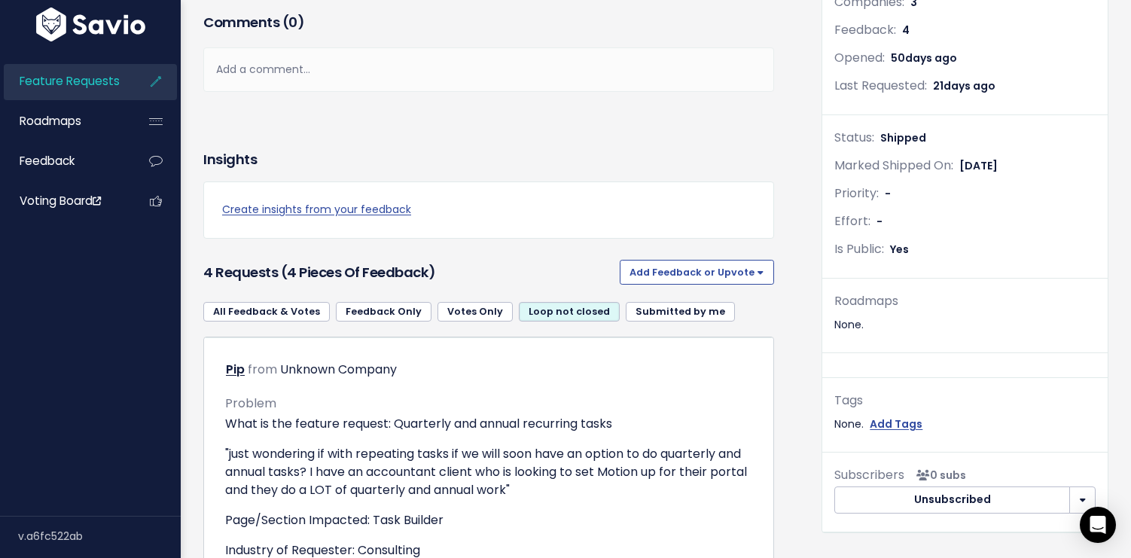
click at [561, 320] on link "Loop not closed" at bounding box center [569, 312] width 101 height 20
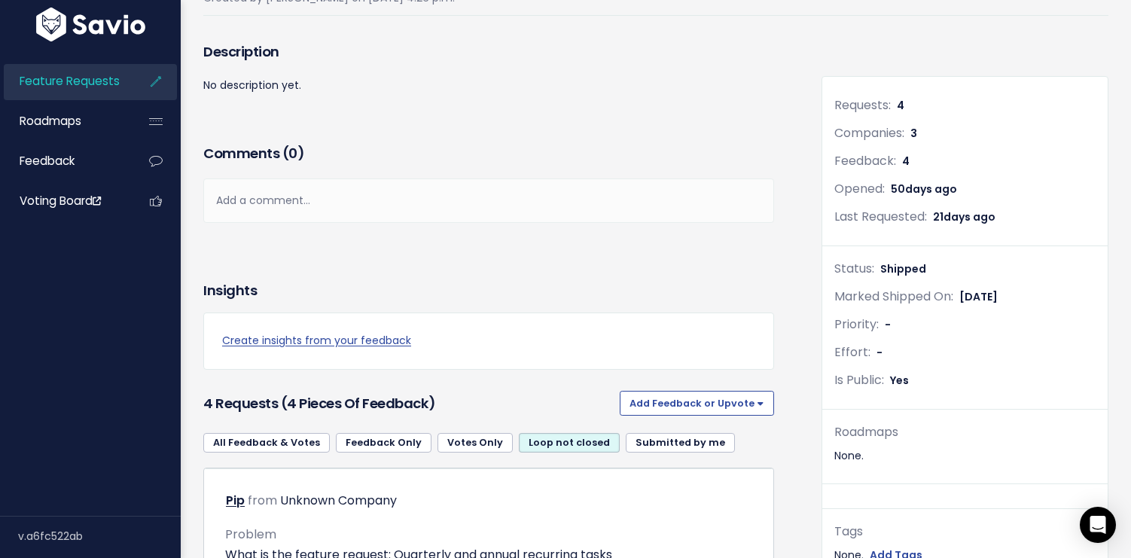
scroll to position [0, 0]
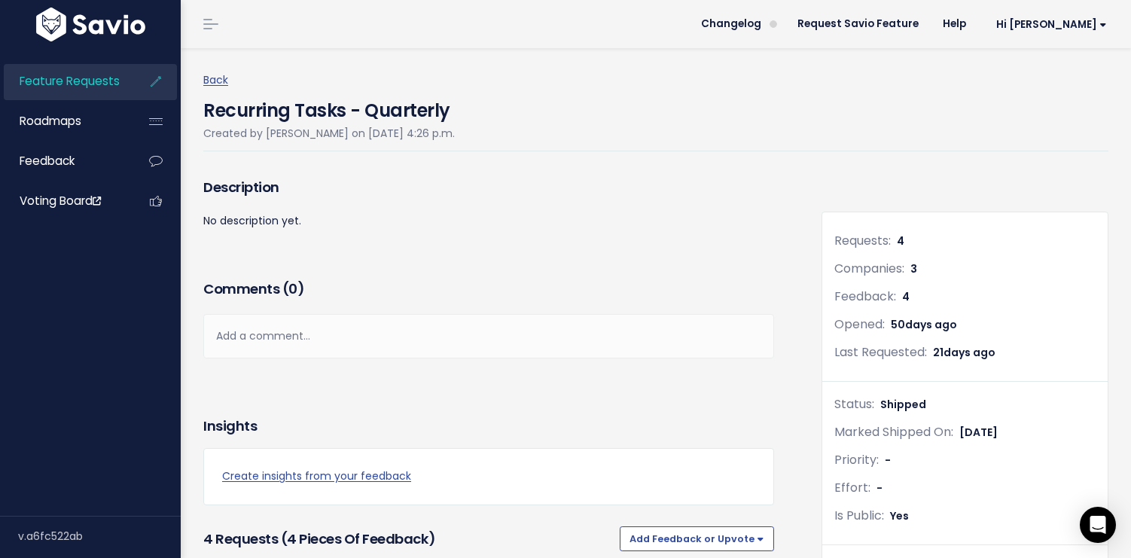
click at [32, 78] on span "Feature Requests" at bounding box center [70, 81] width 100 height 16
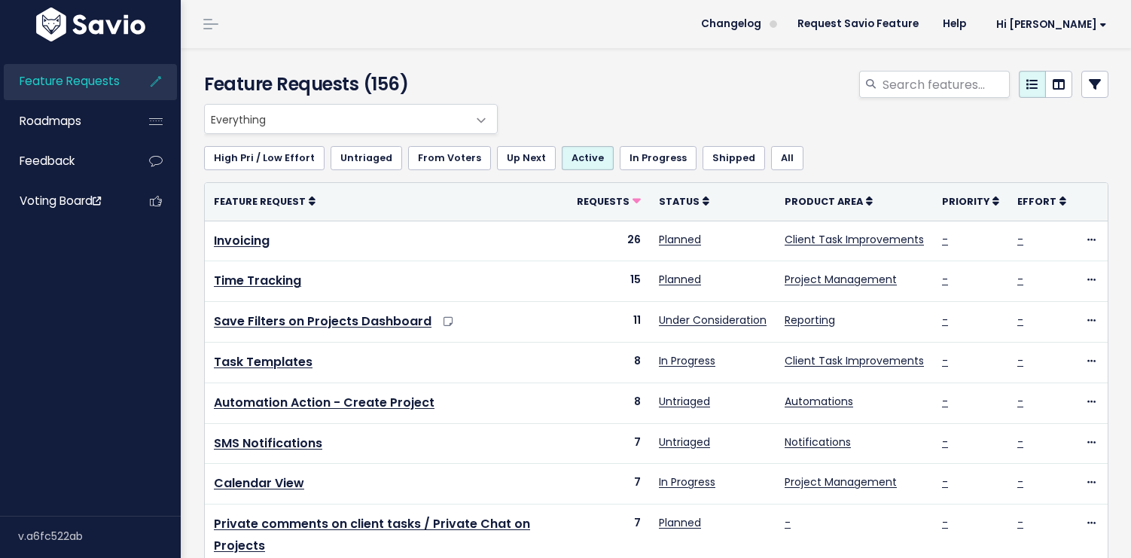
click at [619, 97] on div at bounding box center [811, 87] width 618 height 33
click at [921, 79] on input "search" at bounding box center [945, 84] width 129 height 27
type input "weekly"
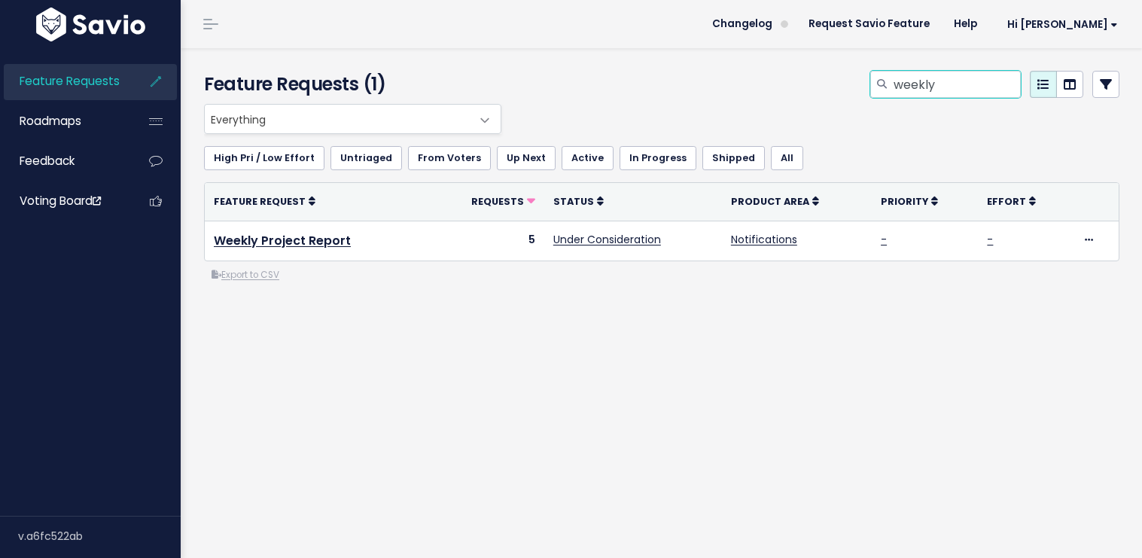
drag, startPoint x: 941, startPoint y: 93, endPoint x: 862, endPoint y: 77, distance: 80.6
click at [870, 77] on div "weekly" at bounding box center [945, 84] width 151 height 27
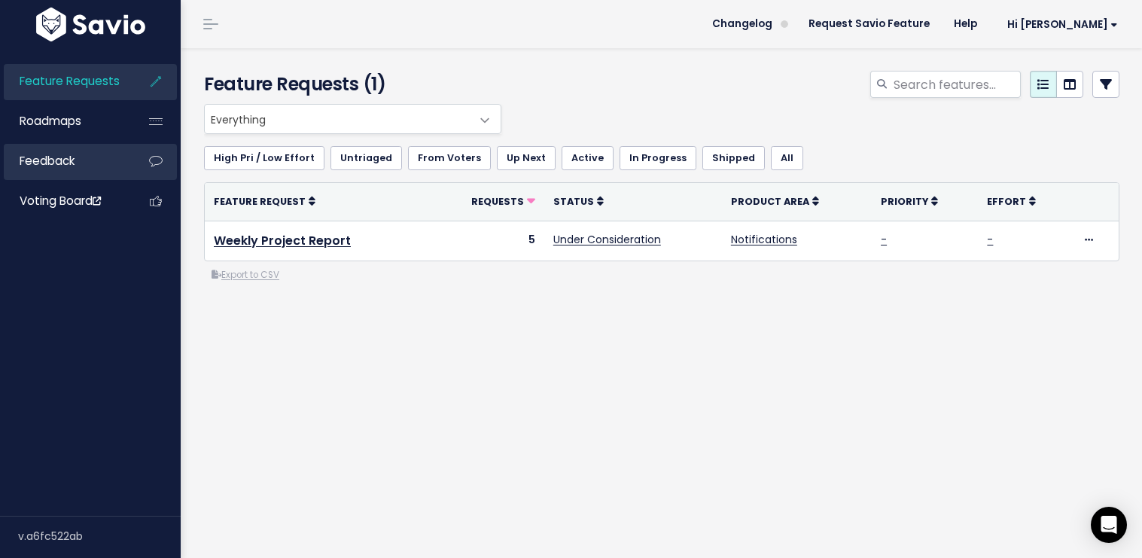
click at [105, 165] on link "Feedback" at bounding box center [64, 161] width 121 height 35
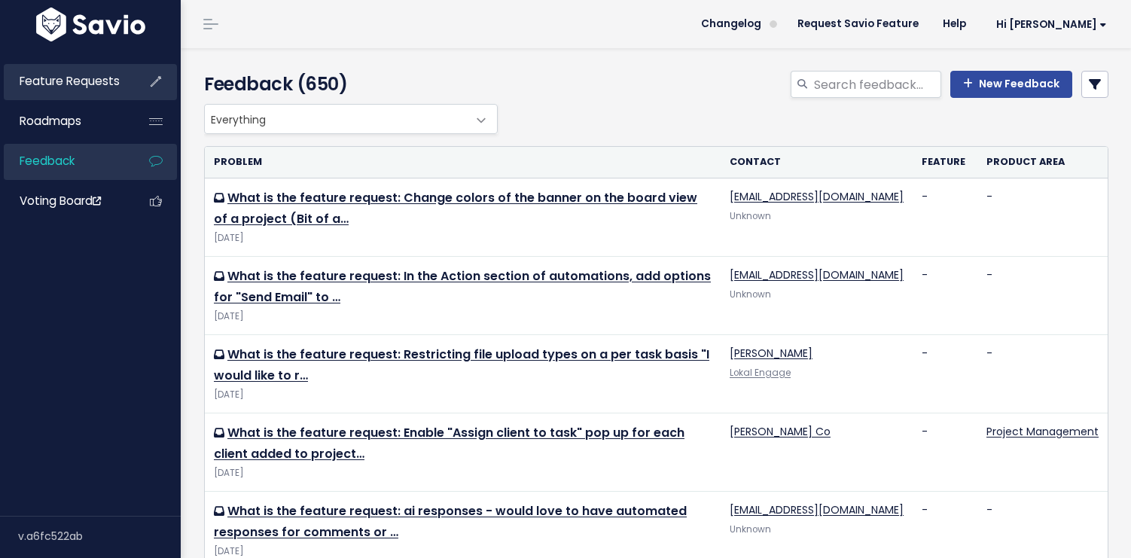
click at [84, 95] on link "Feature Requests" at bounding box center [64, 81] width 121 height 35
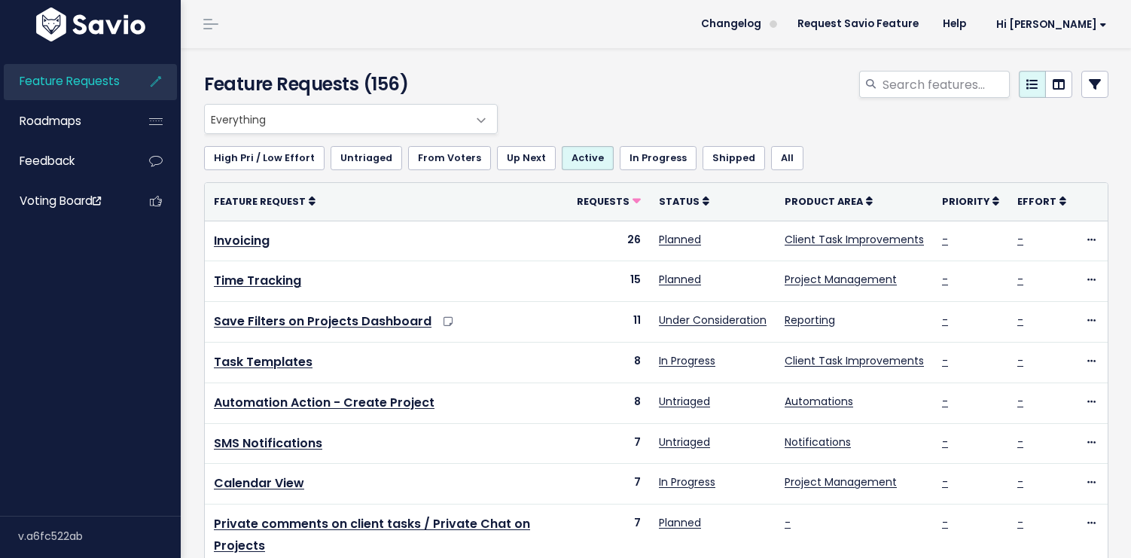
click at [703, 157] on link "Shipped" at bounding box center [734, 158] width 63 height 24
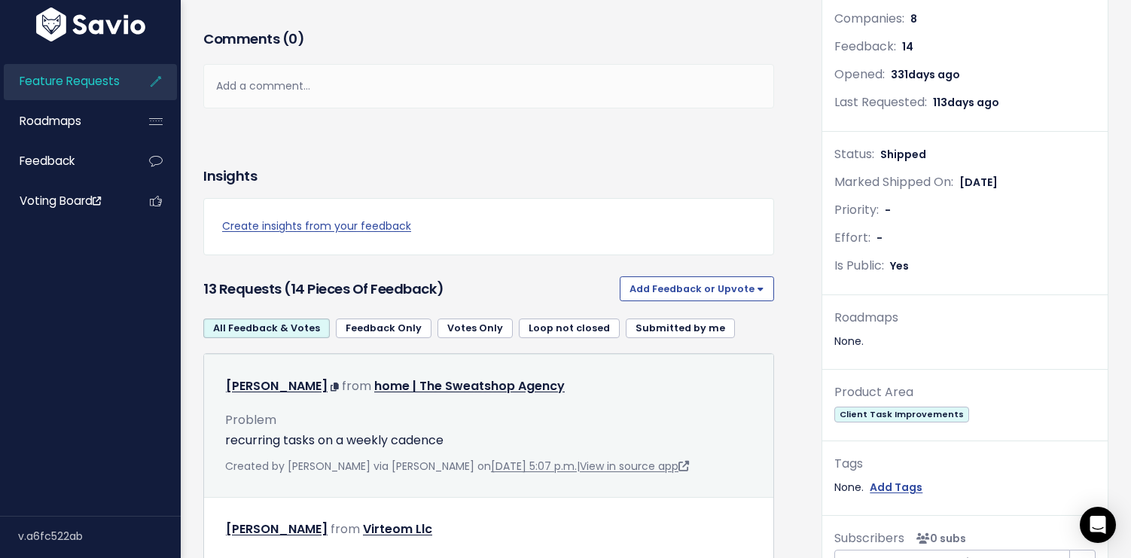
scroll to position [298, 0]
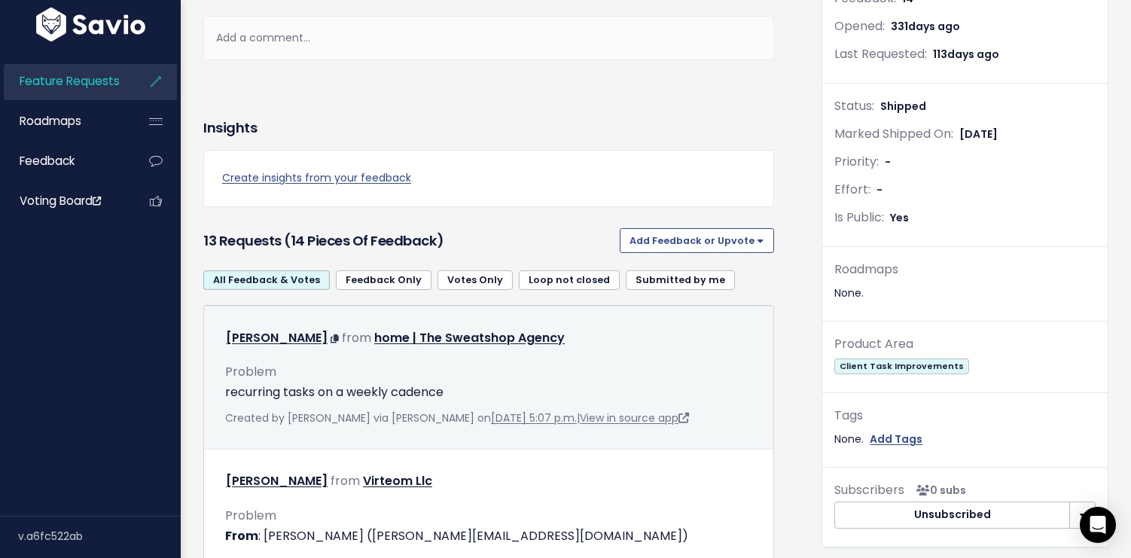
click at [611, 374] on div "Problem recurring tasks on a weekly cadence" at bounding box center [488, 375] width 527 height 52
click at [610, 374] on div "Problem recurring tasks on a weekly cadence" at bounding box center [488, 375] width 527 height 52
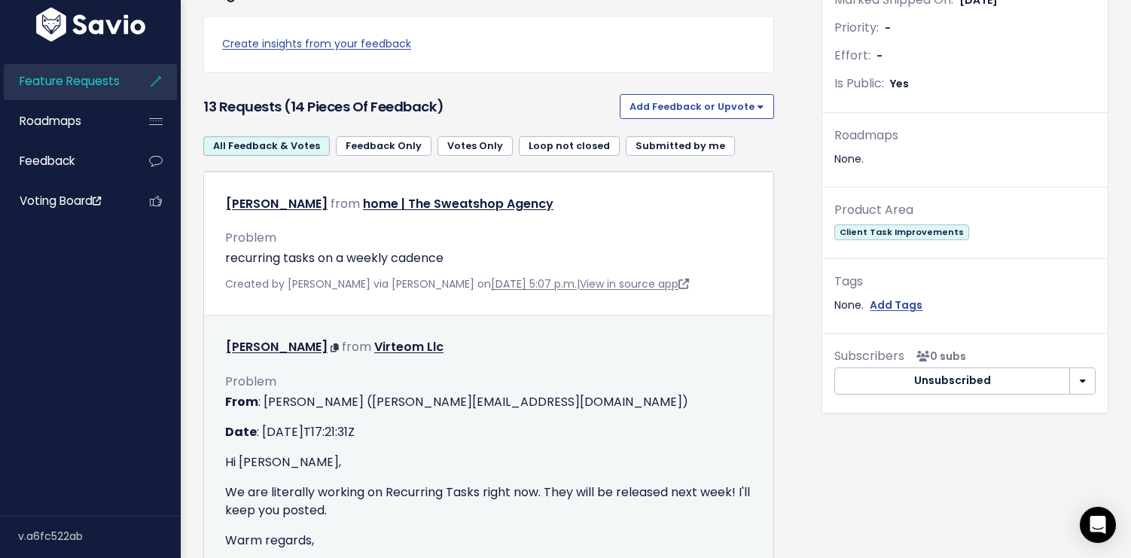
click at [633, 403] on p "From : Perry Rosenbloom (perry@motion.io)" at bounding box center [488, 402] width 527 height 18
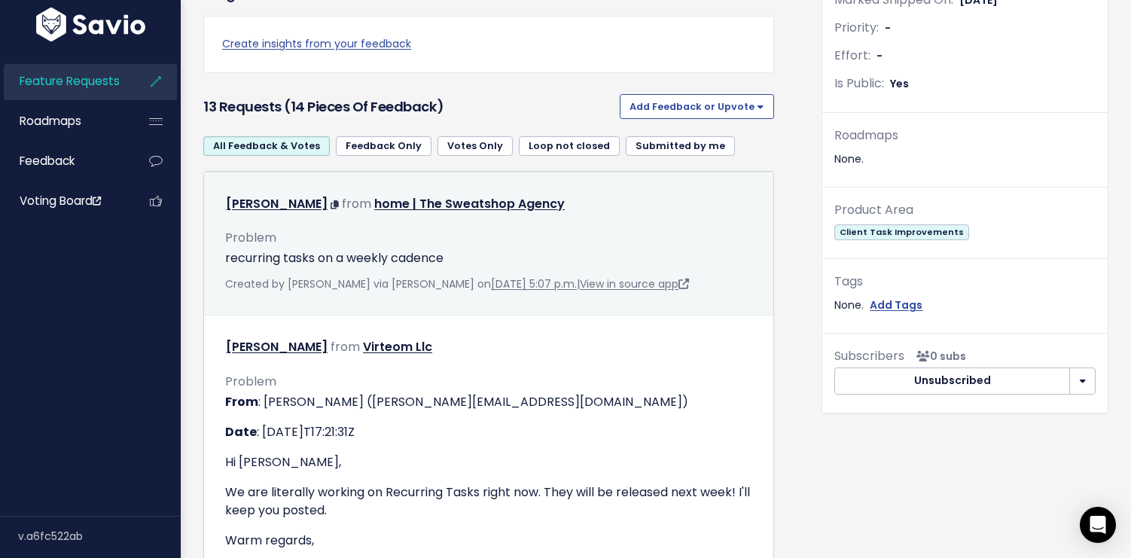
click at [648, 261] on p "recurring tasks on a weekly cadence" at bounding box center [488, 258] width 527 height 18
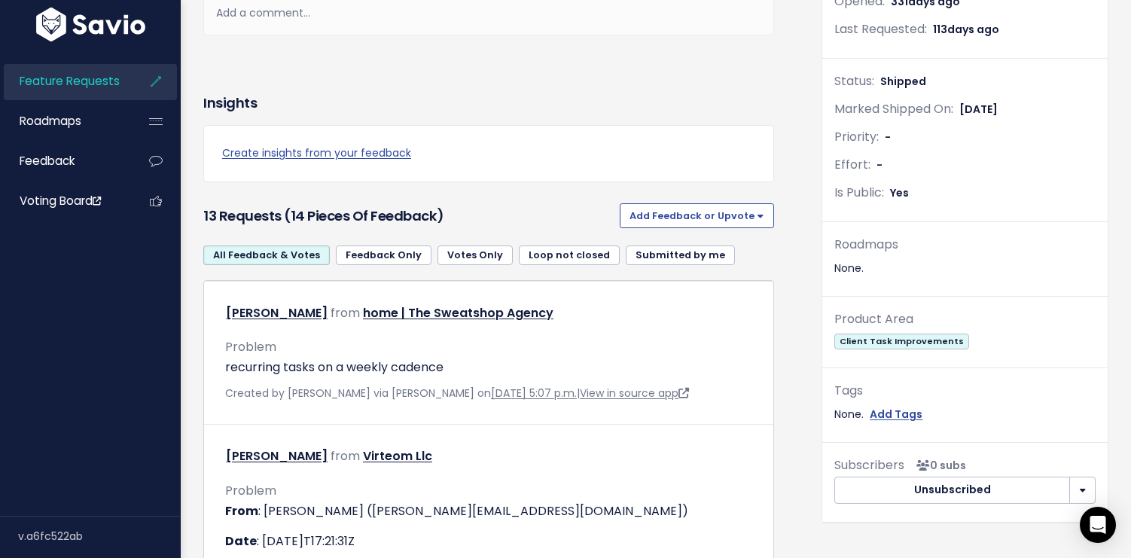
scroll to position [13, 0]
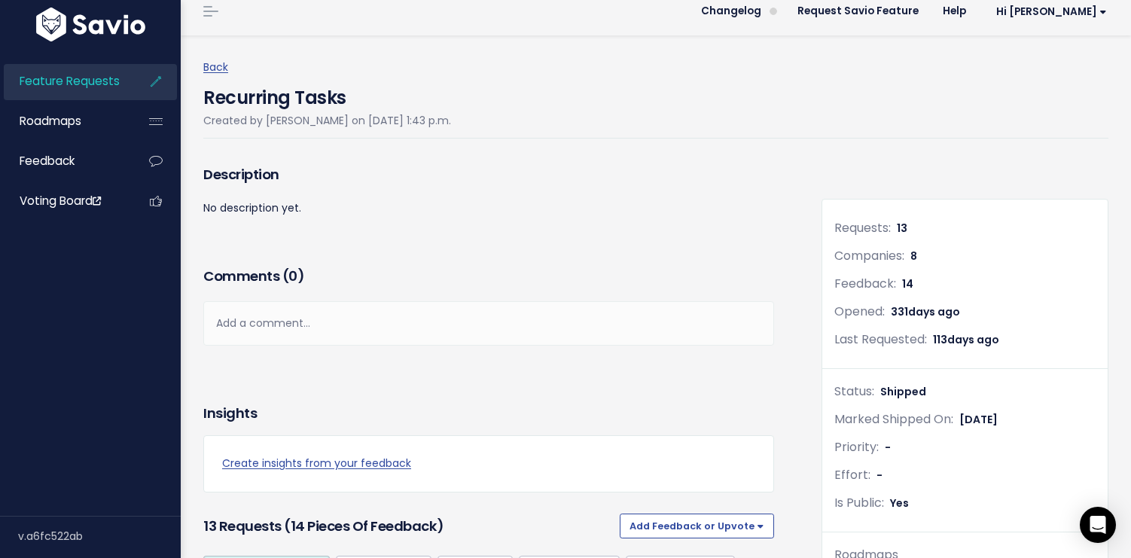
click at [91, 86] on span "Feature Requests" at bounding box center [70, 81] width 100 height 16
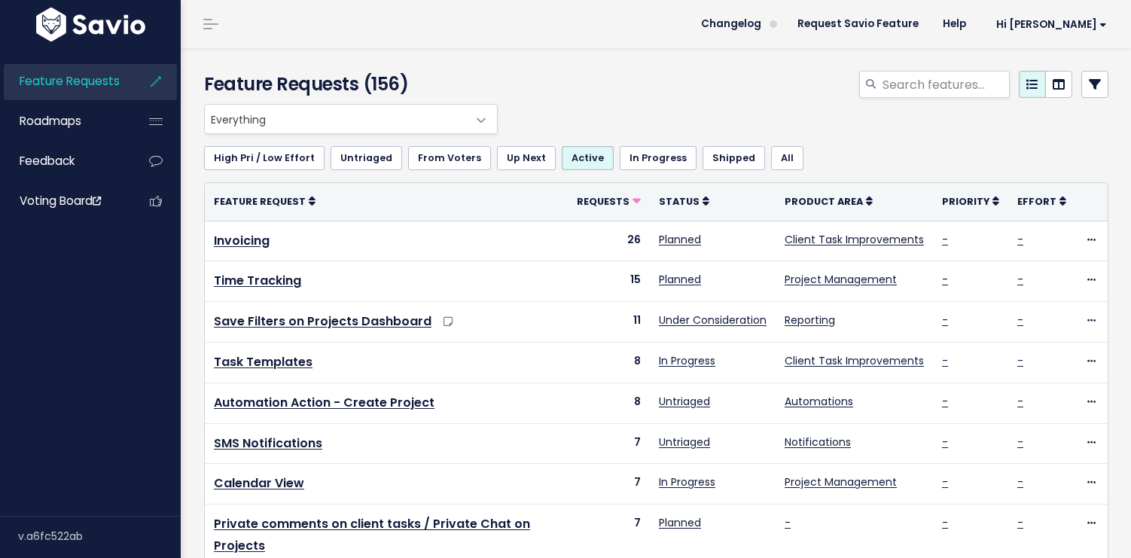
click at [703, 159] on link "Shipped" at bounding box center [734, 158] width 63 height 24
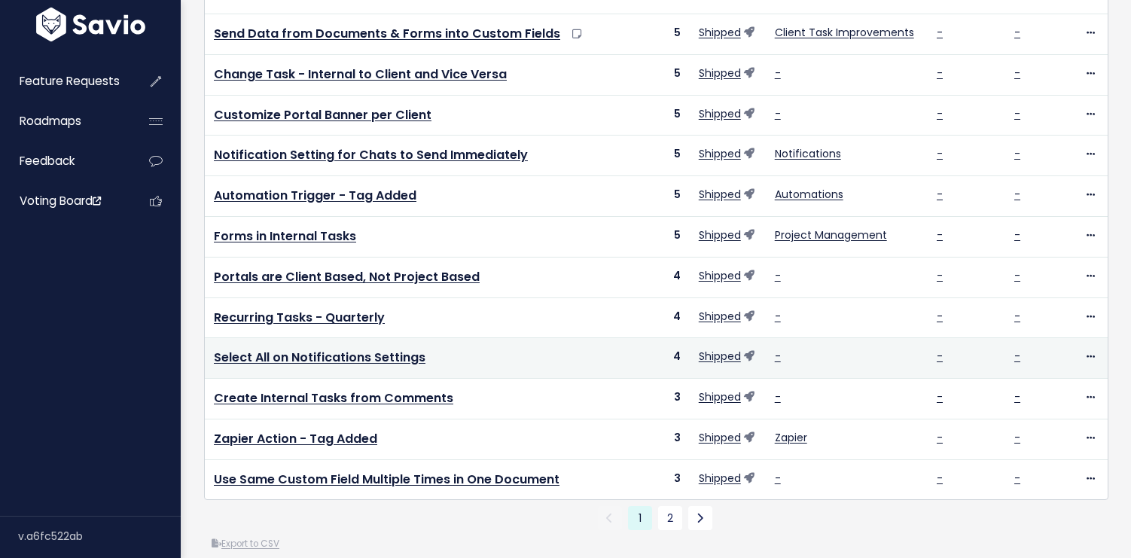
scroll to position [572, 0]
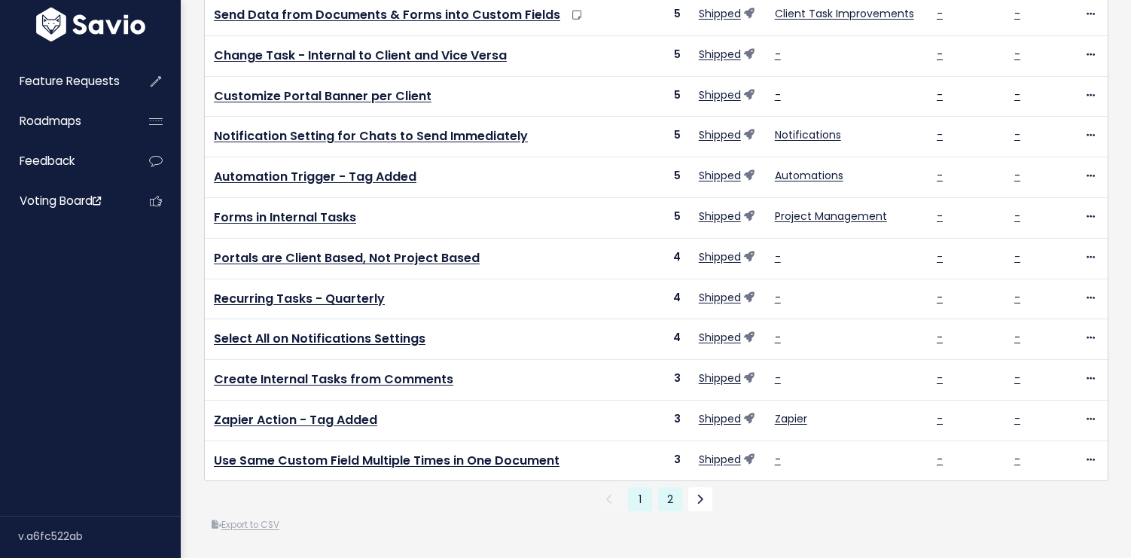
click at [663, 487] on link "2" at bounding box center [670, 499] width 24 height 24
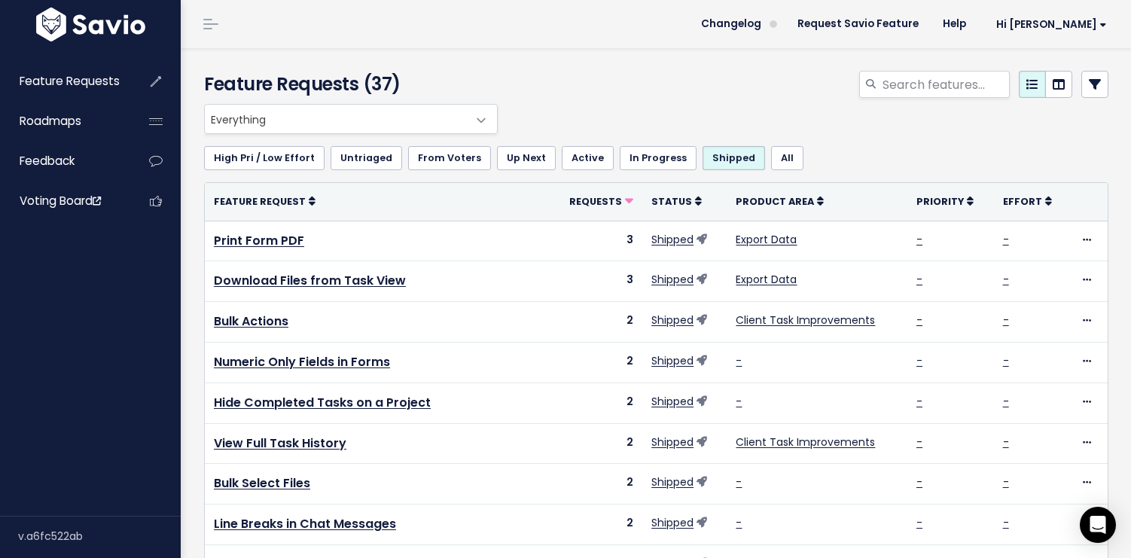
drag, startPoint x: 904, startPoint y: 123, endPoint x: 250, endPoint y: 131, distance: 654.4
click at [904, 123] on div "Everything No Product Area Project Management Client Task Improvements Integrat…" at bounding box center [652, 119] width 904 height 30
click at [55, 77] on span "Feature Requests" at bounding box center [70, 81] width 100 height 16
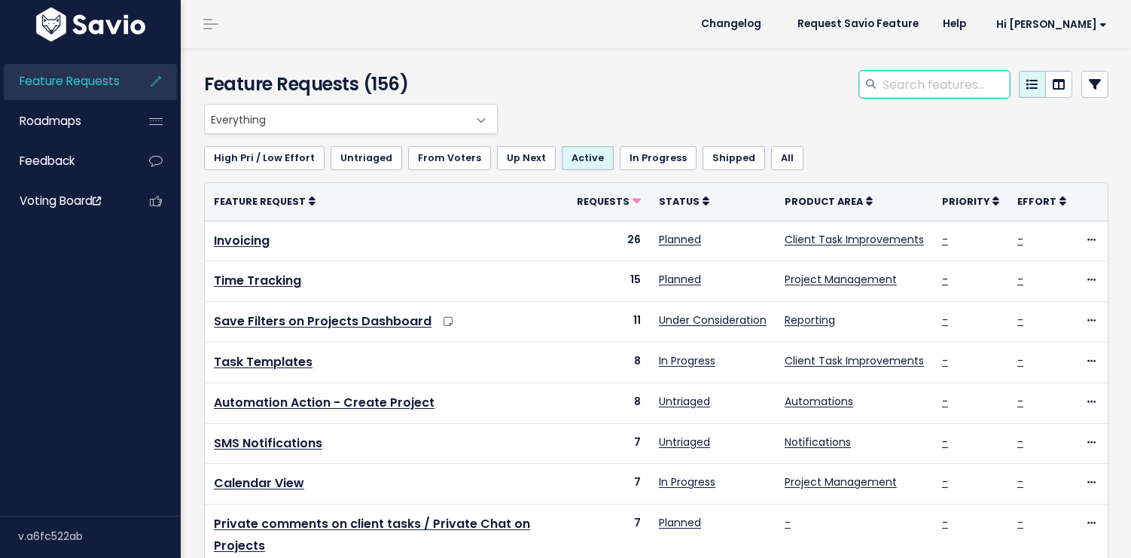
click at [922, 86] on input "search" at bounding box center [945, 84] width 129 height 27
type input "quarterly"
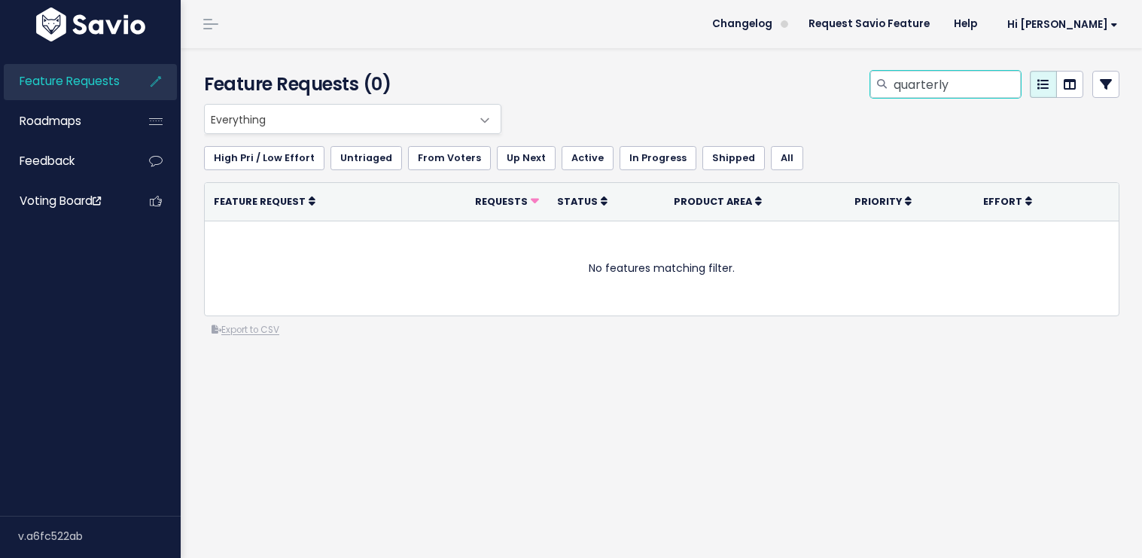
click at [957, 91] on input "quarterly" at bounding box center [956, 84] width 129 height 27
click at [103, 81] on span "Feature Requests" at bounding box center [70, 81] width 100 height 16
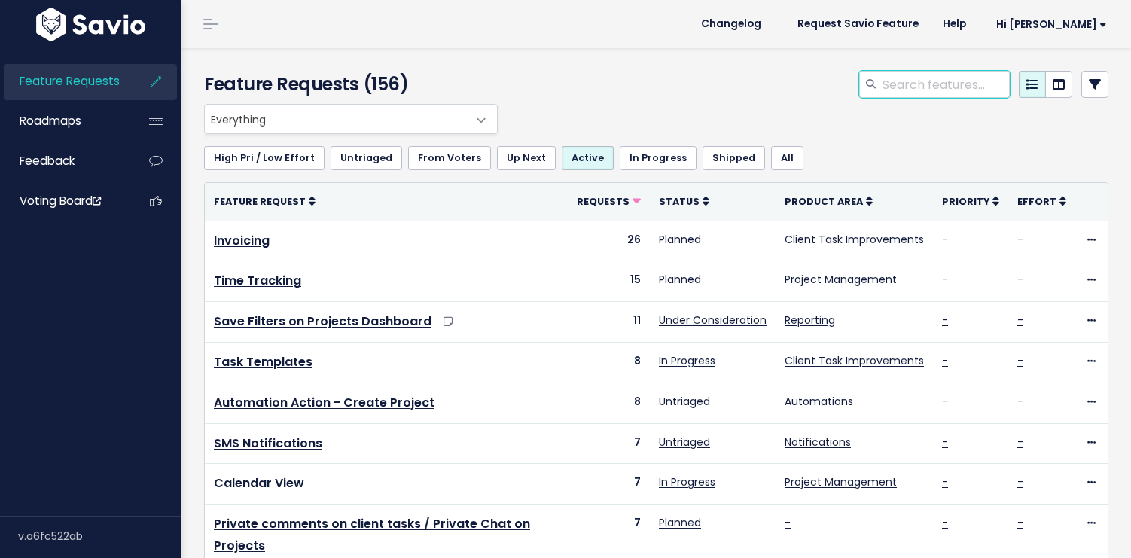
click at [926, 91] on input "search" at bounding box center [945, 84] width 129 height 27
type input "recurring"
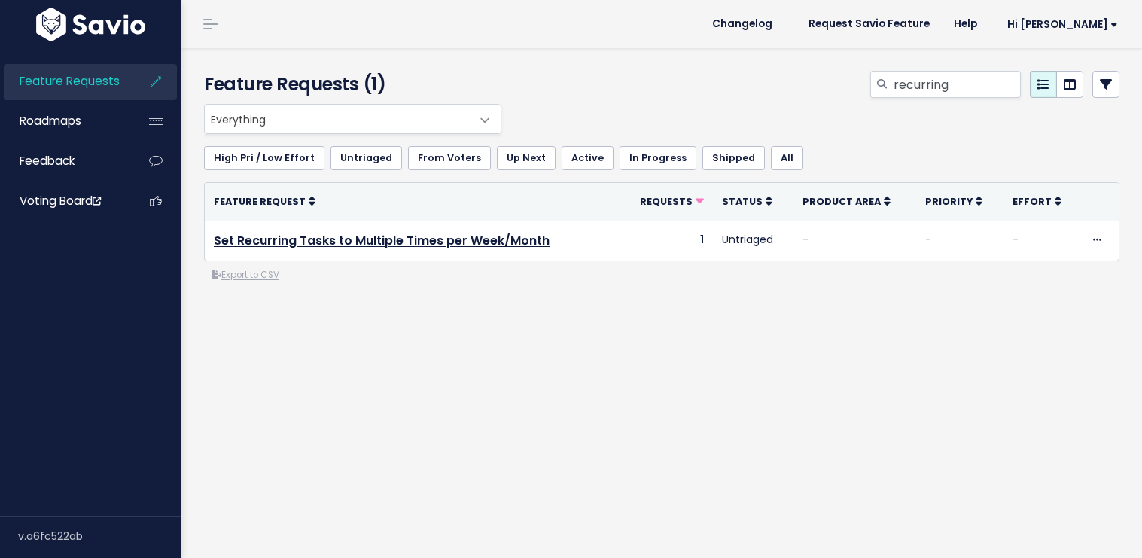
click at [550, 345] on div "Everything No Product Area Project Management Client Task Improvements Integrat…" at bounding box center [662, 254] width 938 height 300
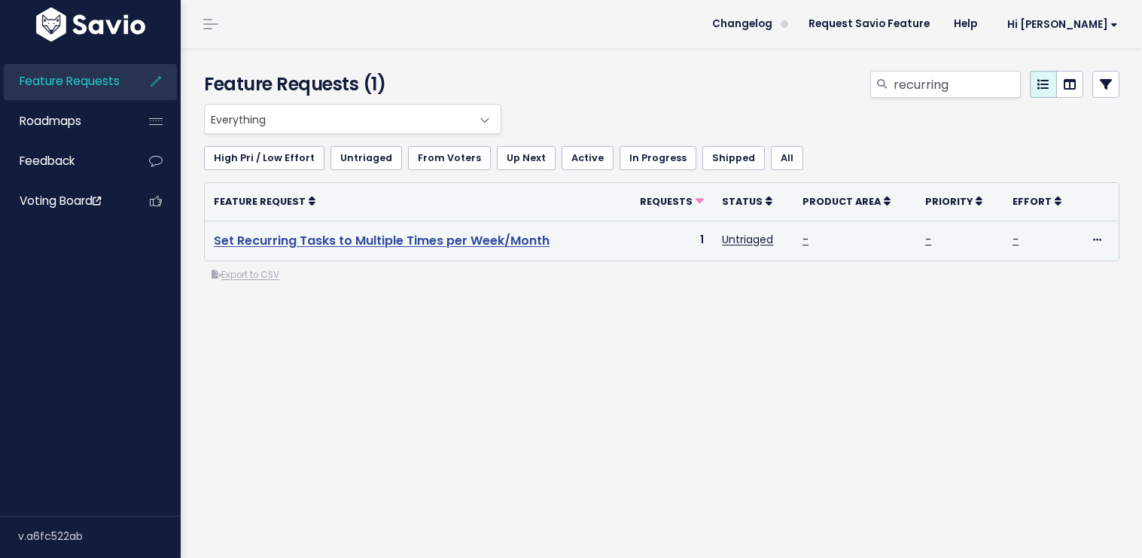
click at [418, 238] on link "Set Recurring Tasks to Multiple Times per Week/Month" at bounding box center [382, 240] width 336 height 17
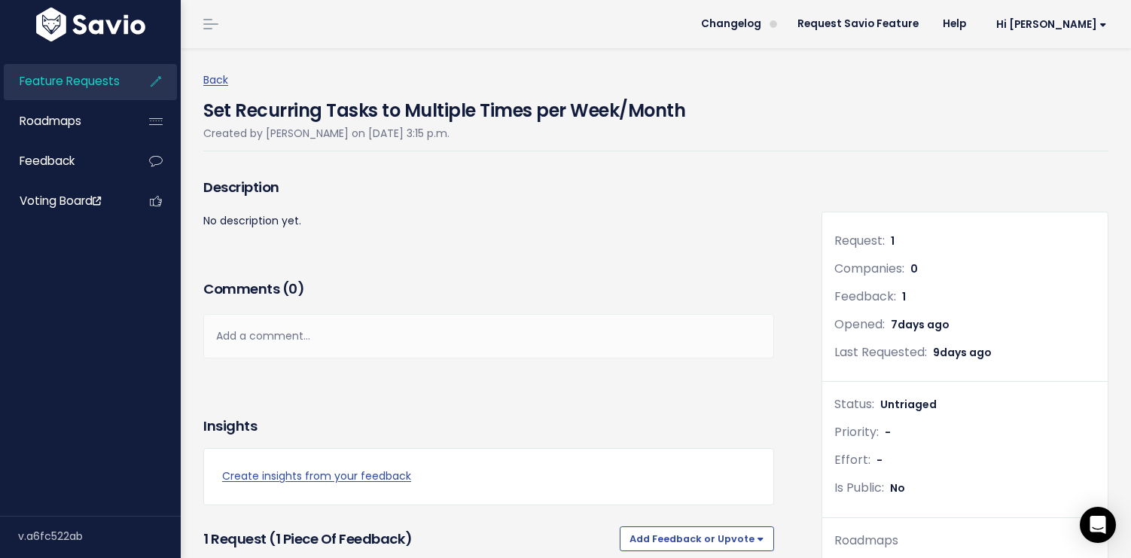
click at [491, 336] on div "Add a comment..." at bounding box center [488, 336] width 571 height 44
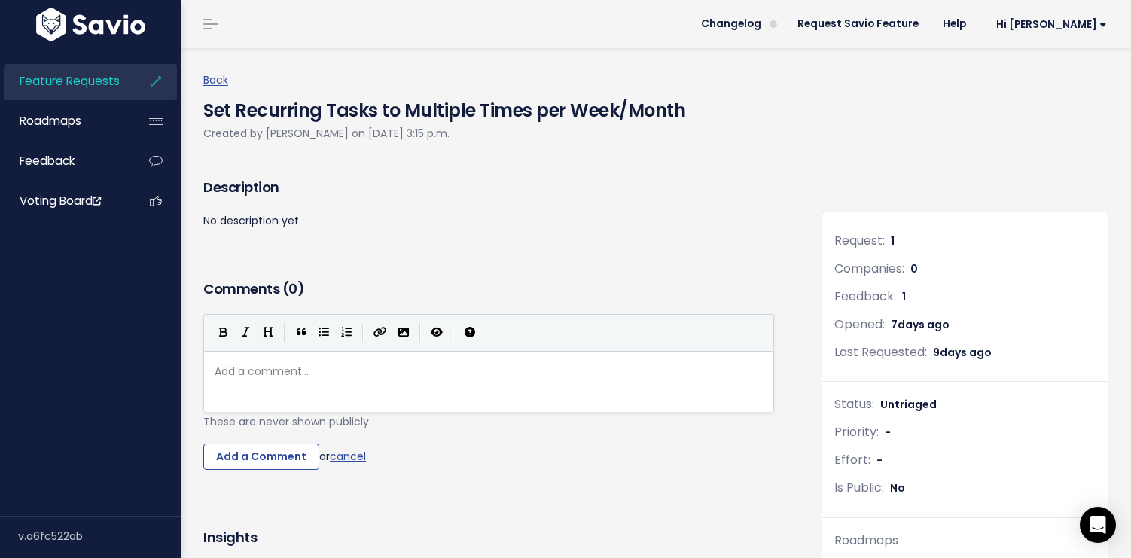
click at [480, 359] on div "Add a comment... ​" at bounding box center [495, 371] width 566 height 25
type textarea "I believe this fits into the lat"
type textarea "test c"
type textarea "recurring update where you can choose ho wman"
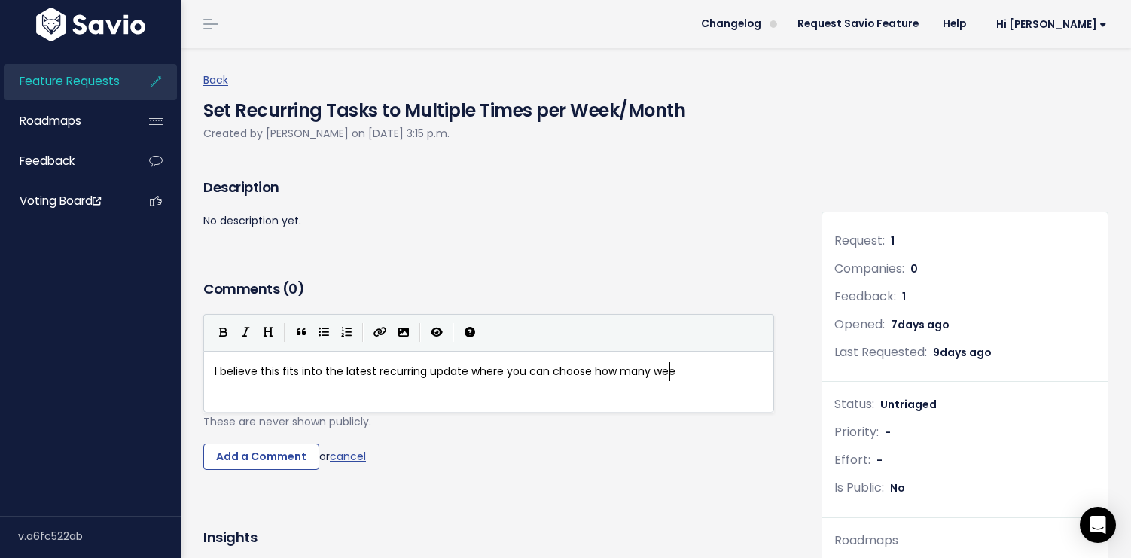
scroll to position [5, 71]
type textarea "w many weeks"
type textarea "choose number of weeks."
click at [259, 455] on input "Add a Comment" at bounding box center [261, 457] width 116 height 27
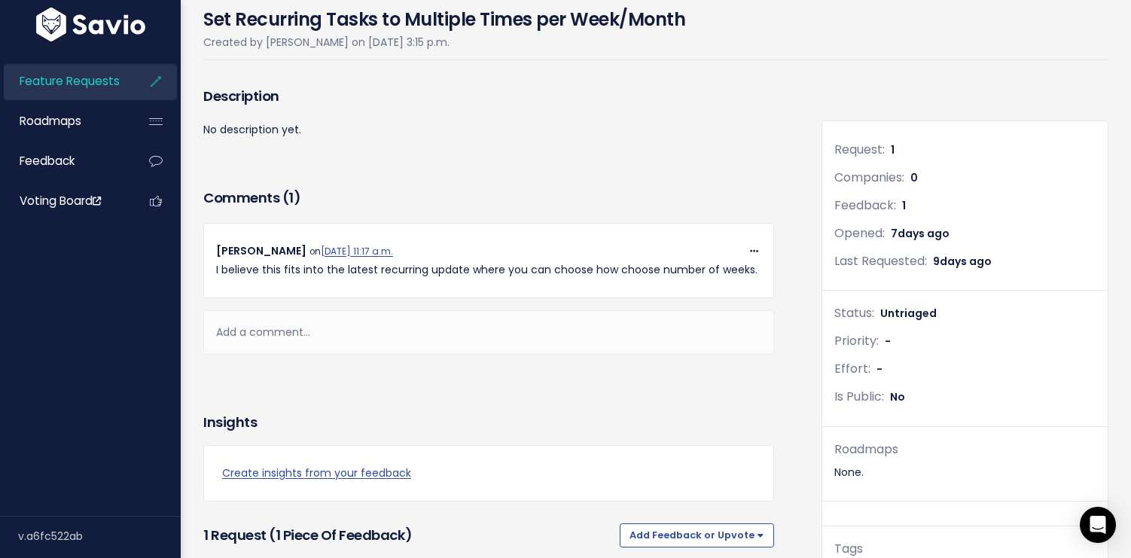
scroll to position [93, 0]
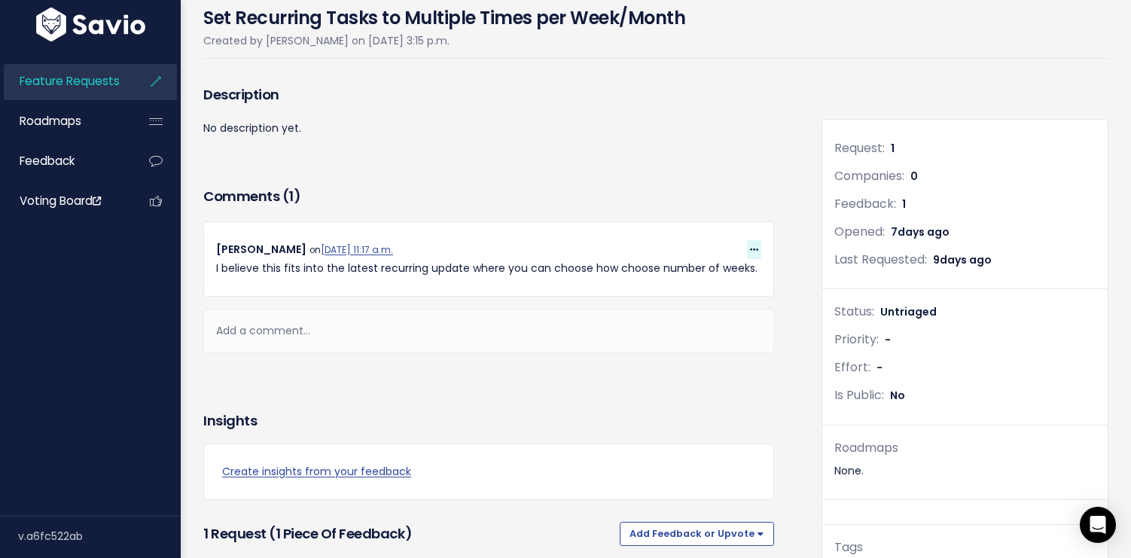
click at [750, 248] on icon at bounding box center [754, 250] width 8 height 10
click at [709, 383] on link "Delete" at bounding box center [717, 387] width 108 height 29
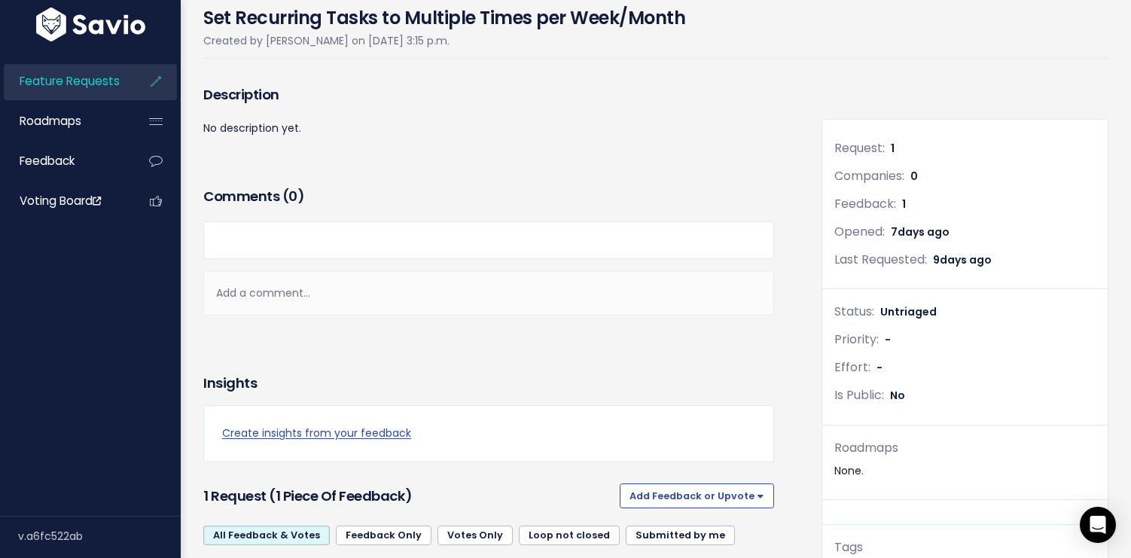
click at [66, 90] on link "Feature Requests" at bounding box center [64, 81] width 121 height 35
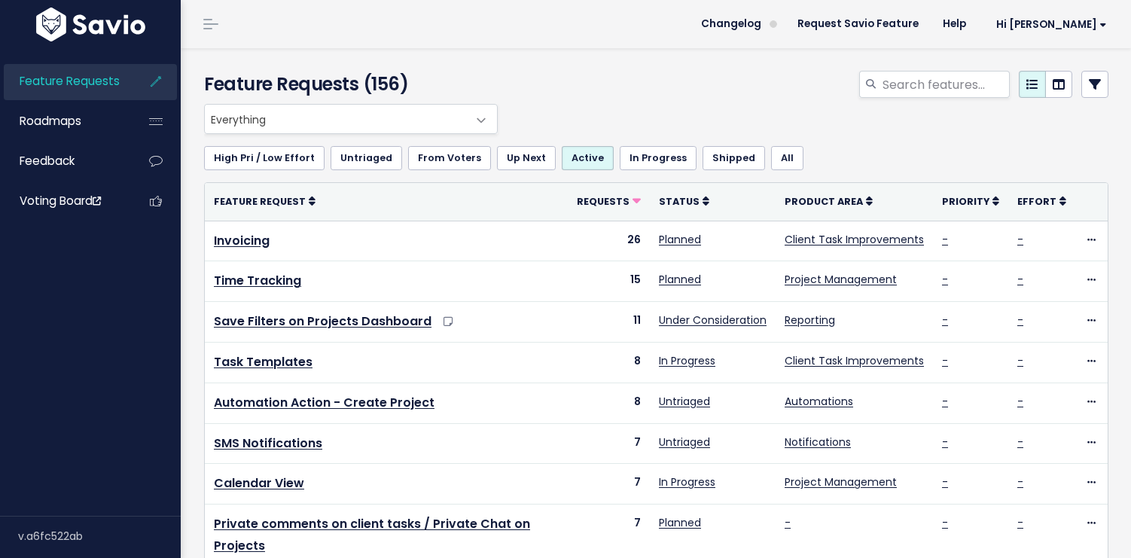
click at [703, 154] on link "Shipped" at bounding box center [734, 158] width 63 height 24
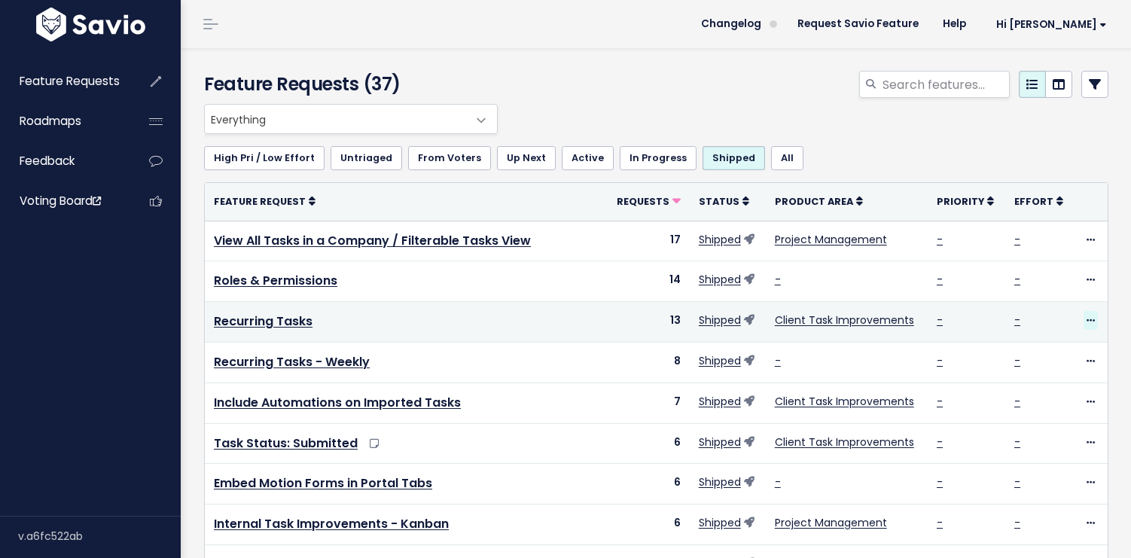
click at [1087, 316] on icon at bounding box center [1091, 321] width 8 height 10
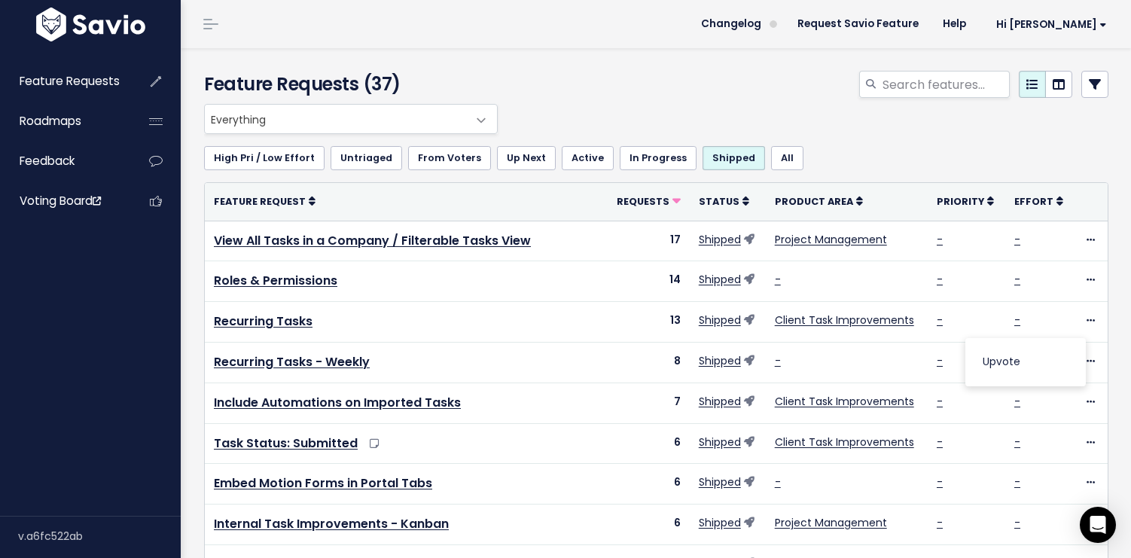
click at [740, 81] on div at bounding box center [811, 87] width 618 height 33
click at [390, 120] on span "Everything" at bounding box center [336, 119] width 262 height 29
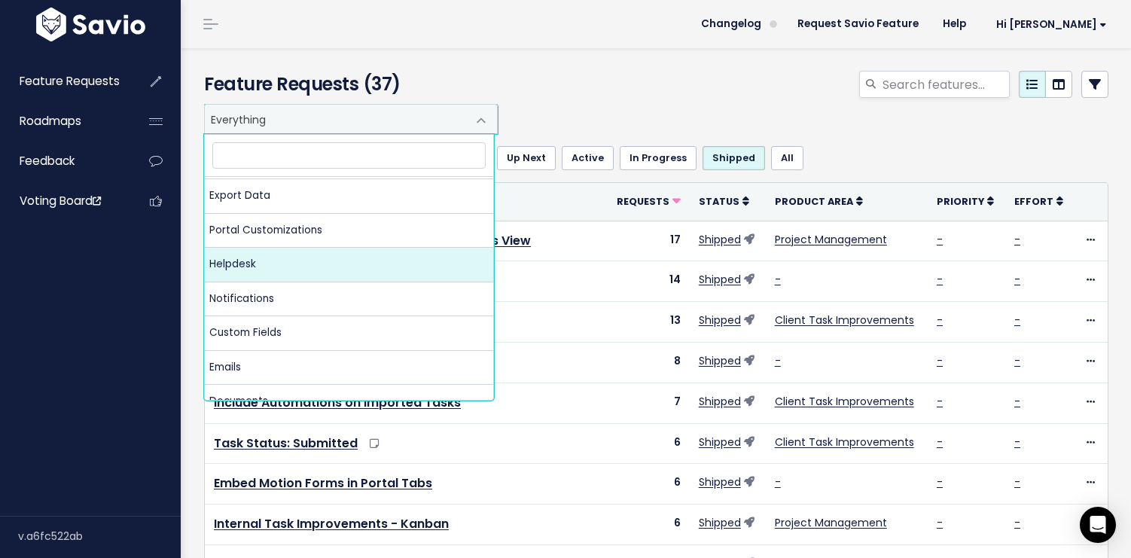
scroll to position [290, 0]
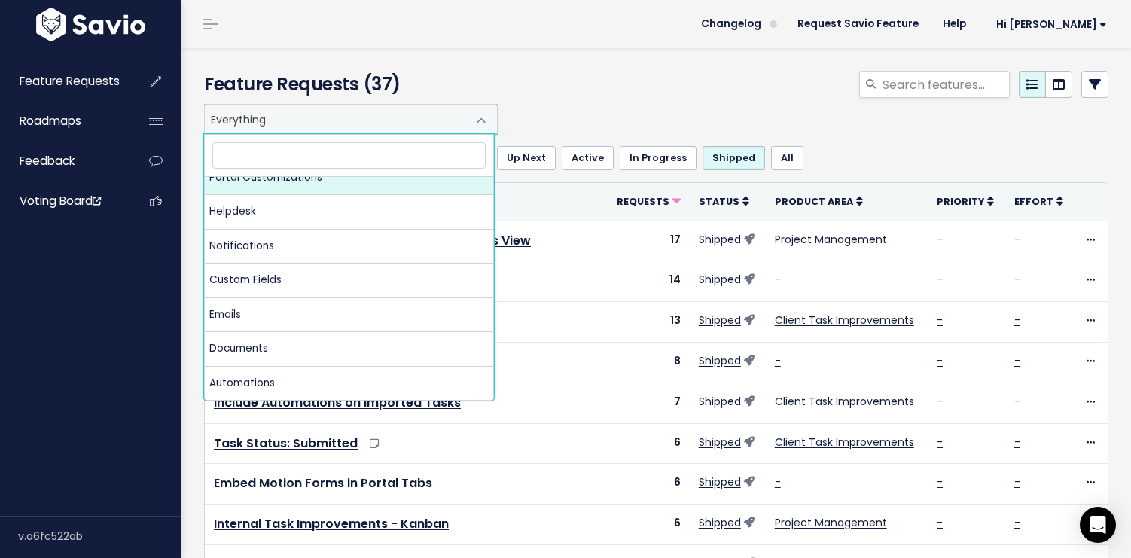
click at [597, 81] on div at bounding box center [811, 87] width 618 height 33
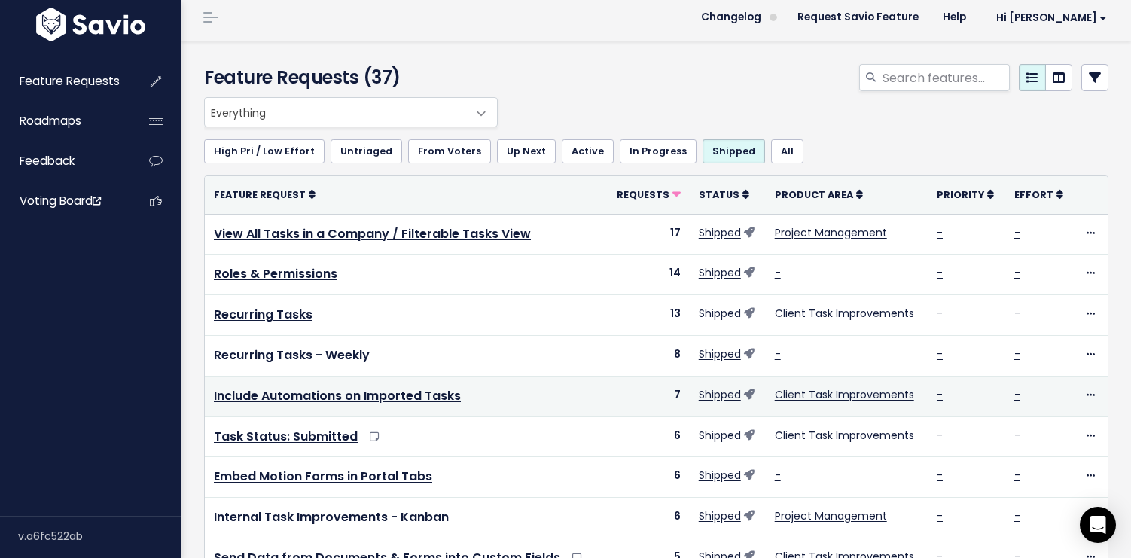
scroll to position [23, 0]
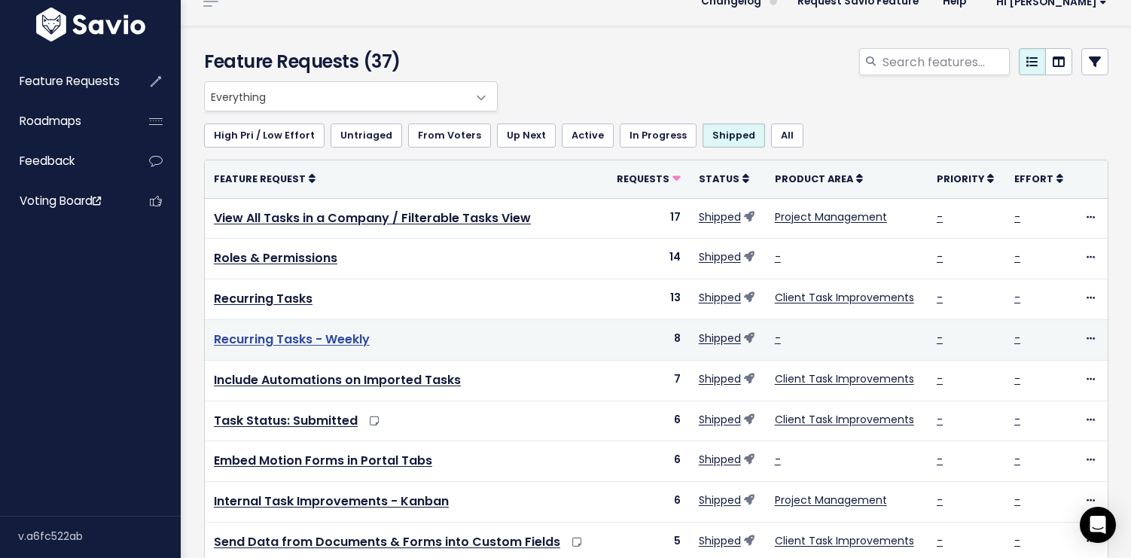
click at [330, 343] on link "Recurring Tasks - Weekly" at bounding box center [292, 339] width 156 height 17
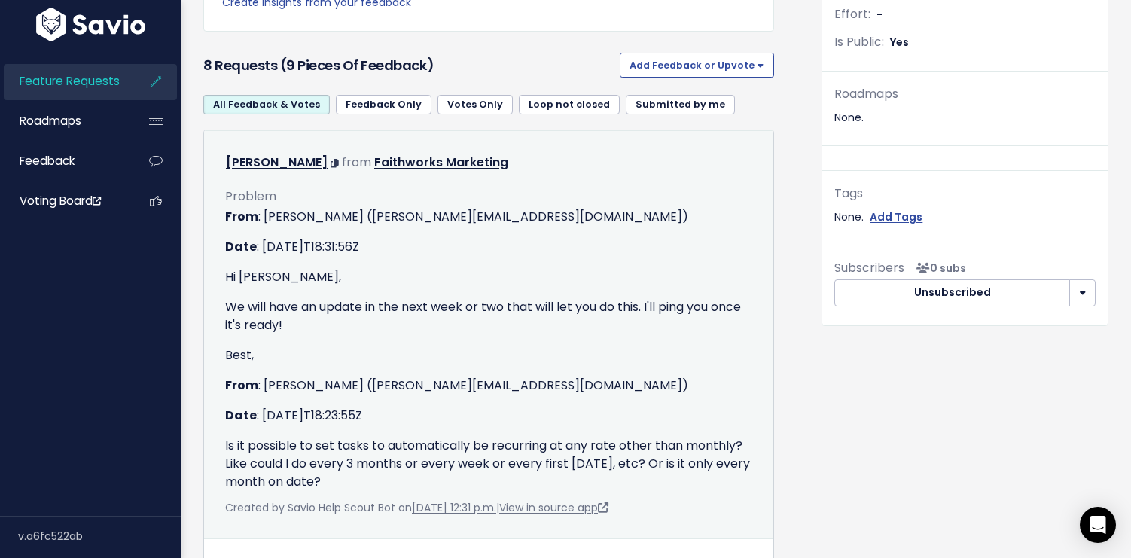
scroll to position [471, 0]
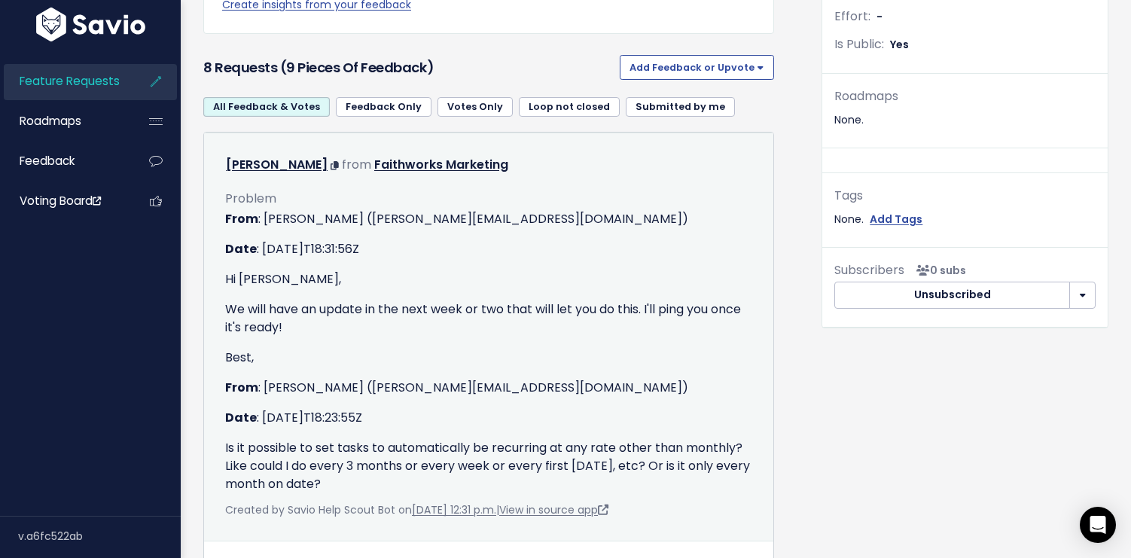
click at [550, 329] on p "We will have an update in the next week or two that will let you do this. I'll …" at bounding box center [488, 318] width 527 height 36
click at [550, 302] on p "We will have an update in the next week or two that will let you do this. I'll …" at bounding box center [488, 318] width 527 height 36
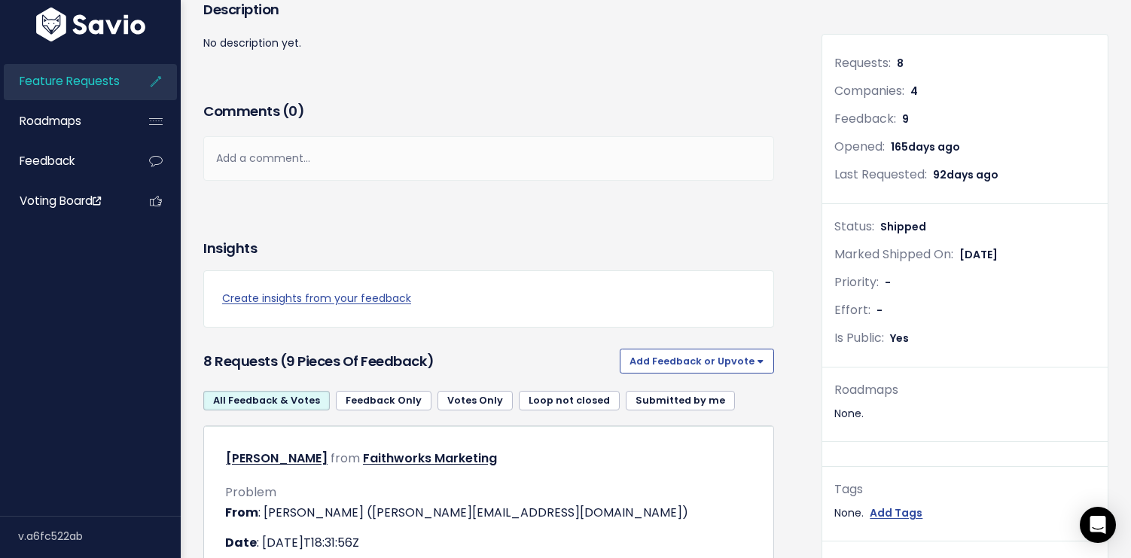
scroll to position [0, 0]
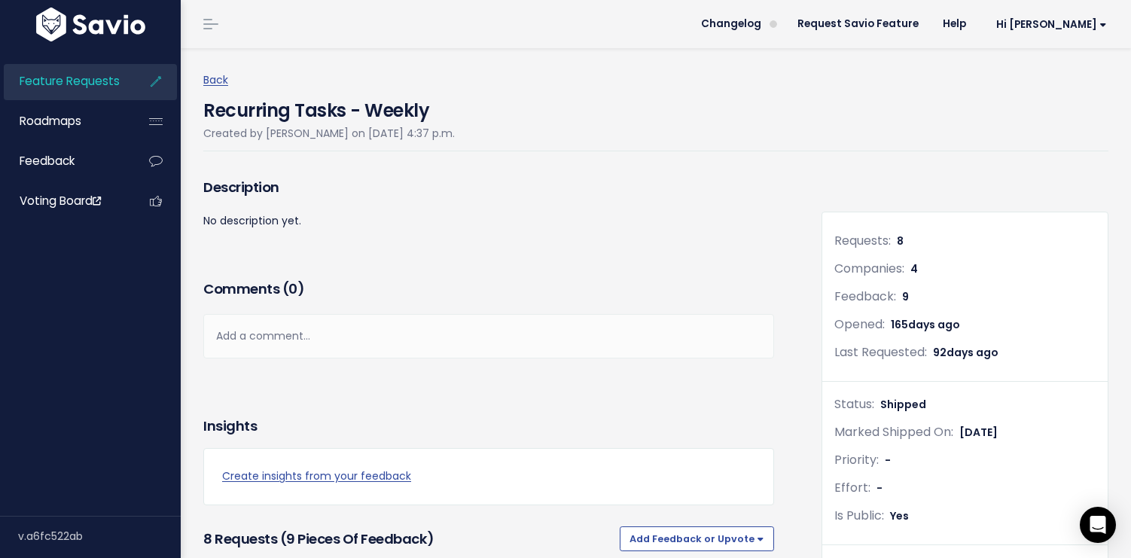
click at [742, 219] on p "No description yet." at bounding box center [488, 221] width 571 height 19
click at [505, 141] on div "Recurring Tasks - Weekly Created by [PERSON_NAME] on [DATE] 4:37 p.m." at bounding box center [655, 121] width 905 height 62
drag, startPoint x: 611, startPoint y: 96, endPoint x: 349, endPoint y: 57, distance: 265.6
click at [608, 97] on div "Recurring Tasks - Weekly Created by [PERSON_NAME] on [DATE] 4:37 p.m." at bounding box center [655, 121] width 905 height 62
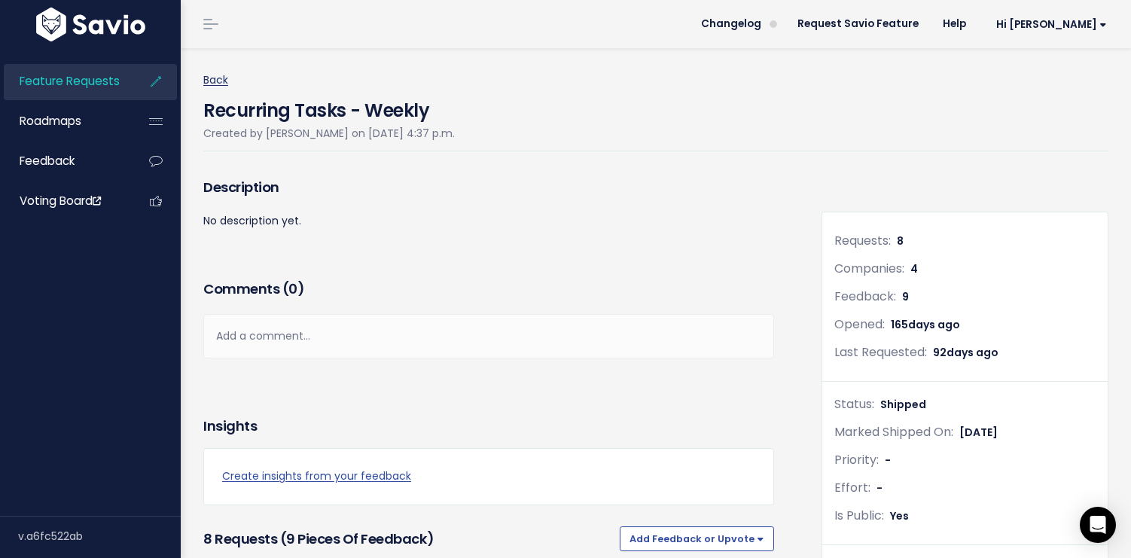
click at [205, 76] on link "Back" at bounding box center [215, 79] width 25 height 15
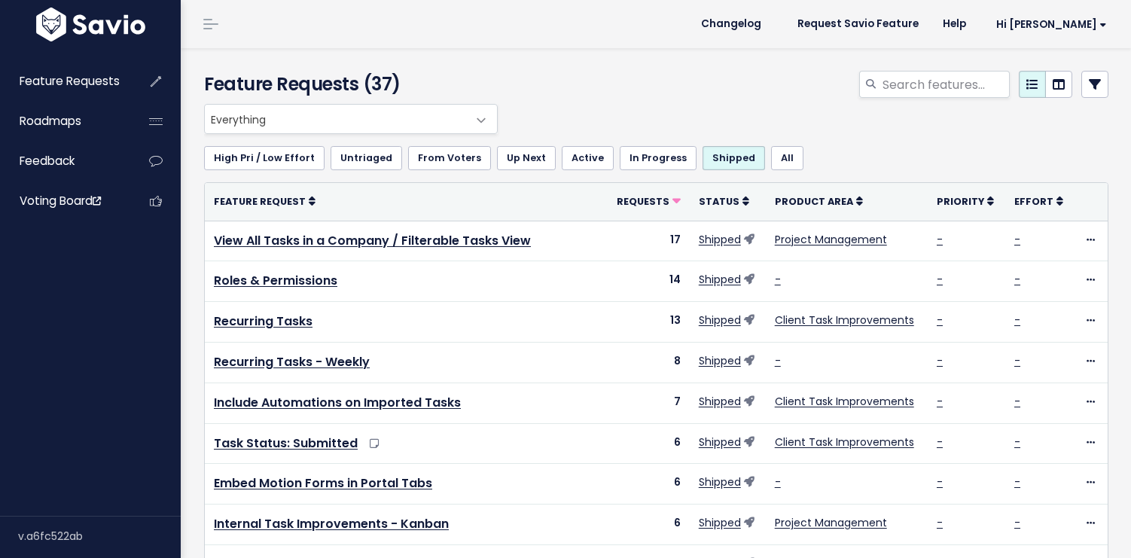
click at [605, 80] on div at bounding box center [811, 87] width 618 height 33
